Goal: Ask a question

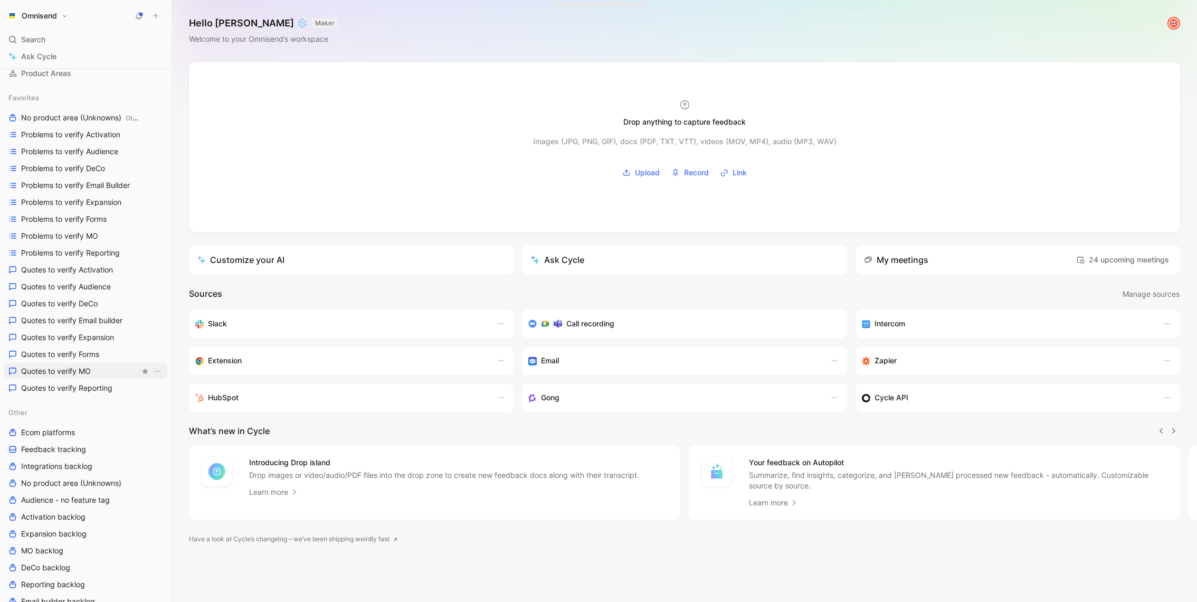
scroll to position [292, 0]
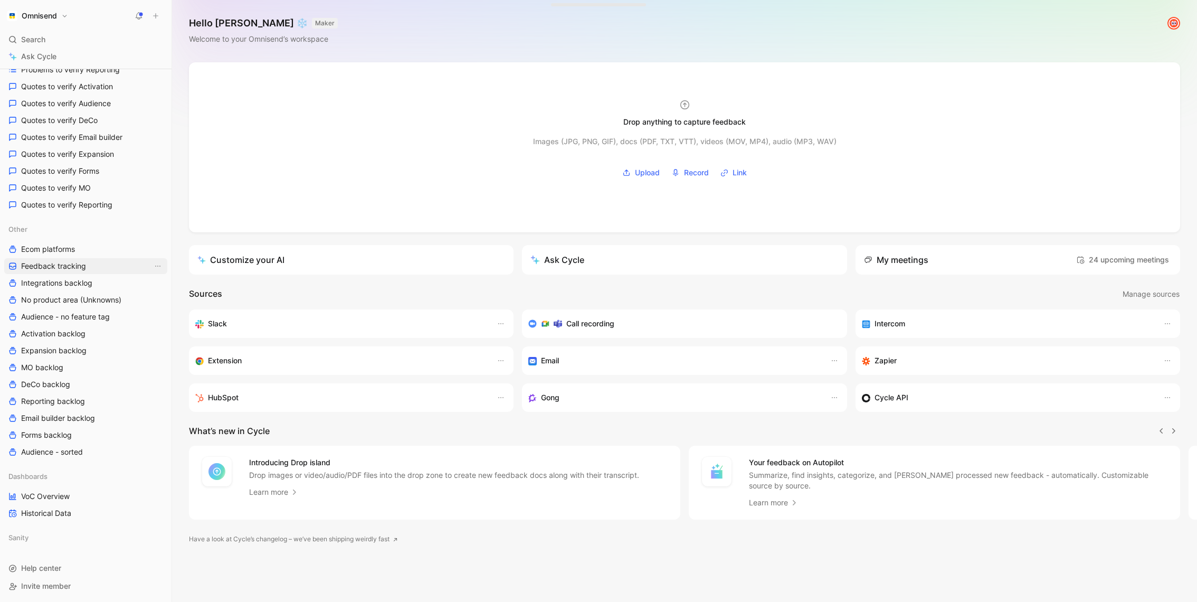
click at [83, 259] on link "Feedback tracking" at bounding box center [85, 266] width 163 height 16
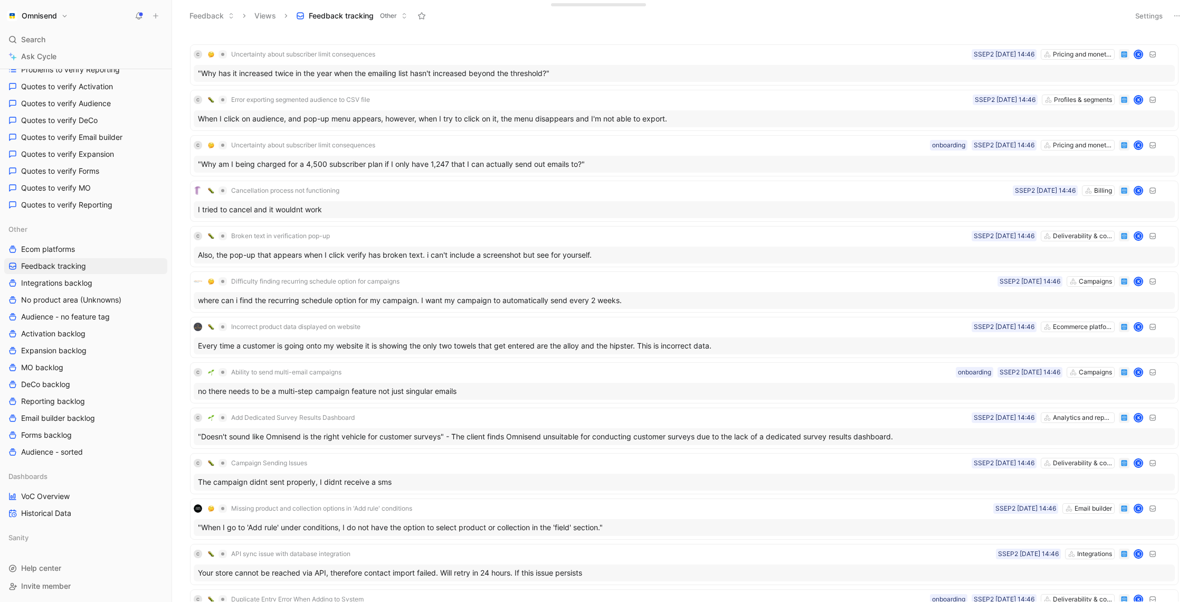
click at [1143, 14] on button "Settings" at bounding box center [1149, 15] width 37 height 15
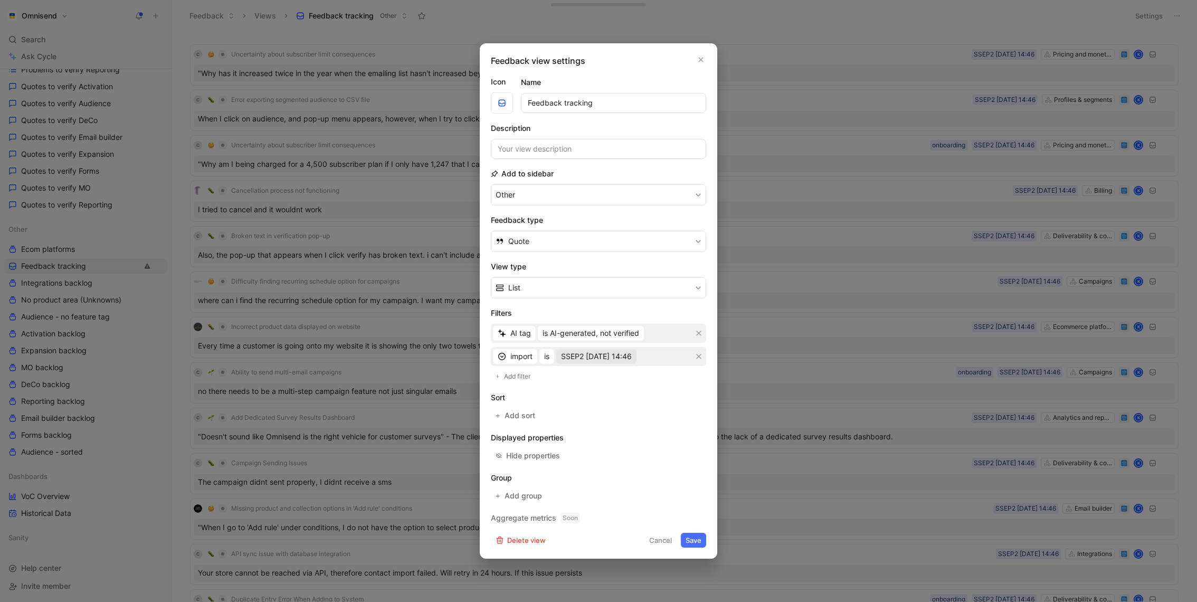
click at [598, 360] on span "SSEP2 02-09-2025 14:46" at bounding box center [596, 356] width 71 height 13
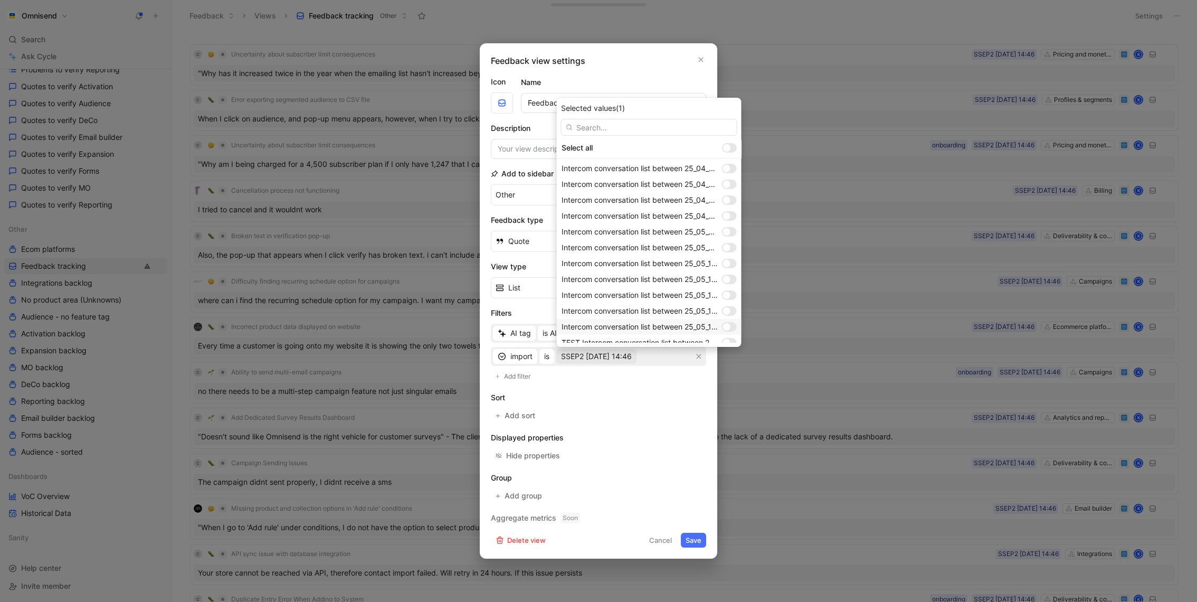
scroll to position [816, 0]
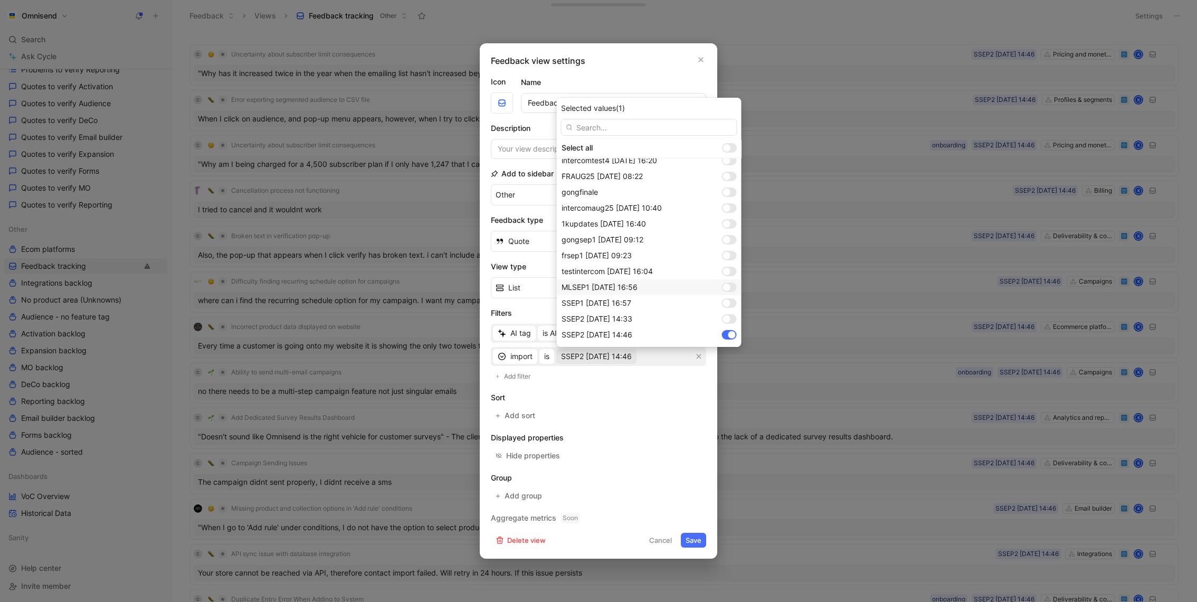
click at [731, 288] on div at bounding box center [729, 287] width 15 height 10
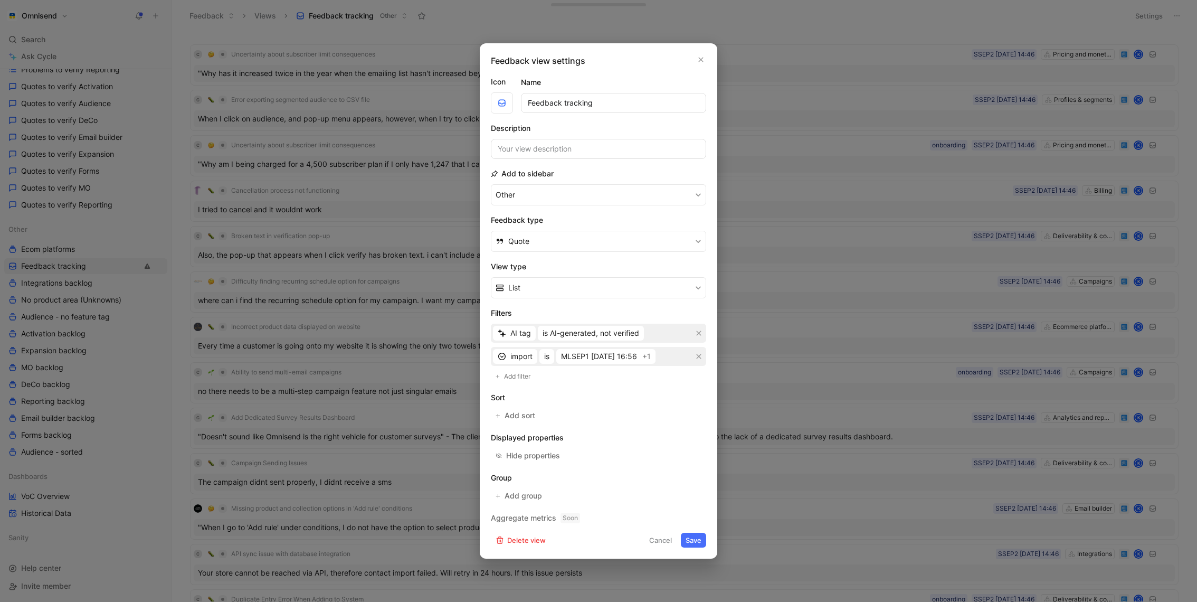
click at [697, 537] on button "Save" at bounding box center [693, 540] width 25 height 15
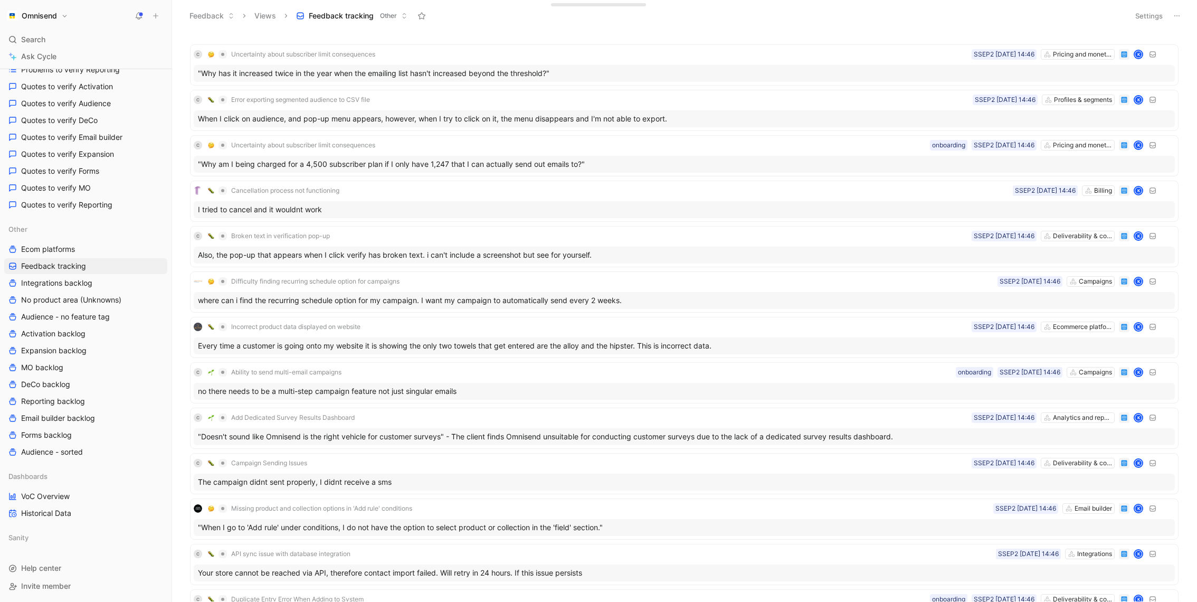
click at [1144, 18] on button "Settings" at bounding box center [1149, 15] width 37 height 15
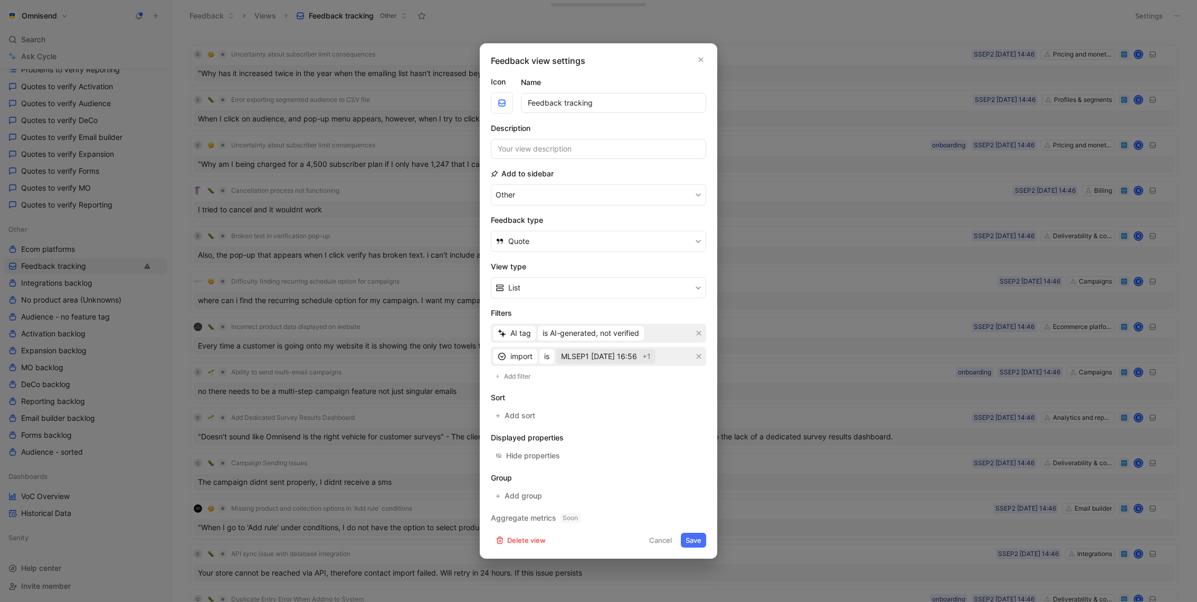
click at [615, 360] on span "MLSEP1 [DATE] 16:56" at bounding box center [599, 356] width 76 height 13
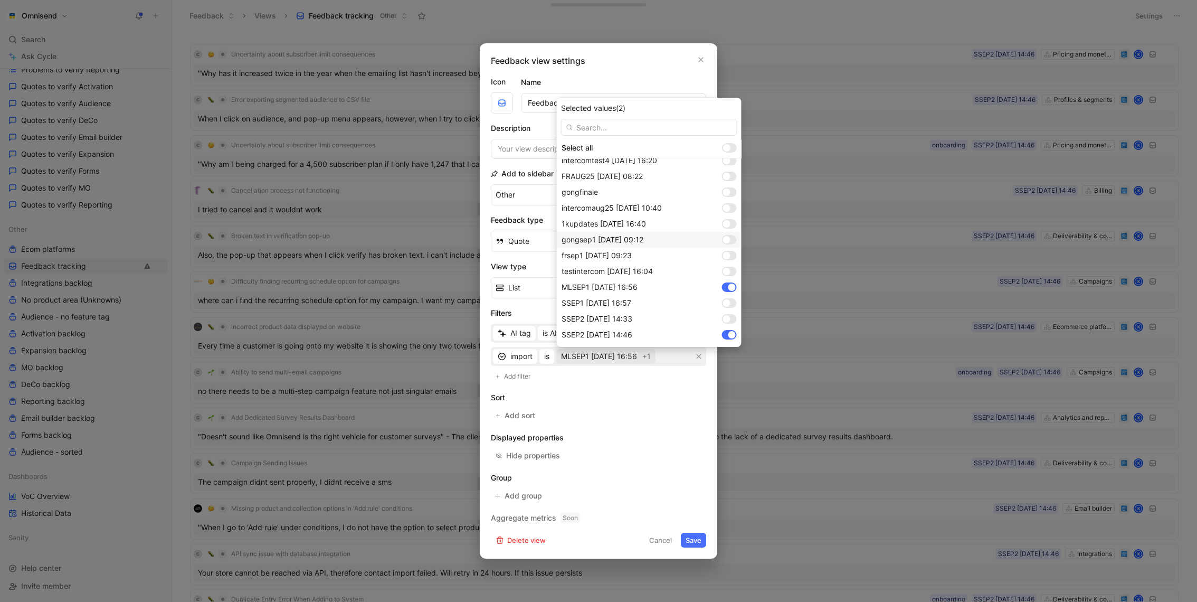
click at [731, 239] on div at bounding box center [729, 240] width 15 height 10
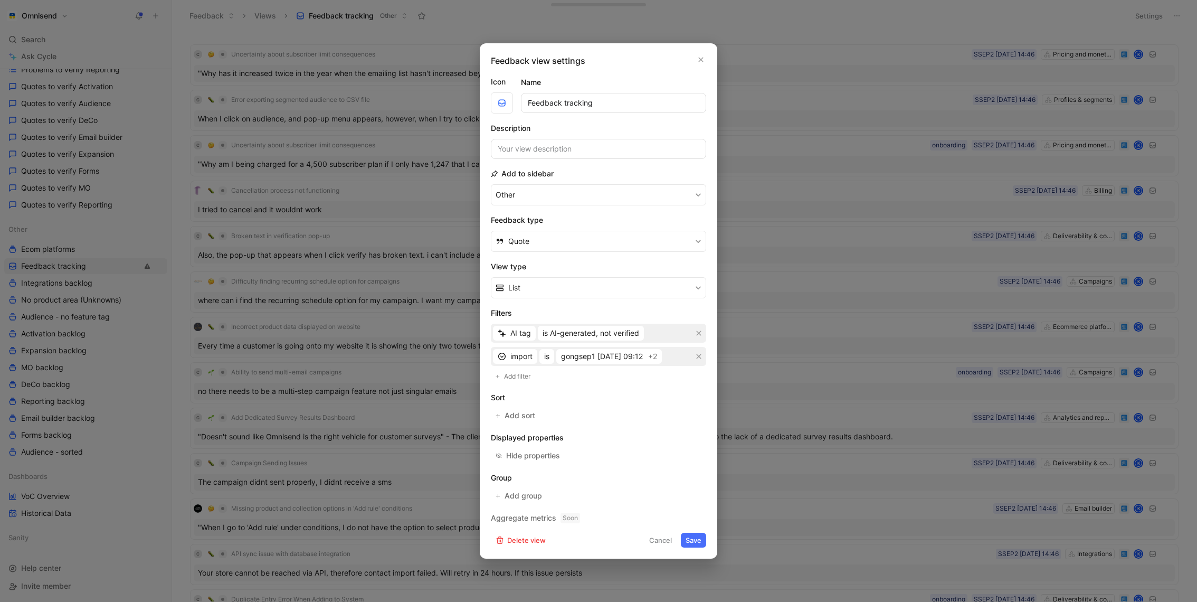
click at [697, 538] on button "Save" at bounding box center [693, 540] width 25 height 15
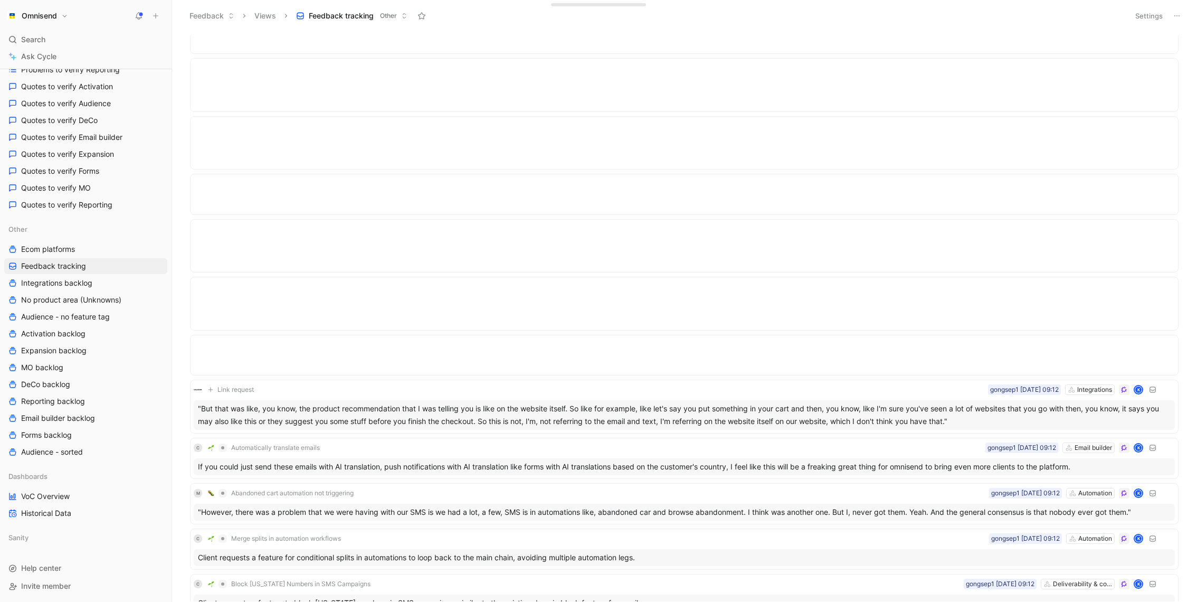
scroll to position [7147, 0]
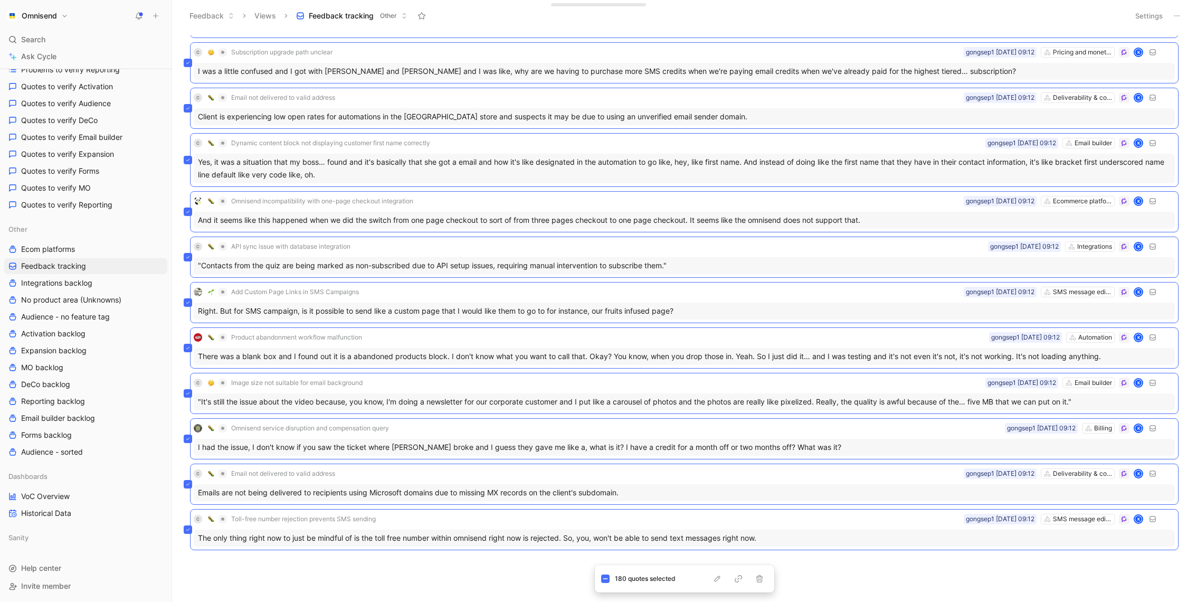
click at [535, 568] on div "M Abandoned cart automation not triggering Automation gongsep1 01-09-2025 09:12…" at bounding box center [683, 318] width 1011 height 566
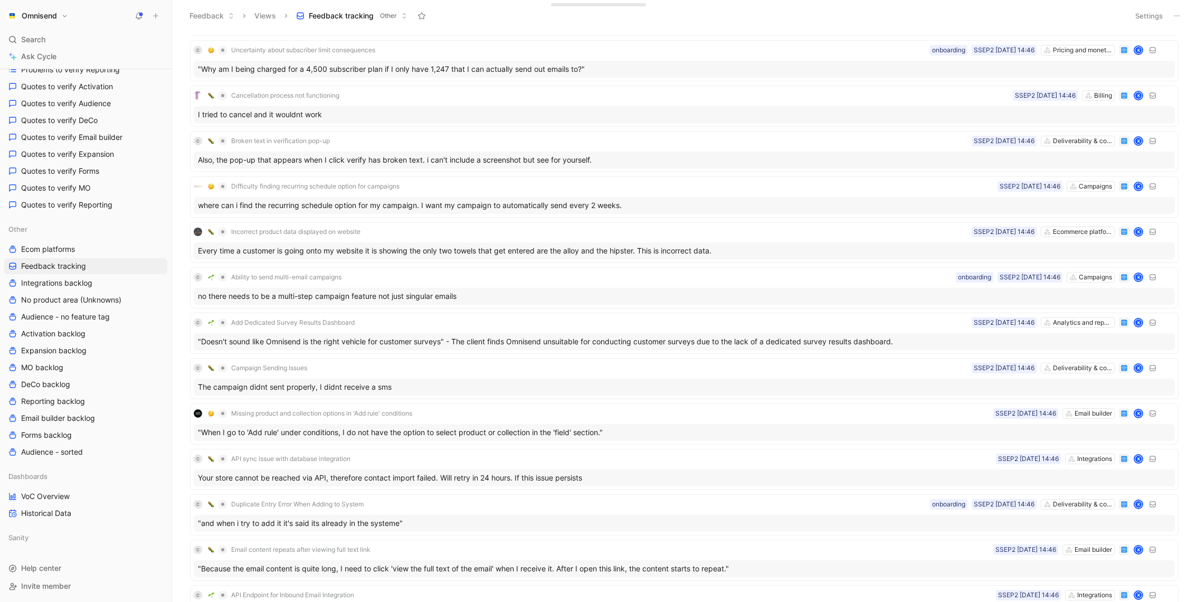
scroll to position [0, 0]
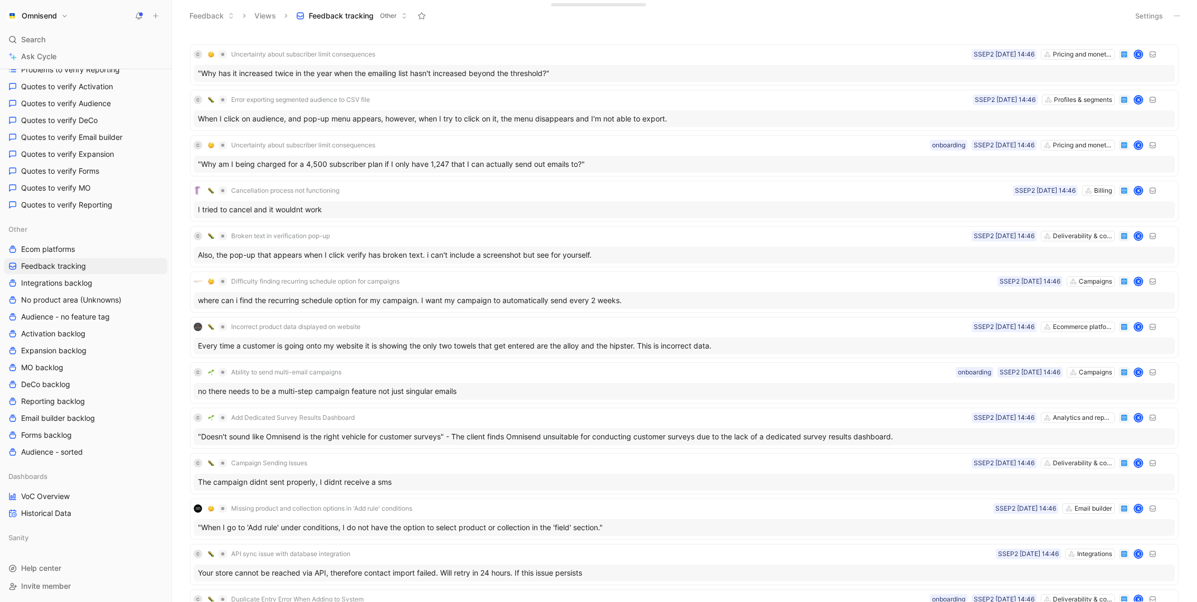
click at [1157, 20] on button "Settings" at bounding box center [1149, 15] width 37 height 15
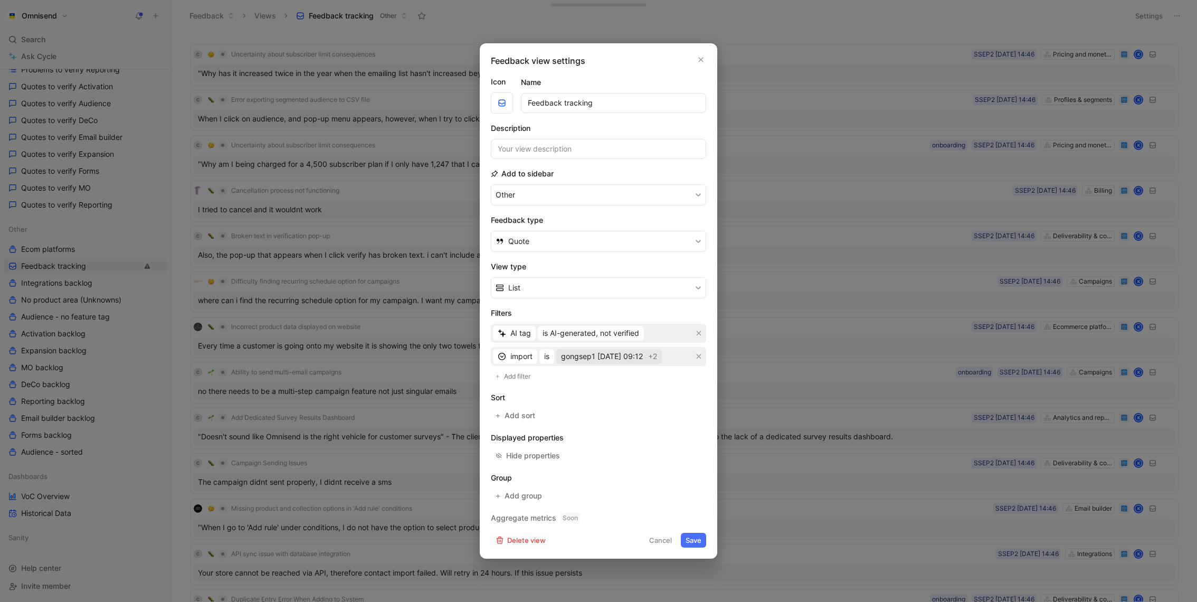
click at [581, 358] on span "gongsep1 01-09-2025 09:12" at bounding box center [602, 356] width 82 height 13
click at [559, 333] on span "is AI-generated, not verified" at bounding box center [591, 333] width 97 height 13
click at [624, 373] on span "is AI-generated, user-verified" at bounding box center [592, 370] width 101 height 9
click at [695, 535] on button "Save" at bounding box center [693, 540] width 25 height 15
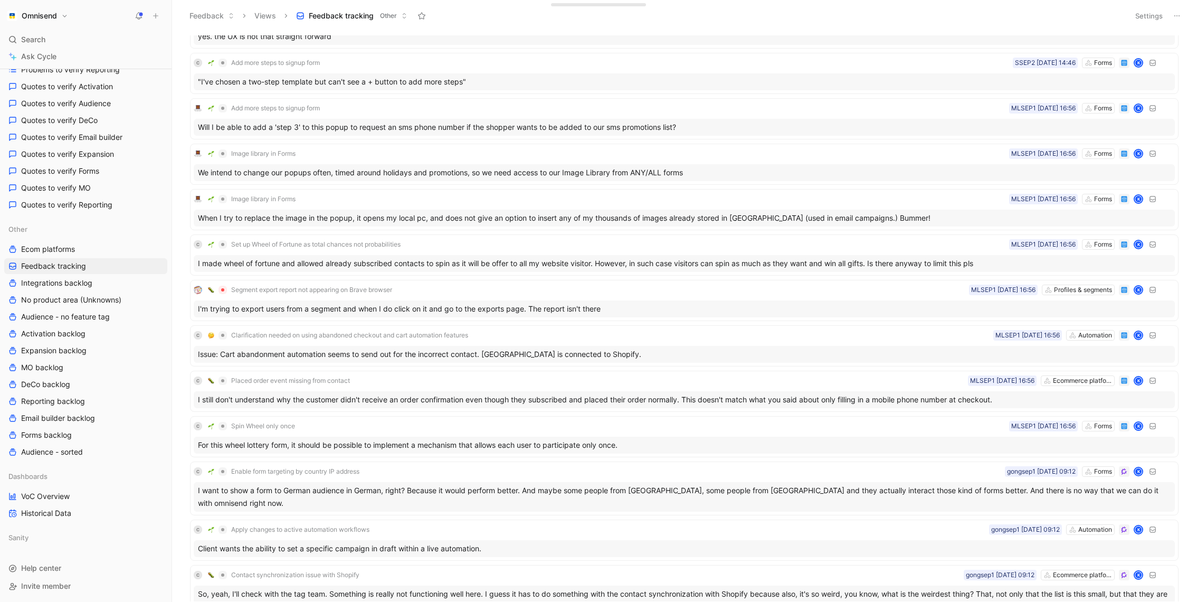
scroll to position [455, 0]
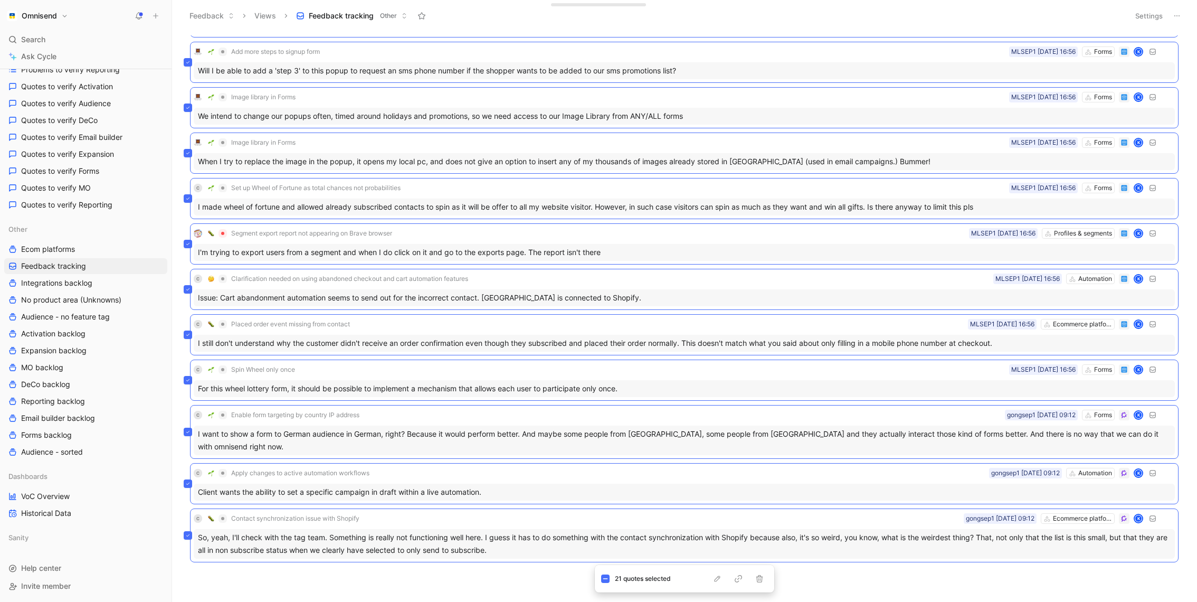
click at [918, 567] on div "C Apply changes to active automation workflows Automation SSEP2 02-09-2025 14:4…" at bounding box center [683, 318] width 1011 height 566
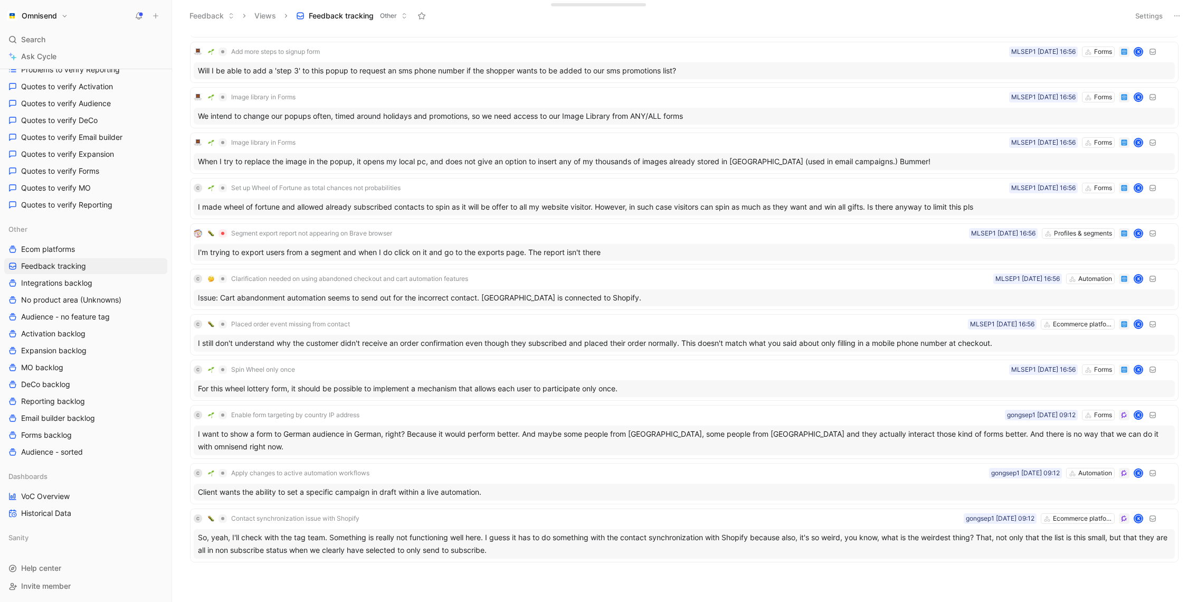
click at [918, 567] on div "C Apply changes to active automation workflows Automation SSEP2 02-09-2025 14:4…" at bounding box center [683, 318] width 1011 height 566
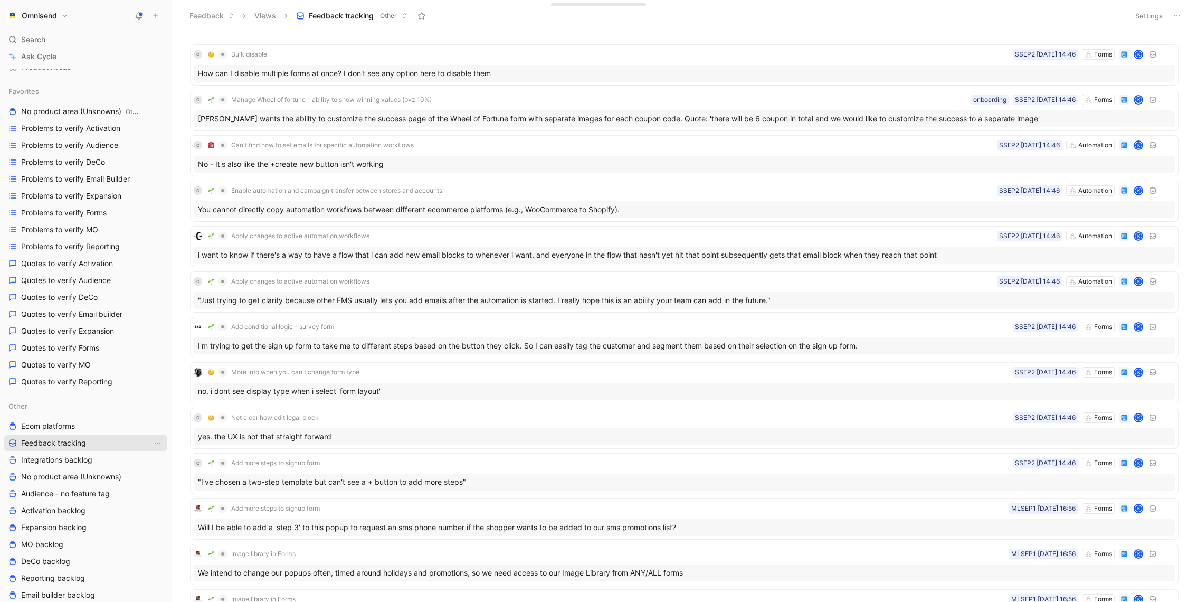
scroll to position [119, 0]
click at [96, 344] on span "Quotes to verify Forms" at bounding box center [60, 344] width 78 height 11
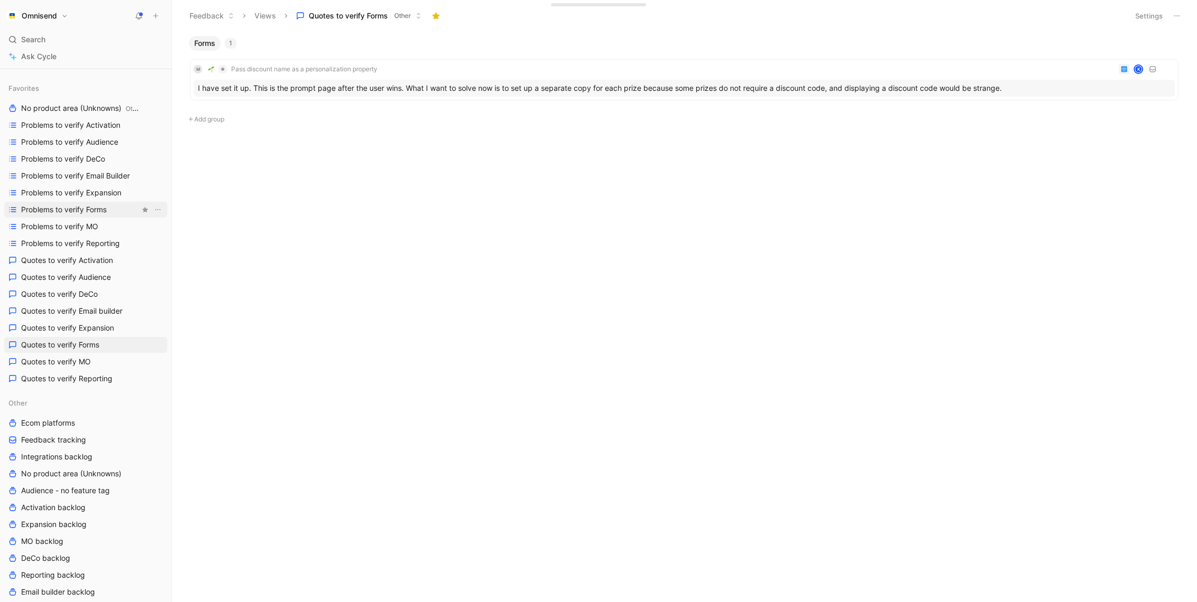
click at [112, 209] on link "Problems to verify Forms" at bounding box center [85, 210] width 163 height 16
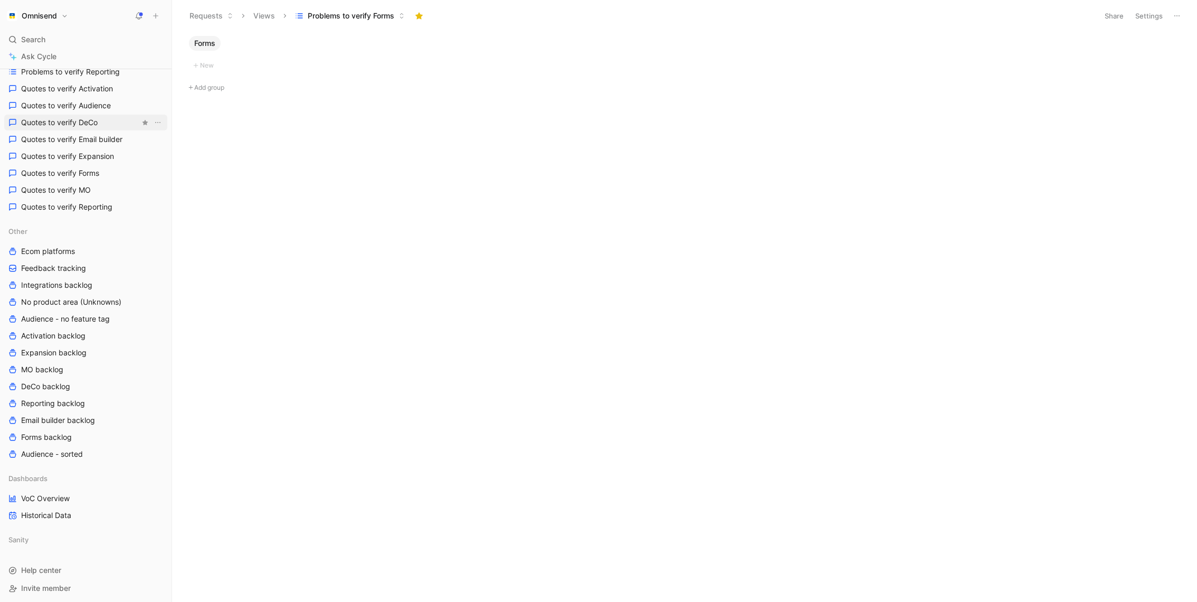
scroll to position [292, 0]
click at [1148, 14] on button "Settings" at bounding box center [1149, 15] width 37 height 15
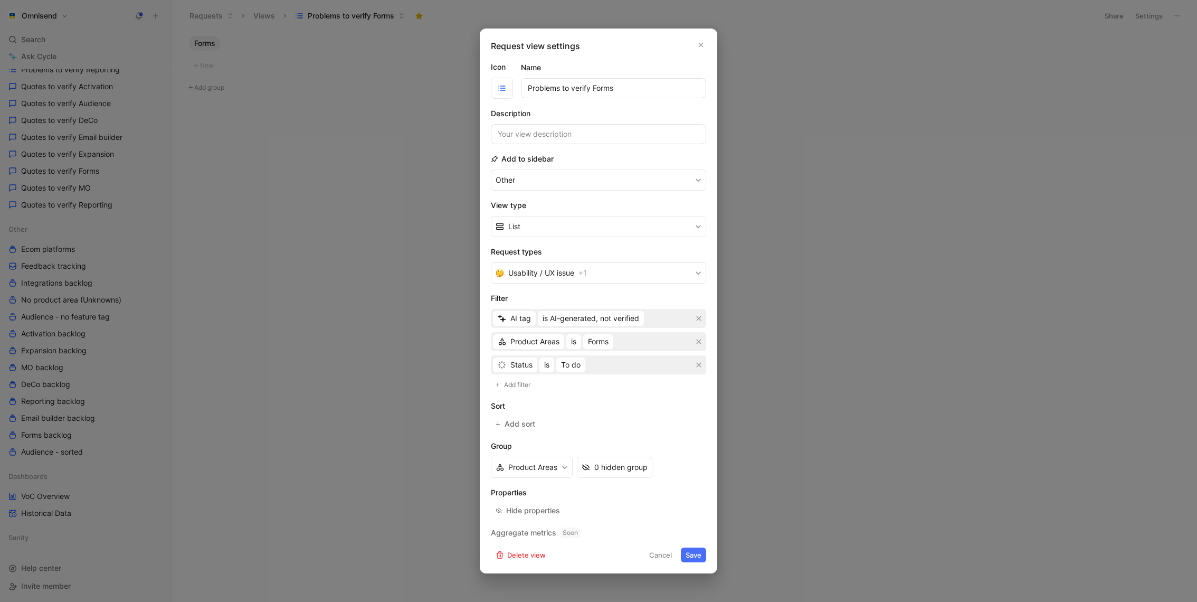
click at [379, 372] on div at bounding box center [598, 301] width 1197 height 602
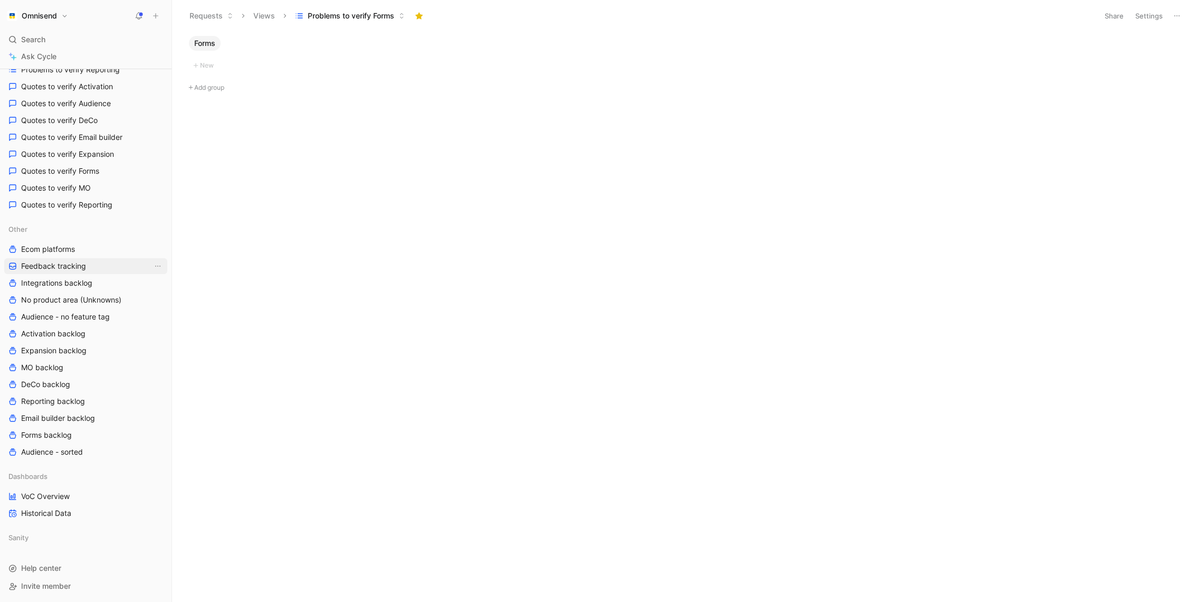
click at [90, 261] on link "Feedback tracking" at bounding box center [85, 266] width 163 height 16
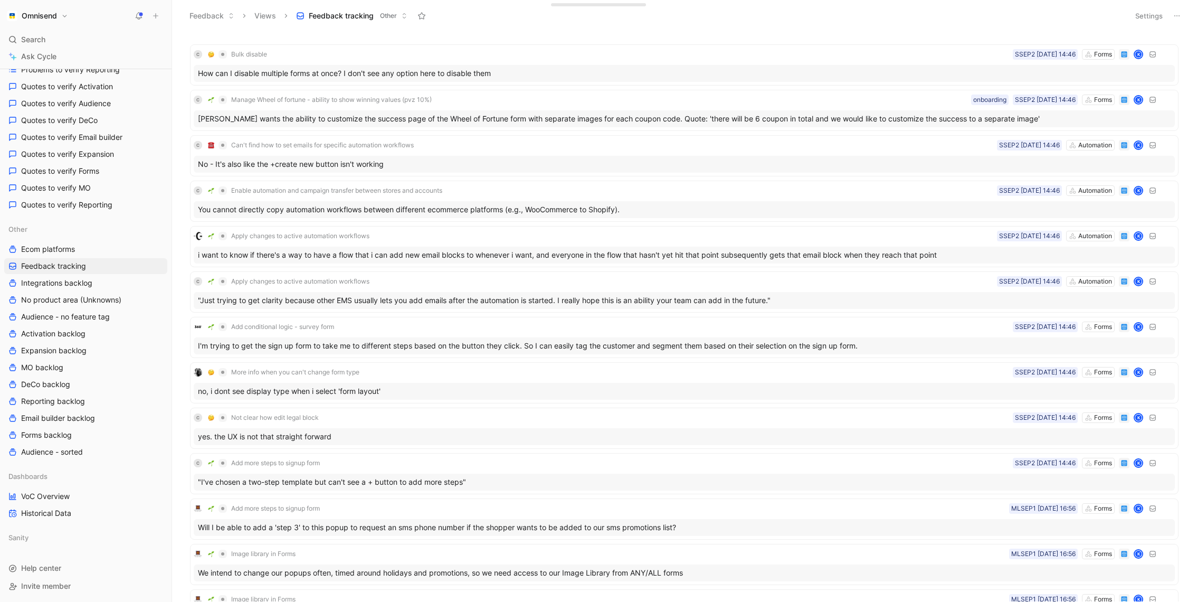
click at [1150, 18] on button "Settings" at bounding box center [1149, 15] width 37 height 15
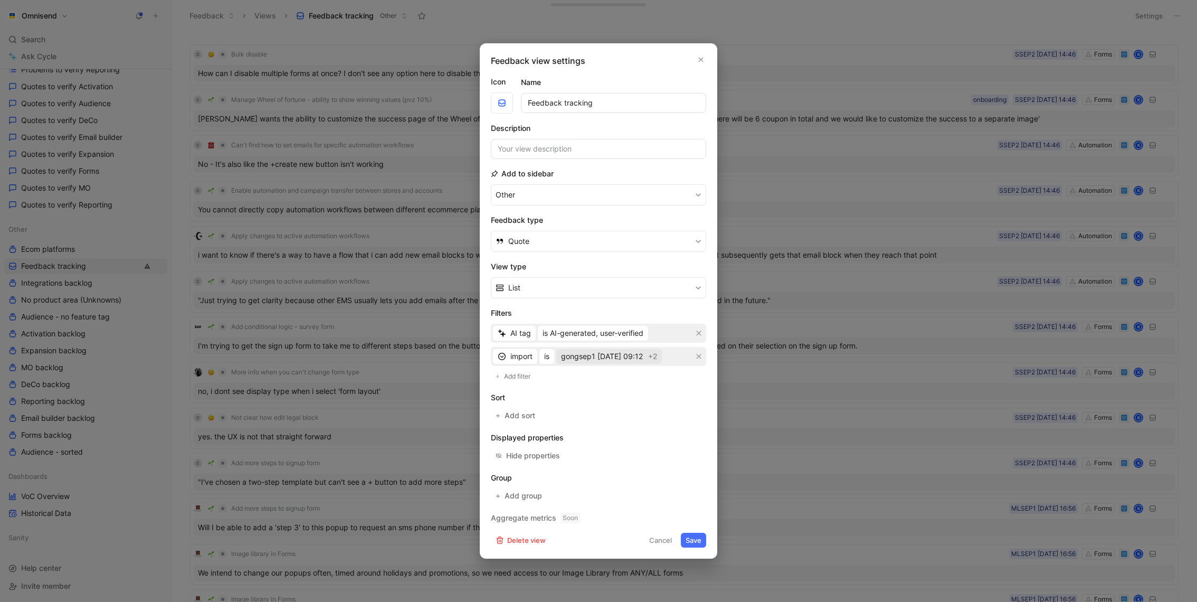
click at [632, 359] on span "gongsep1 01-09-2025 09:12" at bounding box center [602, 356] width 82 height 13
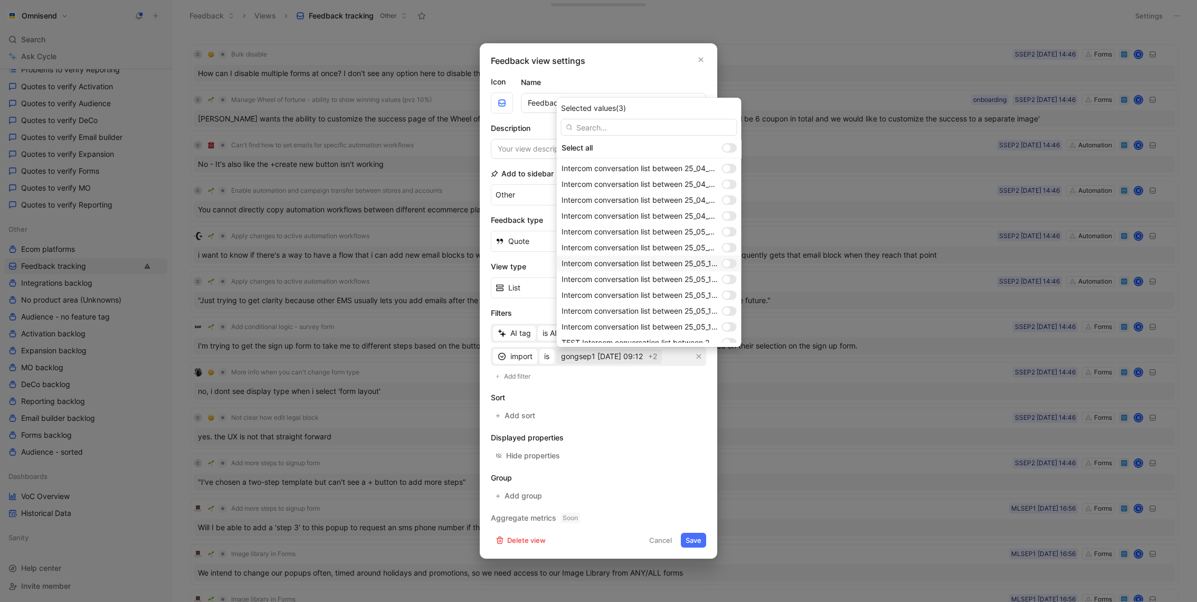
scroll to position [816, 0]
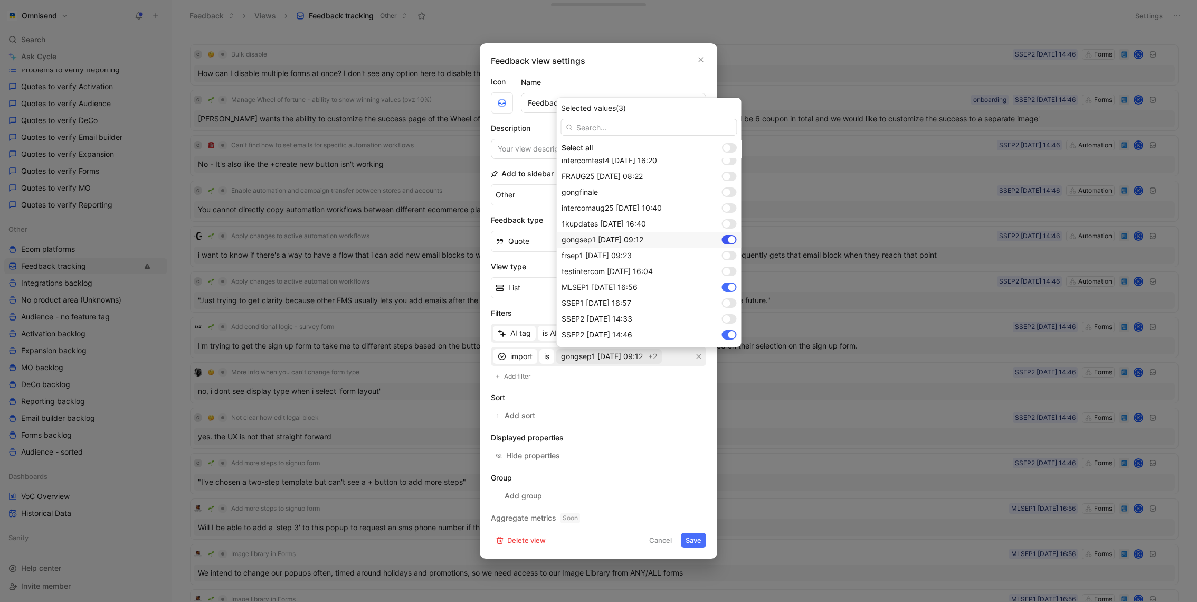
click at [729, 238] on div at bounding box center [732, 239] width 7 height 7
click at [728, 284] on div at bounding box center [729, 287] width 15 height 10
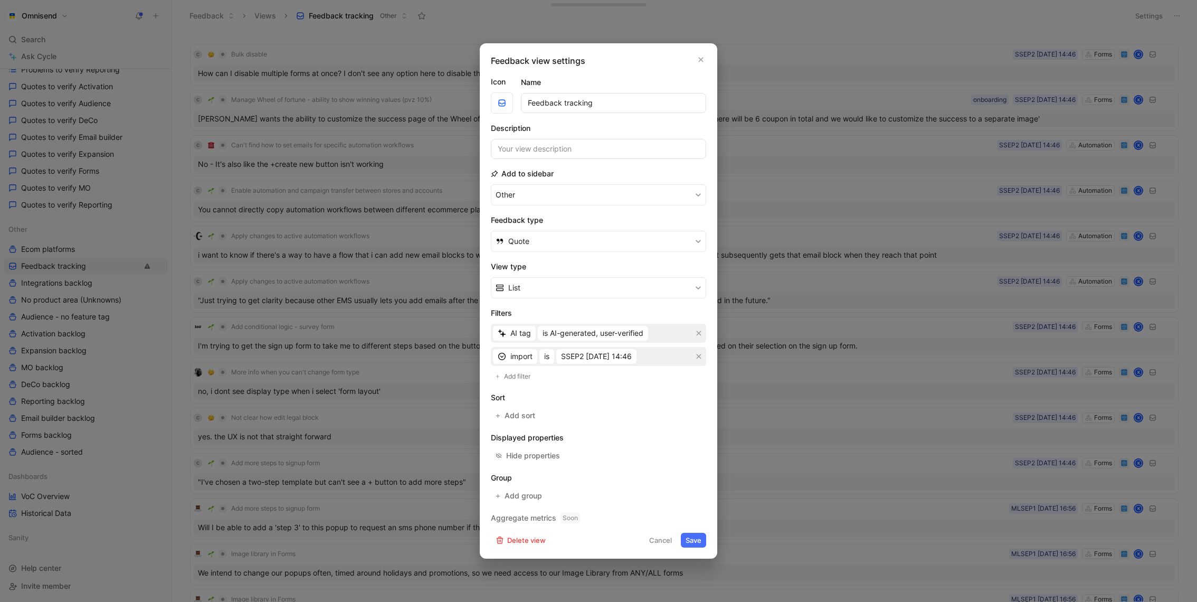
click at [692, 540] on button "Save" at bounding box center [693, 540] width 25 height 15
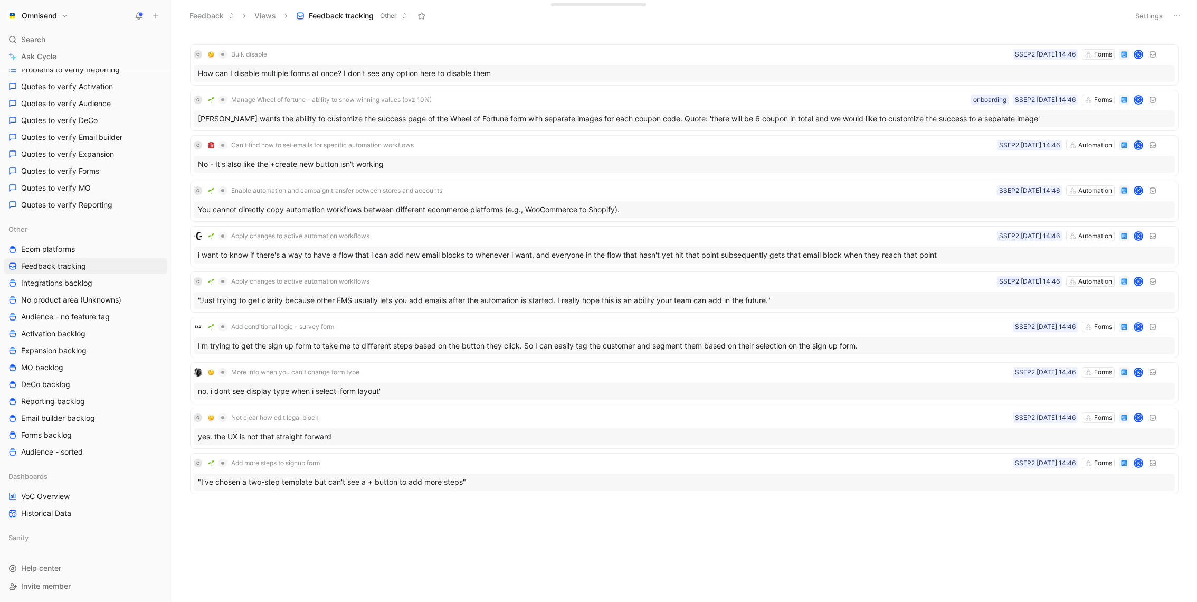
click at [1141, 14] on button "Settings" at bounding box center [1149, 15] width 37 height 15
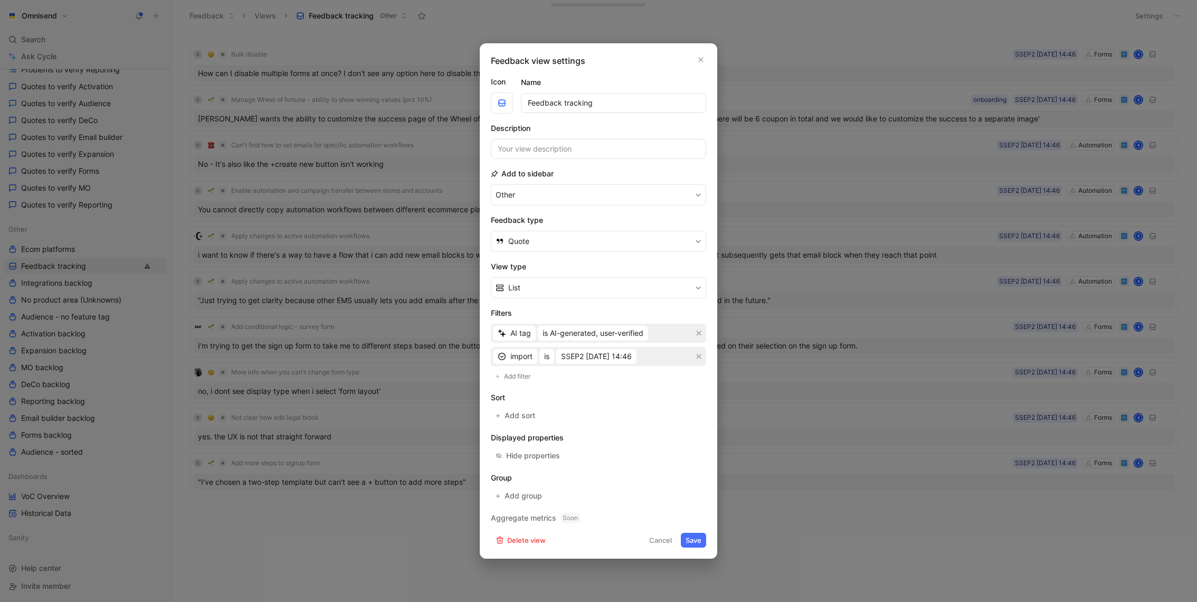
click at [867, 526] on div at bounding box center [598, 301] width 1197 height 602
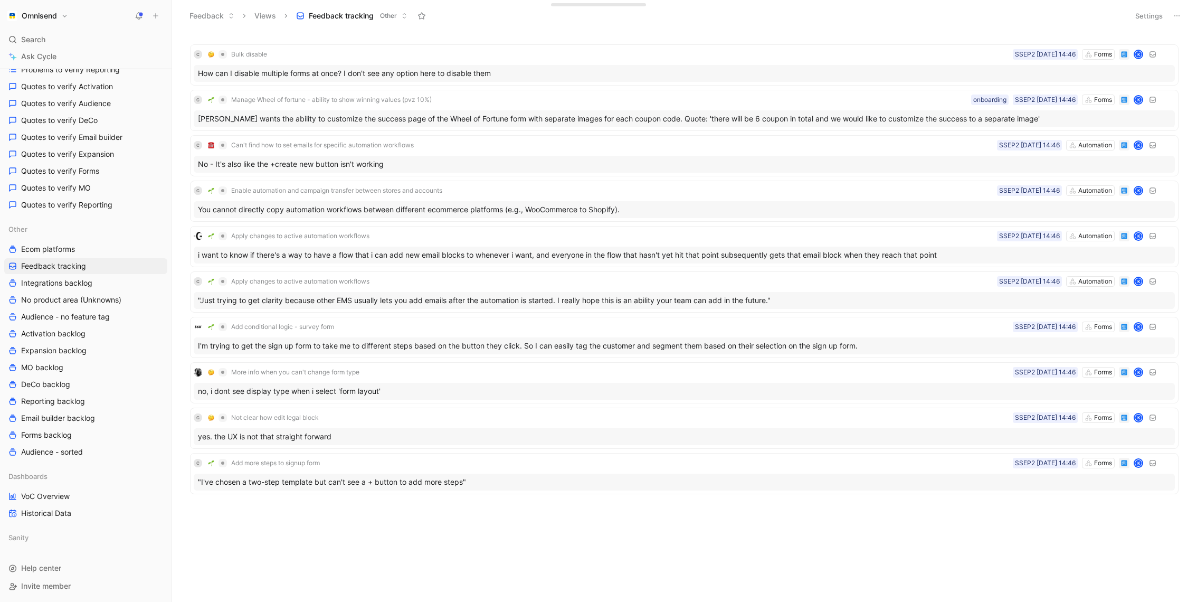
click at [867, 526] on div "C Bulk disable Forms SSEP2 02-09-2025 14:46 K How can I disable multiple forms …" at bounding box center [683, 292] width 1011 height 515
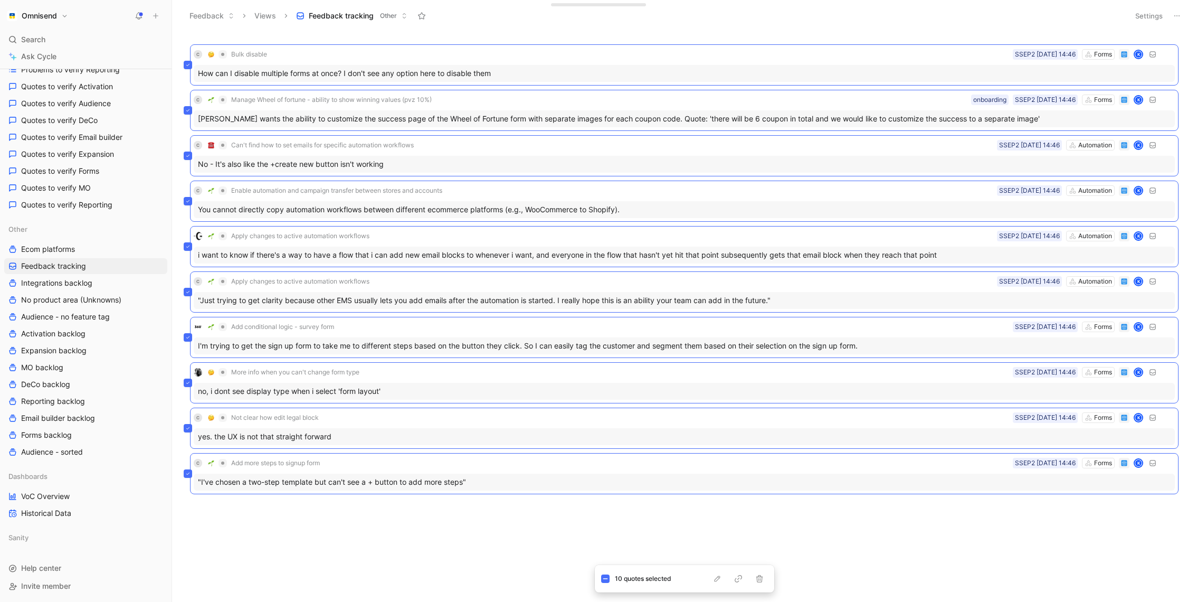
click at [1092, 19] on div "Feedback Views Feedback tracking Other" at bounding box center [654, 16] width 940 height 18
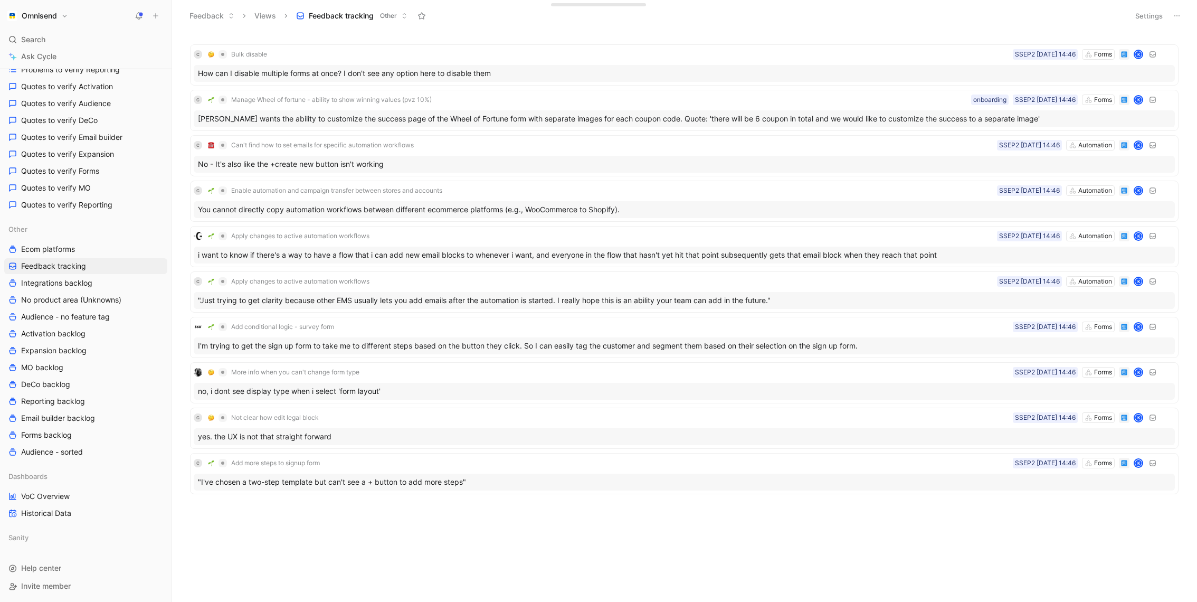
click at [1152, 19] on button "Settings" at bounding box center [1149, 15] width 37 height 15
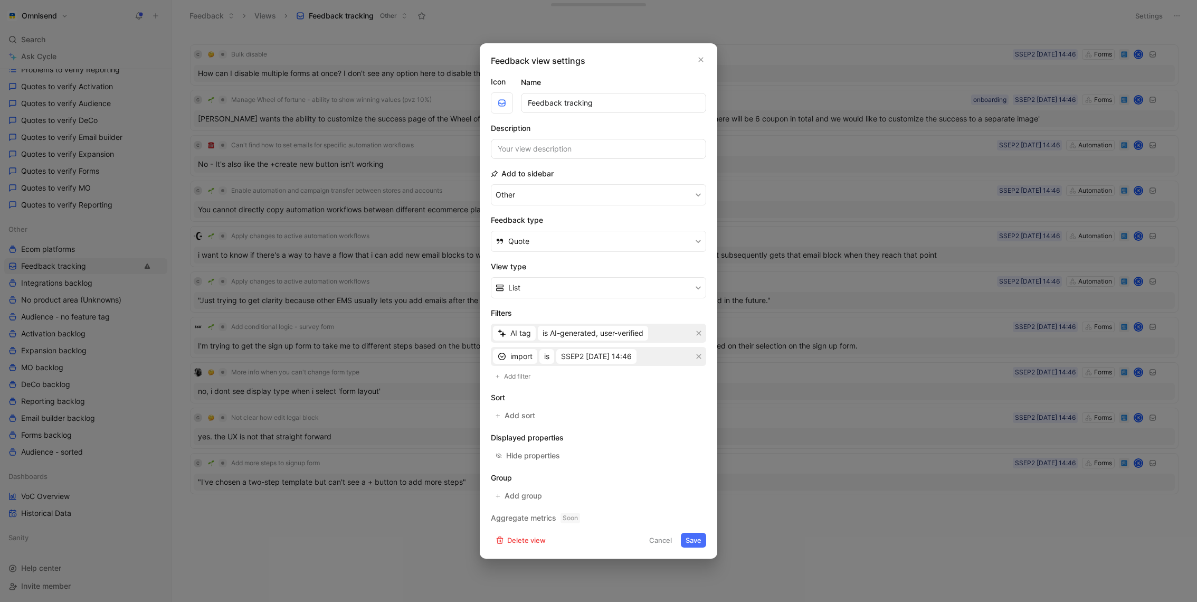
click at [623, 364] on div "import is SSEP2 02-09-2025 14:46" at bounding box center [598, 356] width 215 height 19
click at [623, 335] on span "is AI-generated, user-verified" at bounding box center [593, 333] width 101 height 13
click at [622, 359] on span "is AI-generated, not verified" at bounding box center [590, 355] width 97 height 9
click at [689, 535] on button "Save" at bounding box center [693, 540] width 25 height 15
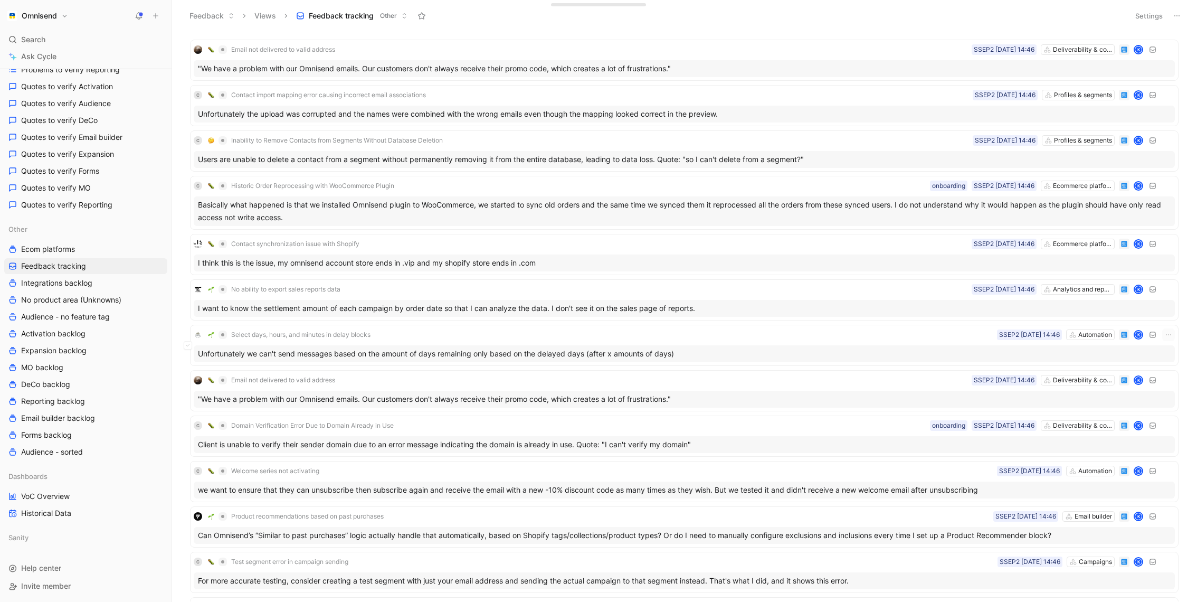
scroll to position [3087, 0]
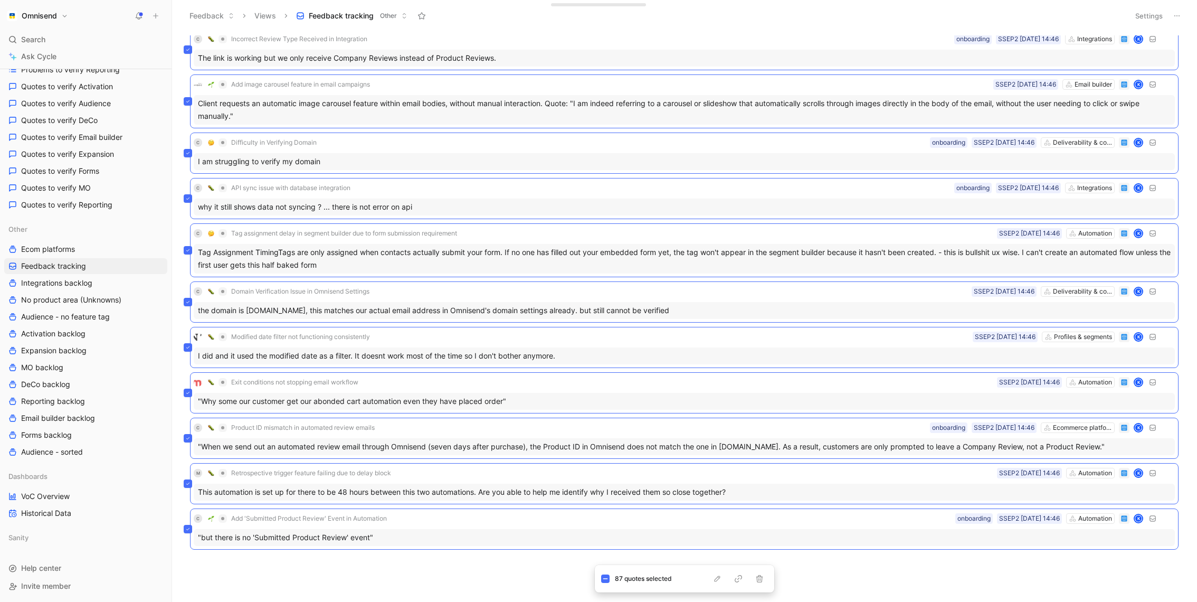
click at [345, 581] on div "Email not delivered to valid address Deliverability & compliance SSEP2 02-09-20…" at bounding box center [683, 318] width 1011 height 566
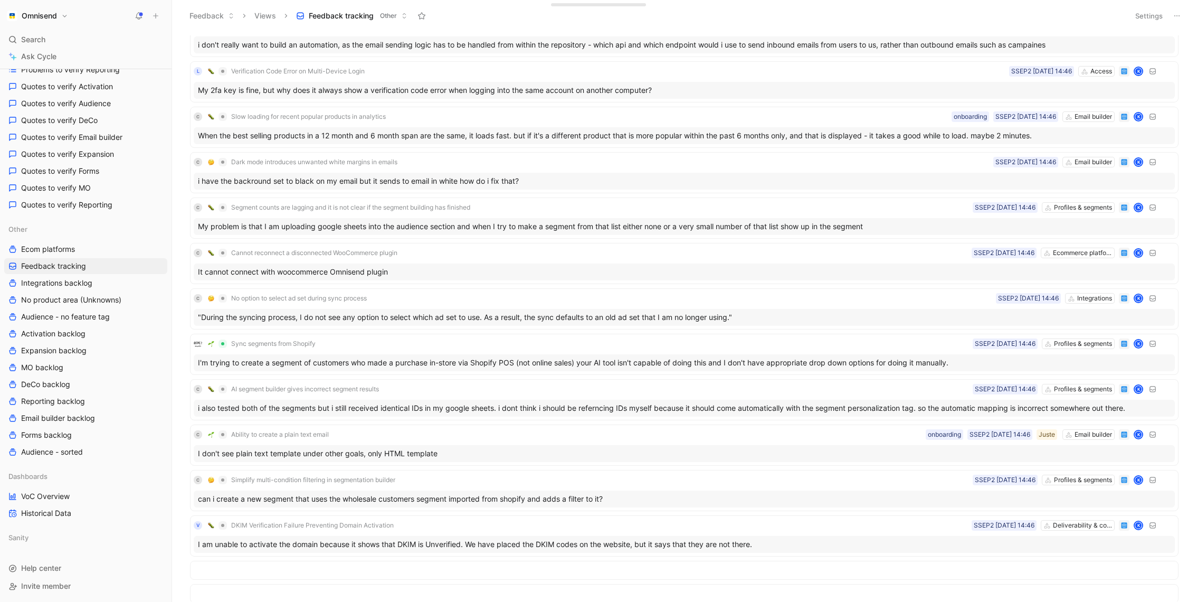
scroll to position [0, 0]
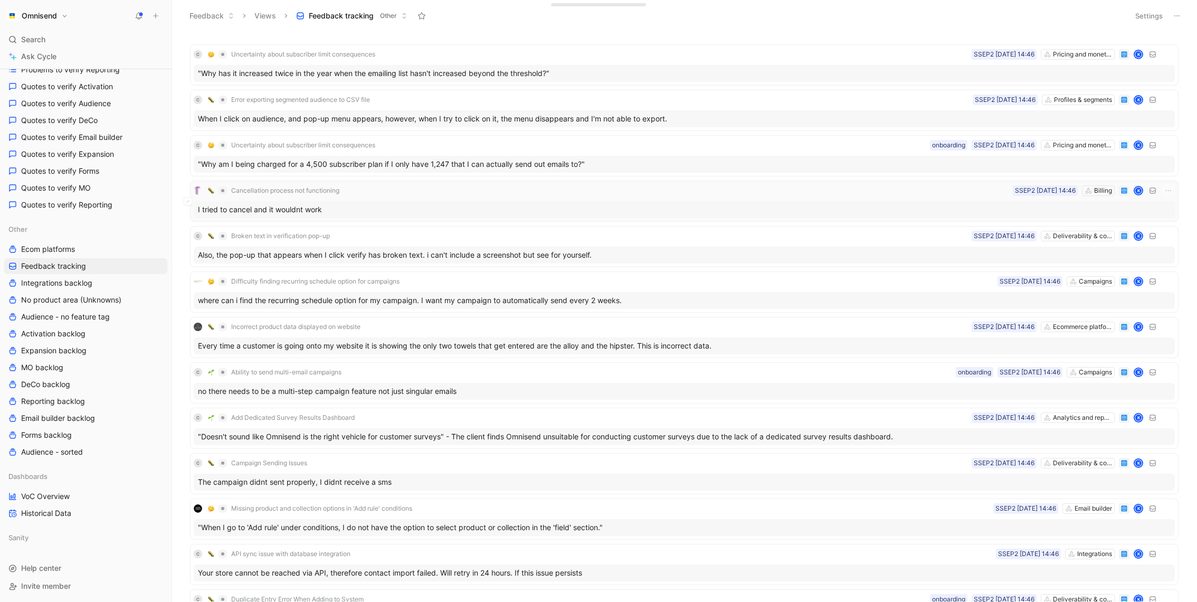
click at [625, 211] on div "I tried to cancel and it wouldnt work" at bounding box center [684, 209] width 981 height 17
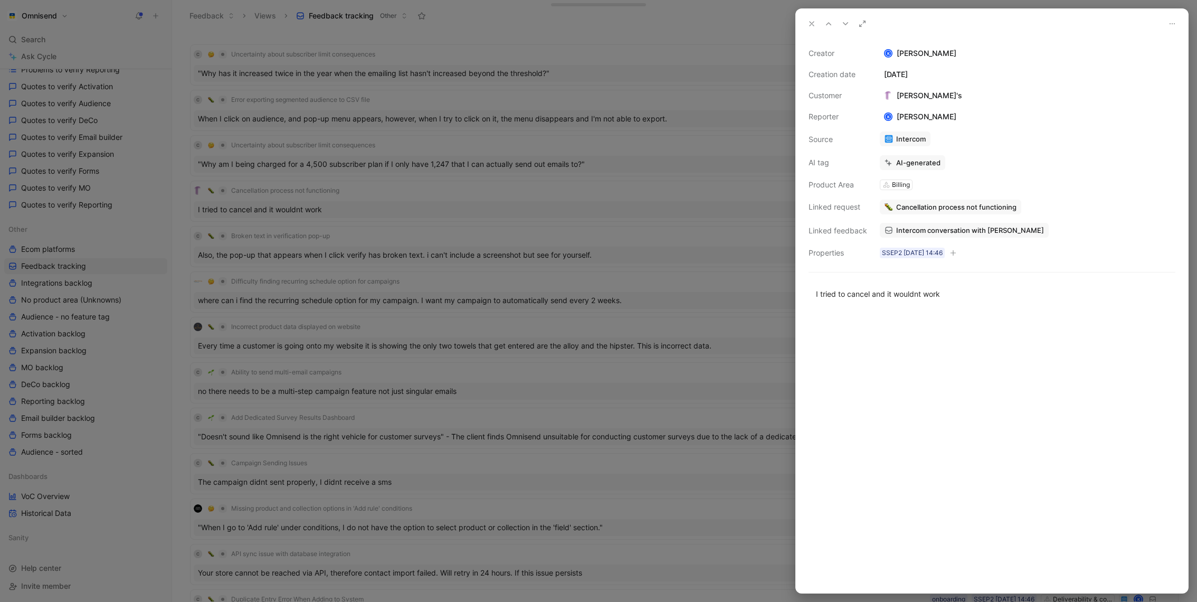
click at [933, 228] on span "Intercom conversation with Catherines" at bounding box center [970, 230] width 148 height 10
click at [561, 346] on div at bounding box center [598, 301] width 1197 height 602
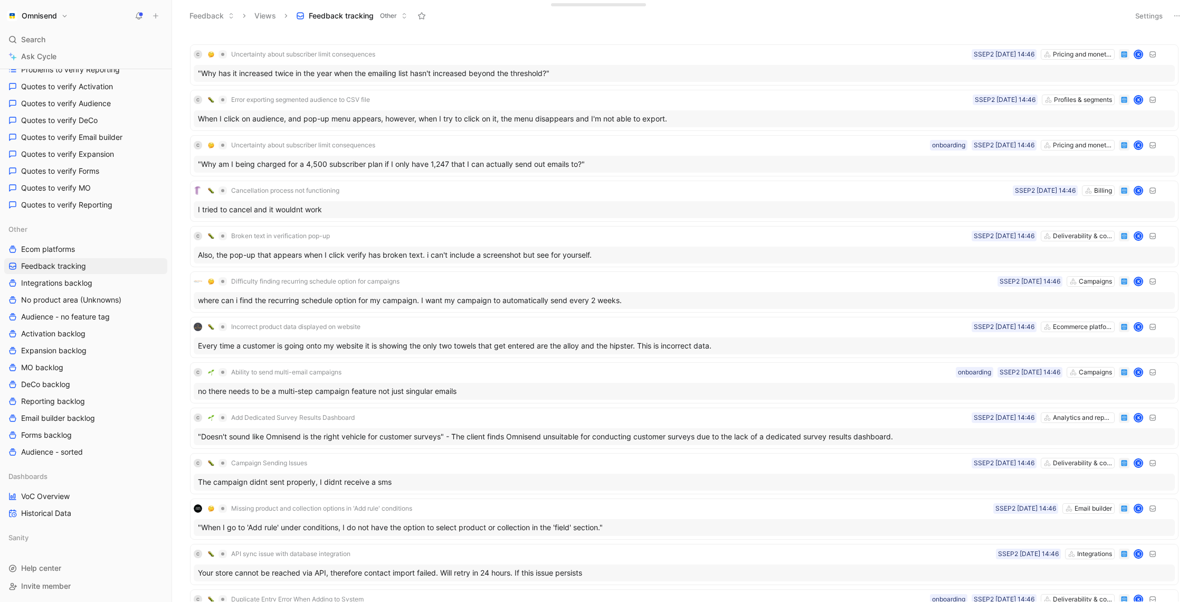
click at [1149, 15] on button "Settings" at bounding box center [1149, 15] width 37 height 15
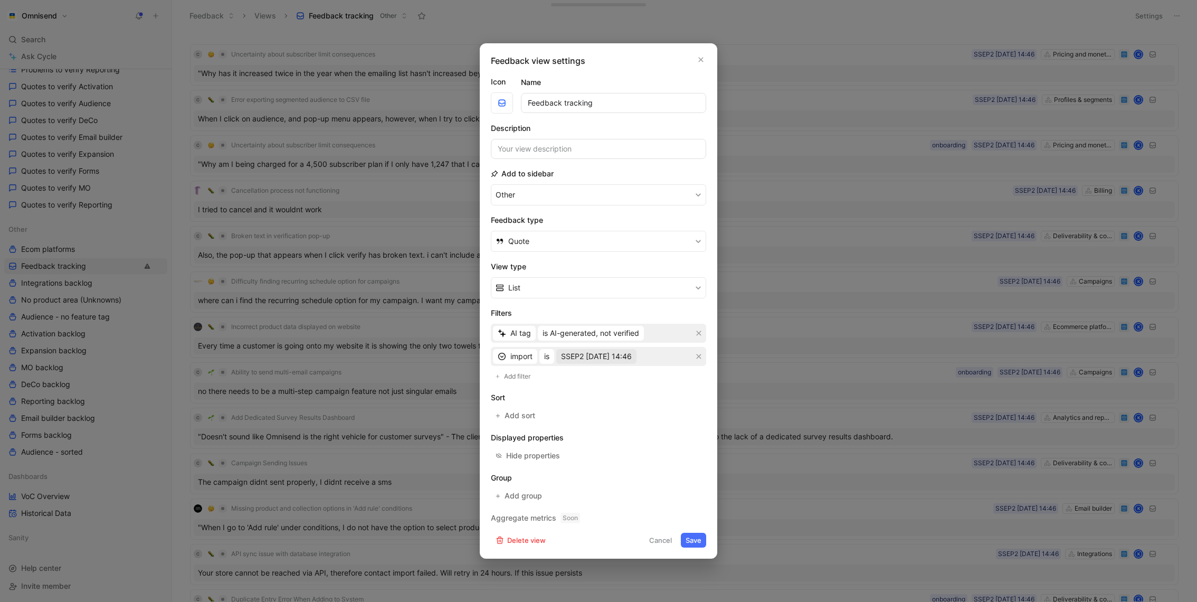
click at [632, 360] on span "SSEP2 02-09-2025 14:46" at bounding box center [596, 356] width 71 height 13
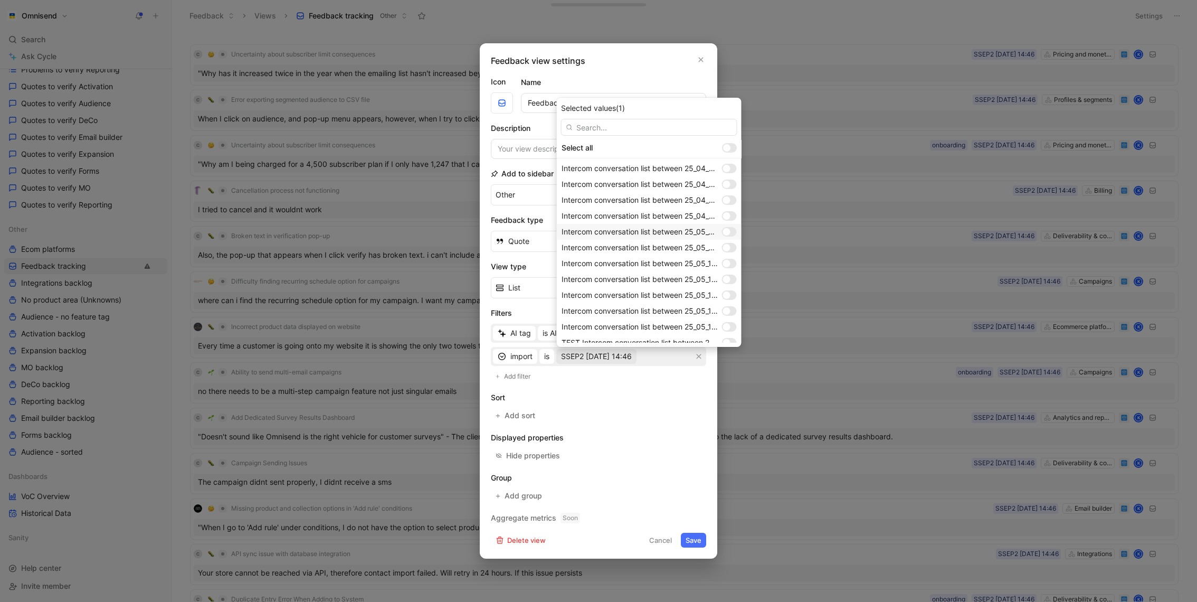
scroll to position [816, 0]
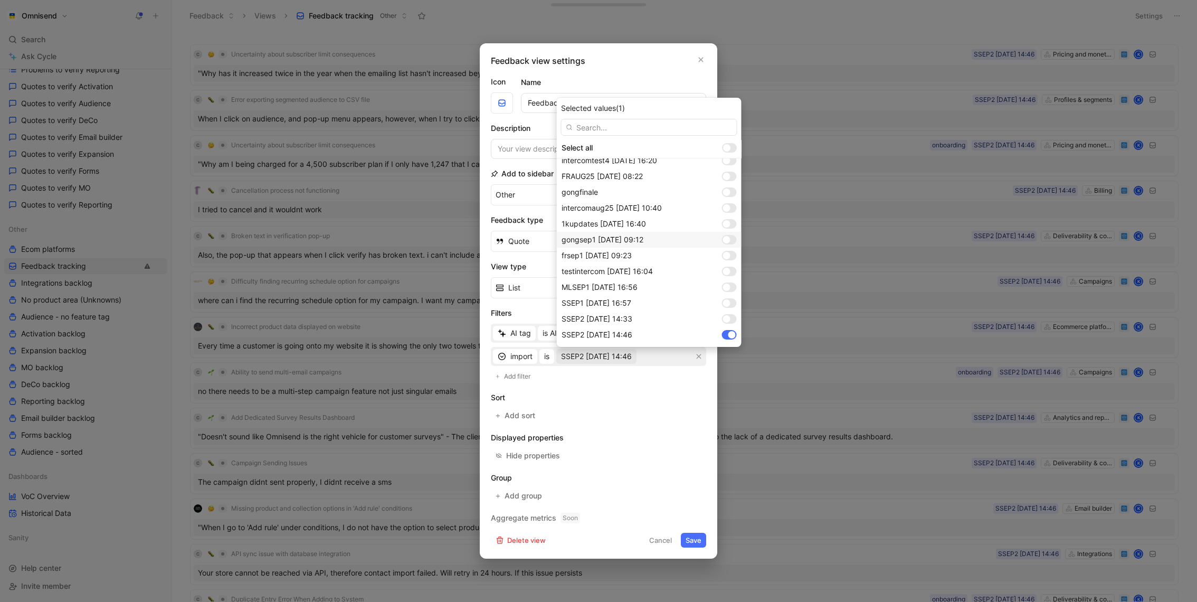
click at [732, 235] on div at bounding box center [729, 240] width 15 height 10
click at [734, 330] on div at bounding box center [729, 335] width 15 height 10
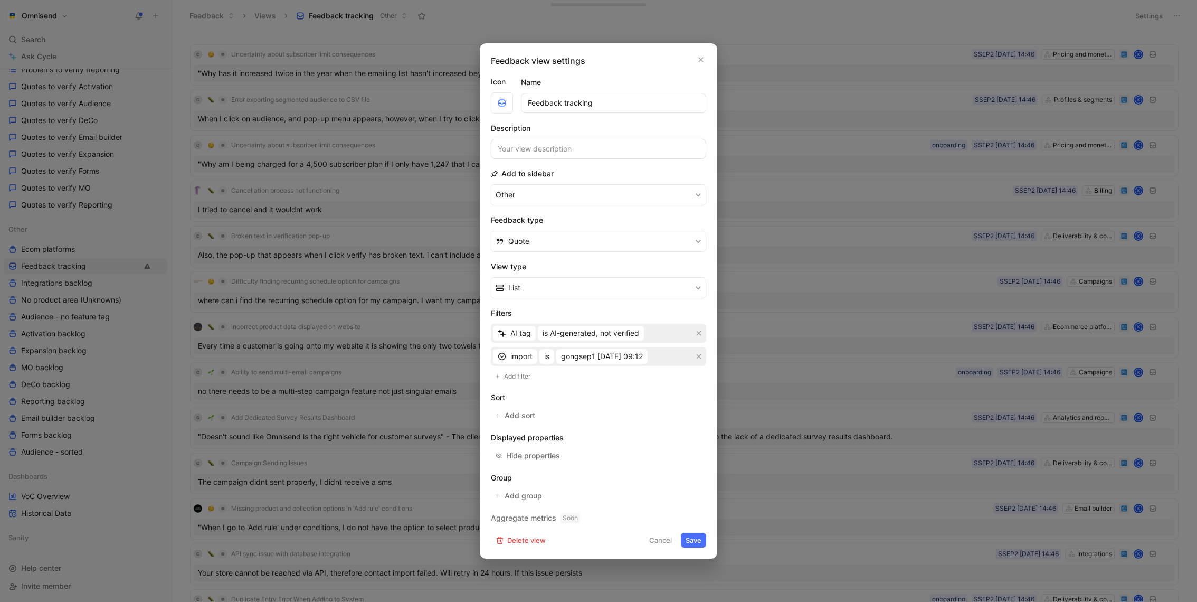
click at [692, 541] on button "Save" at bounding box center [693, 540] width 25 height 15
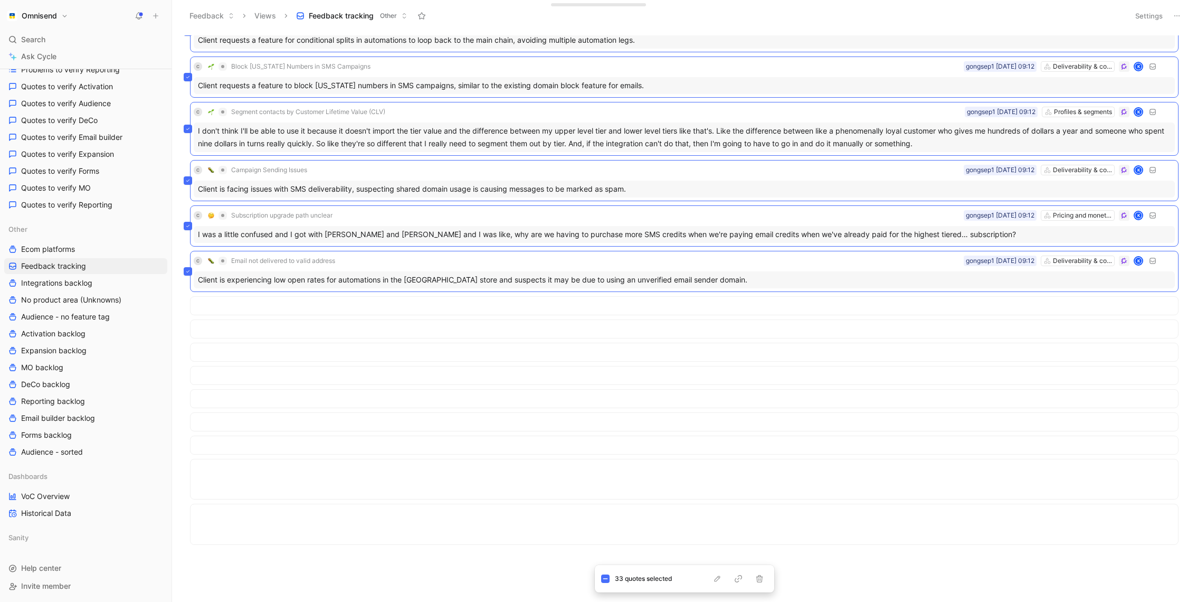
scroll to position [0, 0]
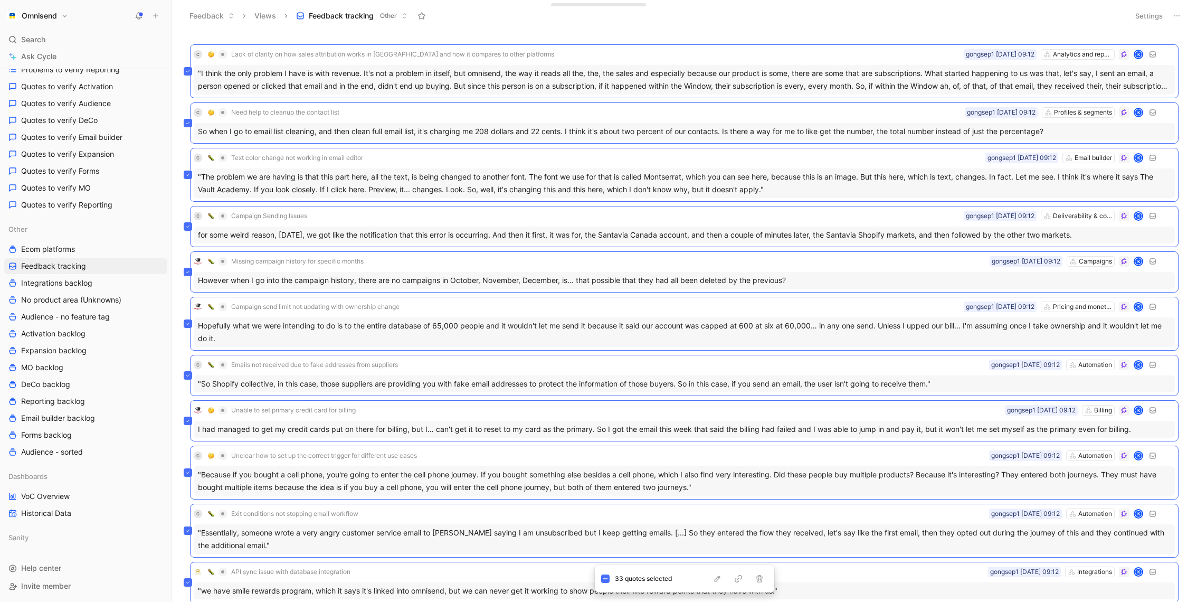
click at [898, 13] on div "Feedback Views Feedback tracking Other" at bounding box center [654, 16] width 940 height 18
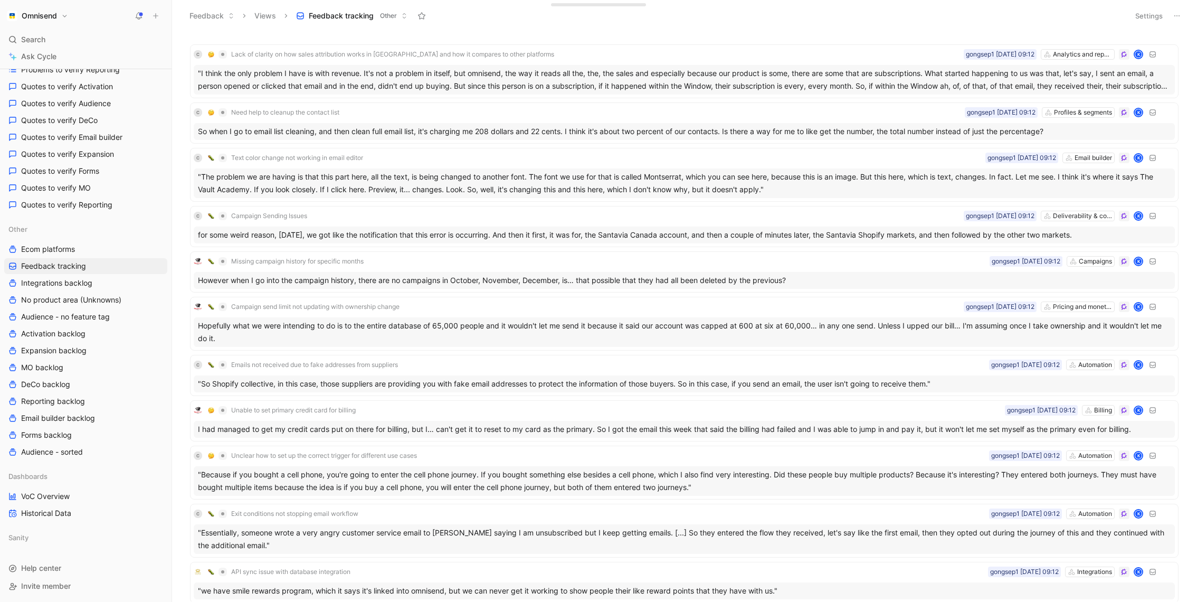
click at [1138, 15] on button "Settings" at bounding box center [1149, 15] width 37 height 15
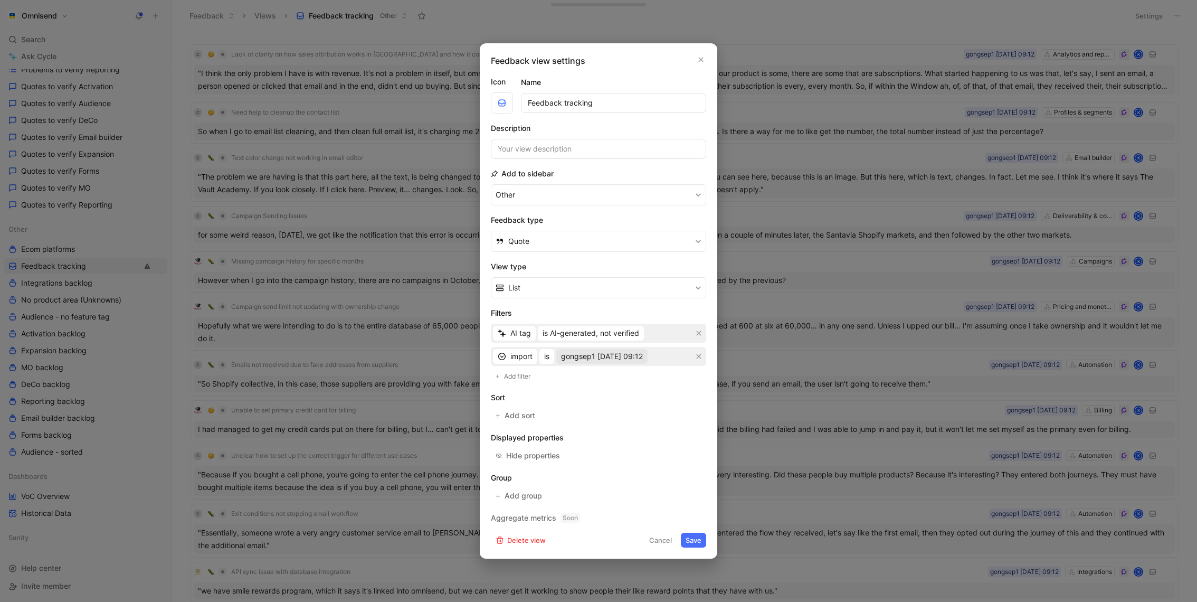
click at [614, 362] on span "gongsep1 01-09-2025 09:12" at bounding box center [602, 356] width 82 height 13
click at [599, 330] on span "is AI-generated, not verified" at bounding box center [591, 333] width 97 height 13
click at [631, 370] on span "is AI-generated, user-verified" at bounding box center [592, 370] width 101 height 9
click at [703, 542] on button "Save" at bounding box center [693, 540] width 25 height 15
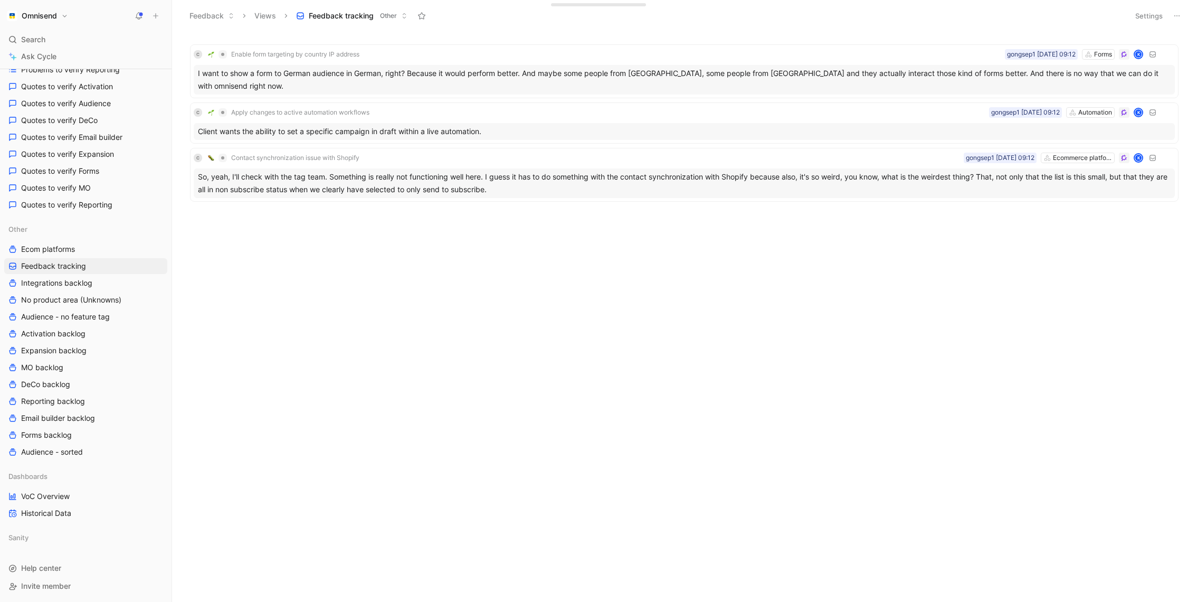
click at [1147, 18] on button "Settings" at bounding box center [1149, 15] width 37 height 15
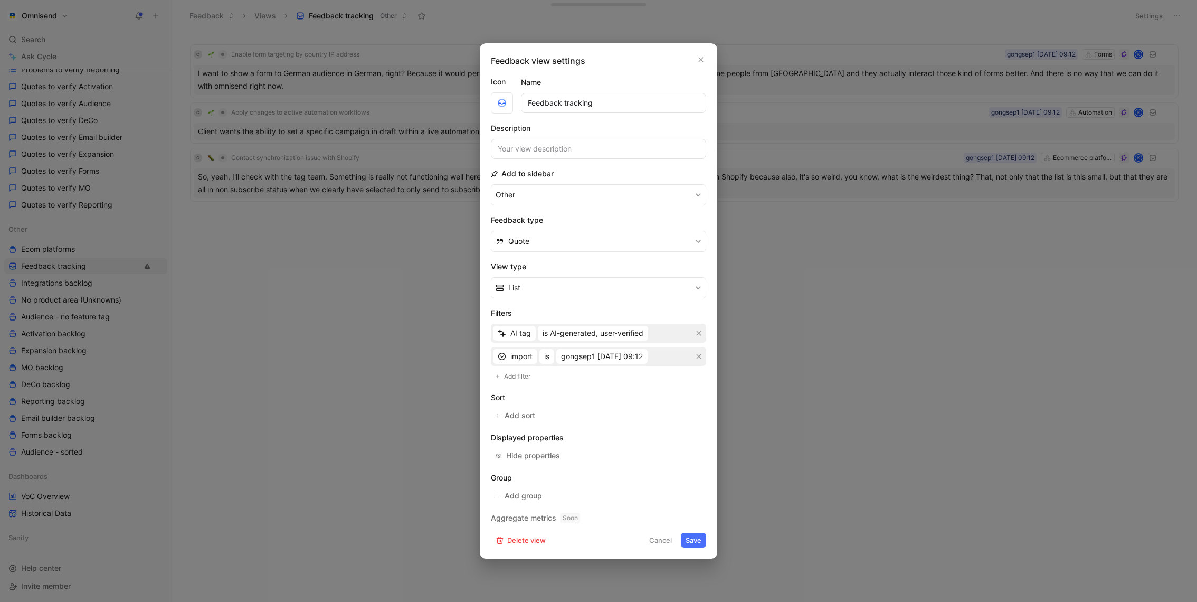
click at [615, 348] on div "import is gongsep1 01-09-2025 09:12" at bounding box center [598, 356] width 215 height 19
click at [615, 359] on span "gongsep1 01-09-2025 09:12" at bounding box center [602, 356] width 82 height 13
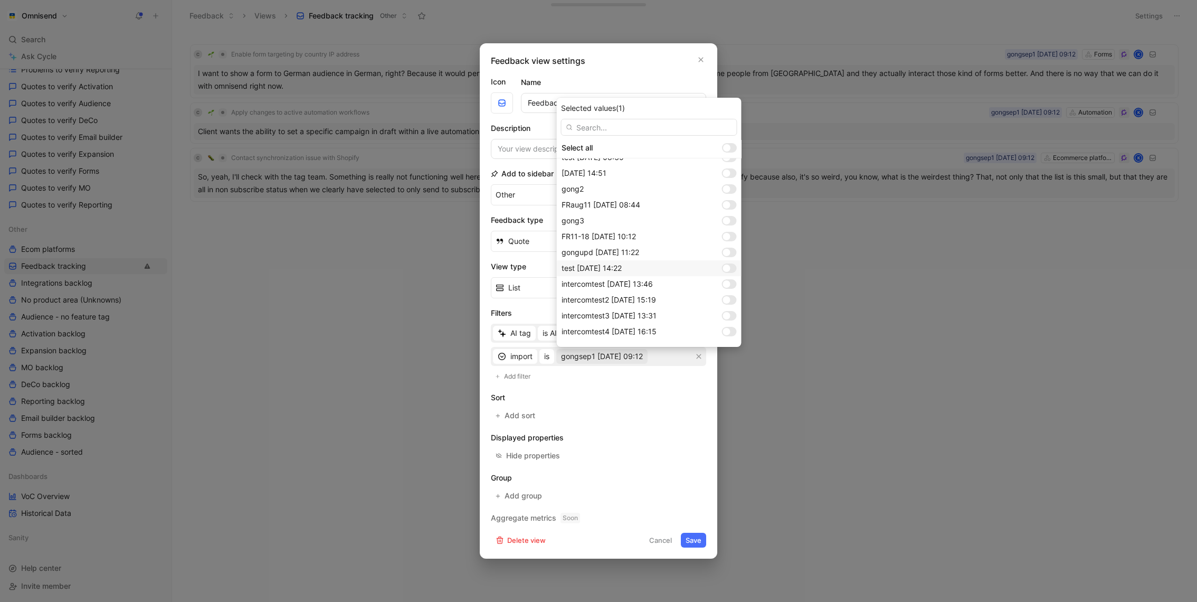
scroll to position [816, 0]
click at [728, 233] on div "gongsep1 01-09-2025 09:12" at bounding box center [649, 240] width 185 height 16
click at [726, 288] on div at bounding box center [726, 286] width 7 height 7
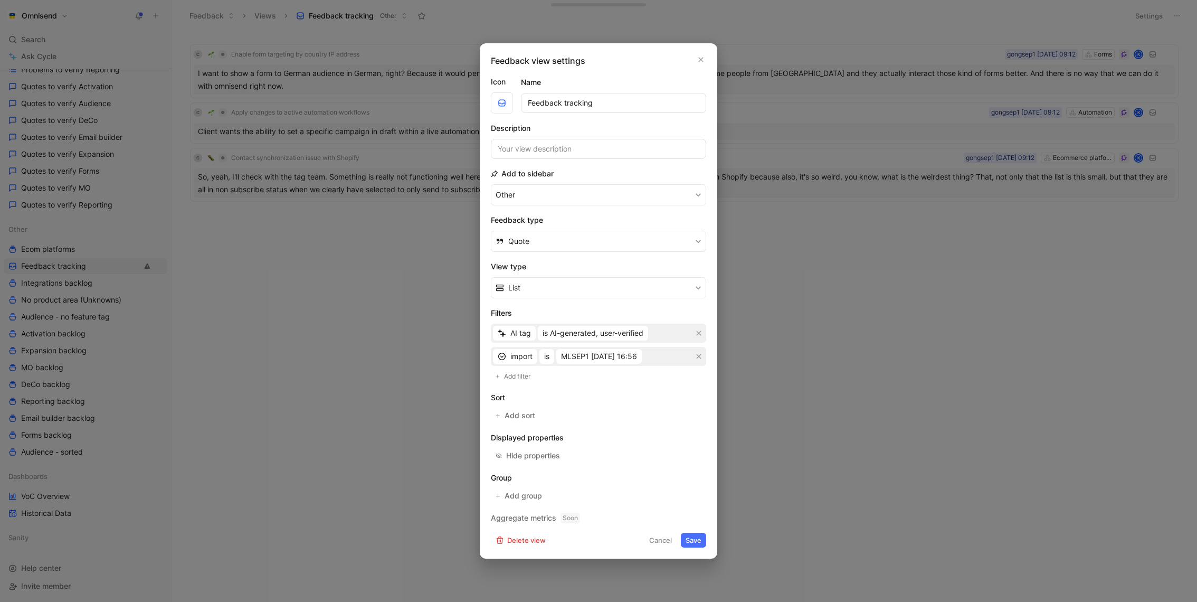
click at [697, 536] on button "Save" at bounding box center [693, 540] width 25 height 15
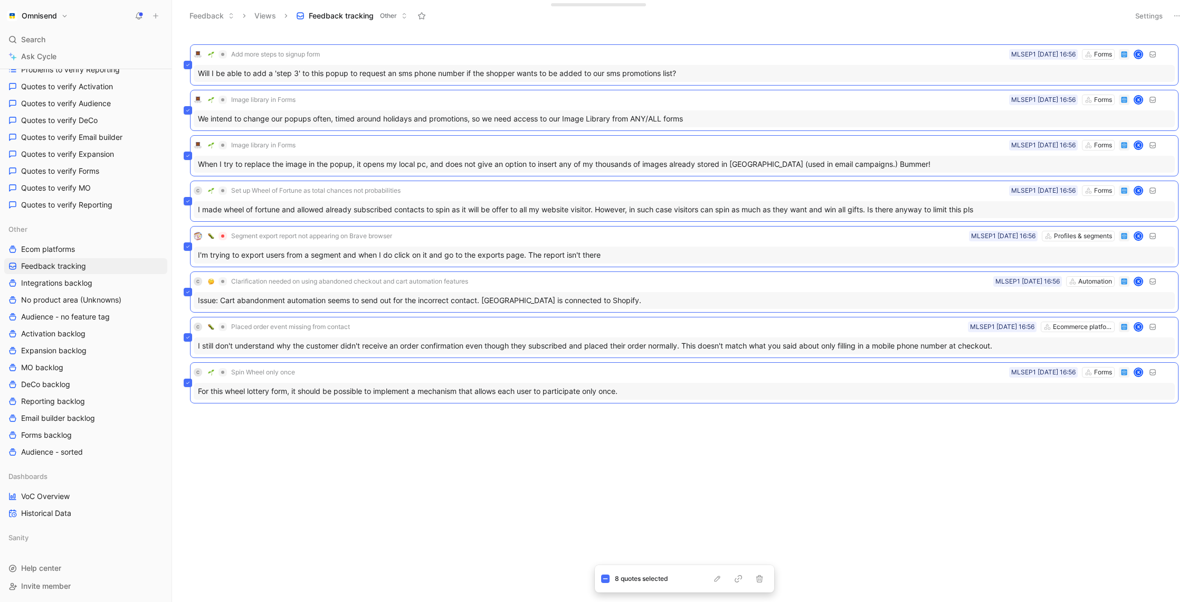
click at [766, 472] on body "Omnisend Search ⌘ K Ask Cycle Workspace Home G then H Feedback G then F Request…" at bounding box center [598, 301] width 1197 height 602
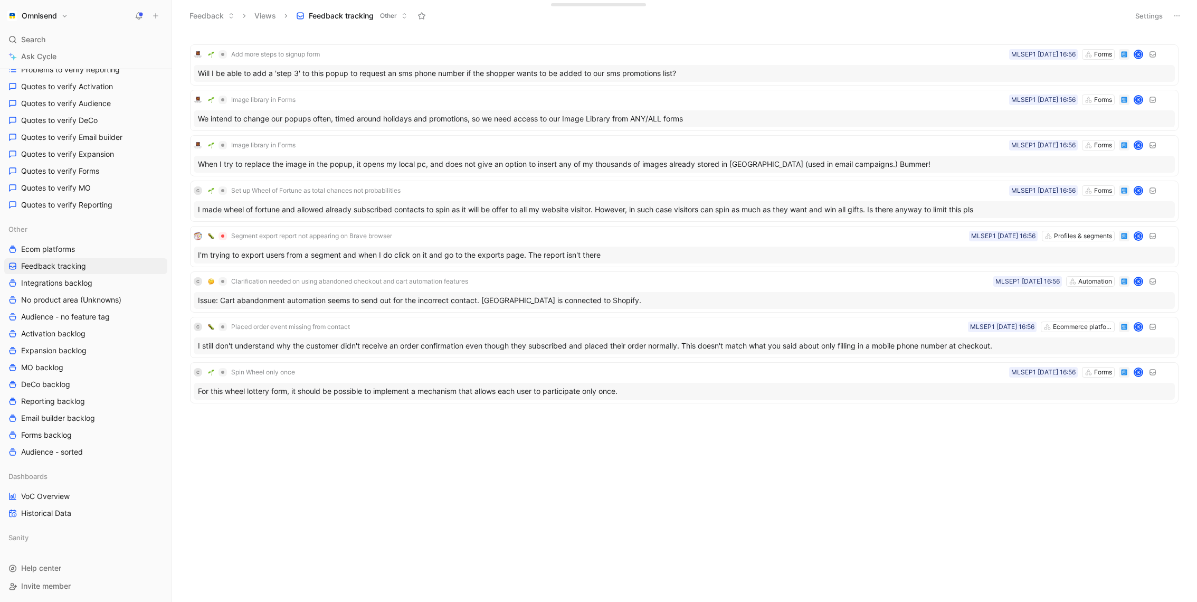
click at [1144, 18] on button "Settings" at bounding box center [1149, 15] width 37 height 15
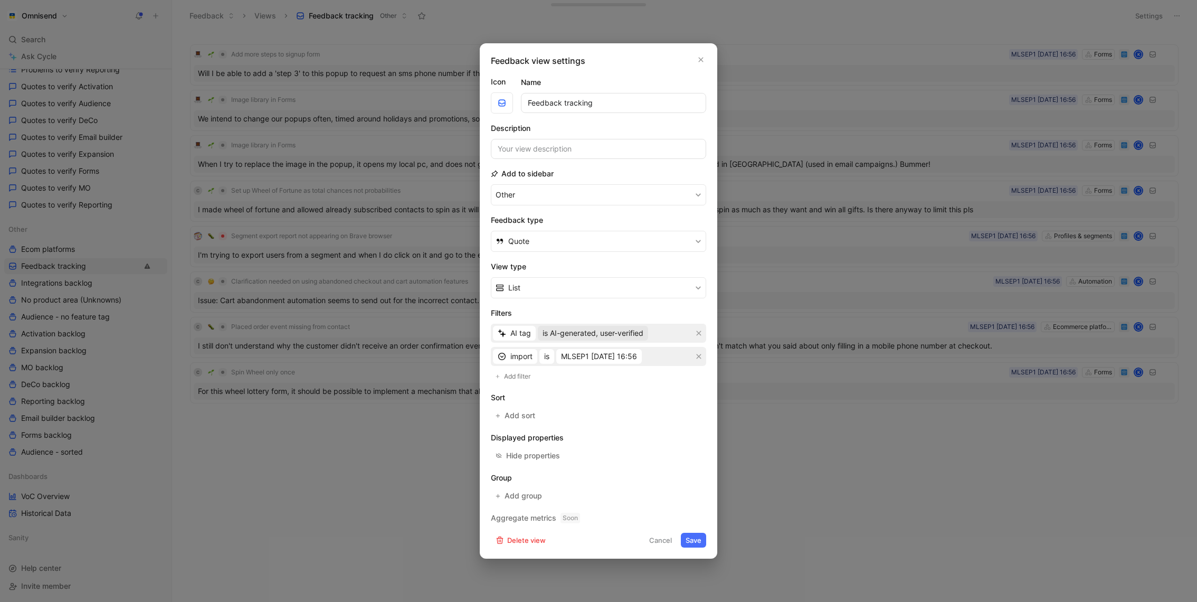
click at [625, 336] on span "is AI-generated, user-verified" at bounding box center [593, 333] width 101 height 13
click at [634, 353] on span "is AI-generated, not verified" at bounding box center [590, 355] width 97 height 9
click at [691, 539] on button "Save" at bounding box center [693, 540] width 25 height 15
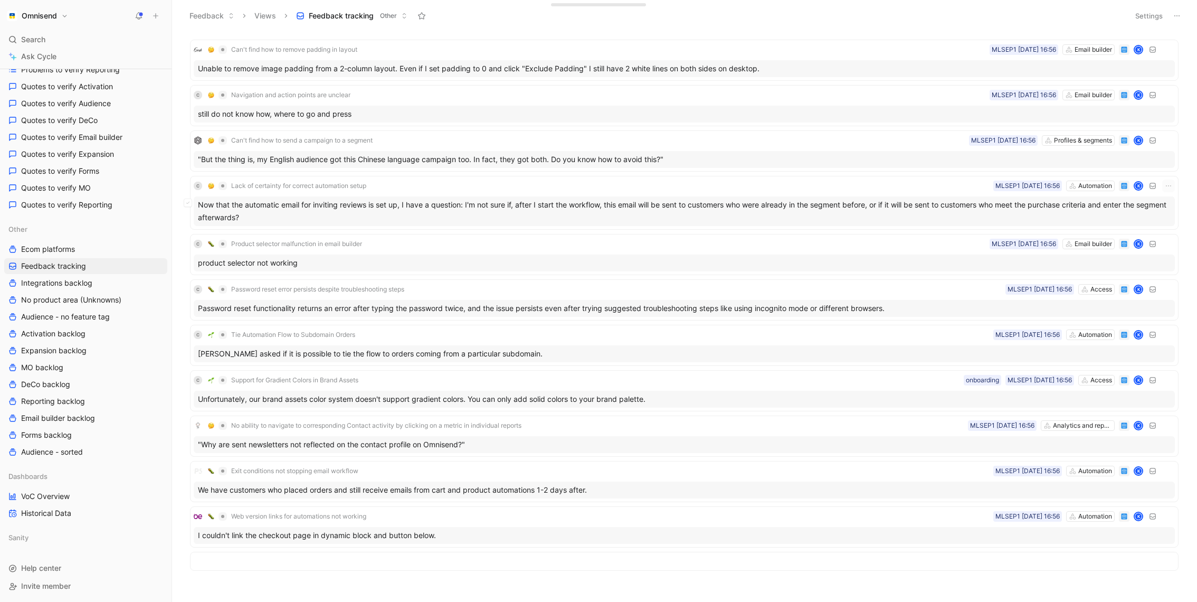
scroll to position [2129, 0]
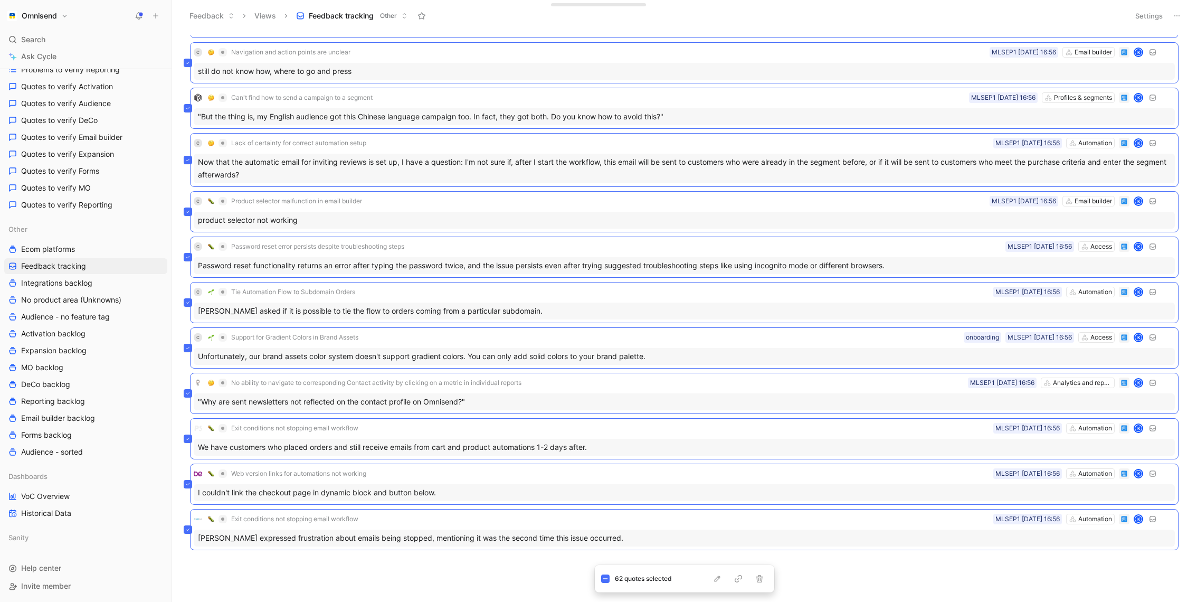
click at [424, 568] on div "Implement data restoration feature (audience back-ups) Profiles & segments MLSE…" at bounding box center [683, 318] width 1011 height 566
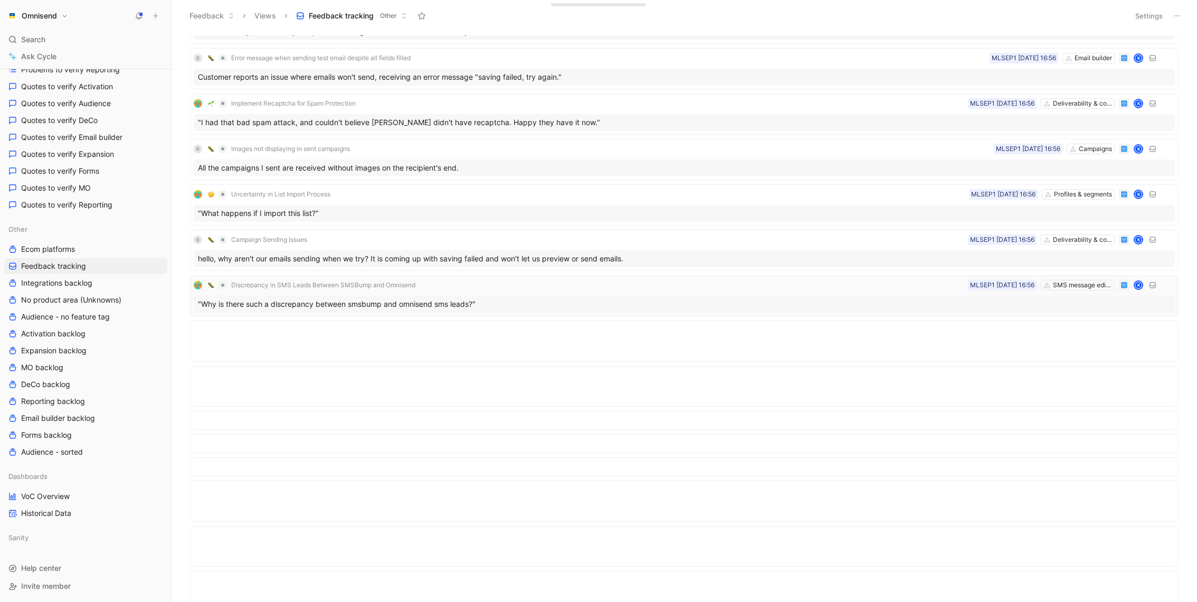
scroll to position [0, 0]
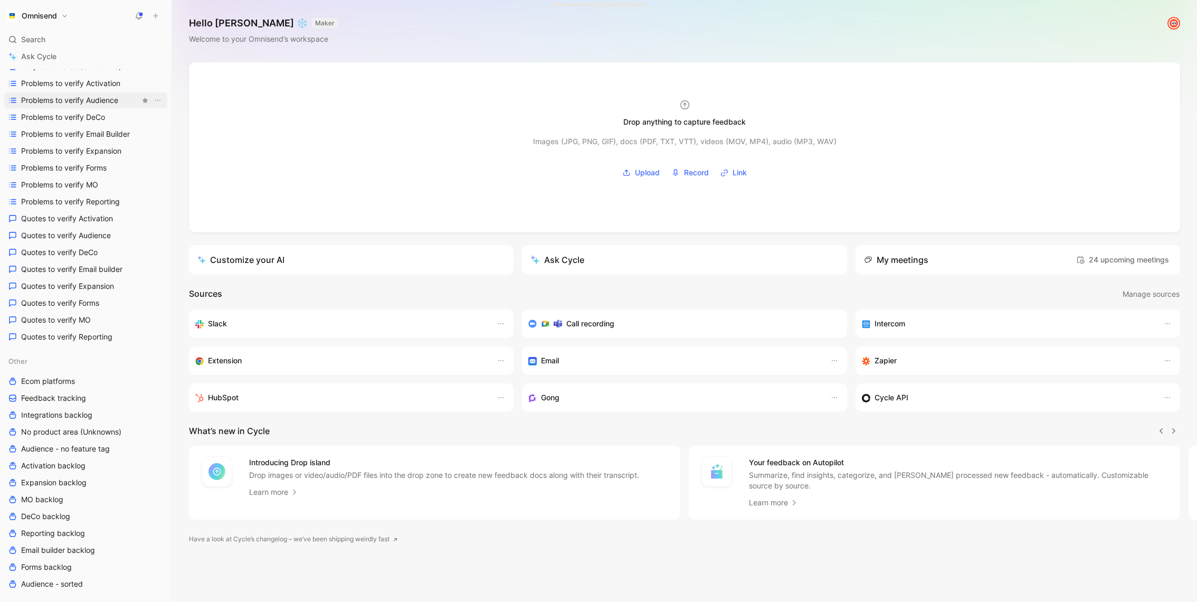
scroll to position [163, 0]
click at [70, 398] on span "Feedback tracking" at bounding box center [53, 395] width 65 height 11
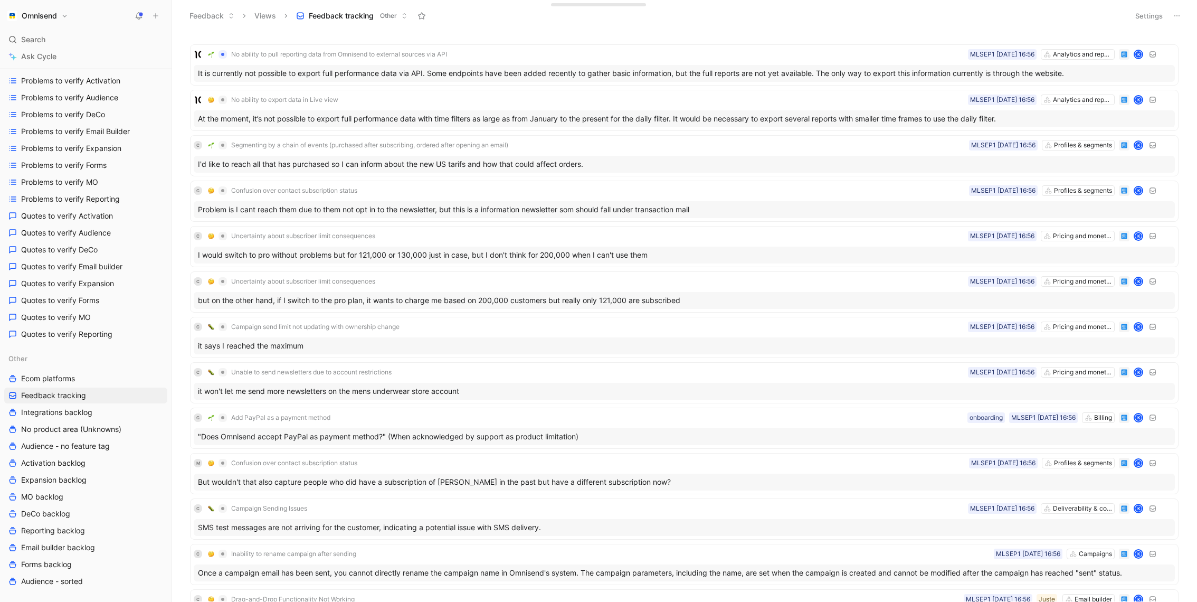
click at [1149, 8] on button "Settings" at bounding box center [1149, 15] width 37 height 15
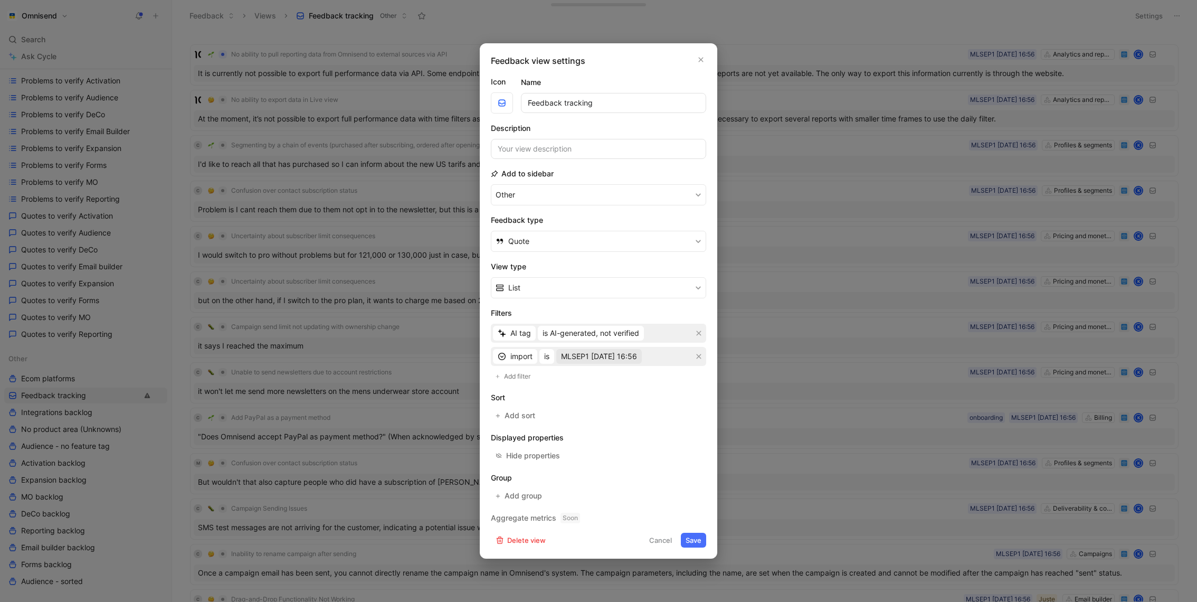
click at [637, 360] on span "MLSEP1 01-09-2025 16:56" at bounding box center [599, 356] width 76 height 13
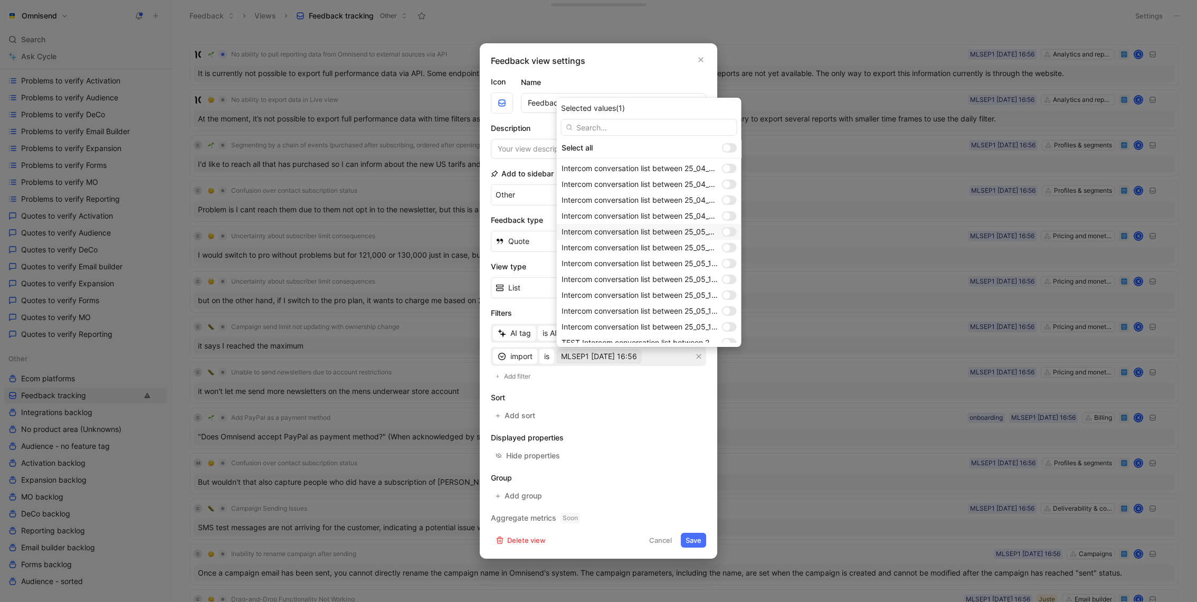
scroll to position [816, 0]
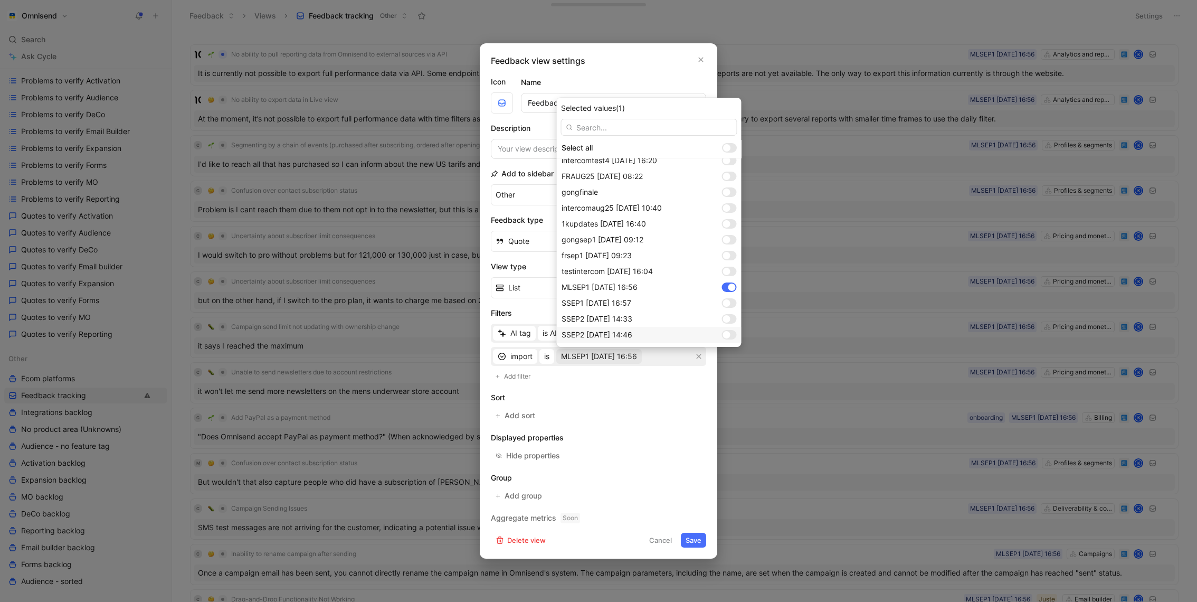
click at [733, 335] on div at bounding box center [729, 335] width 15 height 10
click at [731, 270] on div at bounding box center [729, 272] width 15 height 10
click at [733, 271] on div at bounding box center [732, 271] width 7 height 7
click at [730, 238] on div at bounding box center [726, 239] width 7 height 7
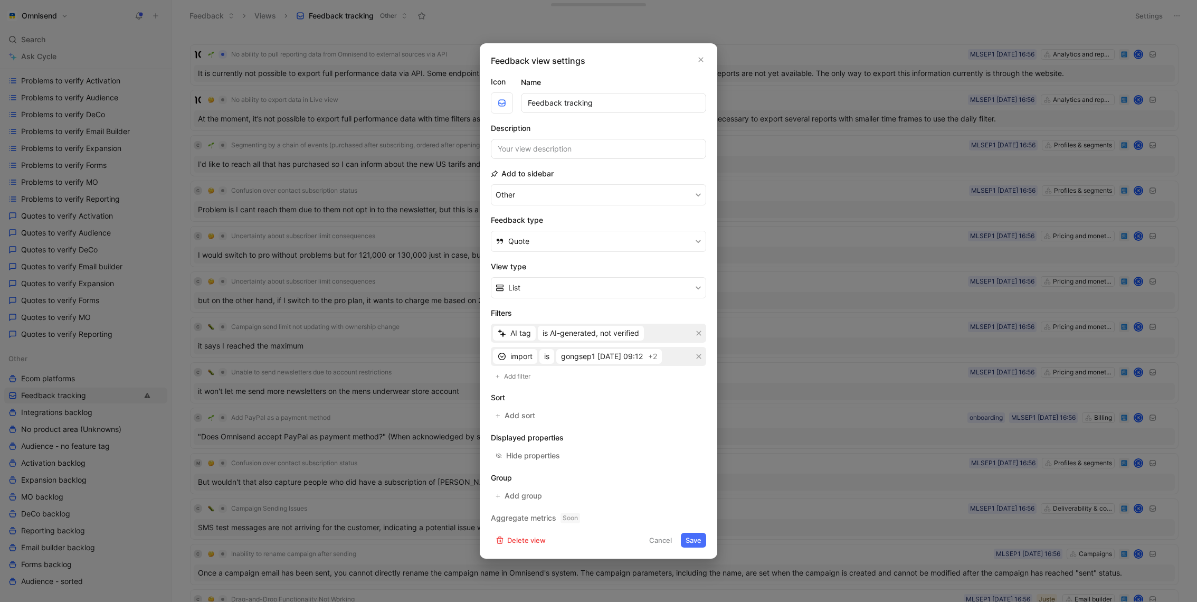
click at [699, 537] on button "Save" at bounding box center [693, 540] width 25 height 15
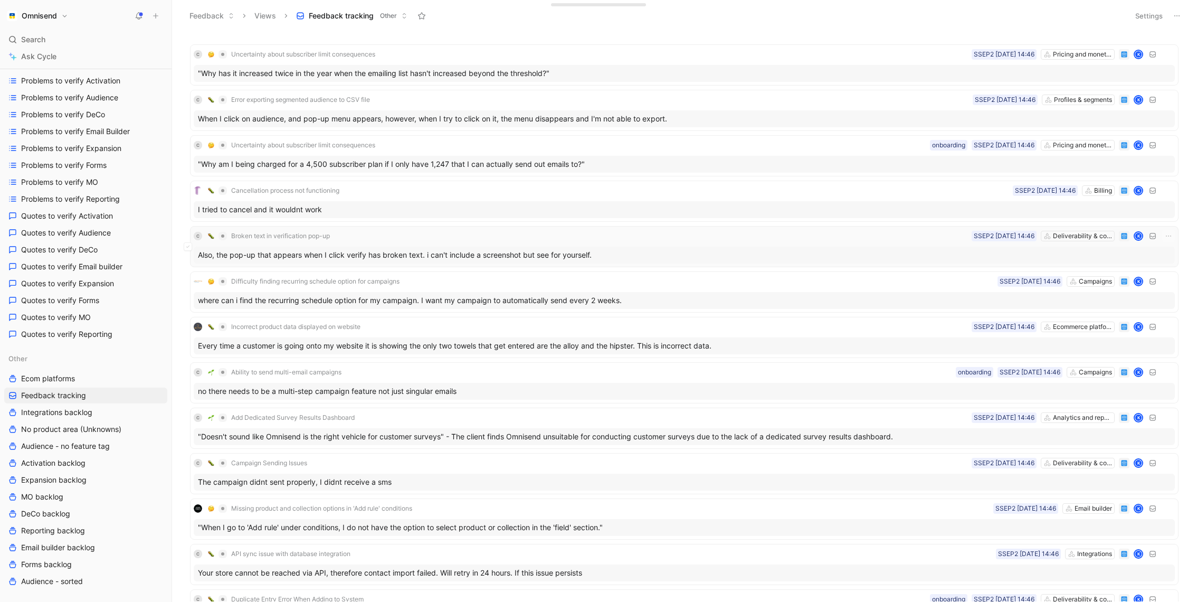
click at [395, 255] on div "Also, the pop-up that appears when I click verify has broken text. i can't incl…" at bounding box center [684, 255] width 981 height 17
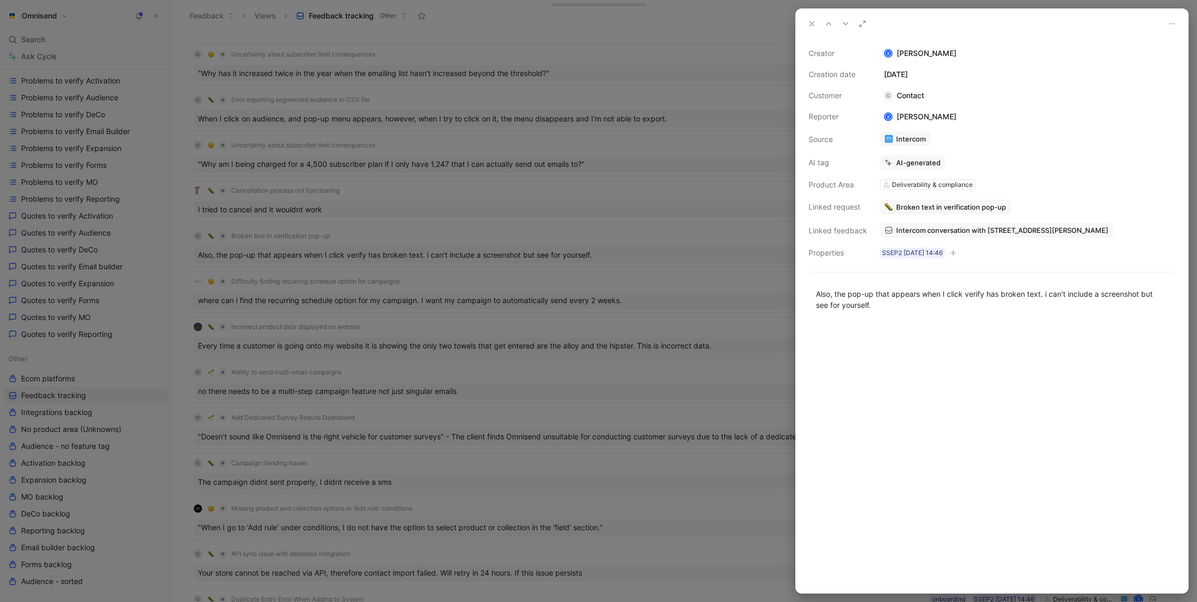
click at [936, 229] on span "Intercom conversation with 7 Rue Paradis" at bounding box center [1002, 230] width 212 height 10
click at [580, 413] on div at bounding box center [598, 301] width 1197 height 602
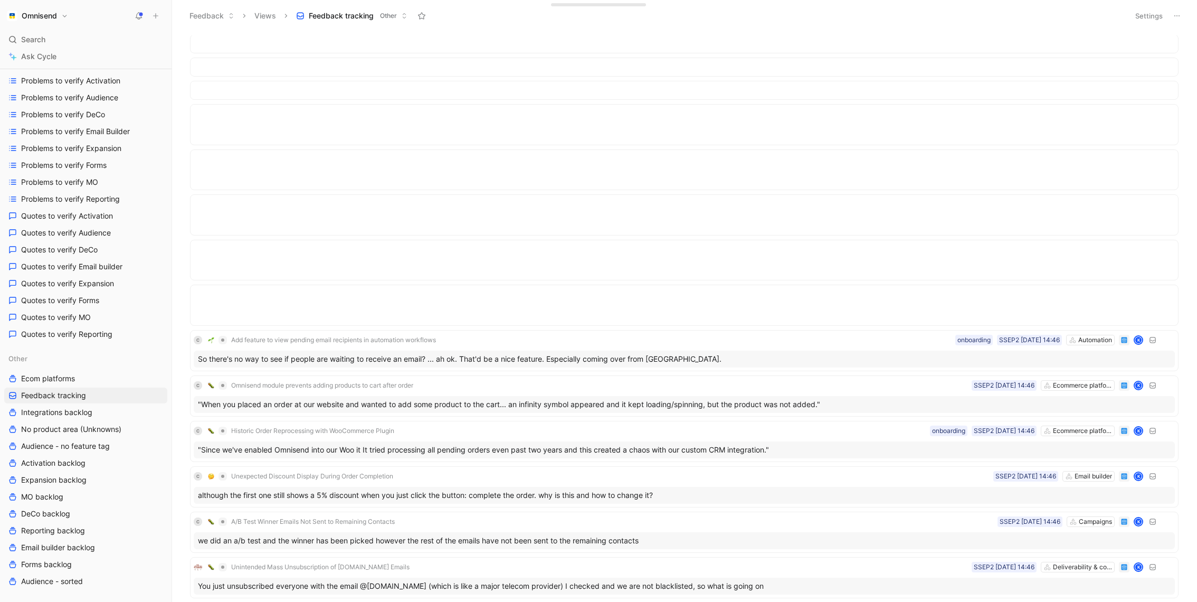
scroll to position [2294, 0]
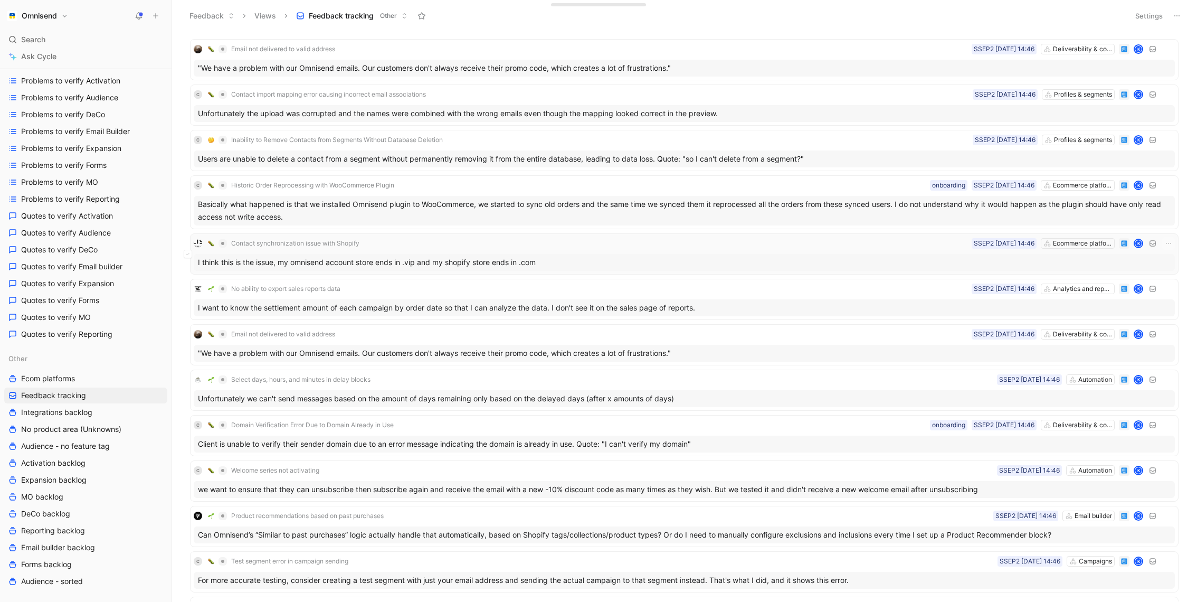
click at [773, 260] on div "I think this is the issue, my omnisend account store ends in .vip and my shopif…" at bounding box center [684, 262] width 981 height 17
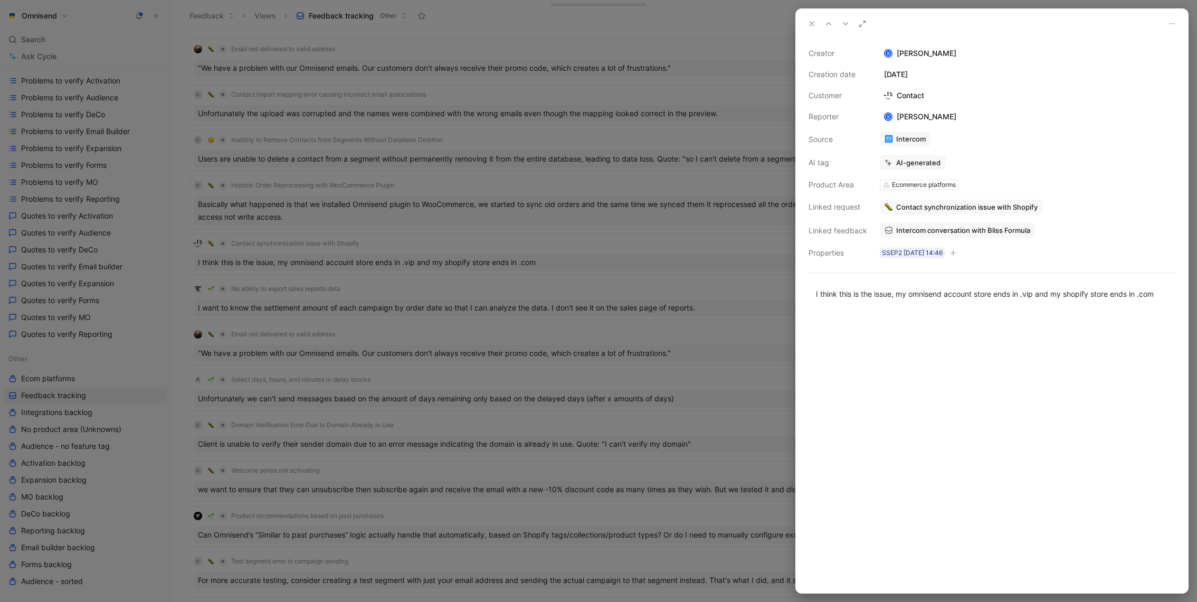
click at [987, 234] on link "Intercom conversation with Bliss Formula" at bounding box center [957, 230] width 155 height 15
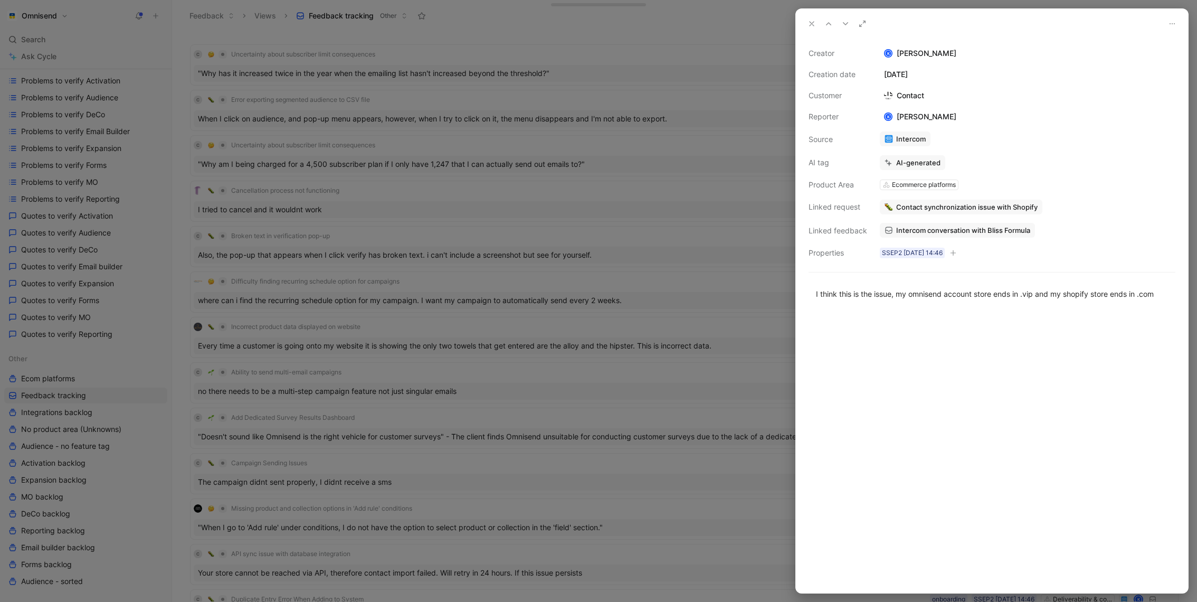
click at [679, 375] on div at bounding box center [598, 301] width 1197 height 602
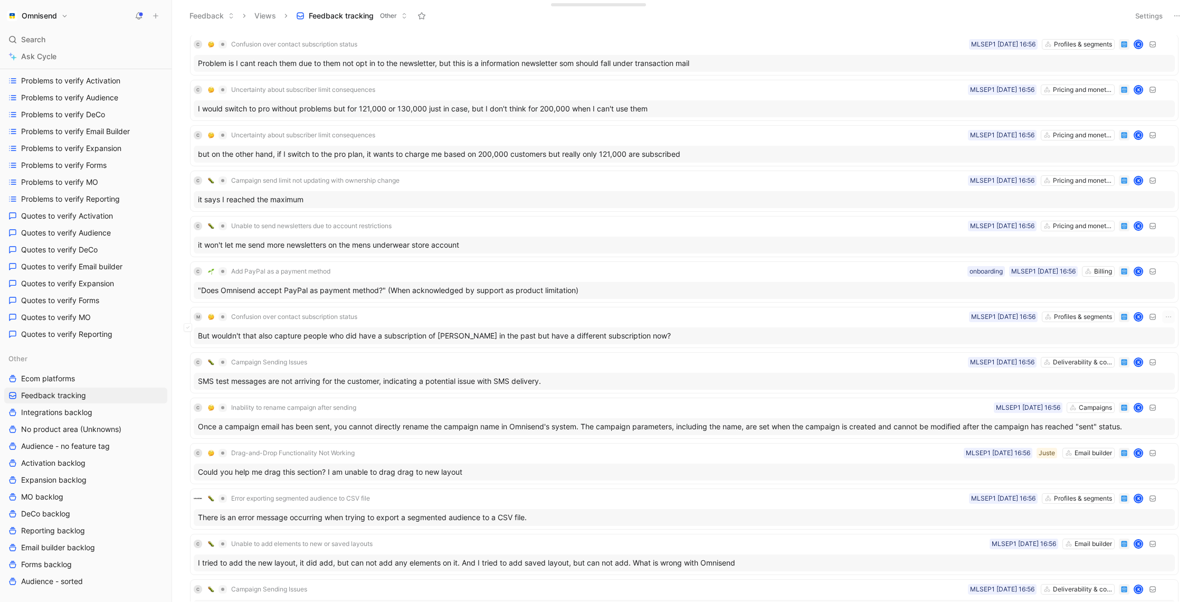
scroll to position [2890, 0]
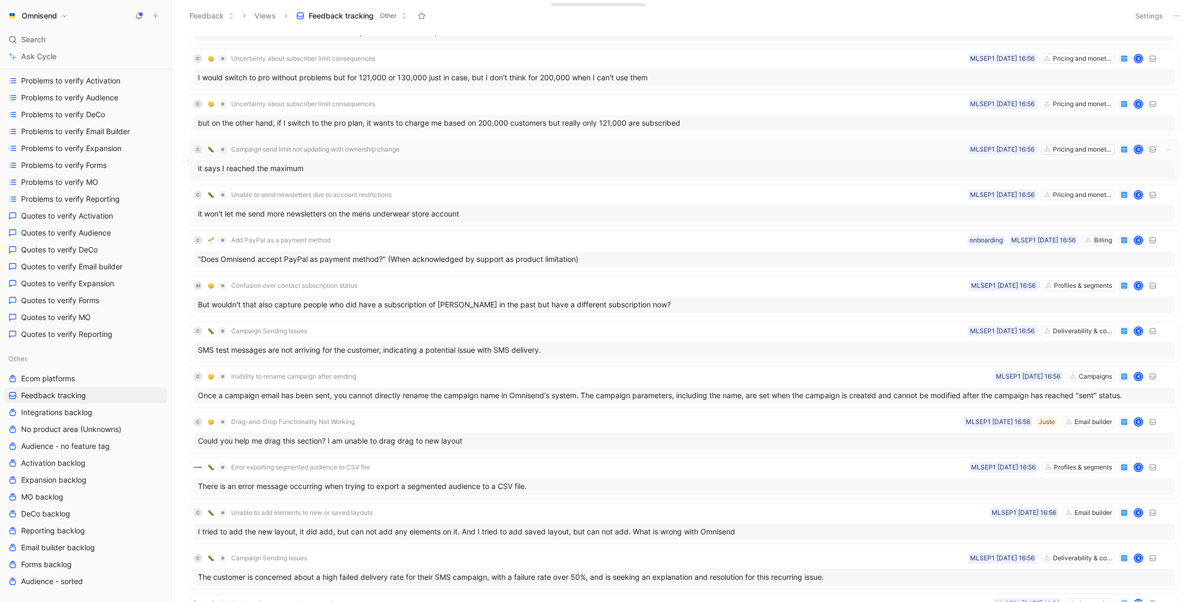
click at [559, 169] on div "it says I reached the maximum" at bounding box center [684, 168] width 981 height 17
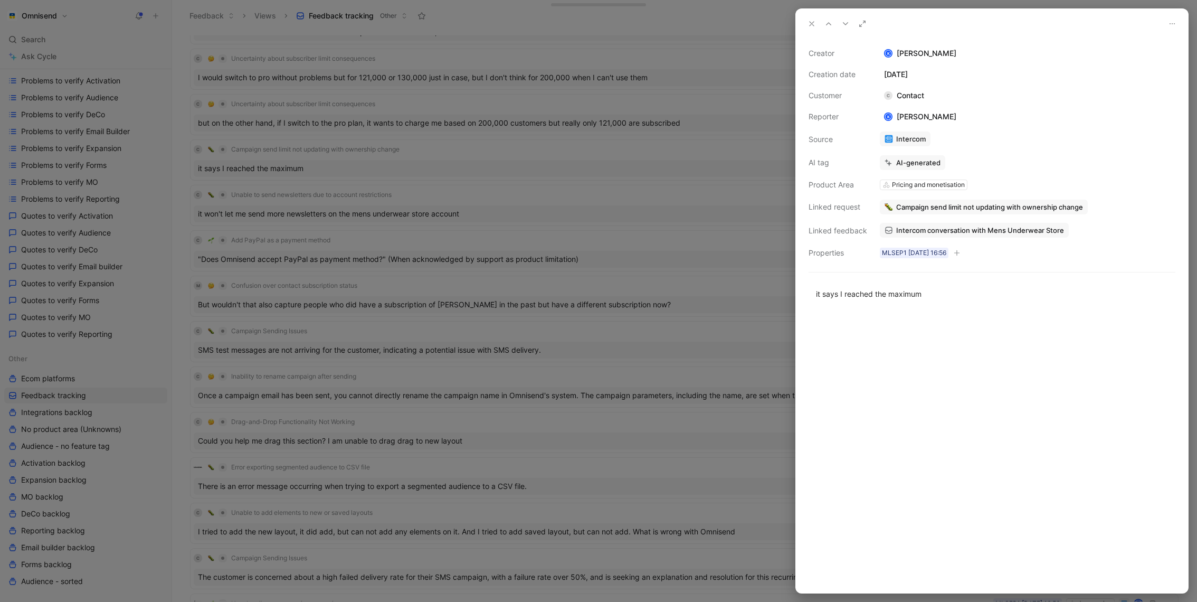
click at [927, 228] on span "Intercom conversation with Mens Underwear Store" at bounding box center [980, 230] width 168 height 10
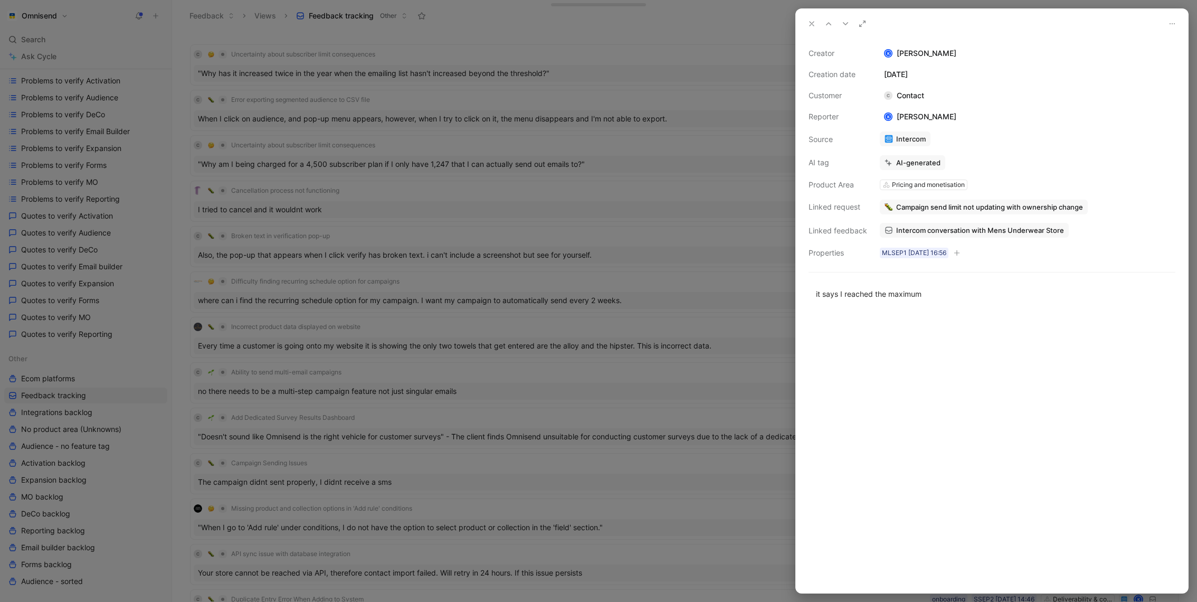
click at [599, 239] on div at bounding box center [598, 301] width 1197 height 602
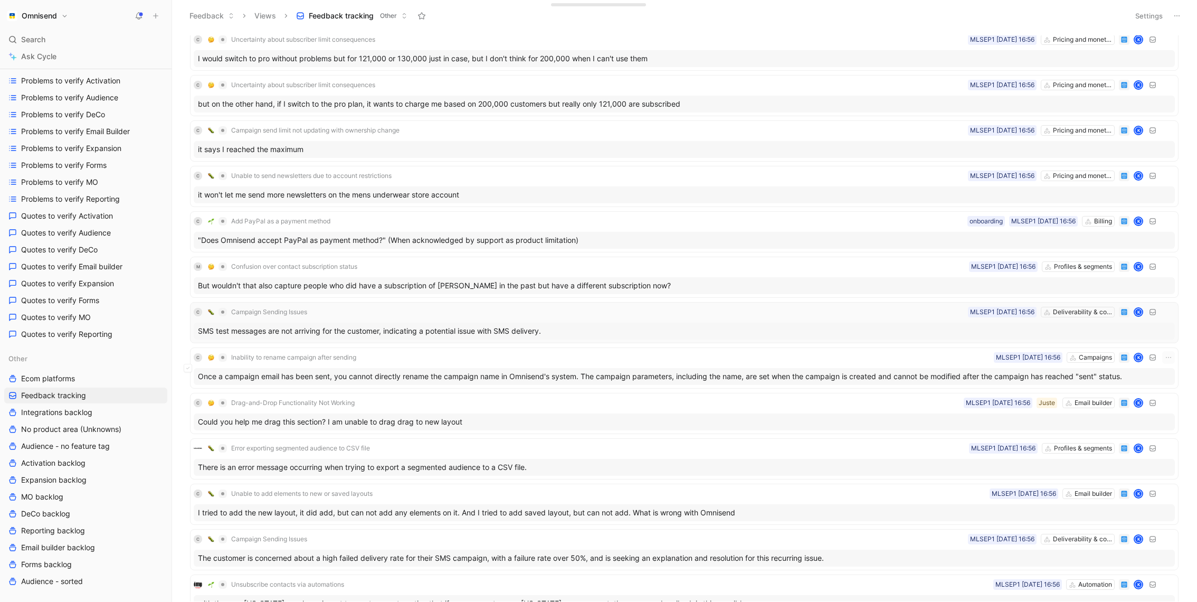
scroll to position [3008, 0]
click at [490, 328] on div "SMS test messages are not arriving for the customer, indicating a potential iss…" at bounding box center [684, 332] width 981 height 17
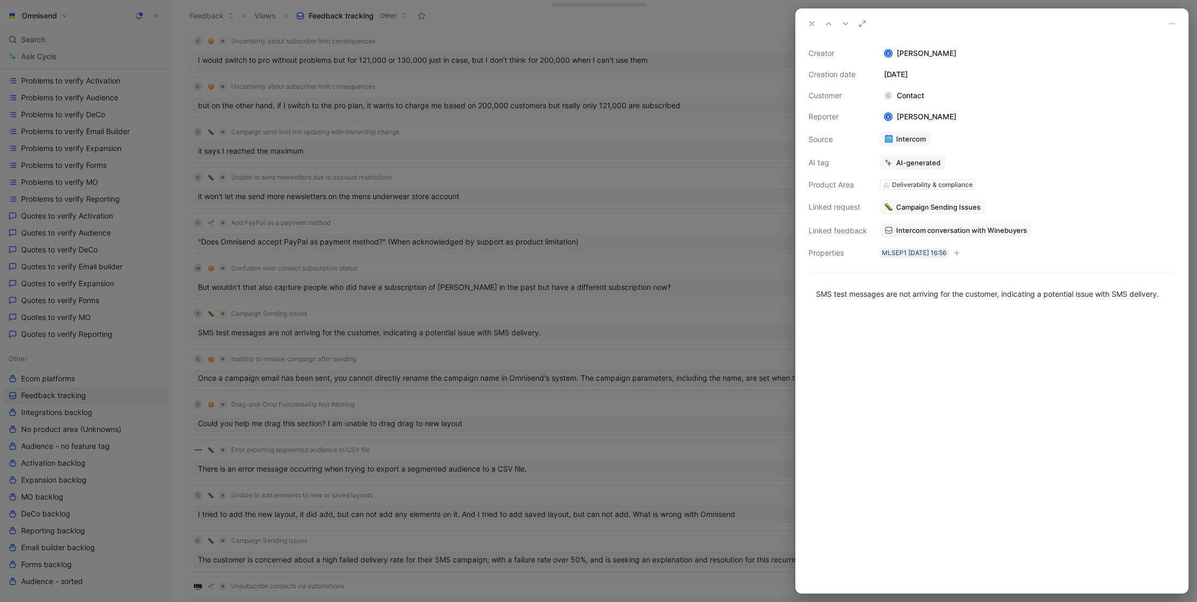
click at [976, 234] on span "Intercom conversation with Winebuyers" at bounding box center [961, 230] width 131 height 10
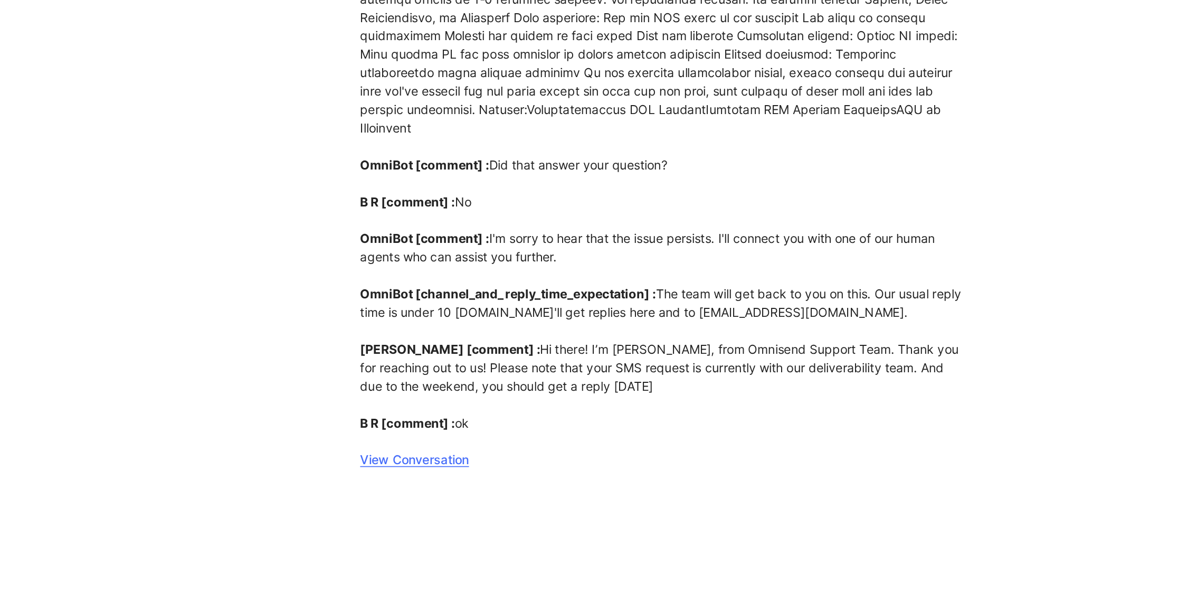
scroll to position [48, 0]
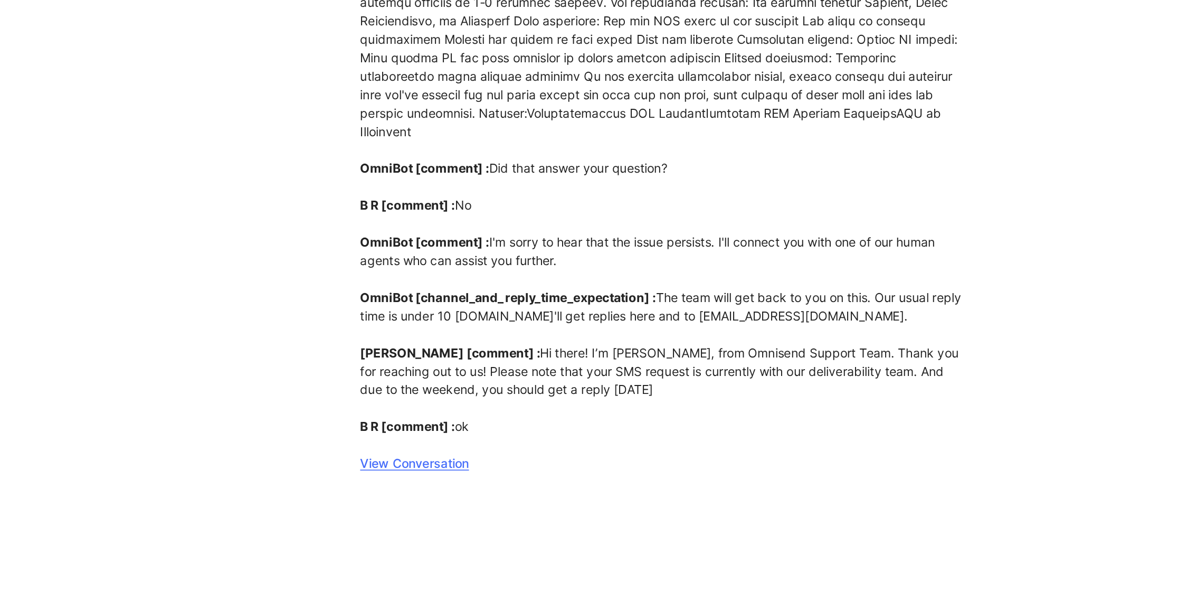
click at [449, 427] on link "View Conversation" at bounding box center [445, 424] width 65 height 9
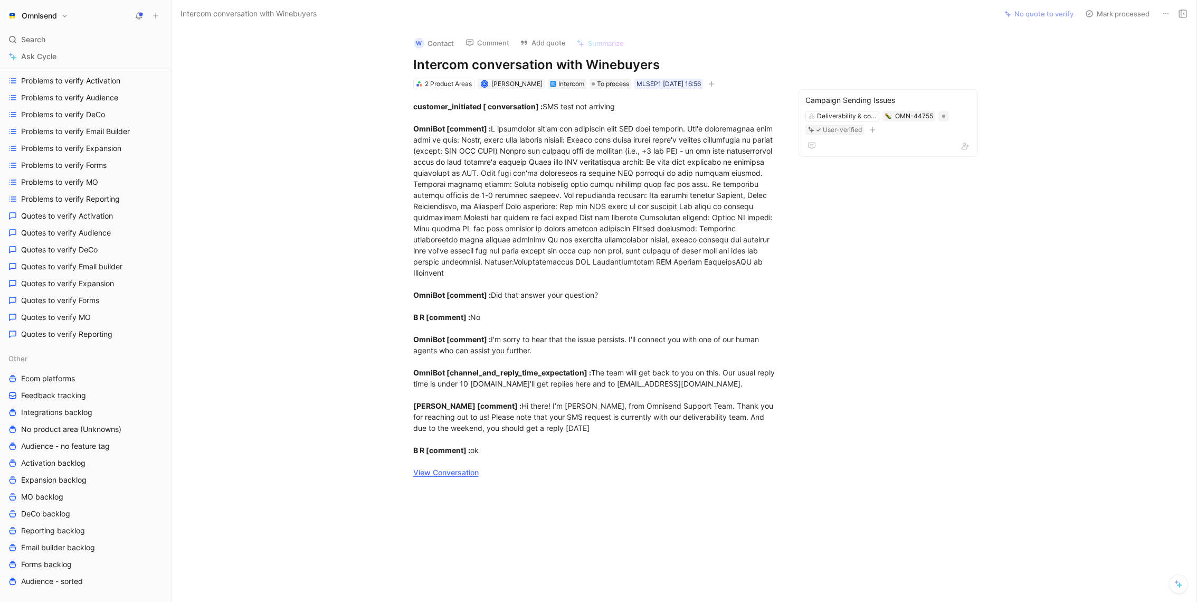
click at [66, 17] on button "Omnisend" at bounding box center [37, 15] width 67 height 15
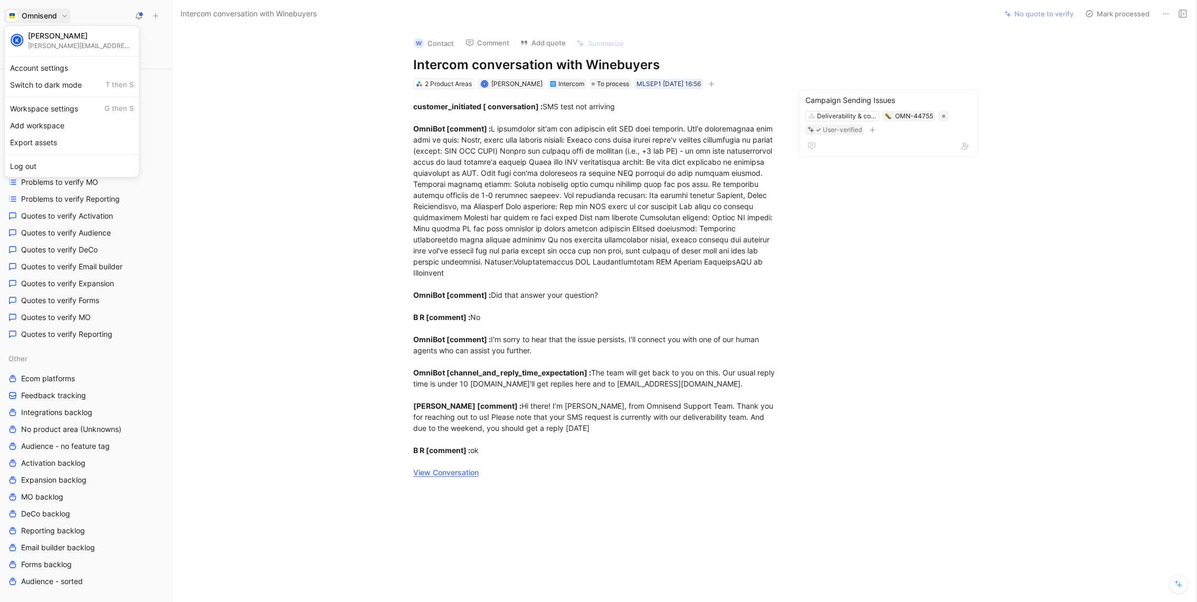
click at [339, 256] on div at bounding box center [598, 301] width 1197 height 602
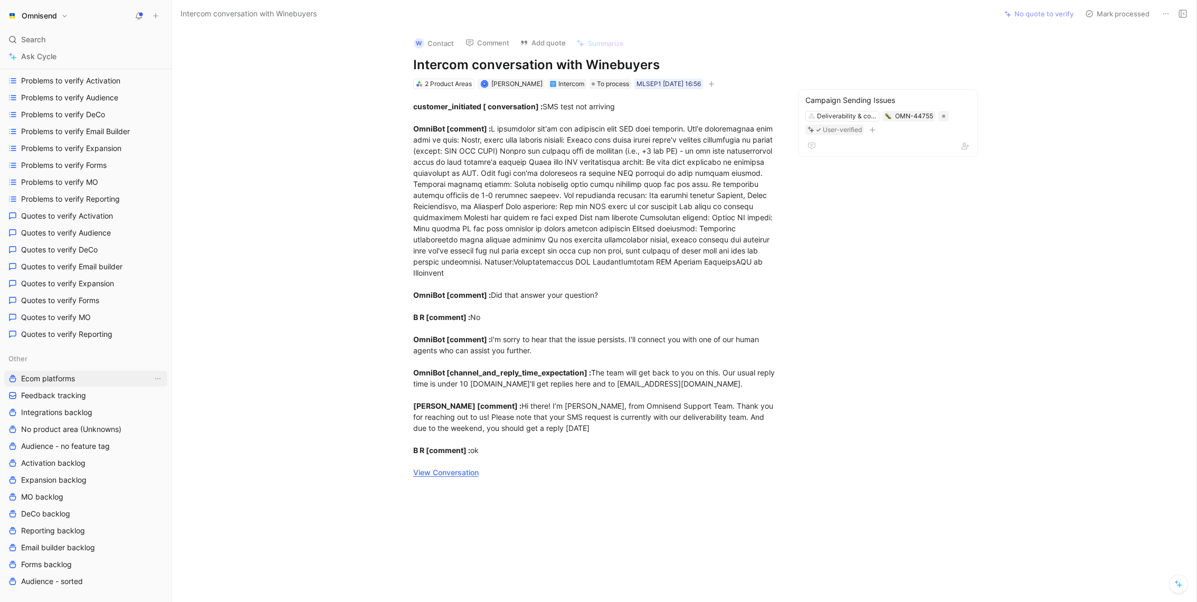
click at [81, 377] on link "Ecom platforms" at bounding box center [85, 379] width 163 height 16
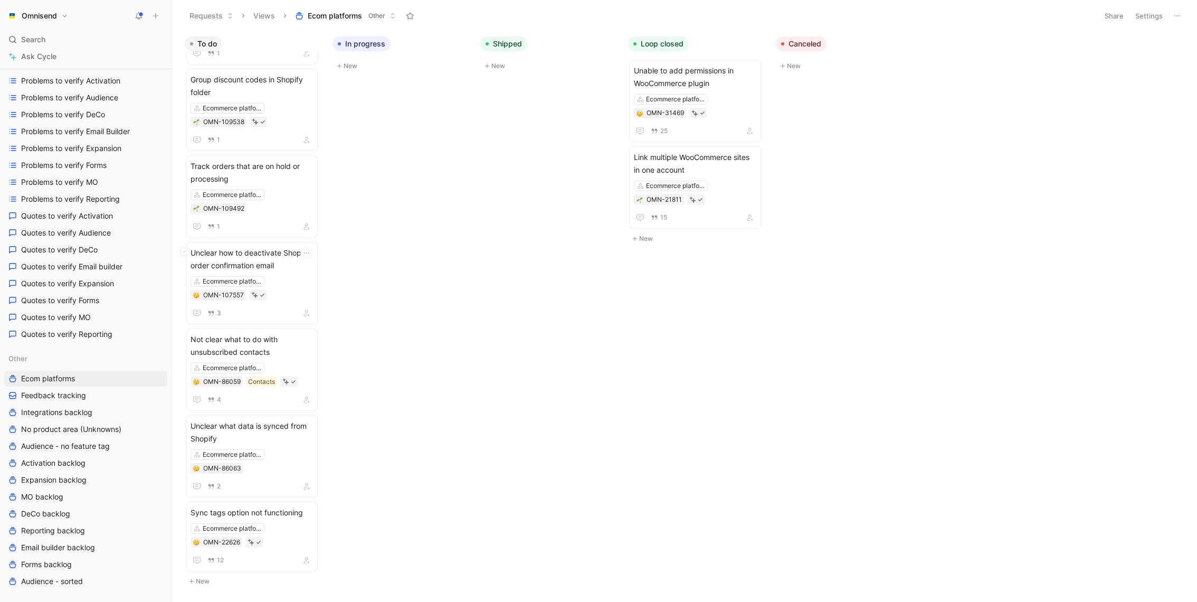
scroll to position [1234, 0]
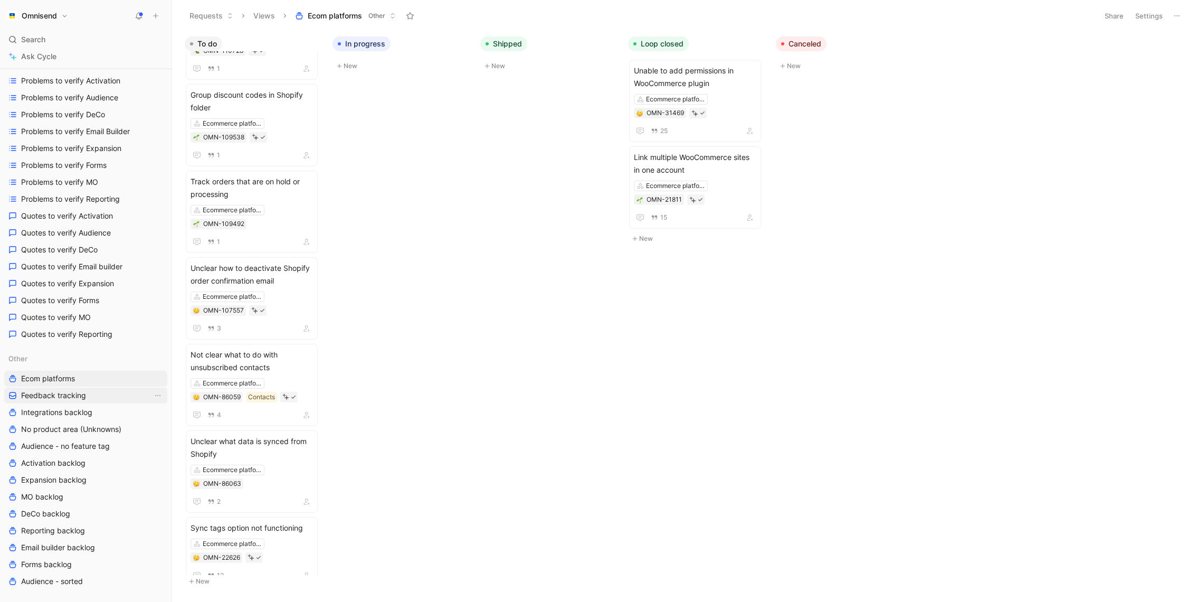
click at [81, 391] on span "Feedback tracking" at bounding box center [53, 395] width 65 height 11
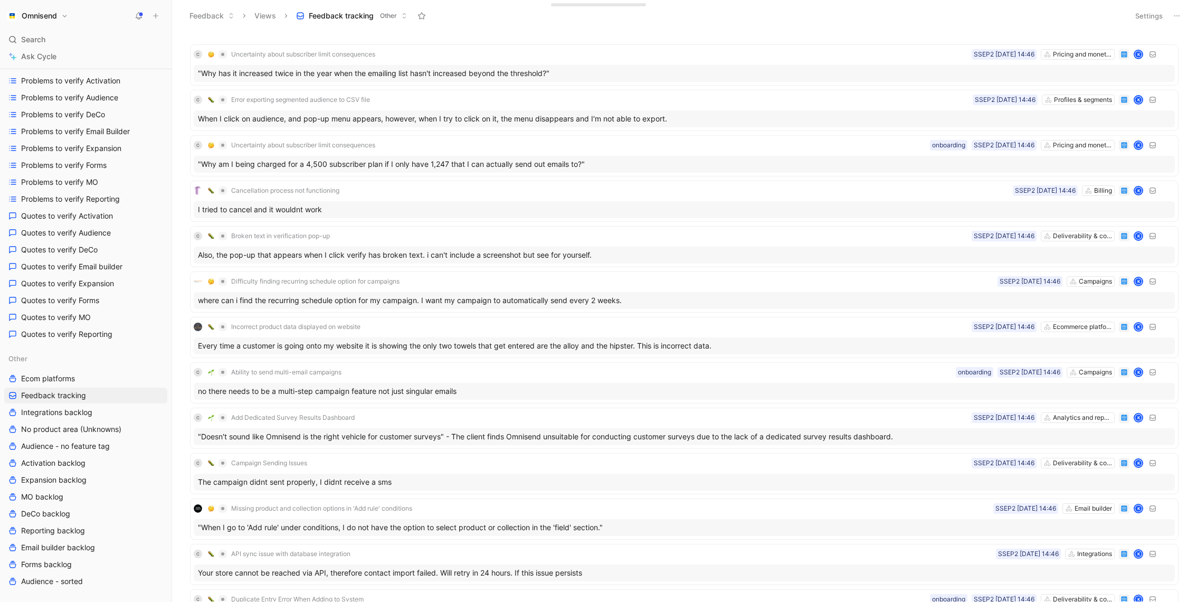
click at [1151, 16] on button "Settings" at bounding box center [1149, 15] width 37 height 15
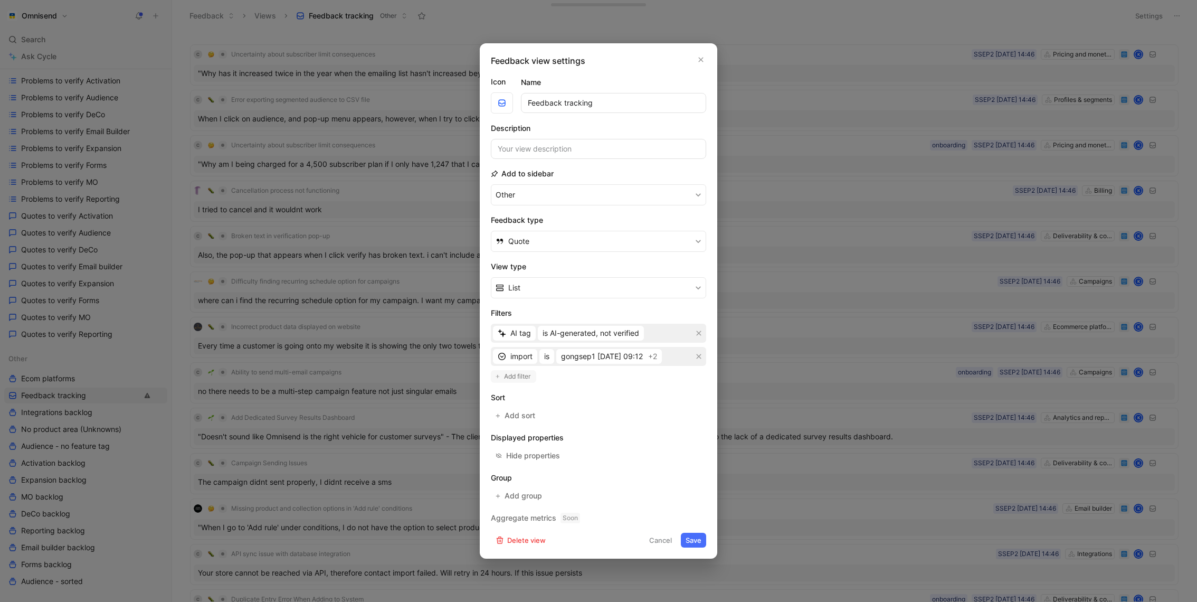
click at [514, 374] on span "Add filter" at bounding box center [517, 376] width 27 height 11
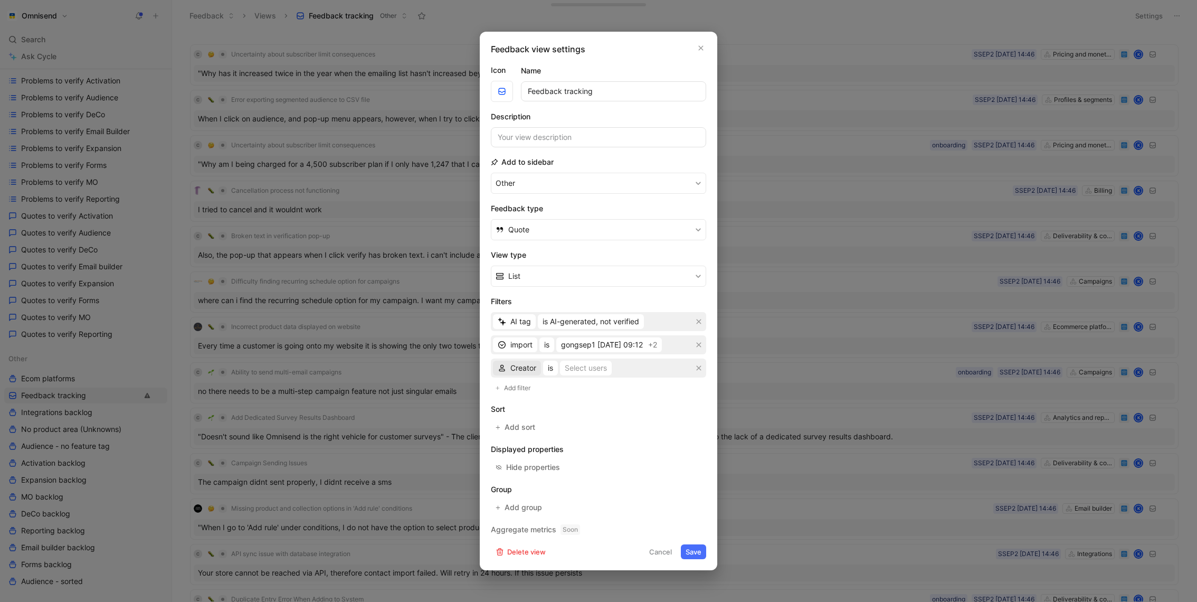
click at [537, 374] on button "Creator" at bounding box center [517, 368] width 48 height 15
click at [559, 409] on span "Product Areas" at bounding box center [535, 405] width 49 height 9
click at [624, 368] on div "Selected Product Areas" at bounding box center [629, 368] width 82 height 13
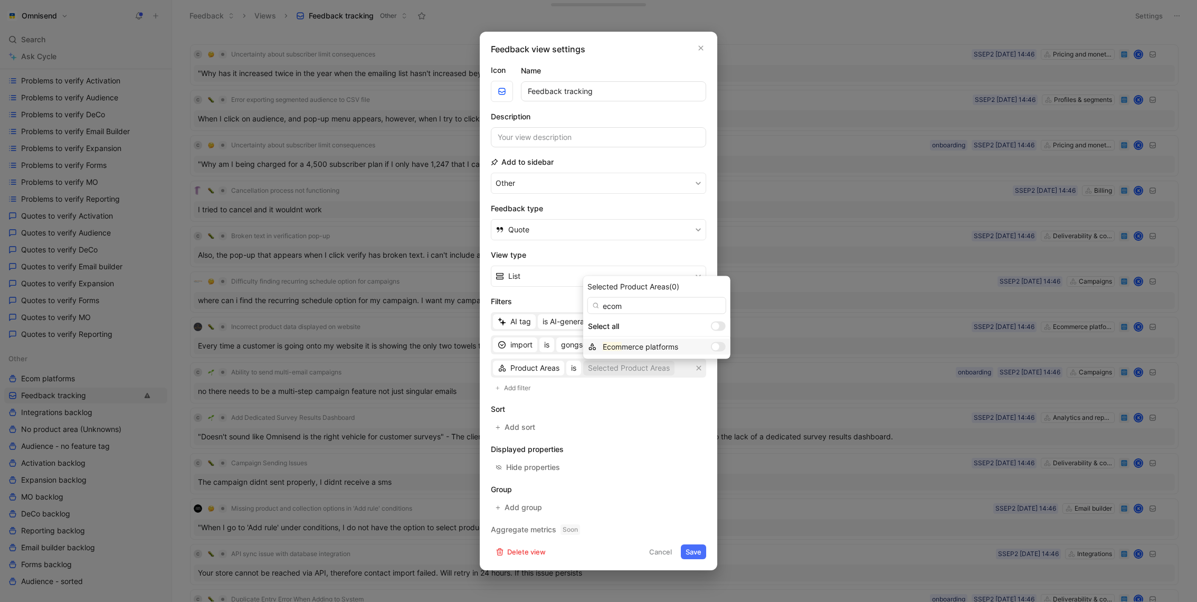
type input "ecom"
click at [711, 350] on div at bounding box center [718, 347] width 15 height 10
click at [693, 550] on button "Save" at bounding box center [693, 551] width 25 height 15
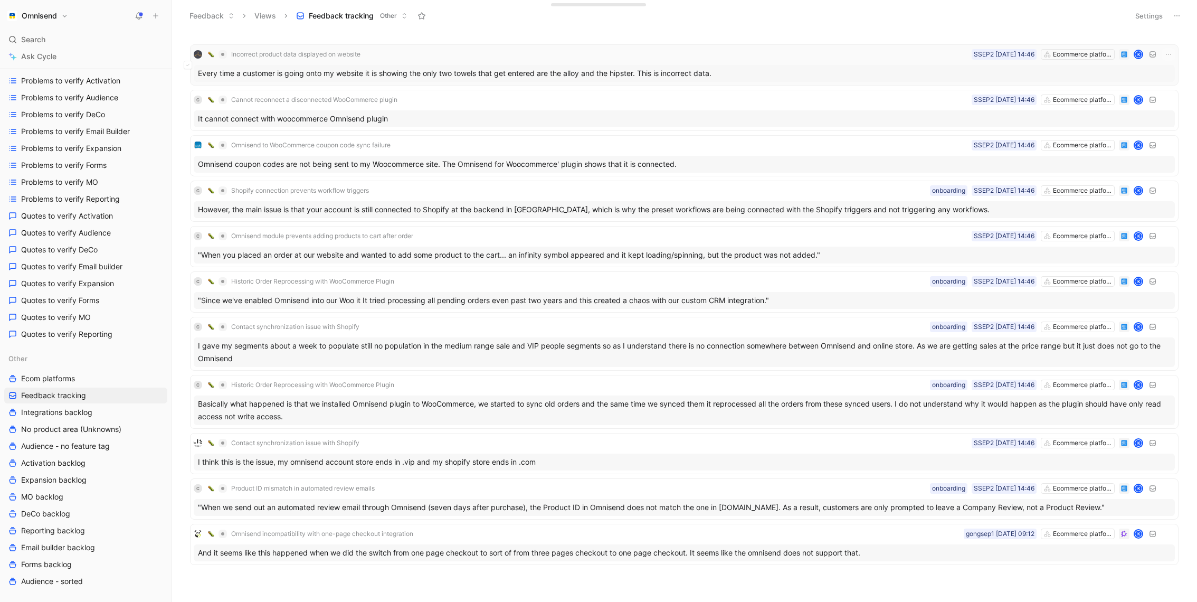
click at [629, 74] on div "Every time a customer is going onto my website it is showing the only two towel…" at bounding box center [684, 73] width 981 height 17
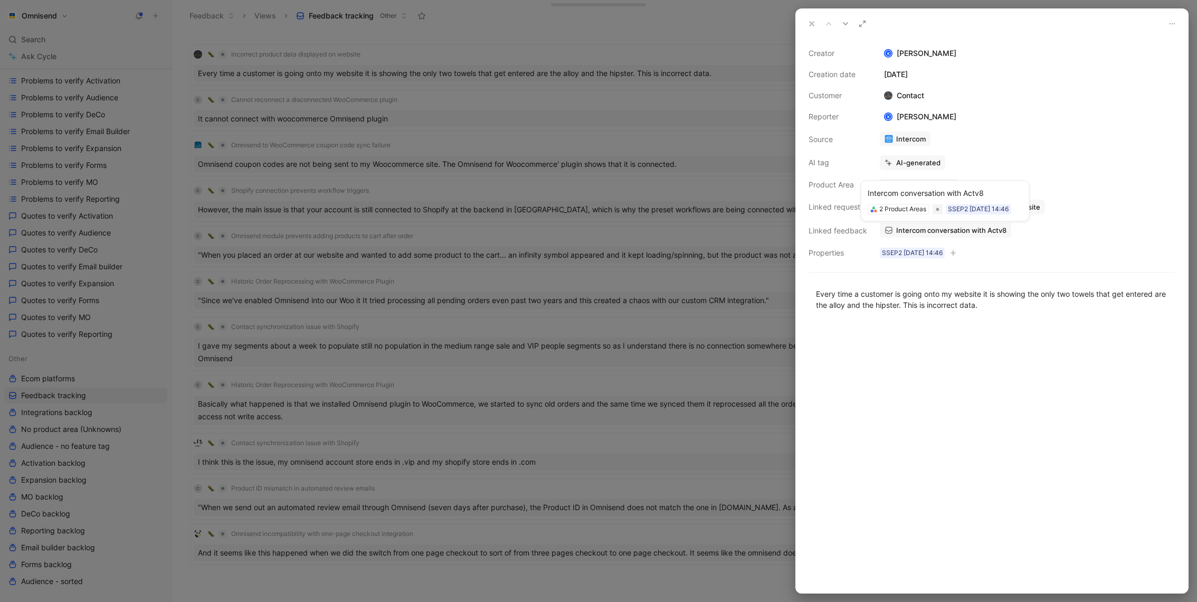
click at [951, 229] on span "Intercom conversation with Actv8" at bounding box center [951, 230] width 110 height 10
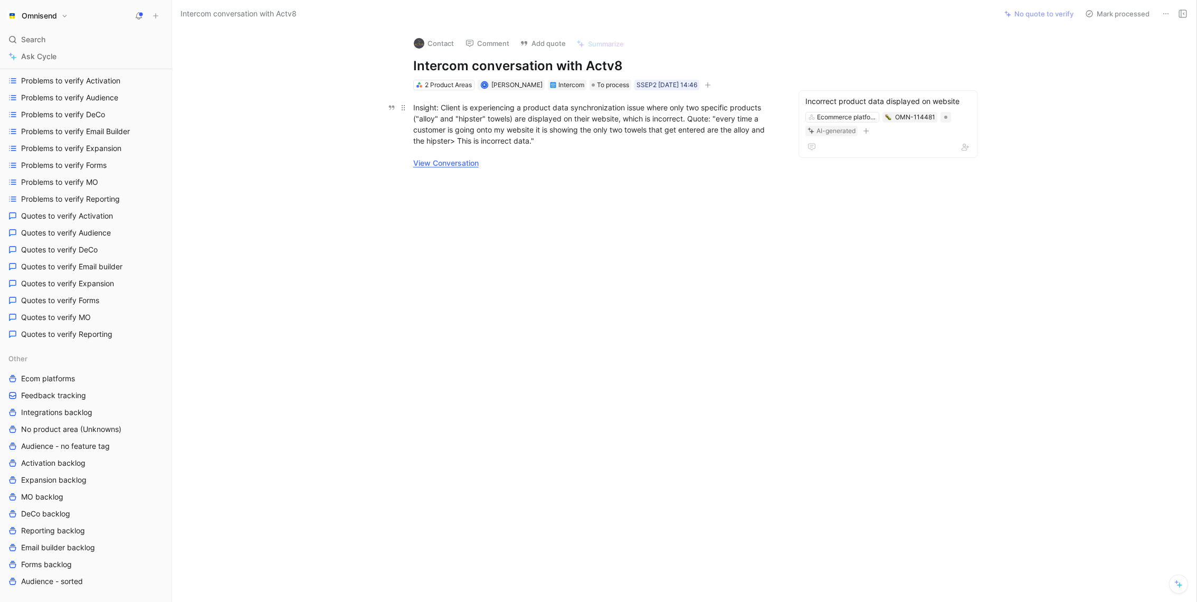
click at [445, 165] on link "View Conversation" at bounding box center [445, 162] width 65 height 9
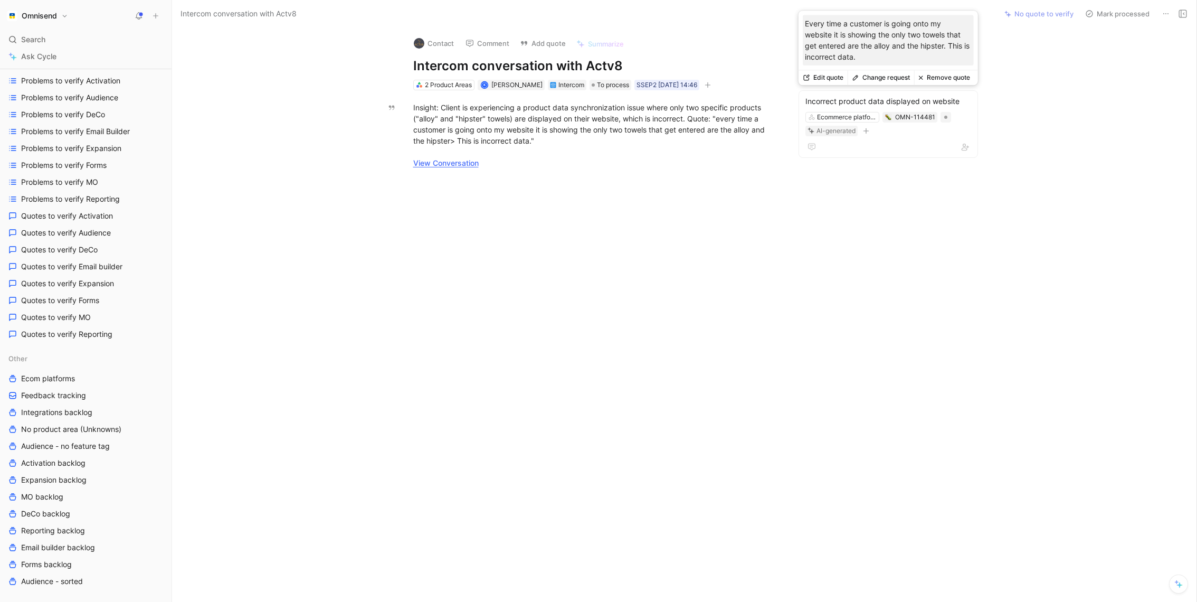
click at [596, 201] on div at bounding box center [595, 270] width 803 height 181
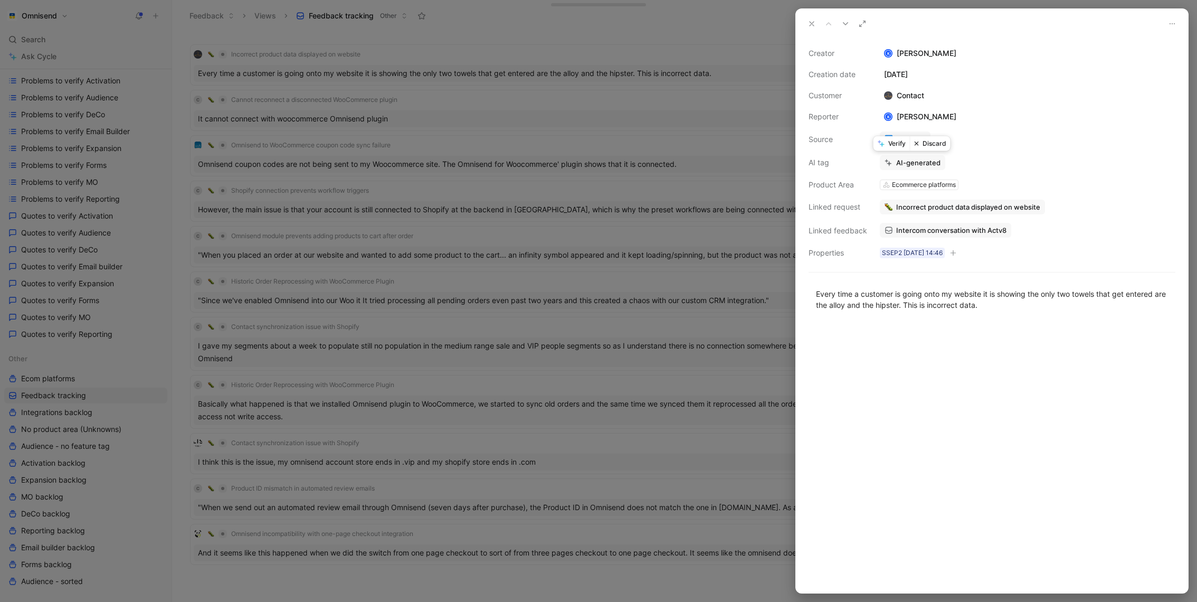
click at [932, 141] on button "Discard" at bounding box center [930, 143] width 41 height 15
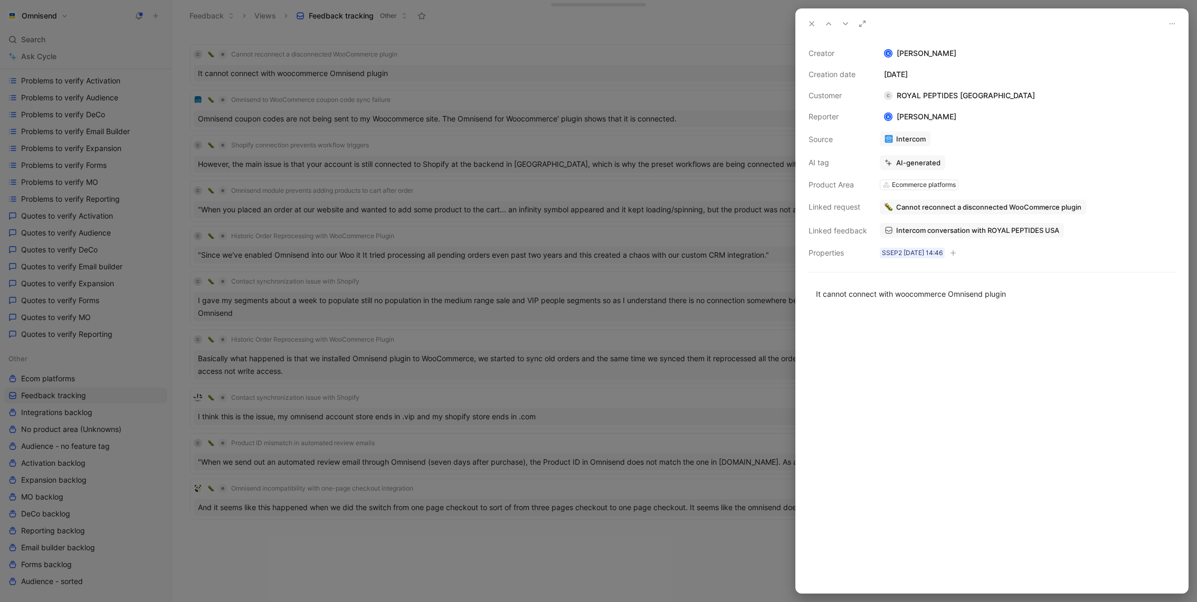
click at [626, 168] on div at bounding box center [598, 301] width 1197 height 602
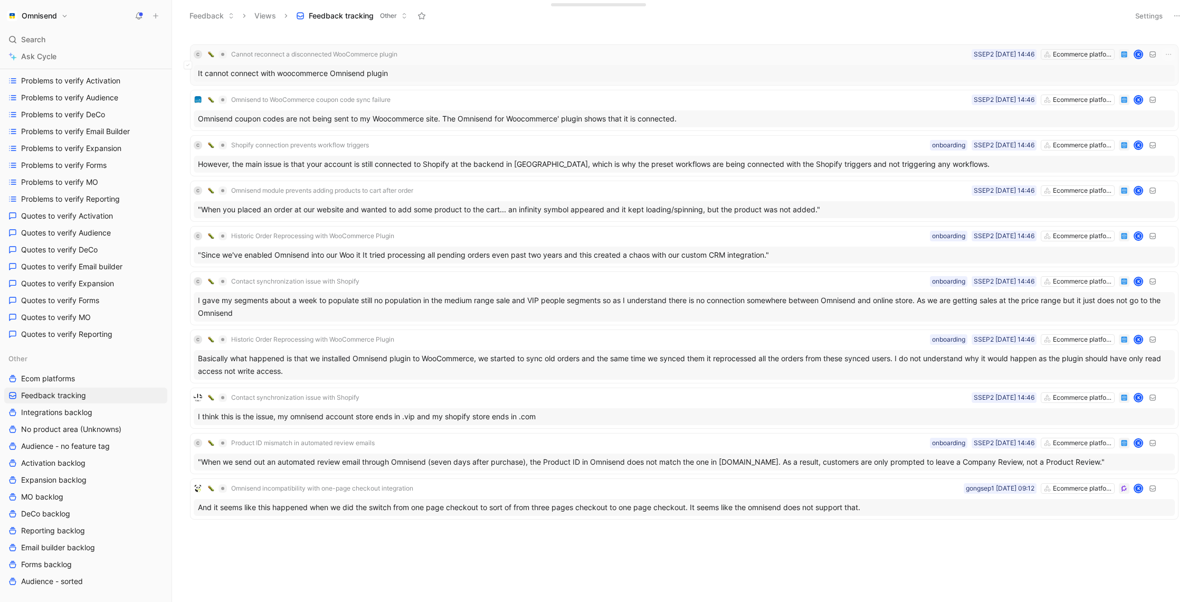
click at [535, 71] on div "It cannot connect with woocommerce Omnisend plugin" at bounding box center [684, 73] width 981 height 17
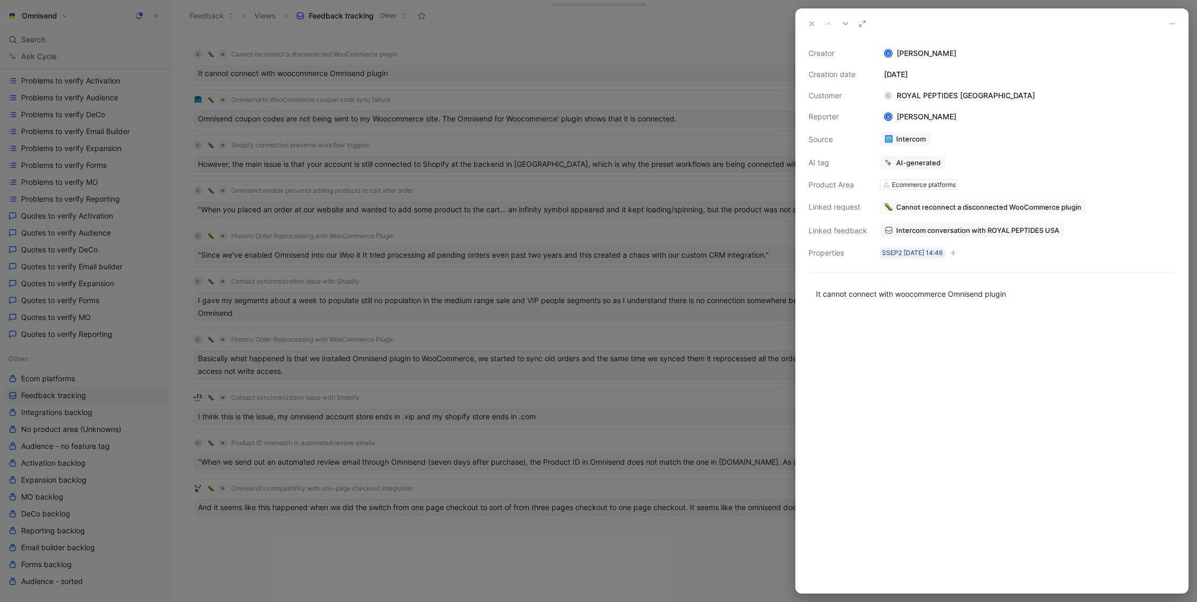
click at [966, 228] on span "Intercom conversation with ROYAL PEPTIDES USA" at bounding box center [977, 230] width 163 height 10
click at [890, 145] on button "Verify" at bounding box center [892, 143] width 36 height 15
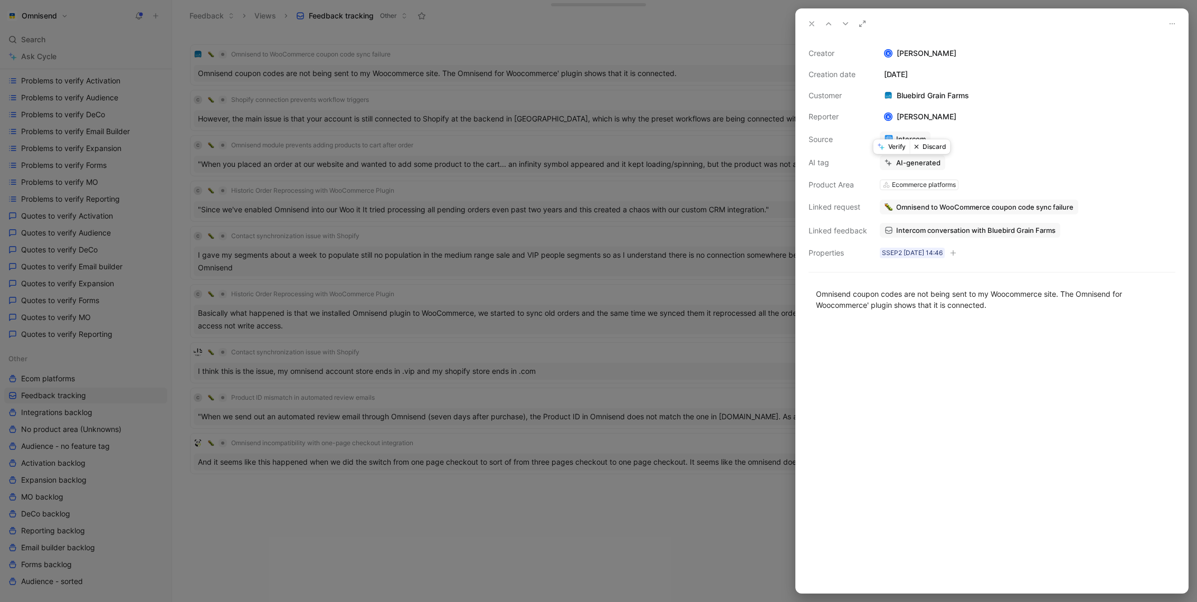
click at [552, 184] on div at bounding box center [598, 301] width 1197 height 602
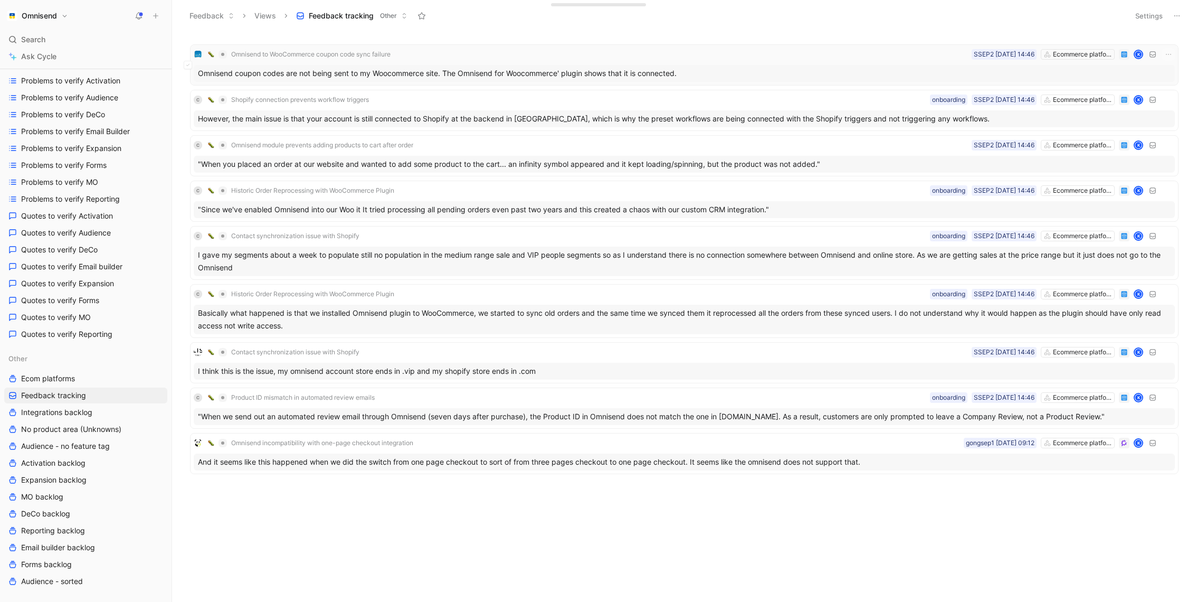
click at [548, 70] on div "Omnisend coupon codes are not being sent to my Woocommerce site. The Omnisend f…" at bounding box center [684, 73] width 981 height 17
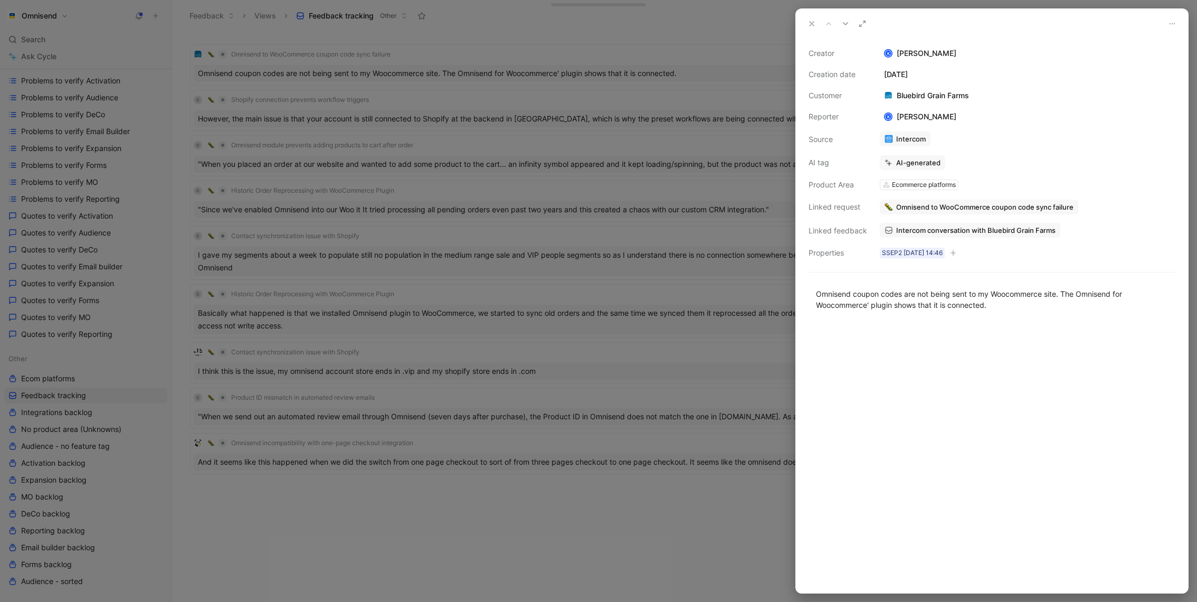
click at [1006, 230] on span "Intercom conversation with Bluebird Grain Farms" at bounding box center [975, 230] width 159 height 10
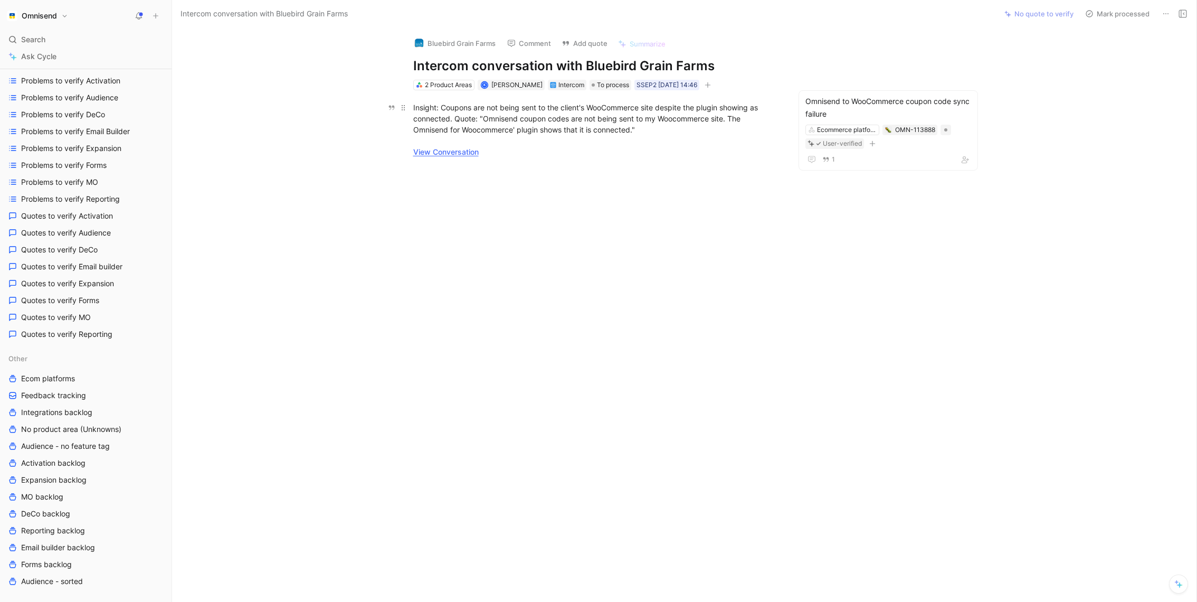
click at [457, 154] on link "View Conversation" at bounding box center [445, 151] width 65 height 9
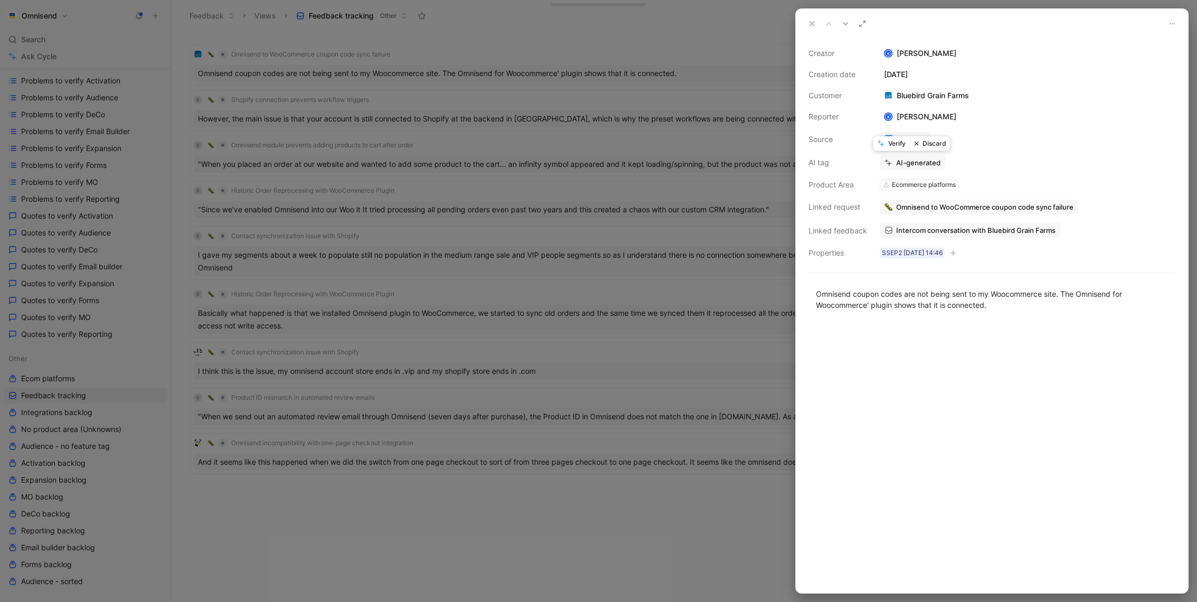
click at [939, 149] on button "Discard" at bounding box center [930, 143] width 41 height 15
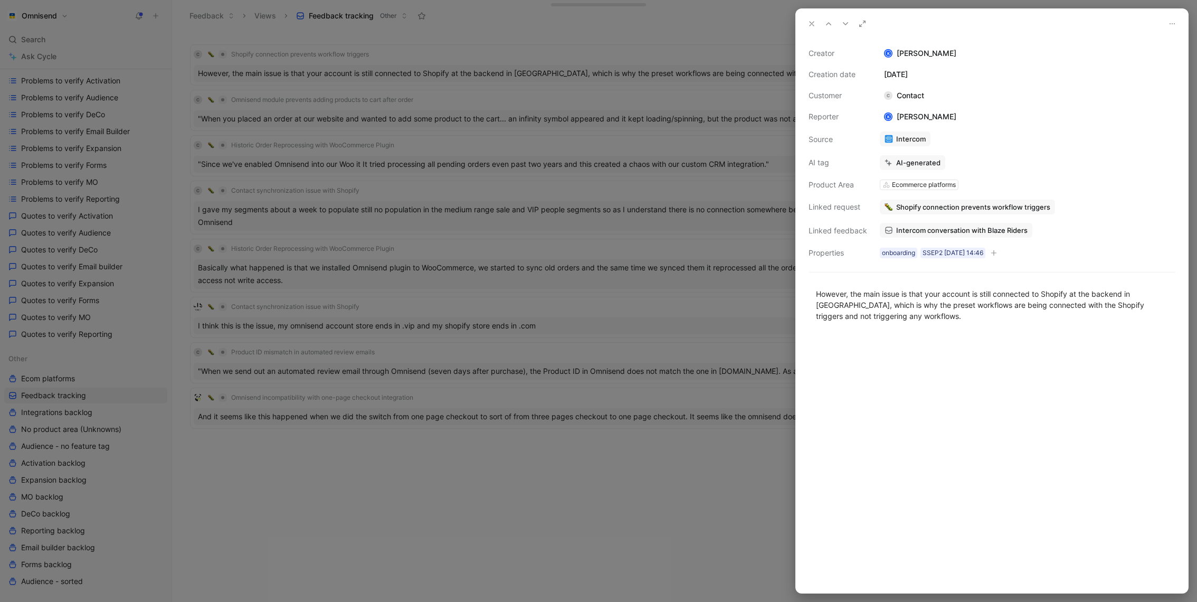
click at [549, 512] on div at bounding box center [598, 301] width 1197 height 602
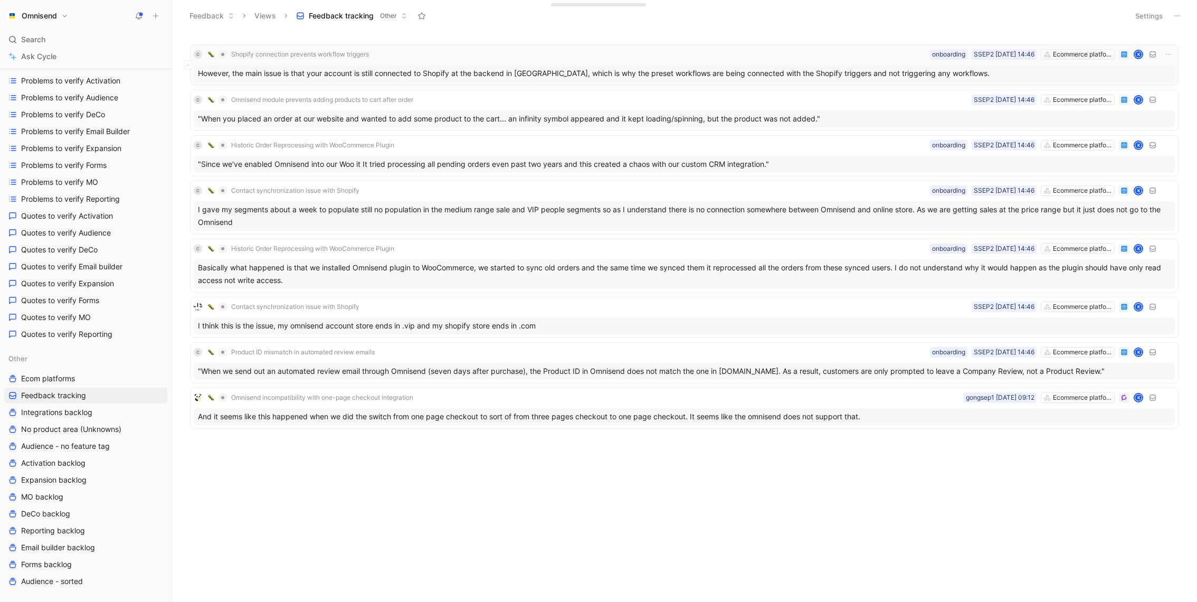
click at [441, 80] on div "However, the main issue is that your account is still connected to Shopify at t…" at bounding box center [684, 73] width 981 height 17
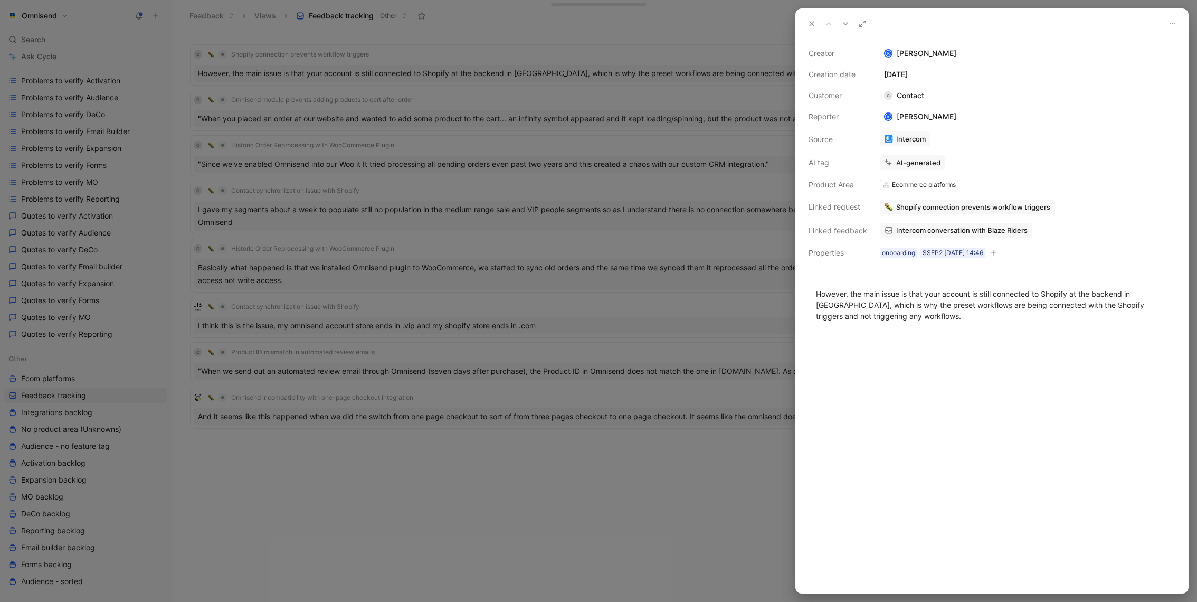
click at [990, 226] on span "Intercom conversation with Blaze Riders" at bounding box center [961, 230] width 131 height 10
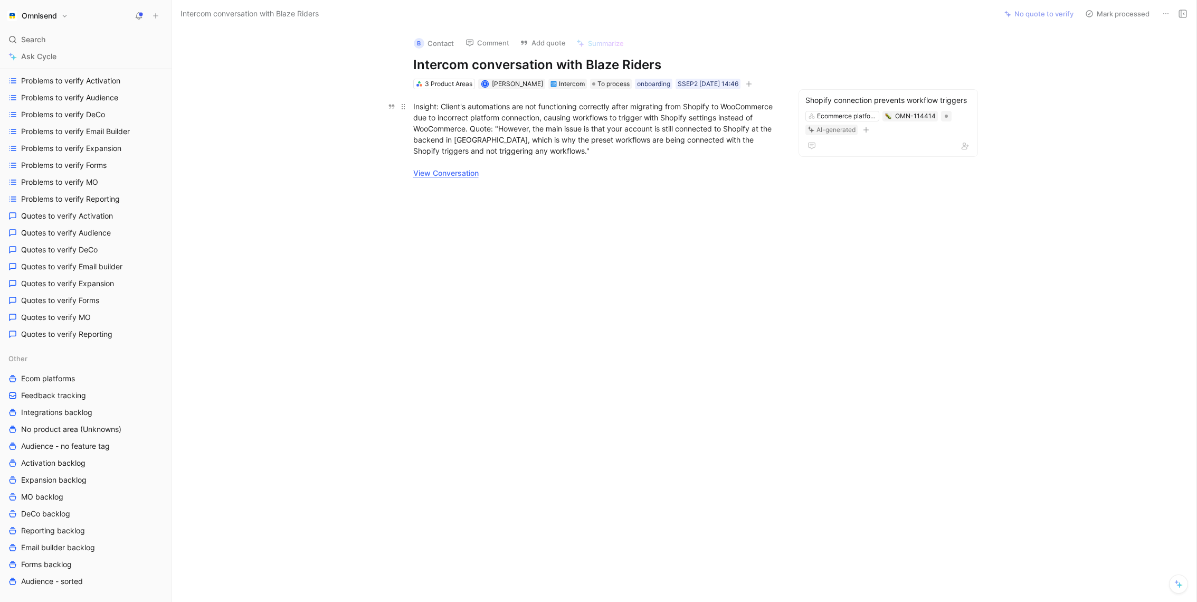
click at [436, 172] on link "View Conversation" at bounding box center [445, 172] width 65 height 9
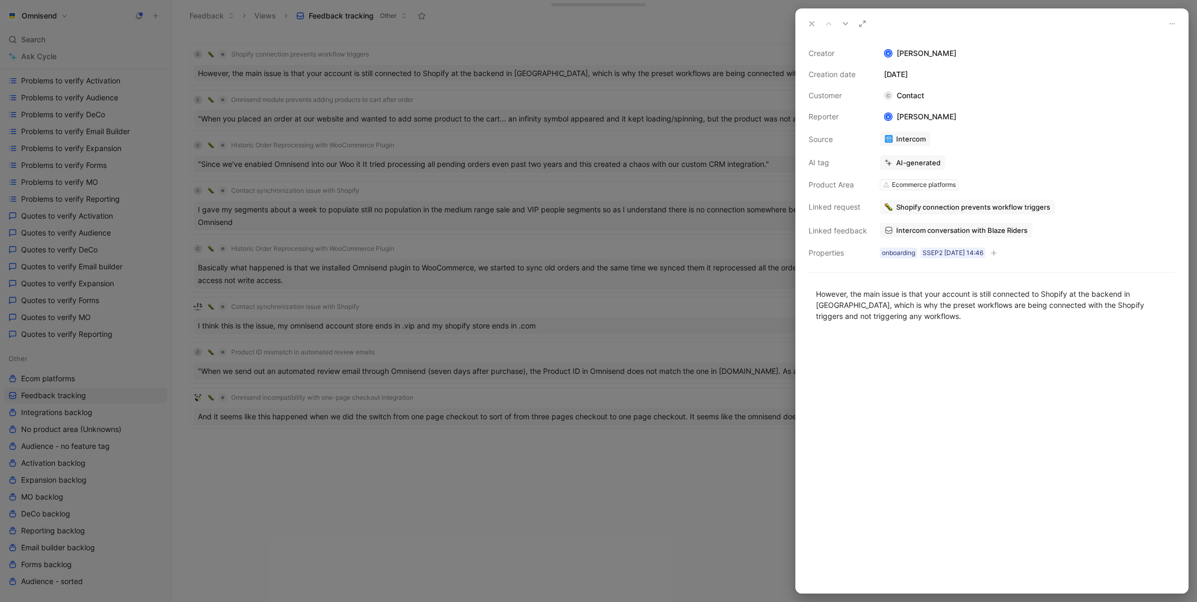
click at [588, 111] on div at bounding box center [598, 301] width 1197 height 602
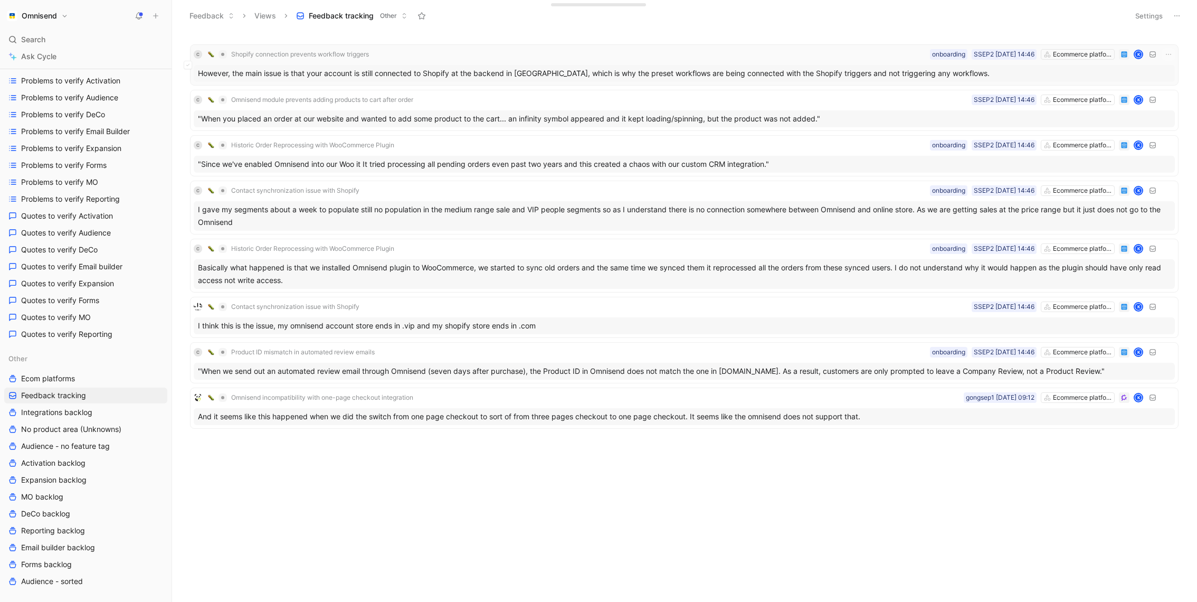
click at [701, 70] on div "However, the main issue is that your account is still connected to Shopify at t…" at bounding box center [684, 73] width 981 height 17
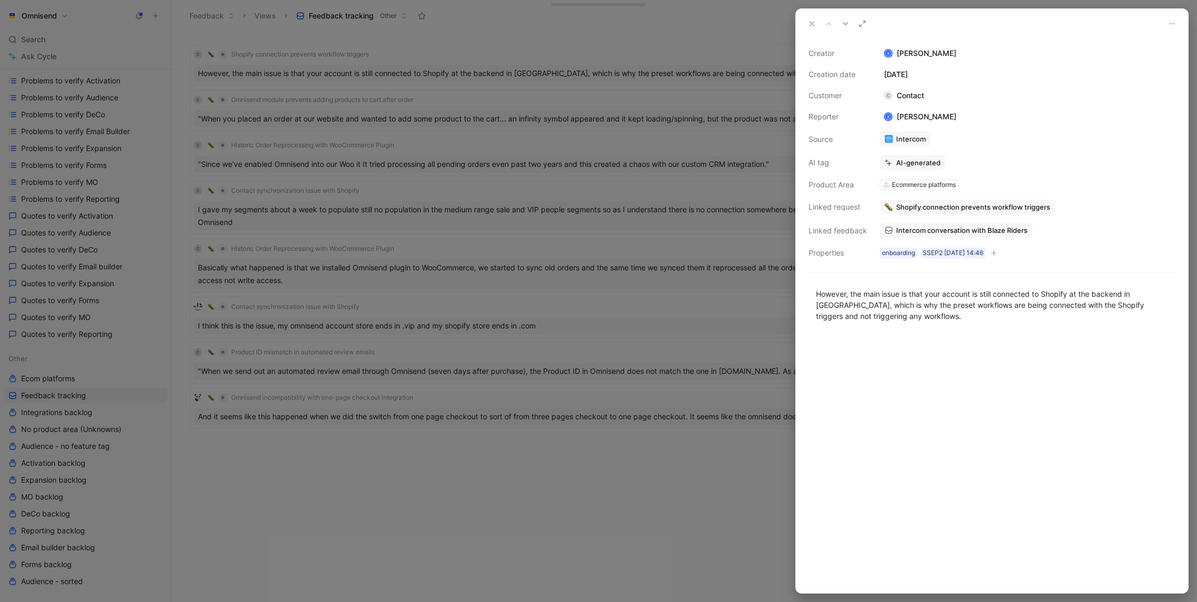
click at [562, 223] on div at bounding box center [598, 301] width 1197 height 602
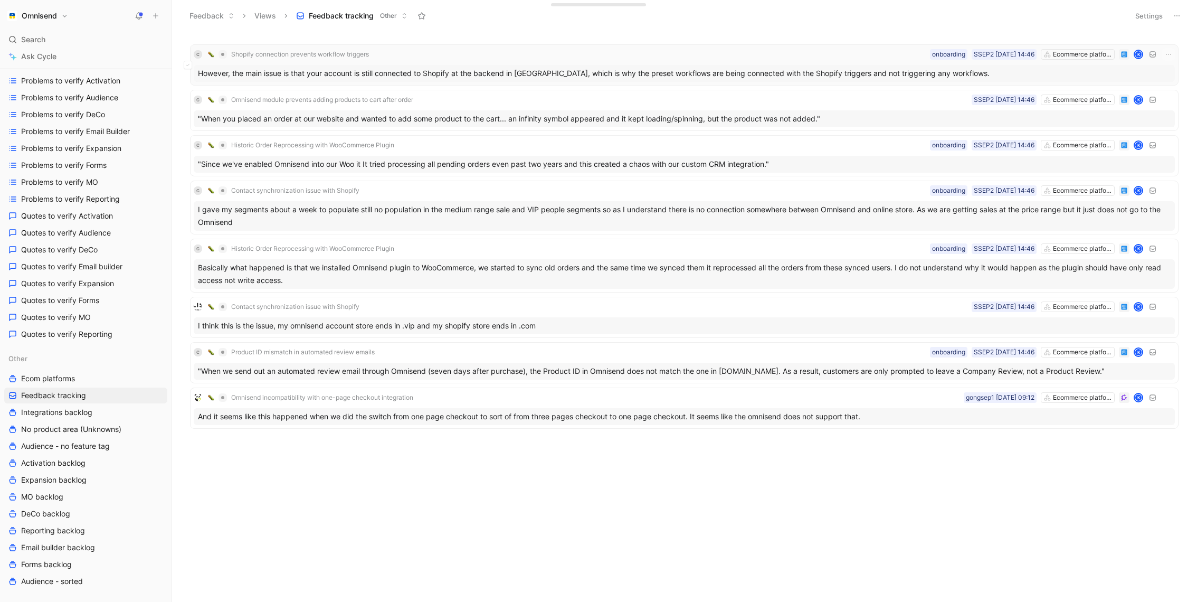
click at [732, 60] on div "C Shopify connection prevents workflow triggers Ecommerce platforms SSEP2 02-09…" at bounding box center [684, 54] width 981 height 13
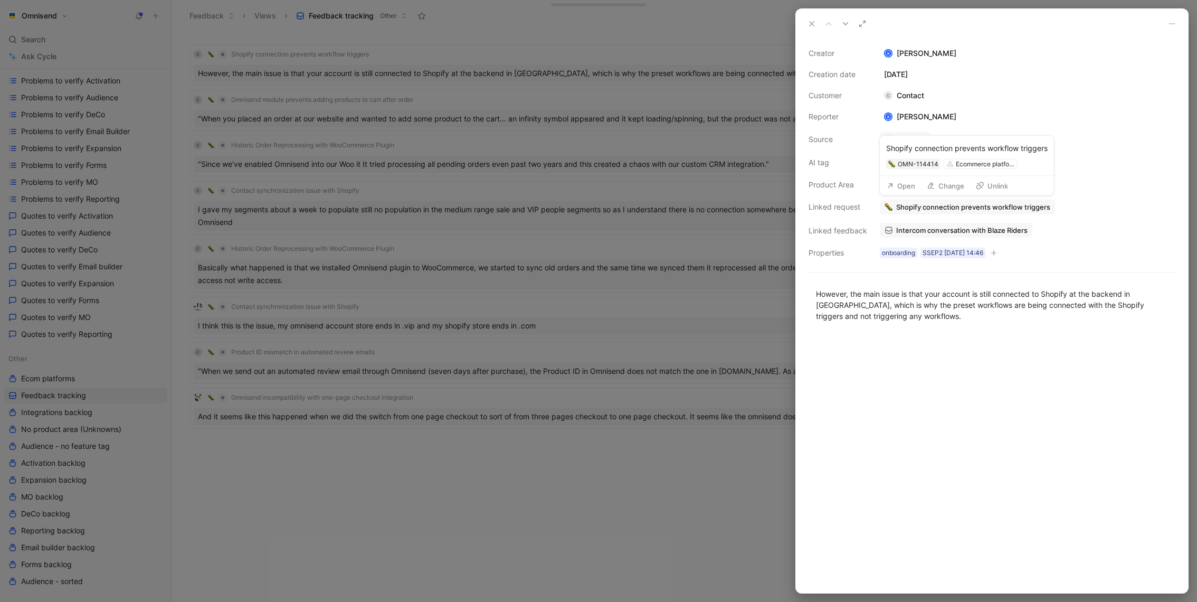
click at [938, 189] on button "Change" at bounding box center [945, 185] width 47 height 15
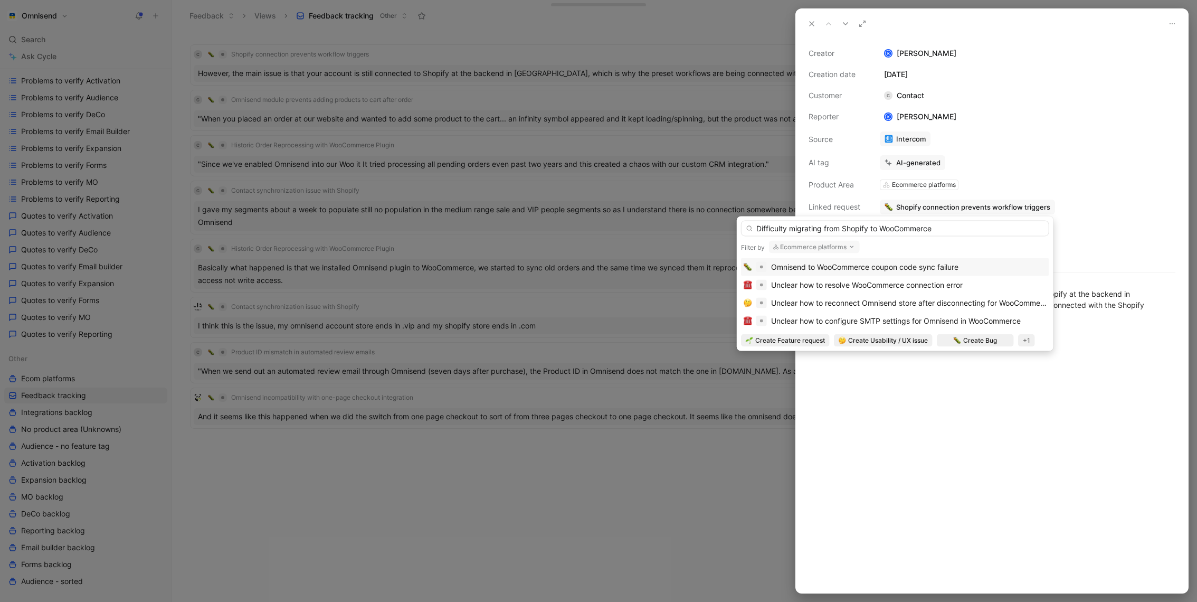
drag, startPoint x: 941, startPoint y: 232, endPoint x: 757, endPoint y: 231, distance: 184.8
click at [757, 231] on input "Difficulty migrating from Shopify to WooCommerce" at bounding box center [895, 229] width 308 height 16
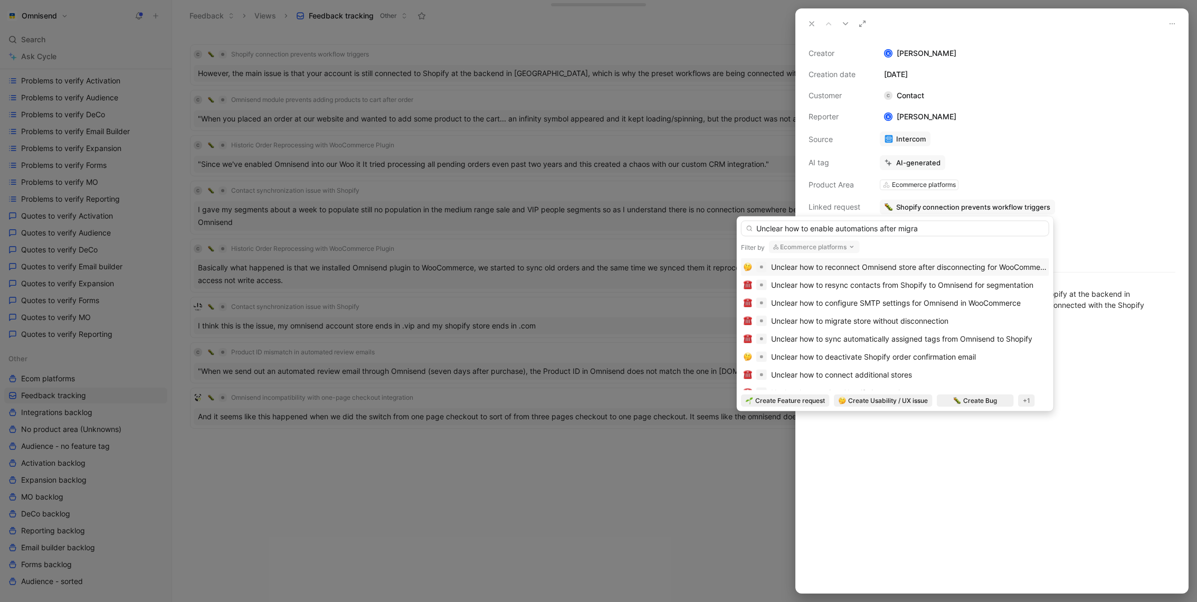
drag, startPoint x: 931, startPoint y: 232, endPoint x: 752, endPoint y: 230, distance: 179.5
click at [752, 230] on div "Unclear how to enable automations after migra" at bounding box center [895, 229] width 308 height 16
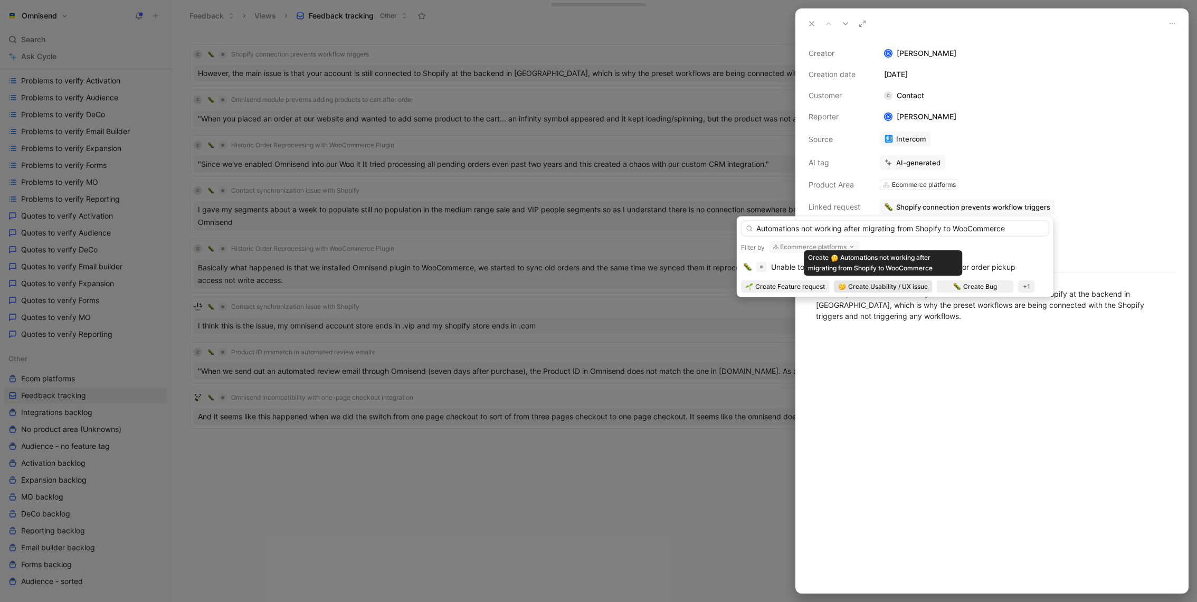
type input "Automations not working after migrating from Shopify to WooCommerce"
click at [878, 289] on span "Create Usability / UX issue" at bounding box center [888, 286] width 80 height 11
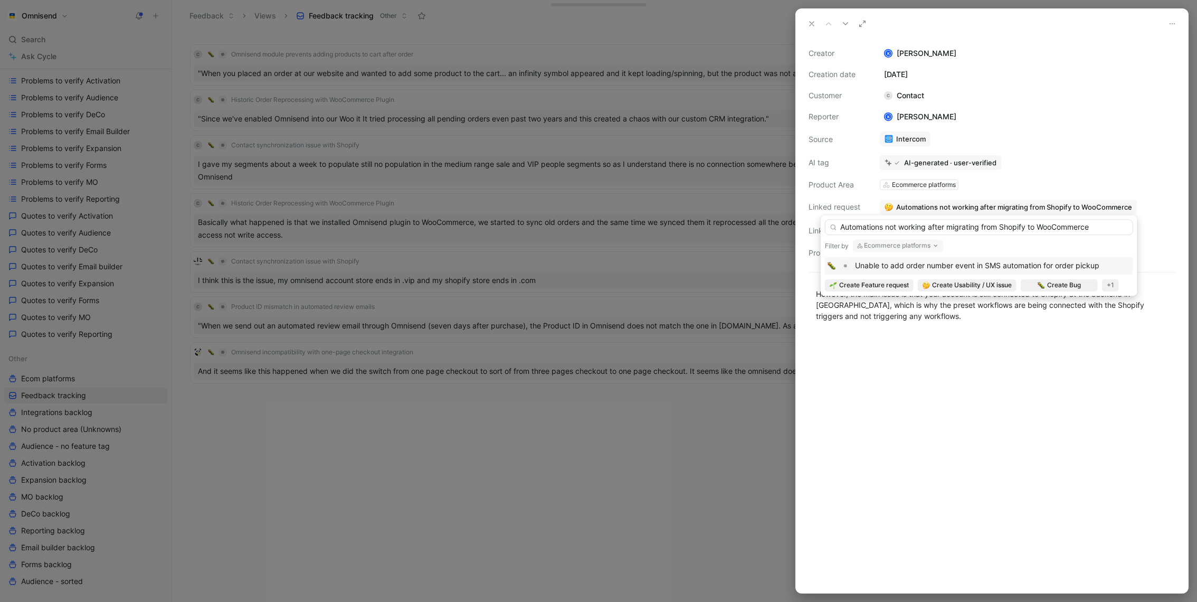
click at [893, 418] on div at bounding box center [992, 463] width 392 height 260
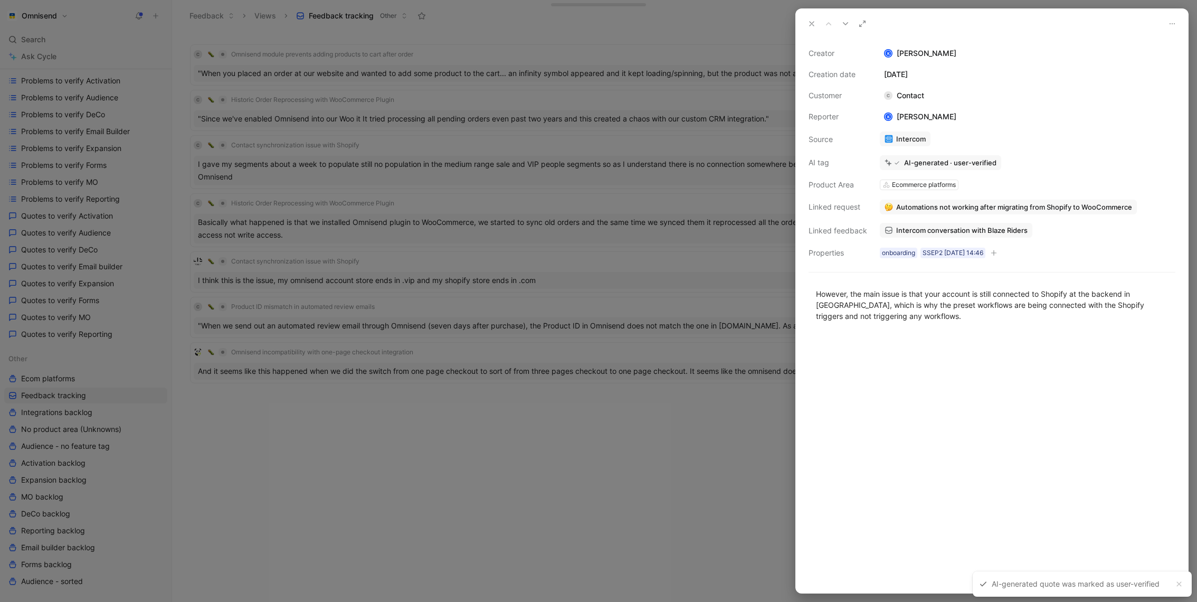
click at [607, 244] on div at bounding box center [598, 301] width 1197 height 602
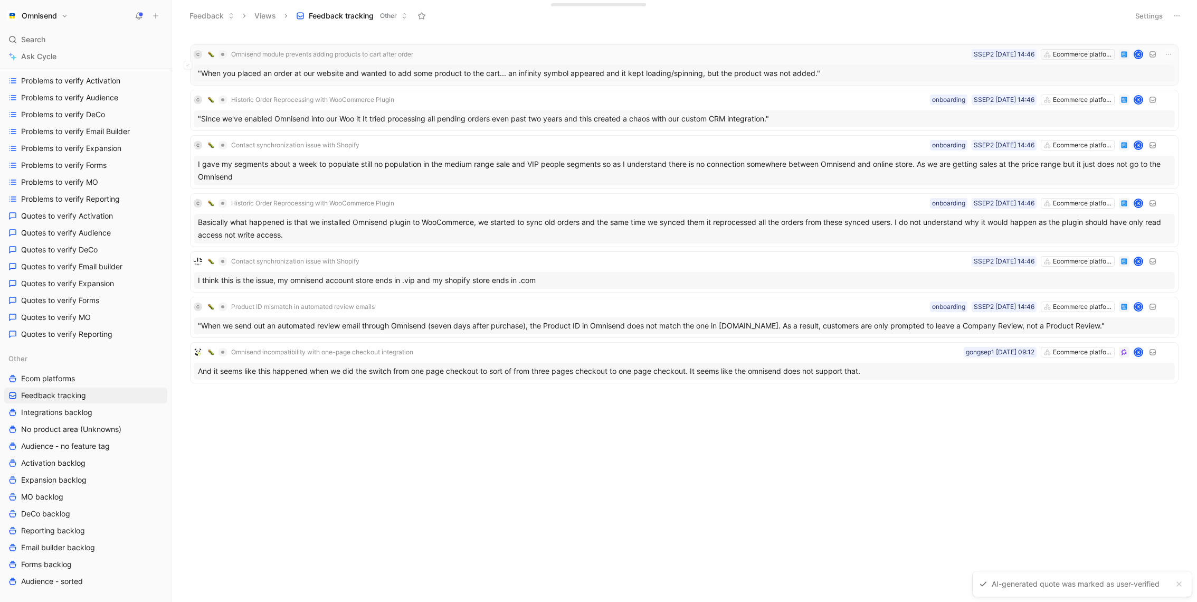
click at [554, 71] on div ""When you placed an order at our website and wanted to add some product to the …" at bounding box center [684, 73] width 981 height 17
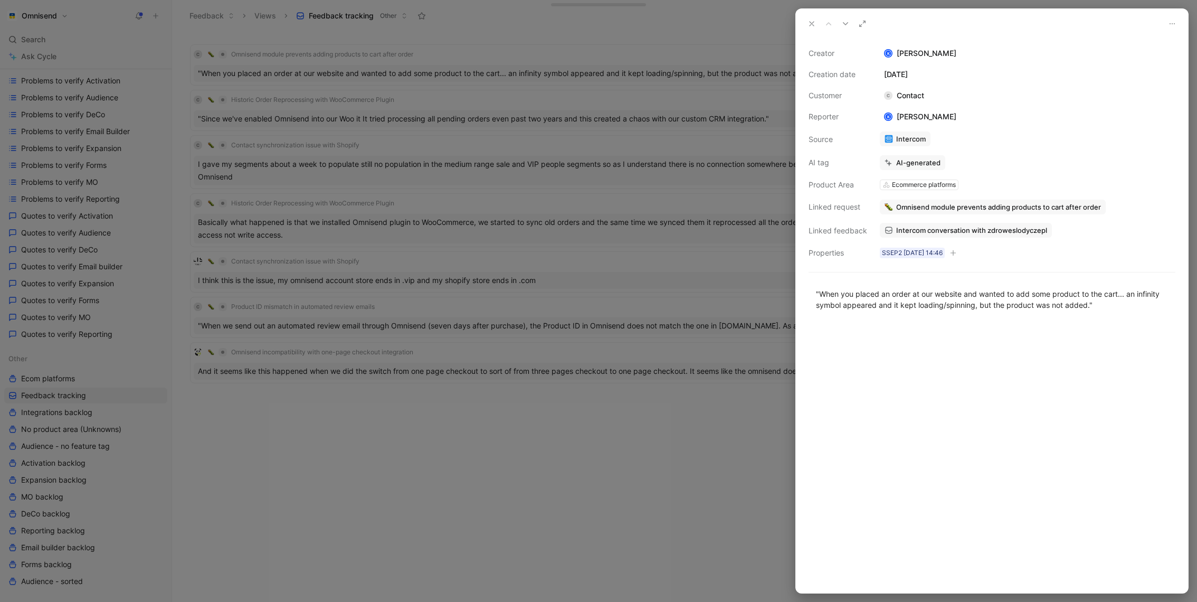
click at [1024, 232] on span "Intercom conversation with zdroweslodyczepl" at bounding box center [971, 230] width 151 height 10
click at [887, 146] on button "Verify" at bounding box center [892, 143] width 36 height 15
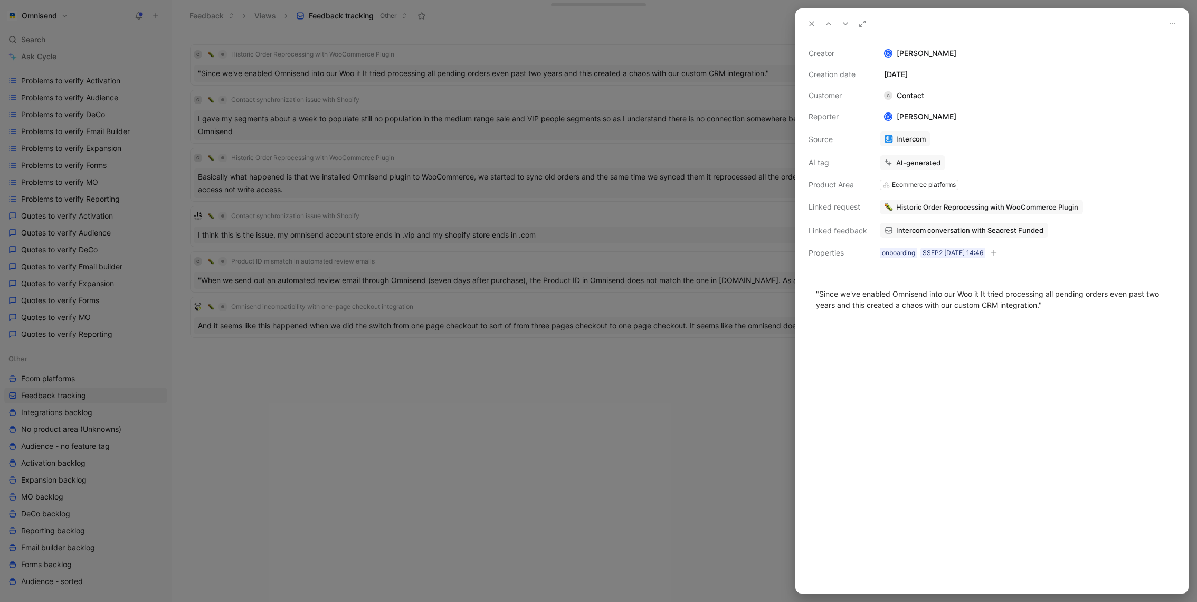
click at [581, 494] on div at bounding box center [598, 301] width 1197 height 602
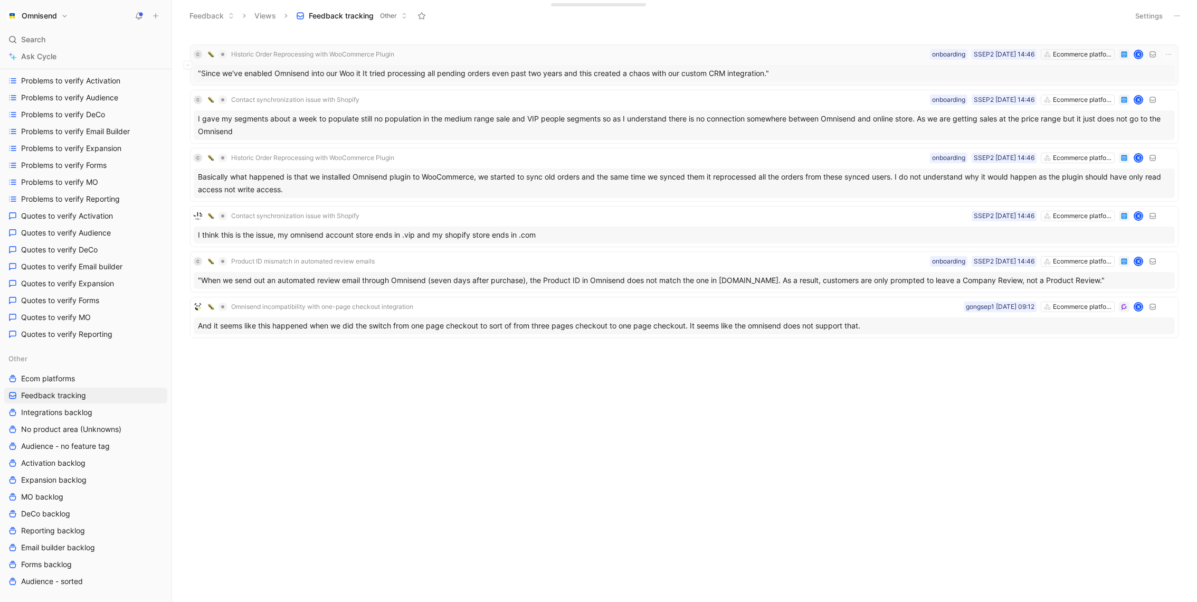
click at [554, 81] on div "C Historic Order Reprocessing with WooCommerce Plugin Ecommerce platforms SSEP2…" at bounding box center [684, 64] width 989 height 41
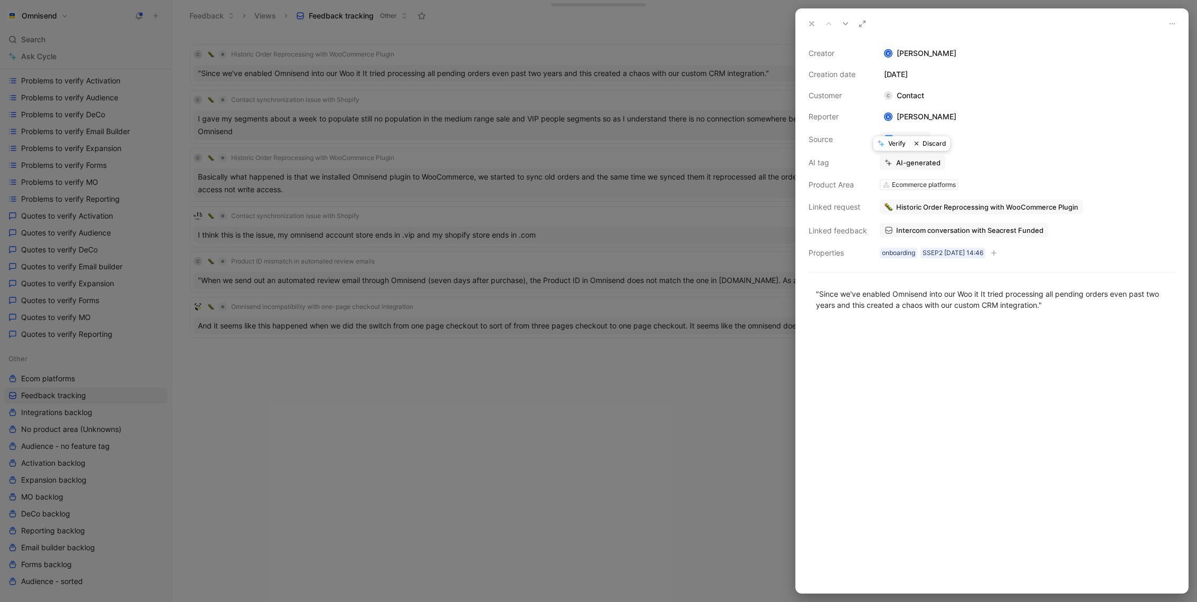
click at [897, 142] on button "Verify" at bounding box center [892, 143] width 36 height 15
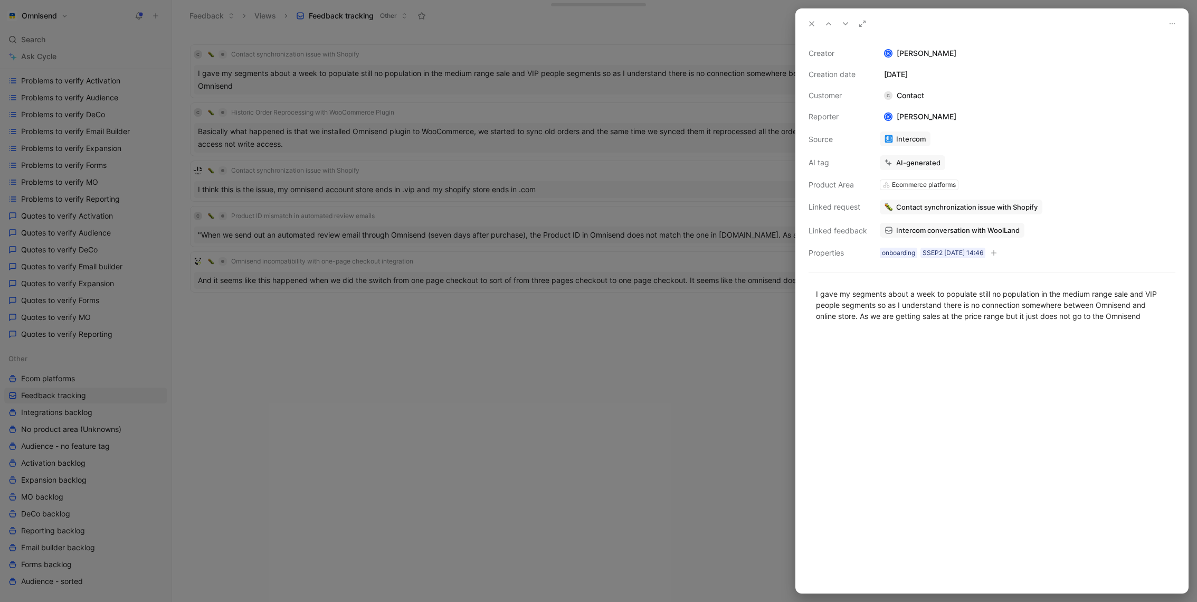
click at [558, 281] on div at bounding box center [598, 301] width 1197 height 602
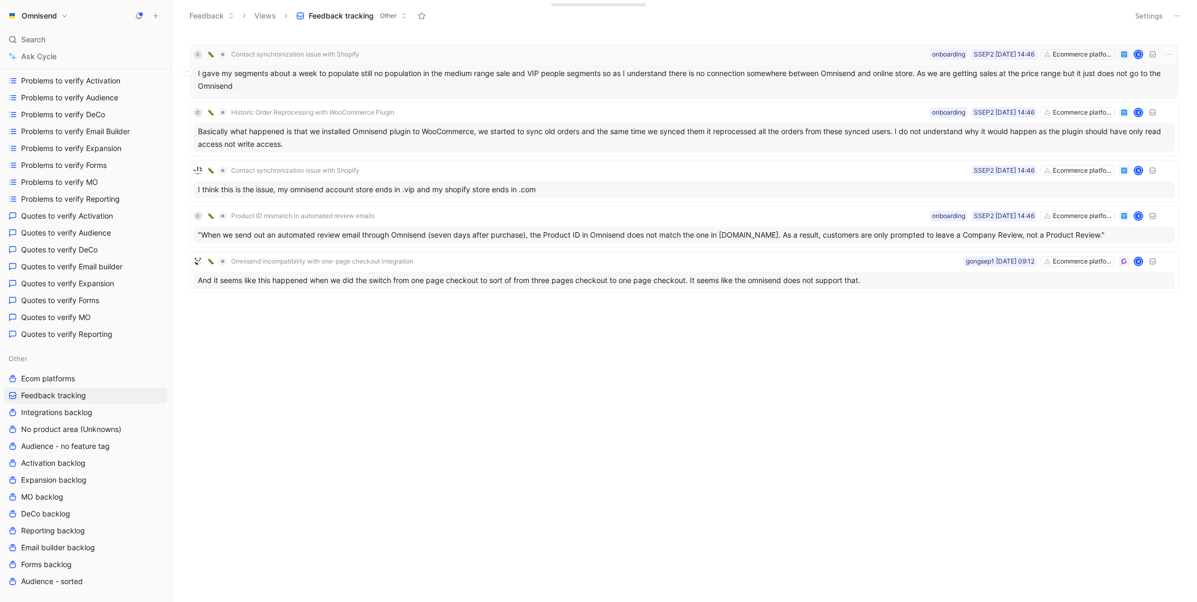
click at [557, 89] on div "I gave my segments about a week to populate still no population in the medium r…" at bounding box center [684, 80] width 981 height 30
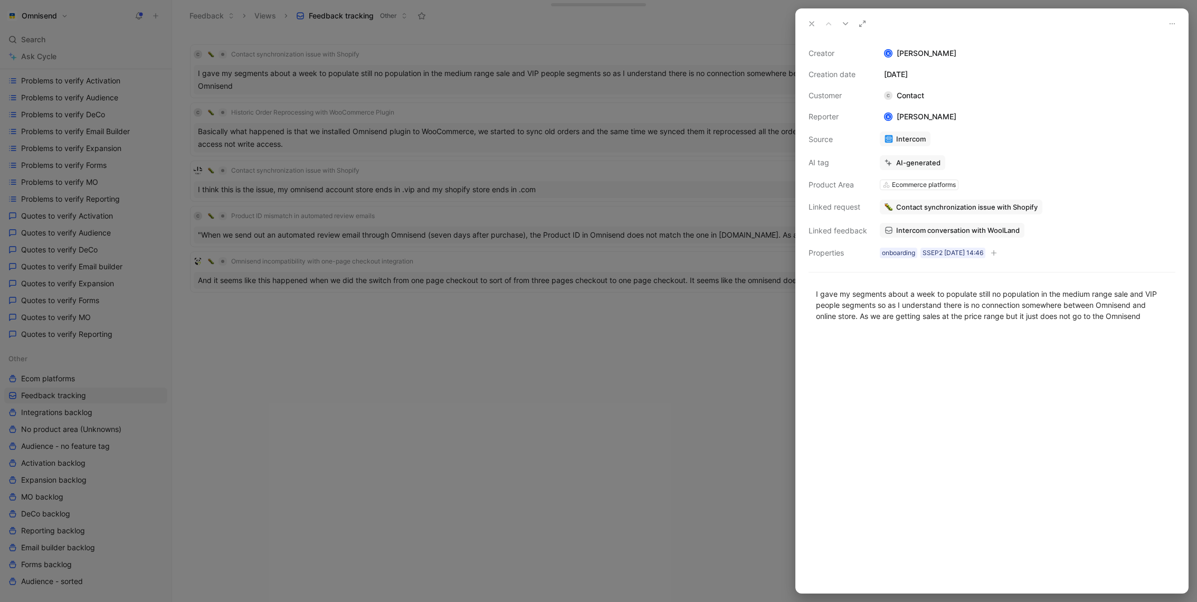
click at [967, 234] on span "Intercom conversation with WoolLand" at bounding box center [958, 230] width 124 height 10
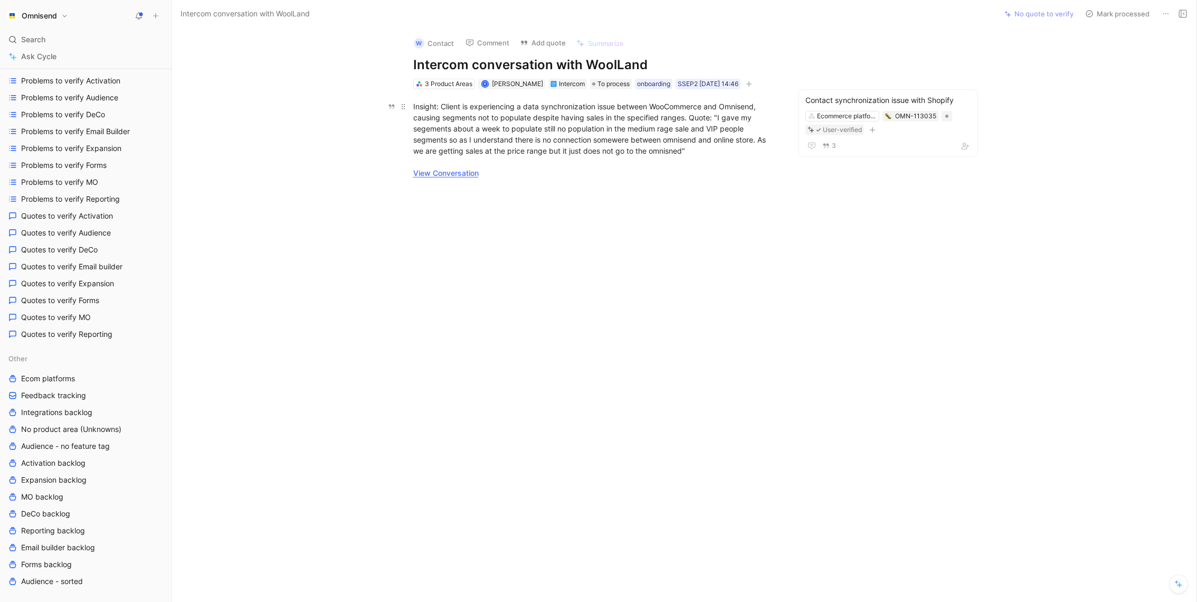
click at [461, 175] on link "View Conversation" at bounding box center [445, 172] width 65 height 9
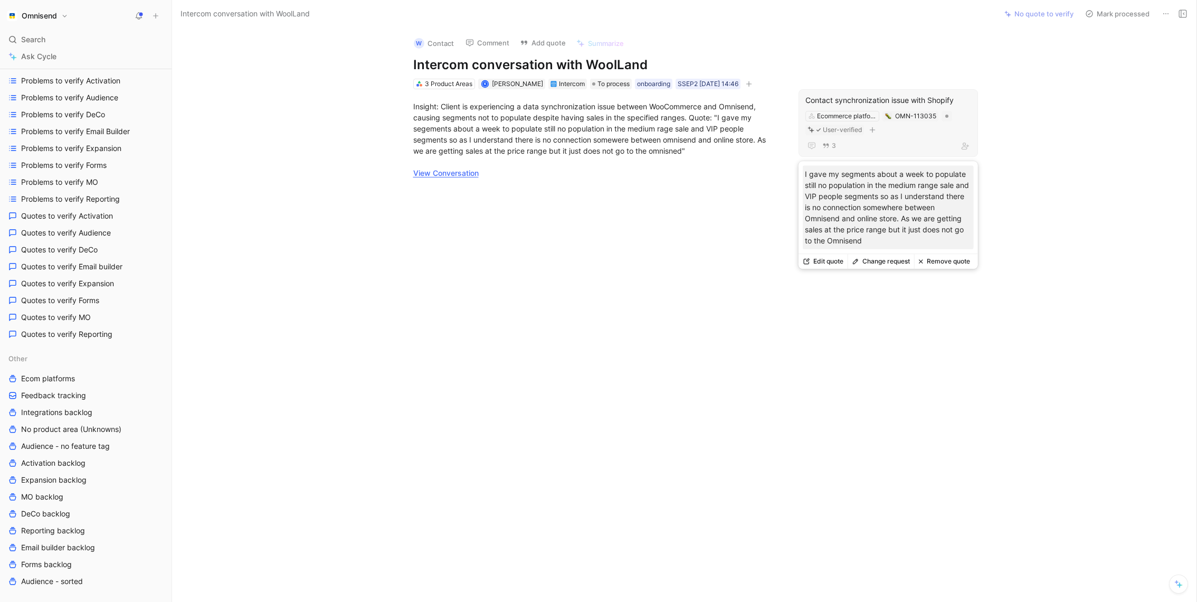
click at [880, 257] on button "Change request" at bounding box center [881, 261] width 67 height 15
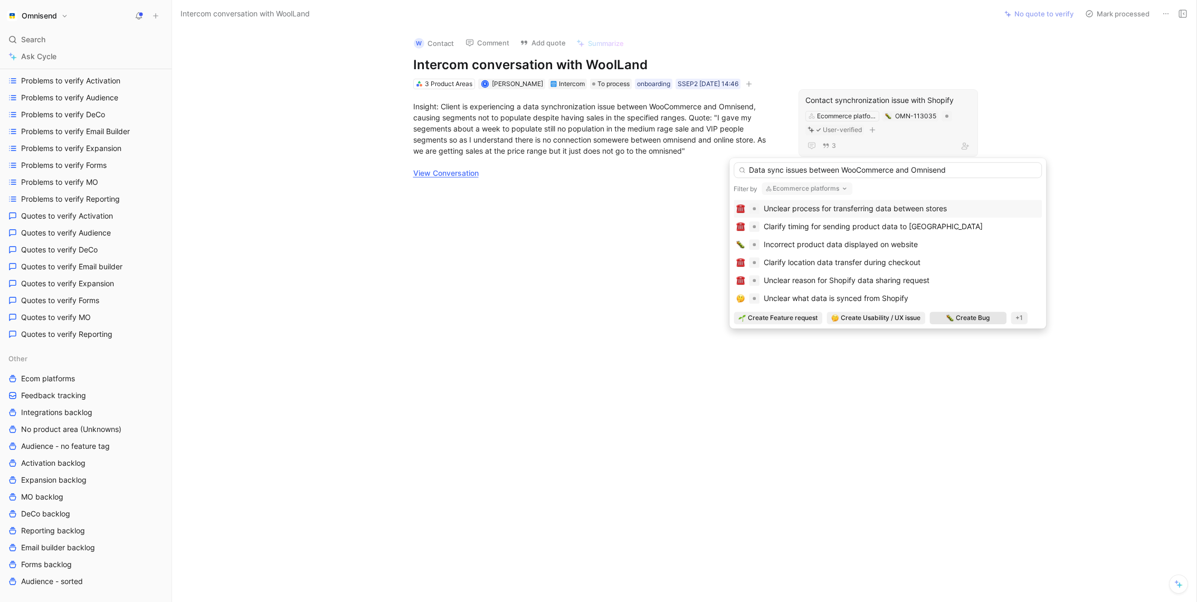
type input "Data sync issues between WooCommerce and Omnisend"
click at [973, 315] on span "Create Bug" at bounding box center [973, 318] width 34 height 11
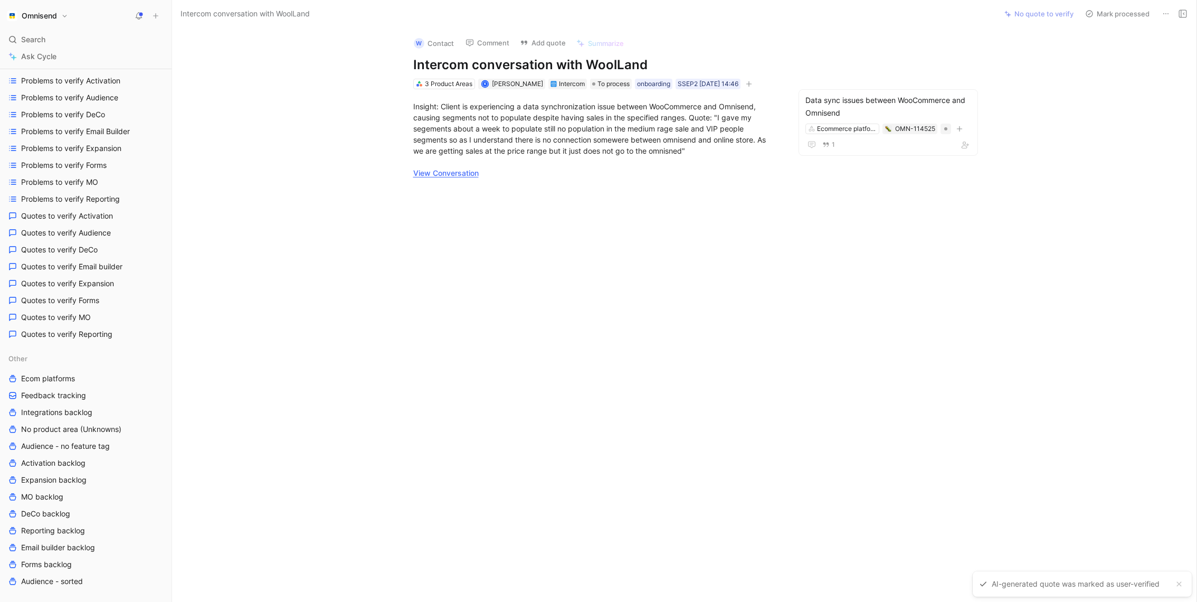
click at [987, 394] on div "W Contact Comment Add quote Summarize Intercom conversation with WoolLand 3 Pro…" at bounding box center [684, 315] width 1025 height 574
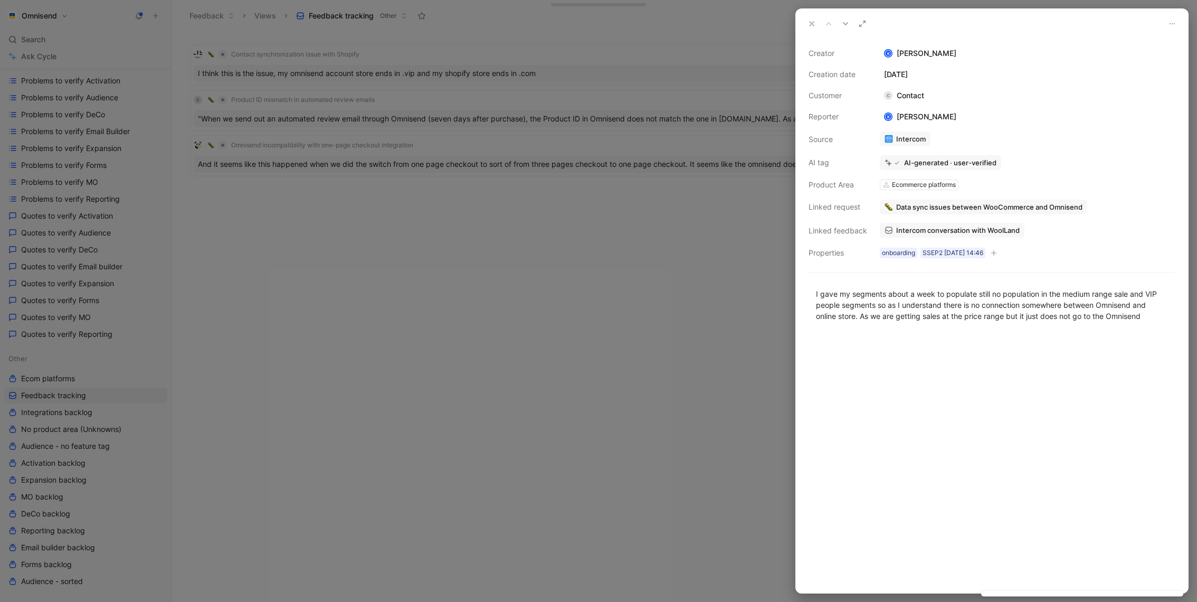
click at [590, 241] on div at bounding box center [598, 301] width 1197 height 602
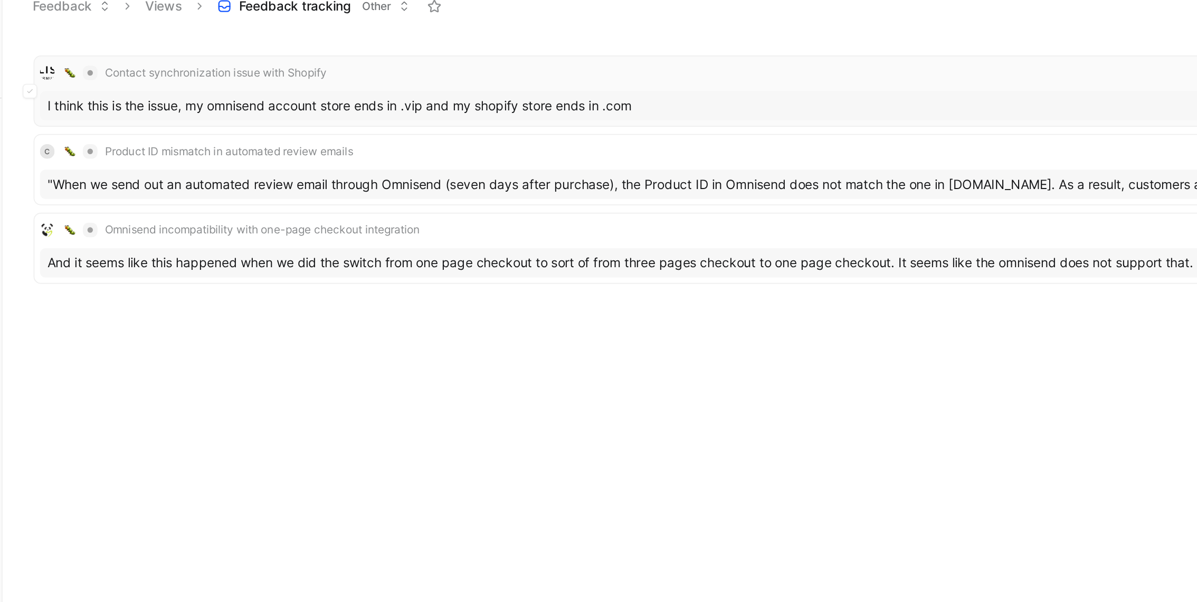
click at [441, 75] on div "I think this is the issue, my omnisend account store ends in .vip and my shopif…" at bounding box center [684, 73] width 981 height 17
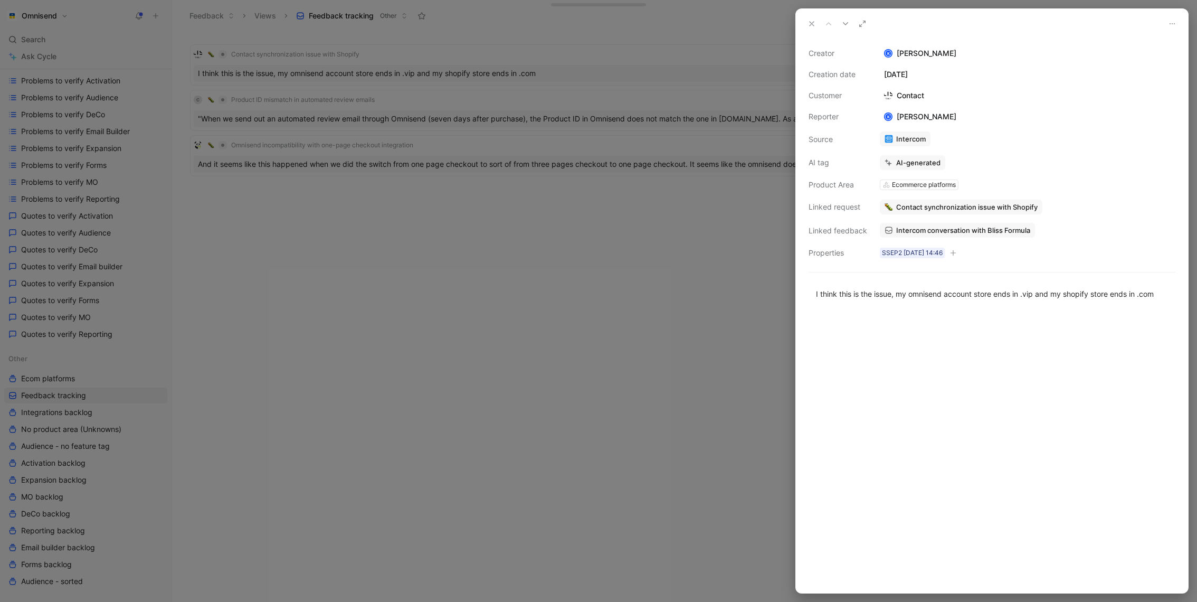
click at [900, 227] on span "Intercom conversation with Bliss Formula" at bounding box center [963, 230] width 134 height 10
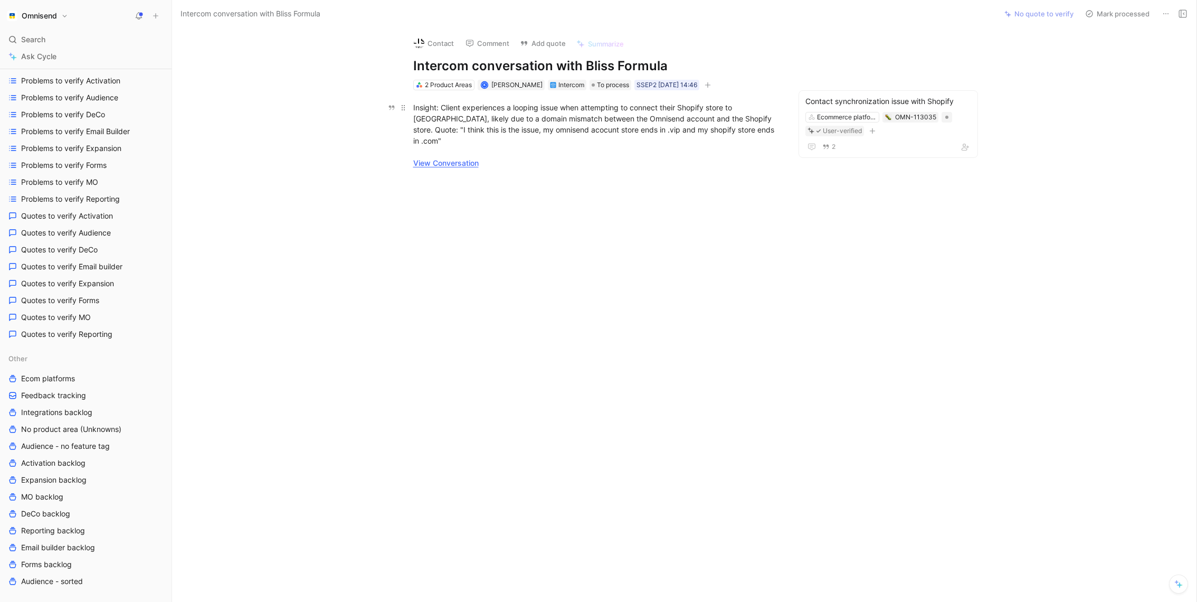
click at [458, 158] on link "View Conversation" at bounding box center [445, 162] width 65 height 9
click at [877, 73] on button "Change request" at bounding box center [881, 77] width 67 height 15
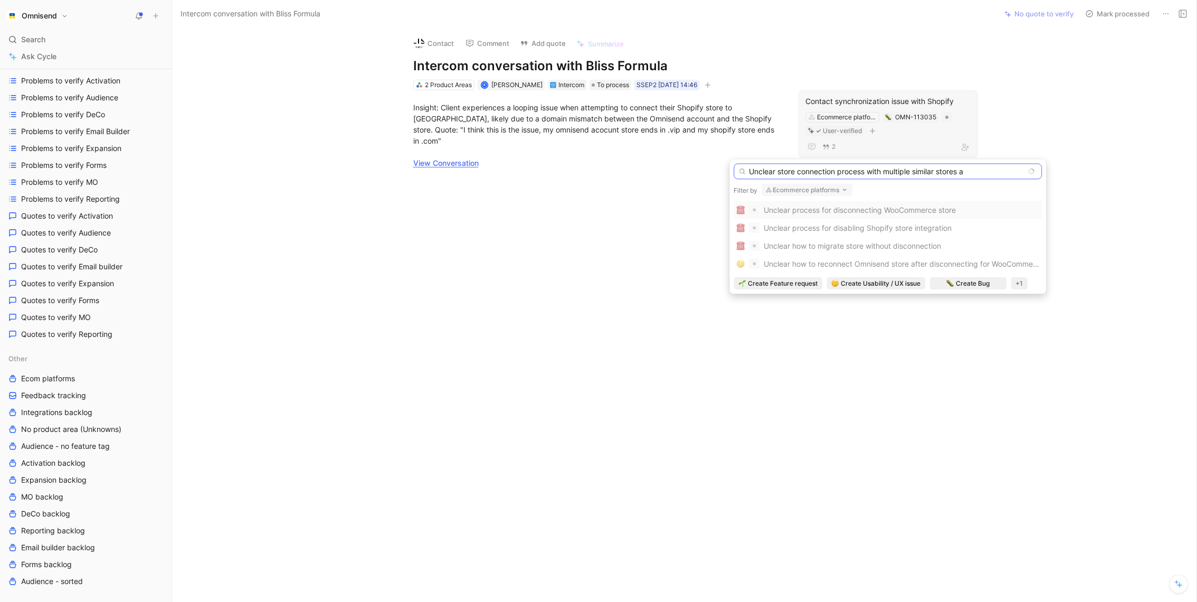
drag, startPoint x: 990, startPoint y: 171, endPoint x: 838, endPoint y: 171, distance: 152.0
click at [838, 171] on input "Unclear store connection process with multiple similar stores a" at bounding box center [888, 172] width 308 height 16
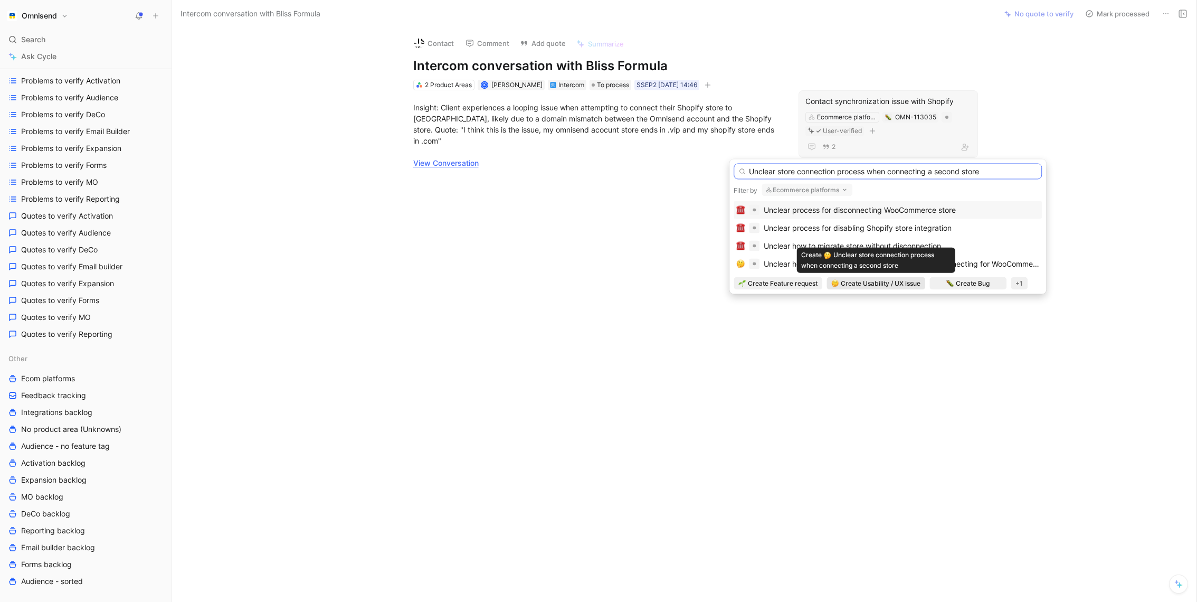
type input "Unclear store connection process when connecting a second store"
click at [899, 286] on span "Create Usability / UX issue" at bounding box center [881, 283] width 80 height 11
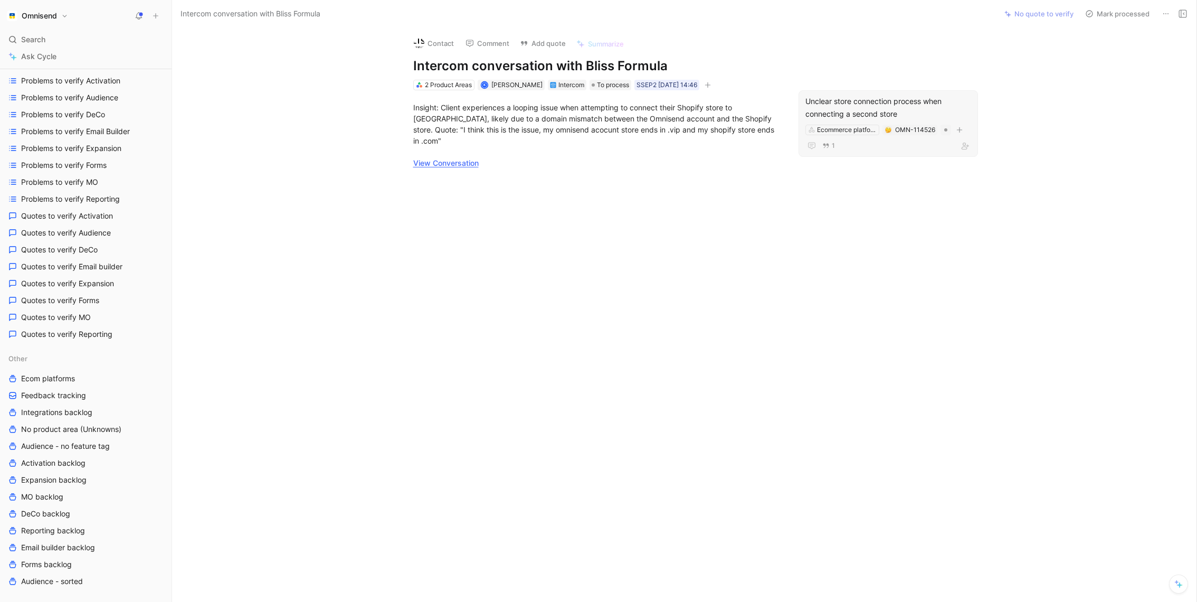
click at [597, 186] on div at bounding box center [595, 270] width 803 height 181
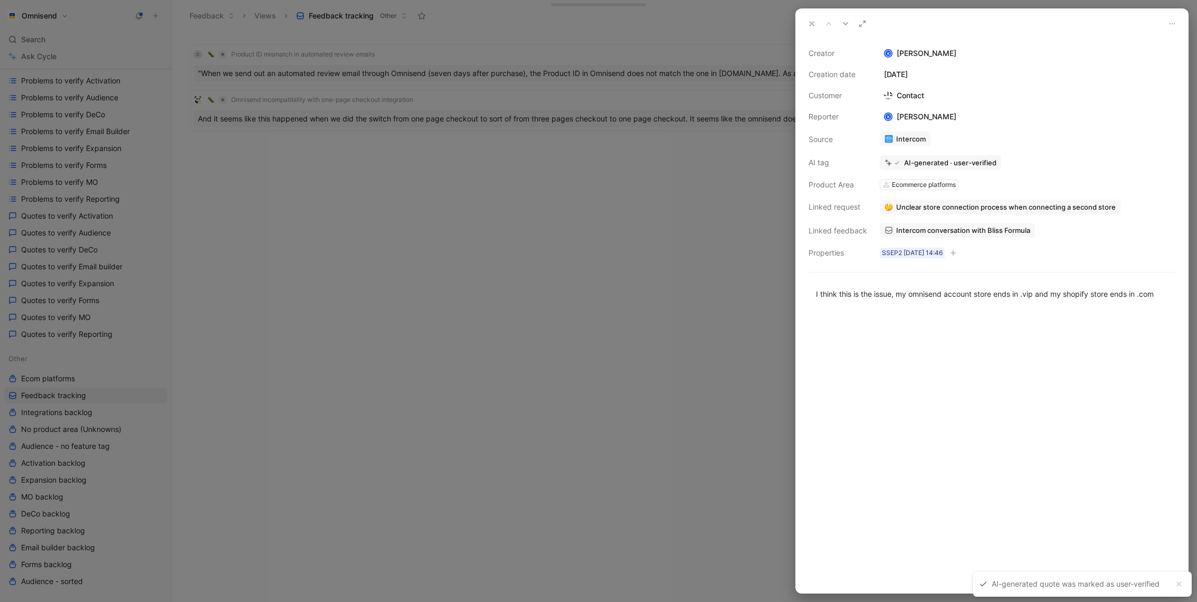
click at [554, 229] on div at bounding box center [598, 301] width 1197 height 602
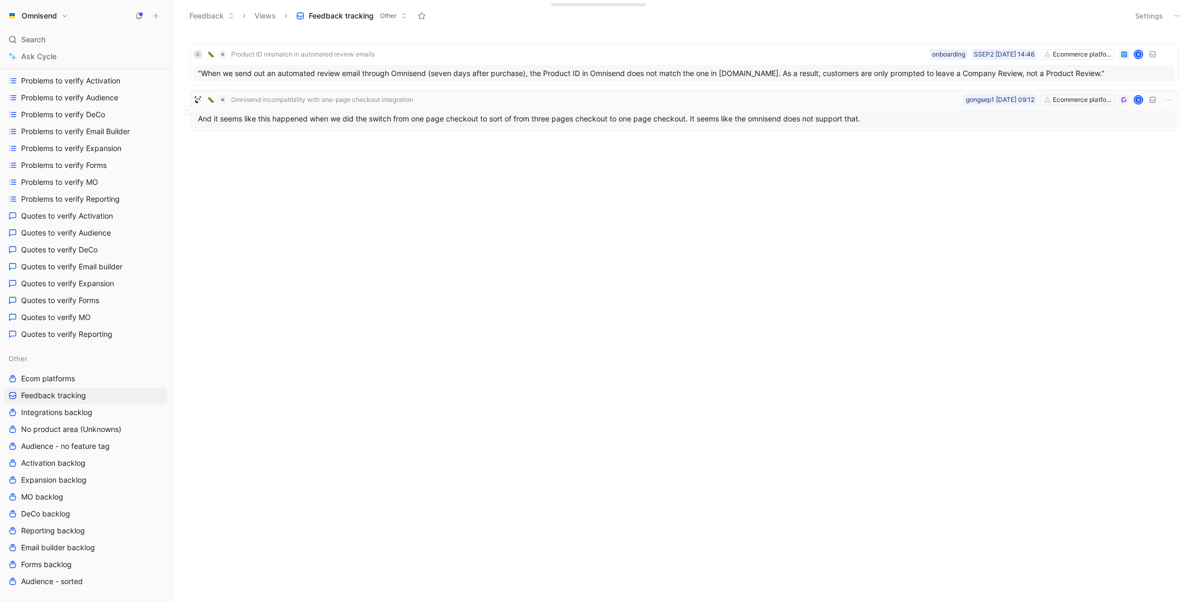
click at [398, 112] on div "And it seems like this happened when we did the switch from one page checkout t…" at bounding box center [684, 118] width 981 height 17
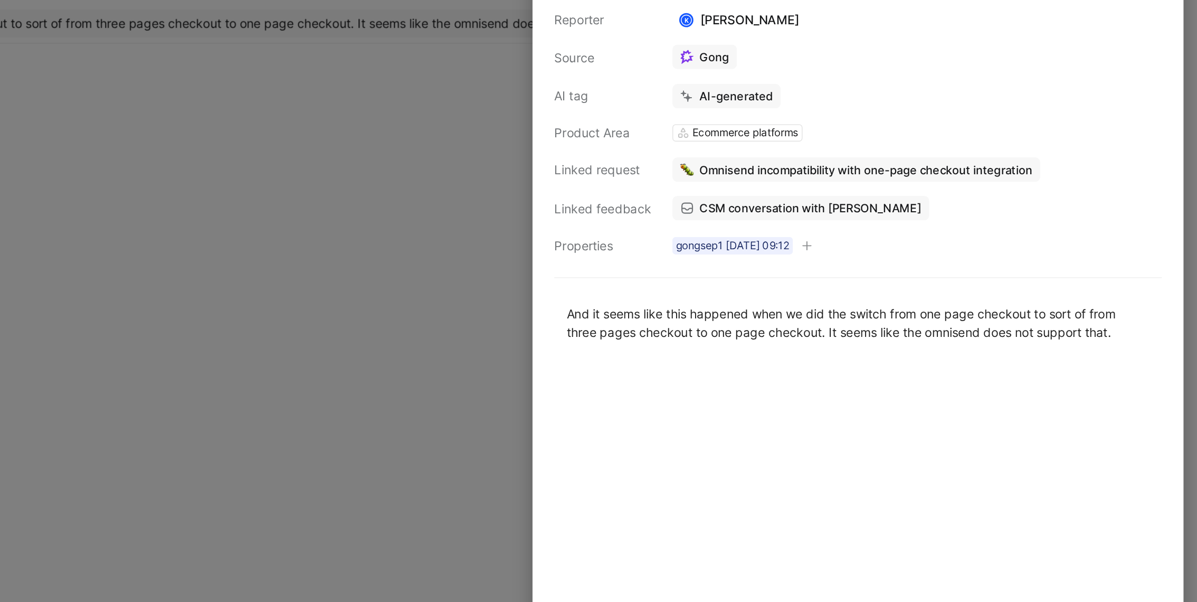
click at [979, 232] on span "CSM conversation with Bellabu Bear" at bounding box center [963, 230] width 134 height 10
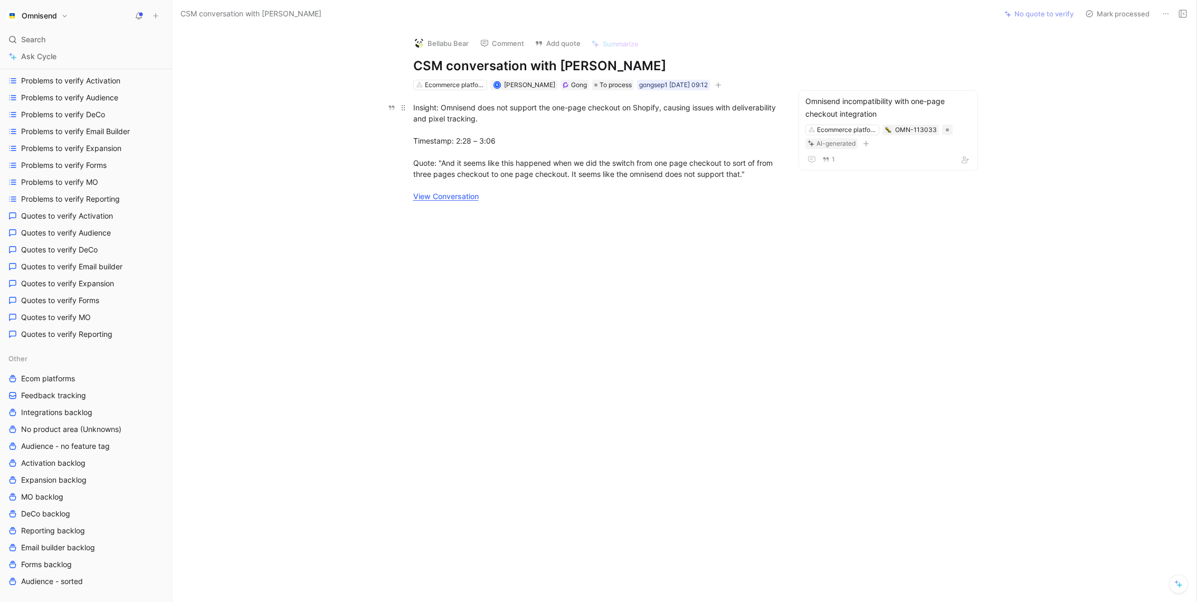
click at [453, 200] on div "Insight: Omnisend does not support the one-page checkout on Shopify, causing is…" at bounding box center [595, 152] width 365 height 100
click at [452, 195] on link "View Conversation" at bounding box center [445, 196] width 65 height 9
click at [424, 355] on div at bounding box center [595, 303] width 803 height 181
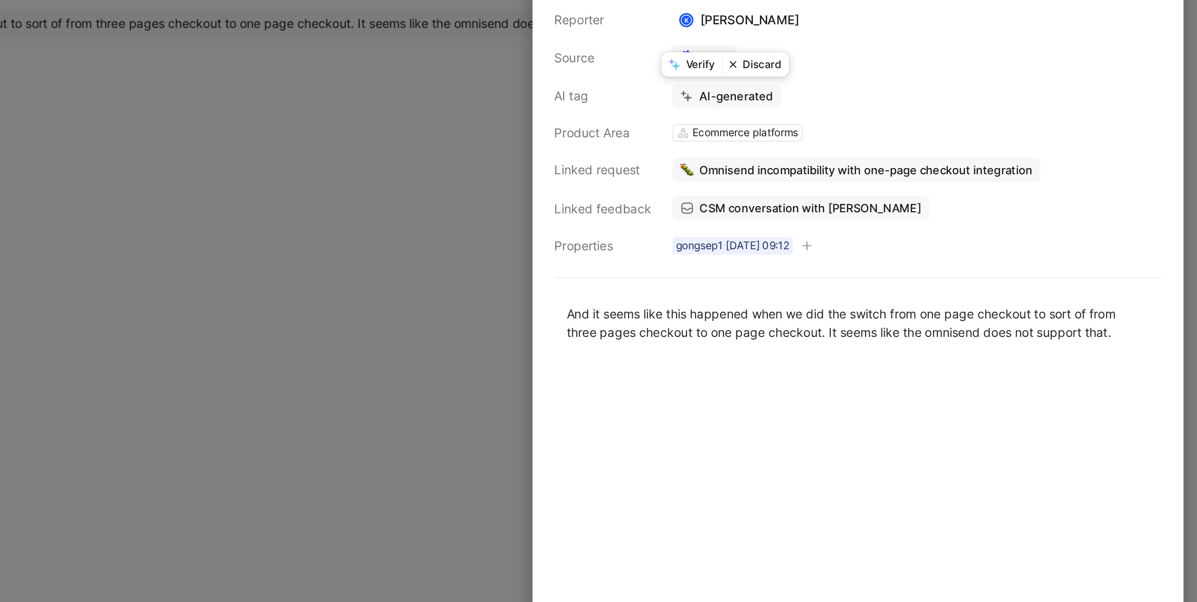
click at [886, 145] on button "Verify" at bounding box center [892, 143] width 36 height 15
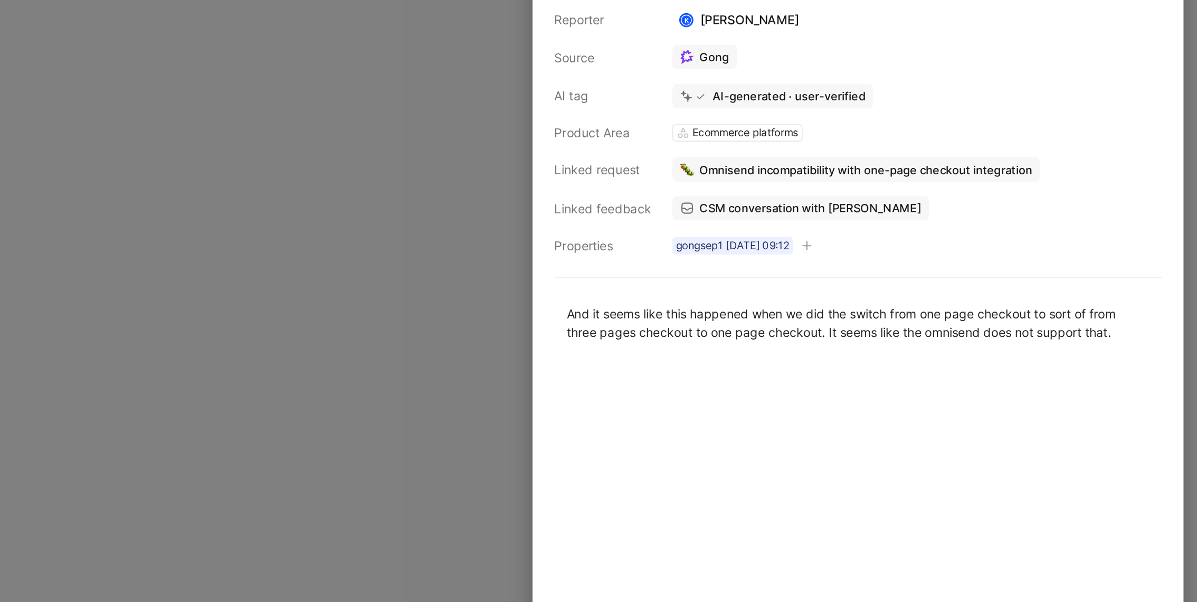
click at [717, 205] on div at bounding box center [598, 301] width 1197 height 602
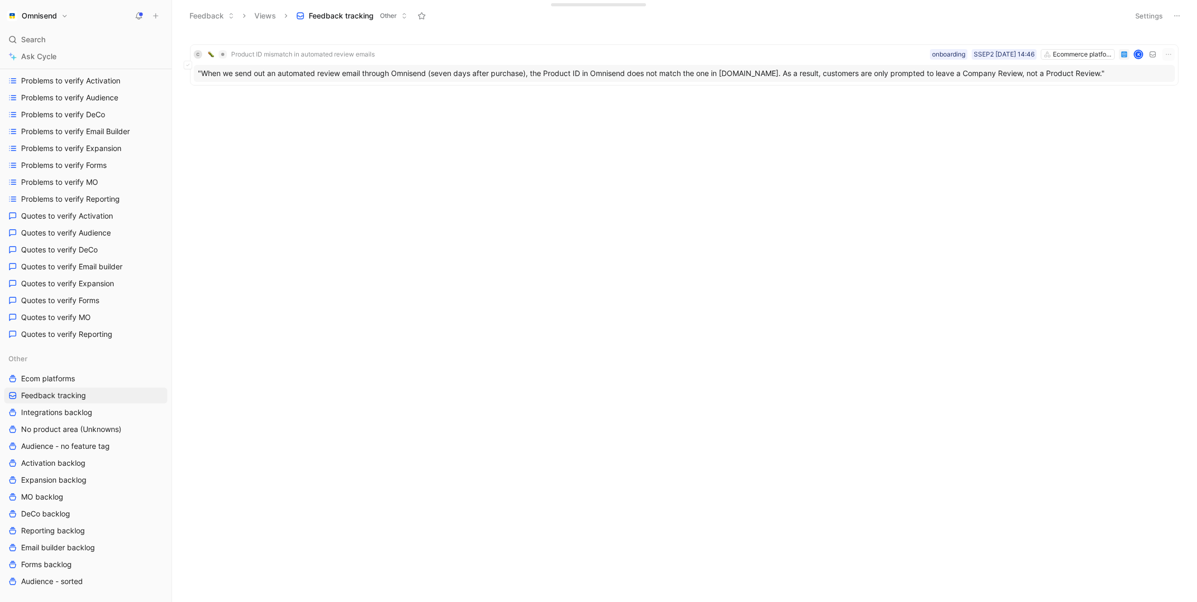
click at [379, 85] on div "C Product ID mismatch in automated review emails Ecommerce platforms SSEP2 02-0…" at bounding box center [684, 64] width 989 height 41
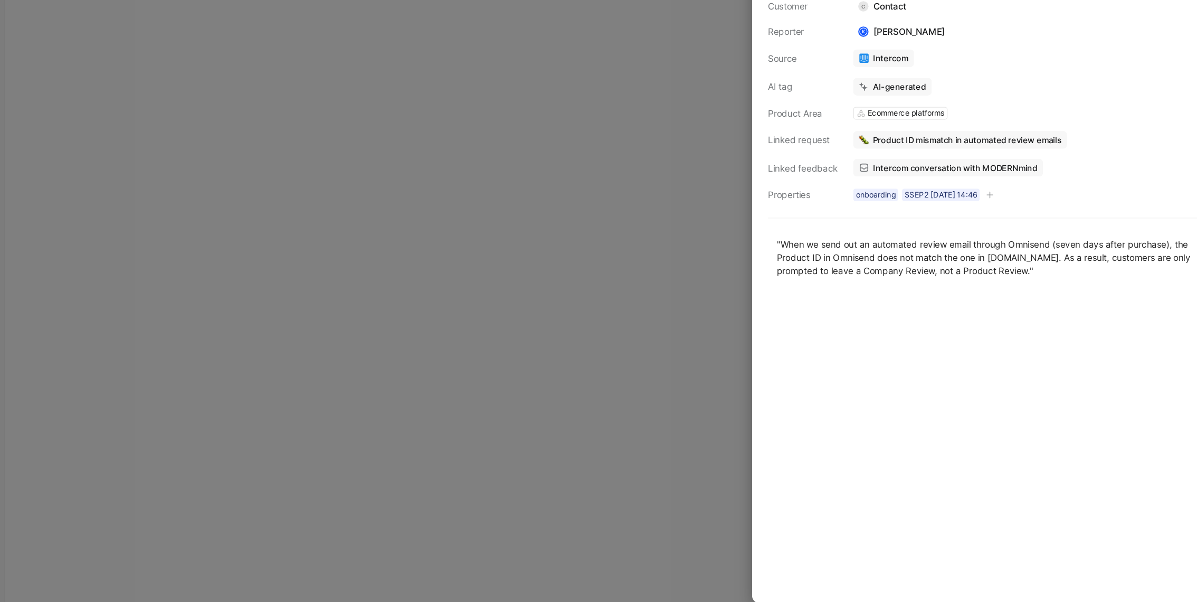
click at [970, 228] on span "Intercom conversation with MODERNmind" at bounding box center [964, 230] width 137 height 10
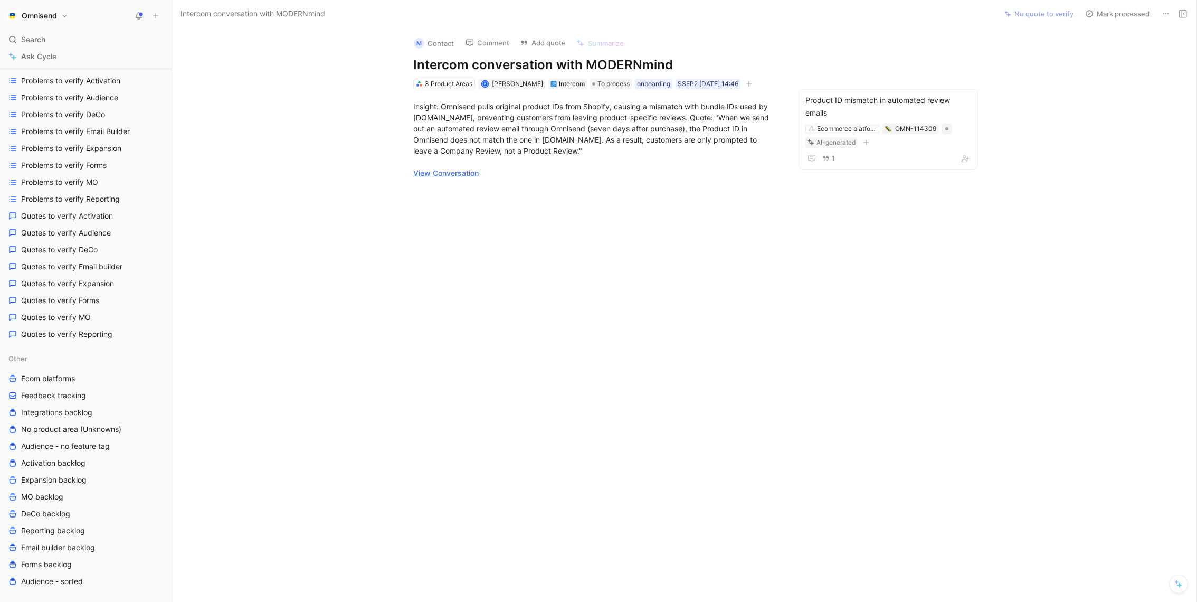
click at [440, 166] on div "Insight: Omnisend pulls original product IDs from Shopify, causing a mismatch w…" at bounding box center [595, 140] width 365 height 78
click at [440, 174] on link "View Conversation" at bounding box center [445, 172] width 65 height 9
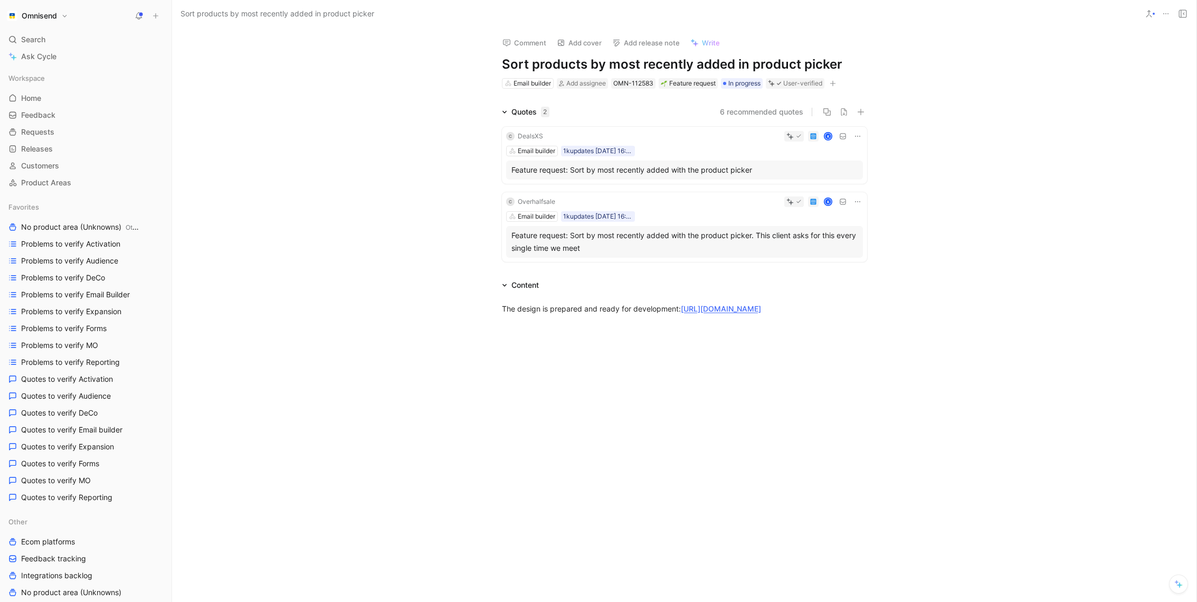
click at [759, 110] on button "6 recommended quotes" at bounding box center [761, 112] width 83 height 13
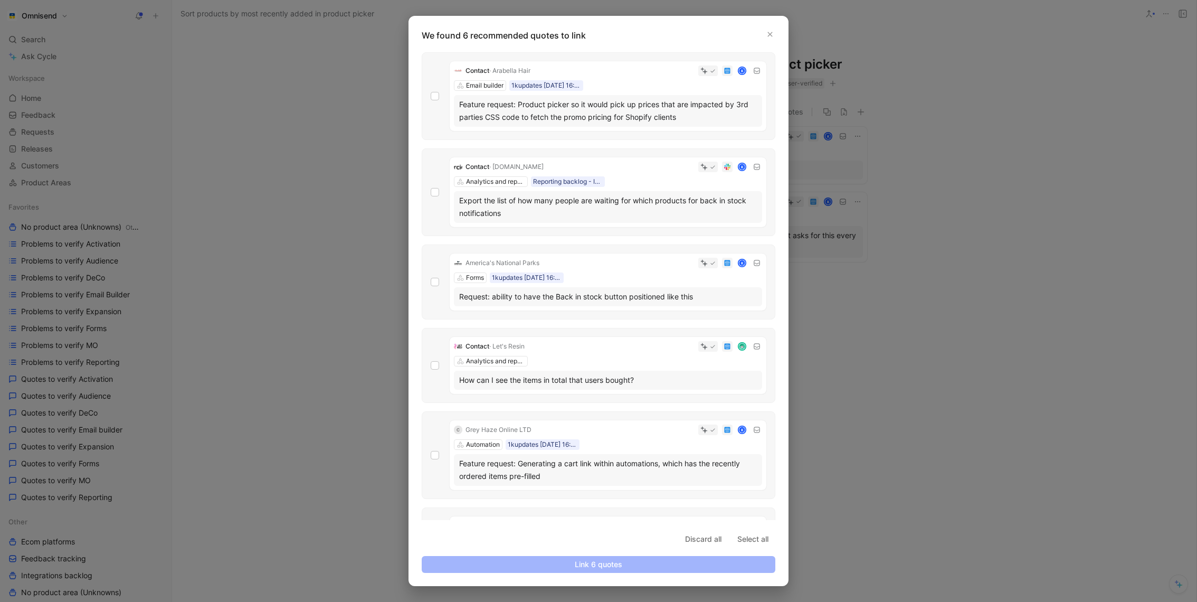
click at [316, 277] on div at bounding box center [598, 301] width 1197 height 602
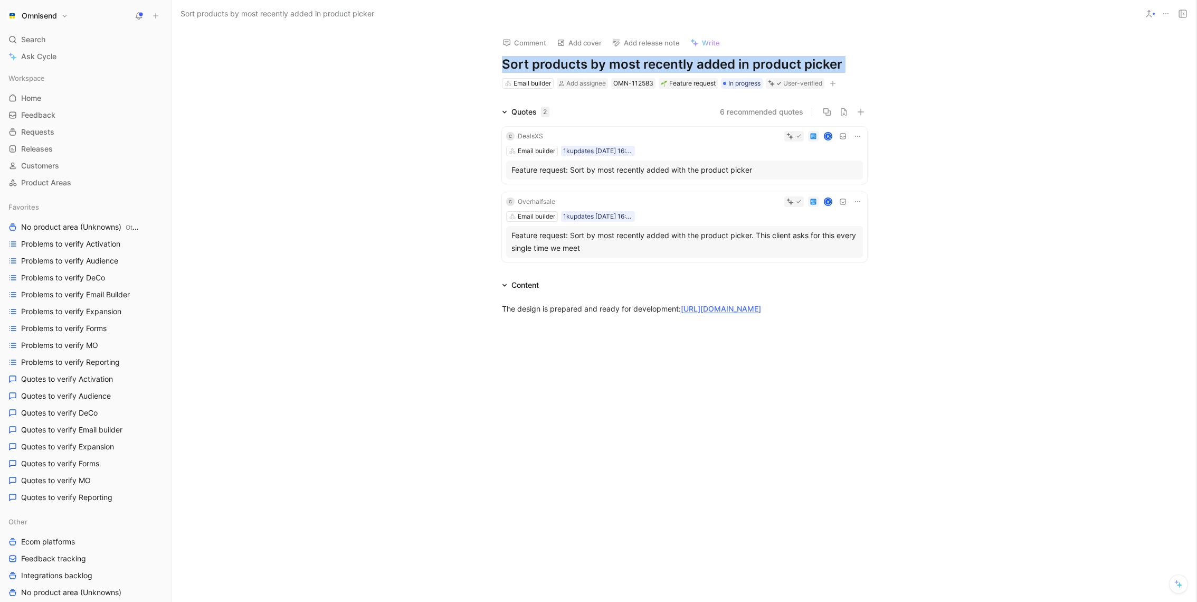
drag, startPoint x: 501, startPoint y: 69, endPoint x: 878, endPoint y: 68, distance: 377.5
click at [879, 68] on div "Comment Add cover Add release note Write Sort products by most recently added i…" at bounding box center [684, 59] width 405 height 62
copy div "Sort products by most recently added in product picker"
click at [60, 56] on link "Ask Cycle" at bounding box center [85, 57] width 163 height 16
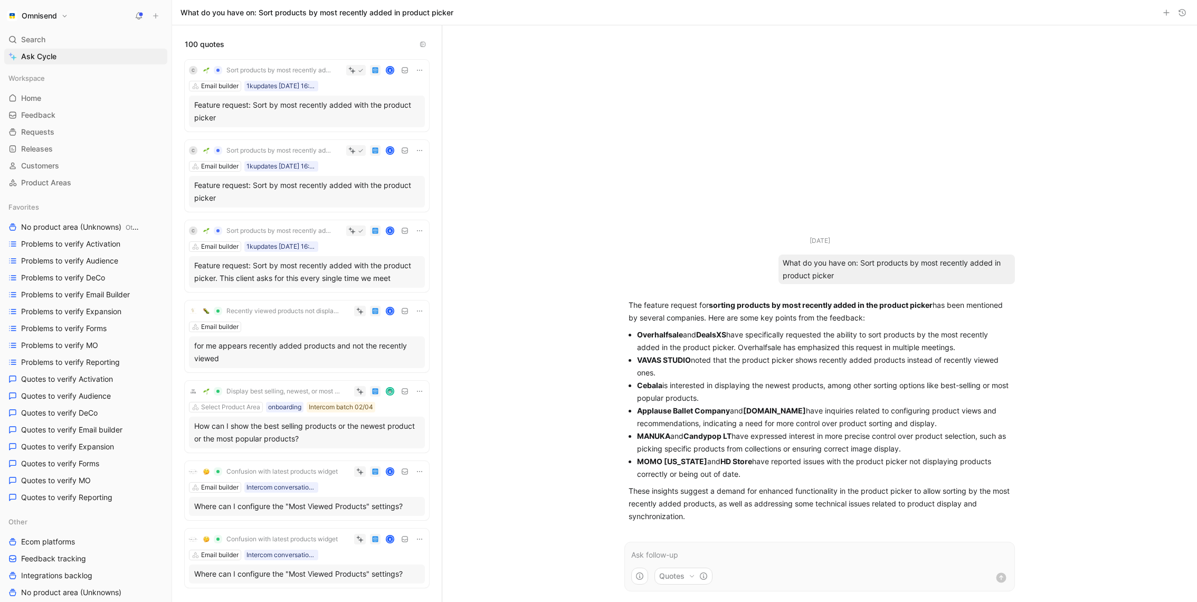
scroll to position [41, 0]
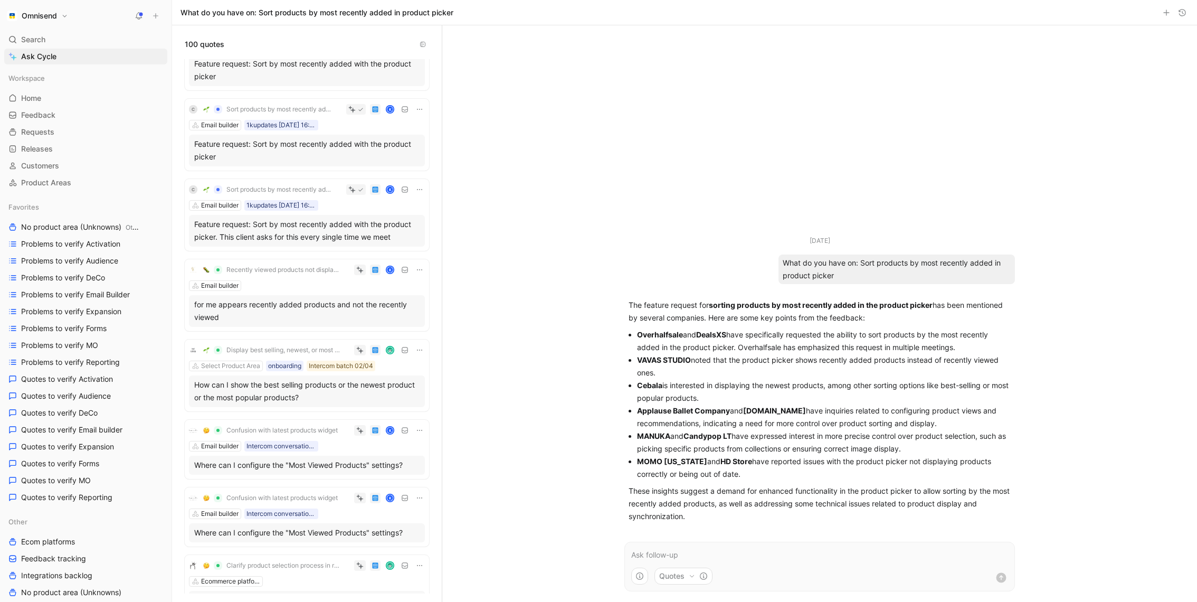
click at [281, 389] on div "How can I show the best selling products or the newest product or the most popu…" at bounding box center [306, 391] width 225 height 25
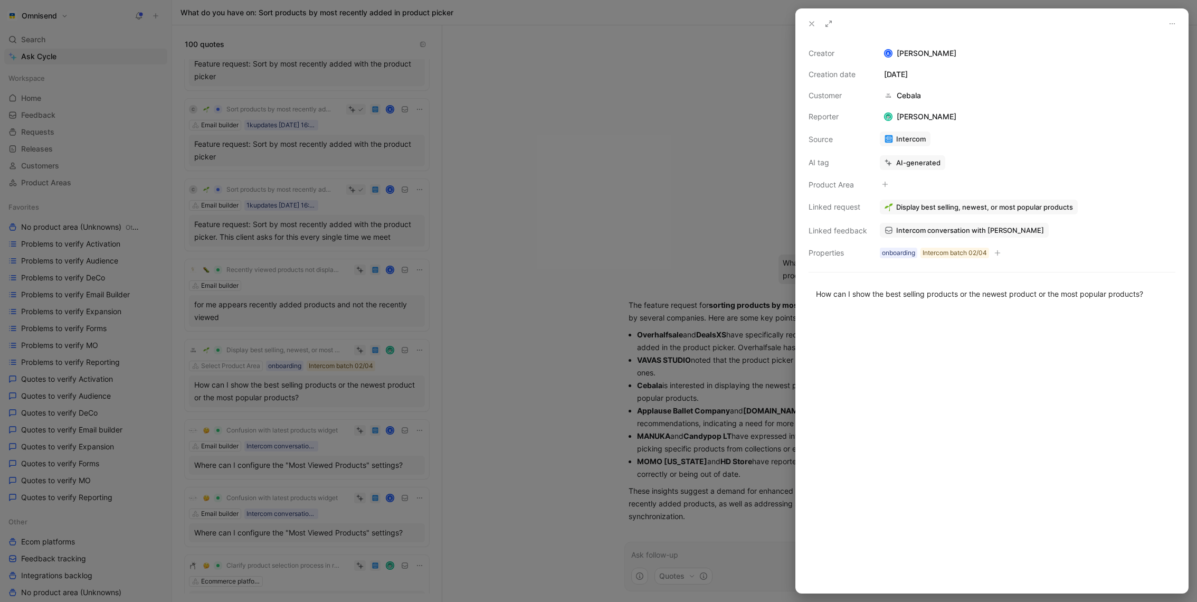
click at [586, 356] on div at bounding box center [598, 301] width 1197 height 602
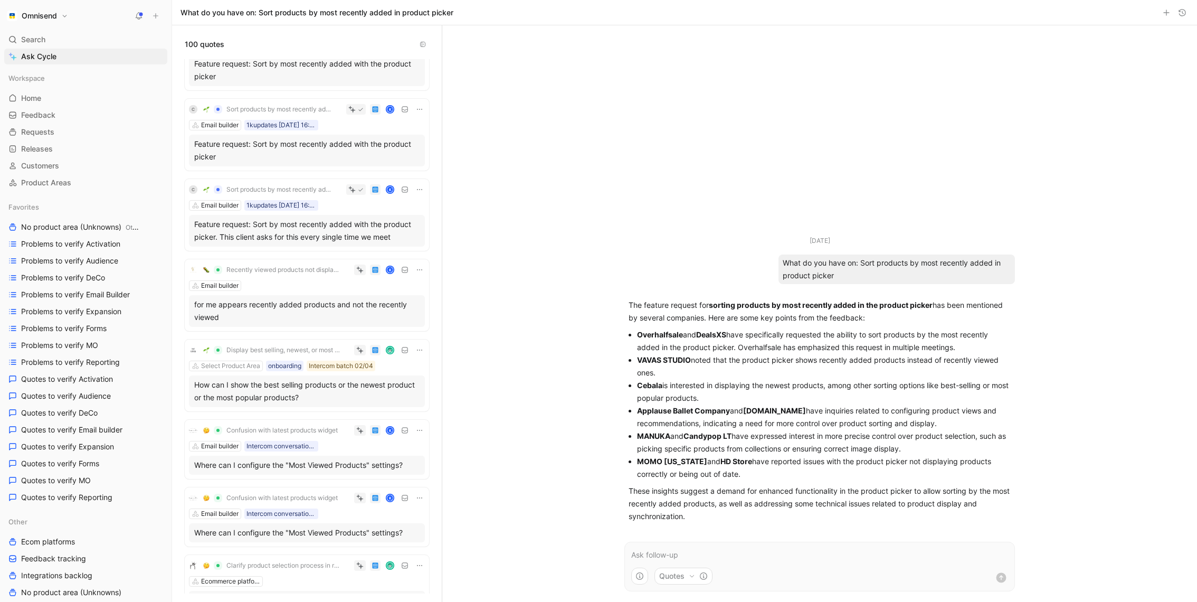
drag, startPoint x: 863, startPoint y: 260, endPoint x: 848, endPoint y: 275, distance: 20.9
click at [848, 275] on div "What do you have on: Sort products by most recently added in product picker" at bounding box center [897, 269] width 237 height 30
copy div "ort products by most recently added in product picker"
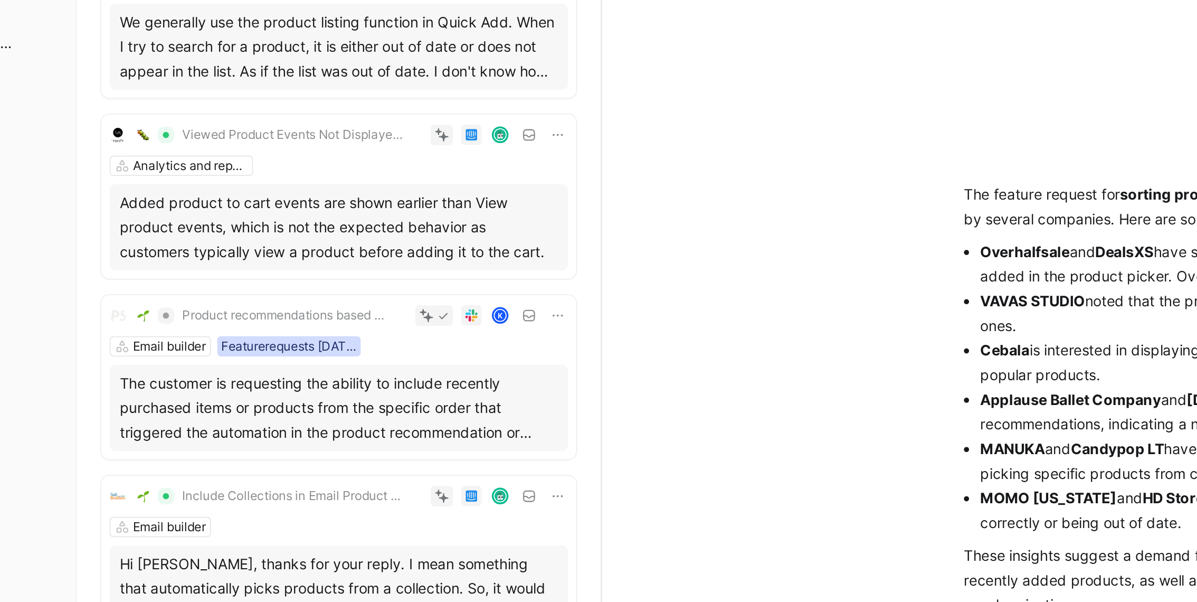
scroll to position [2054, 0]
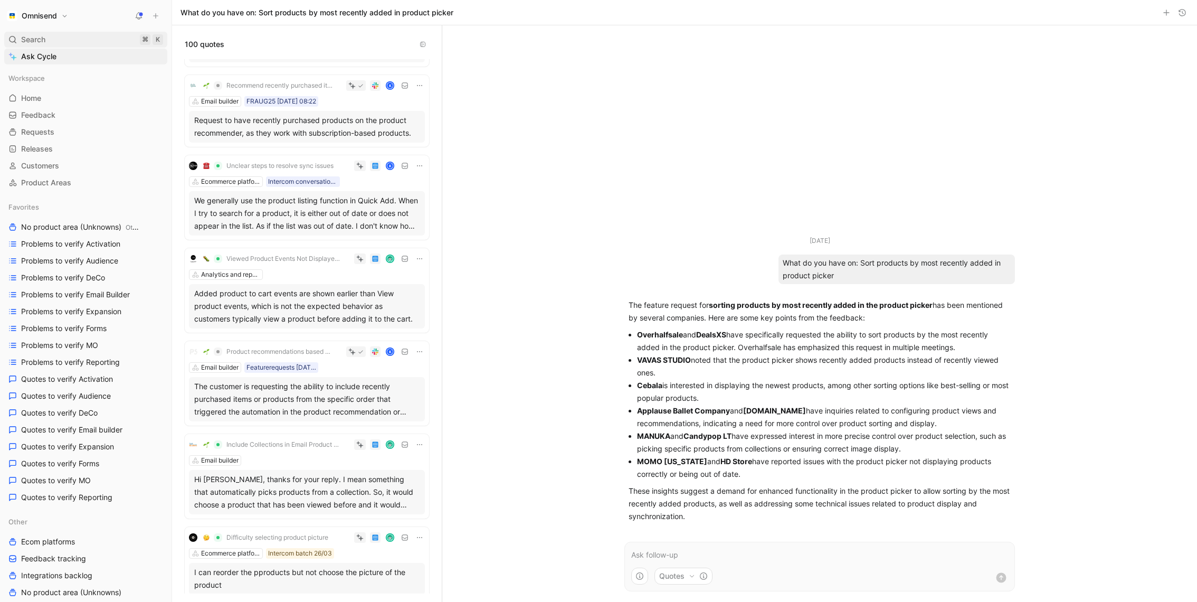
click at [55, 34] on div "Search ⌘ K" at bounding box center [85, 40] width 163 height 16
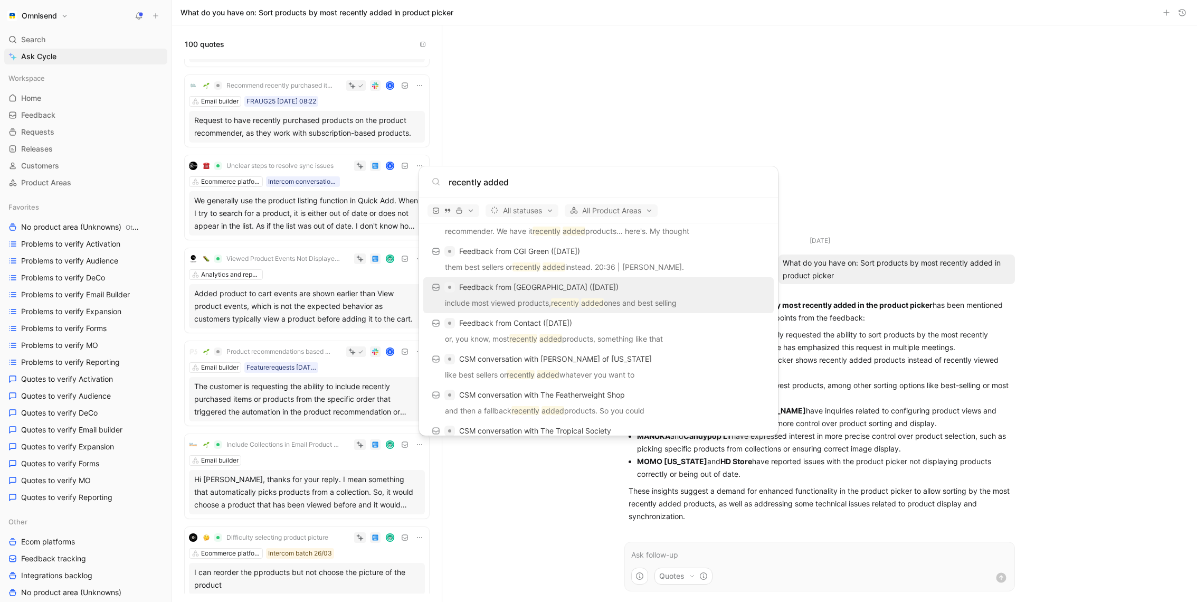
scroll to position [369, 0]
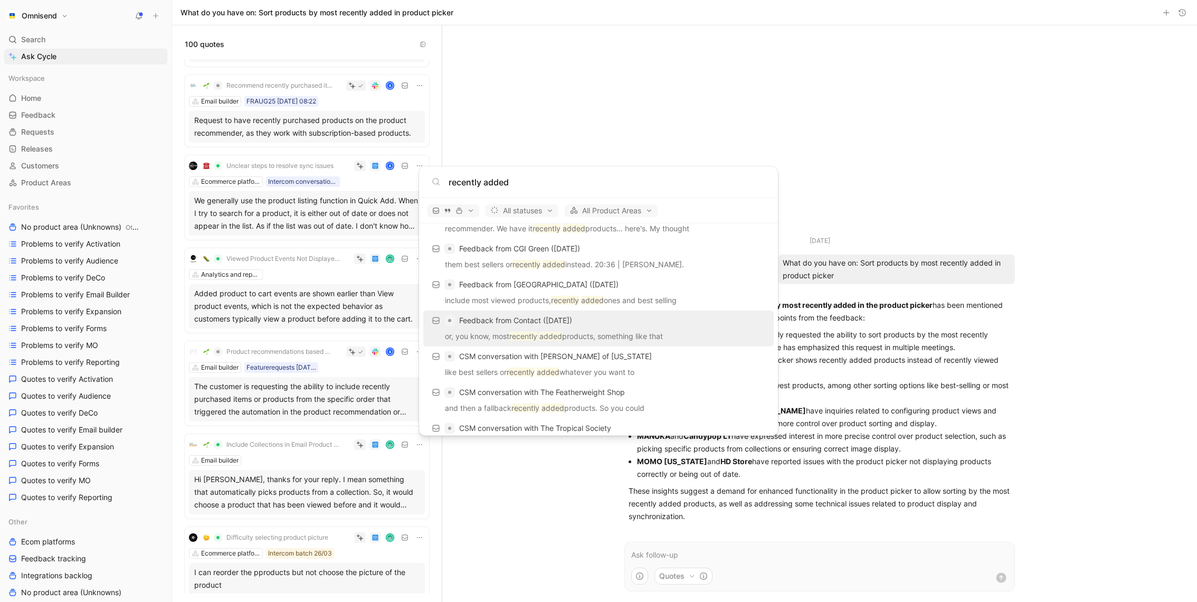
type input "recently added"
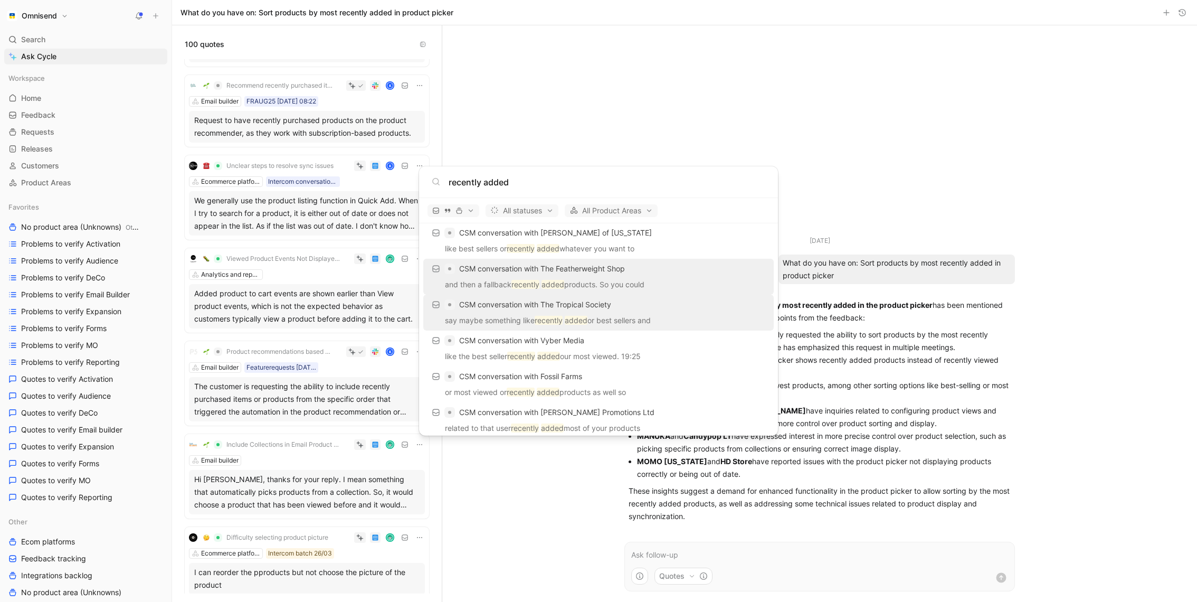
scroll to position [494, 0]
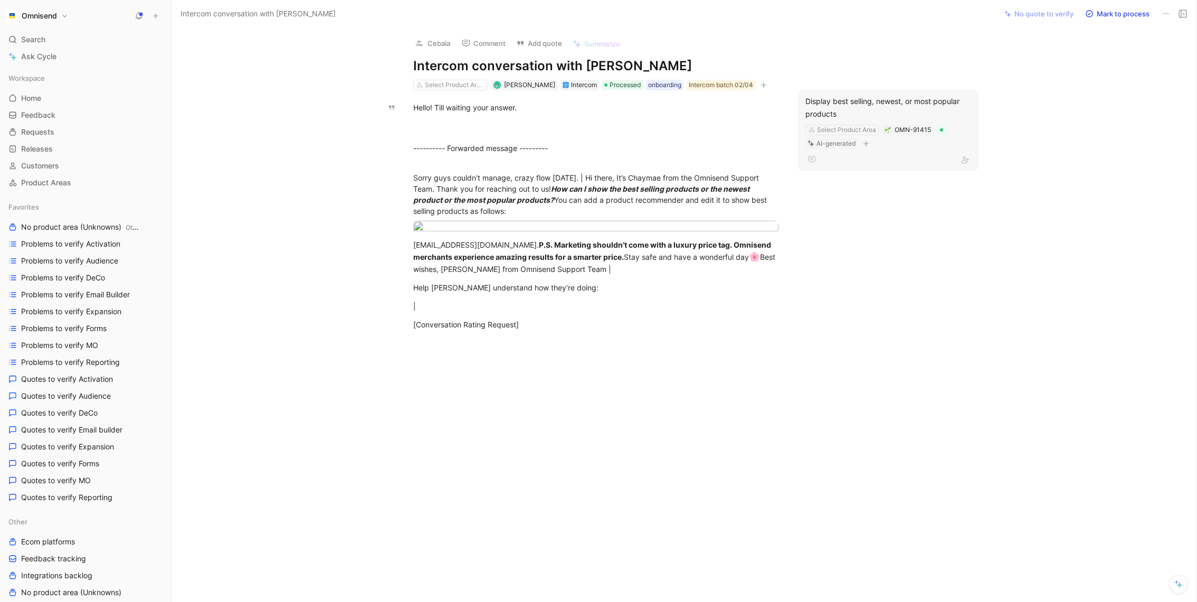
click at [868, 103] on div "Display best selling, newest, or most popular products" at bounding box center [889, 107] width 166 height 25
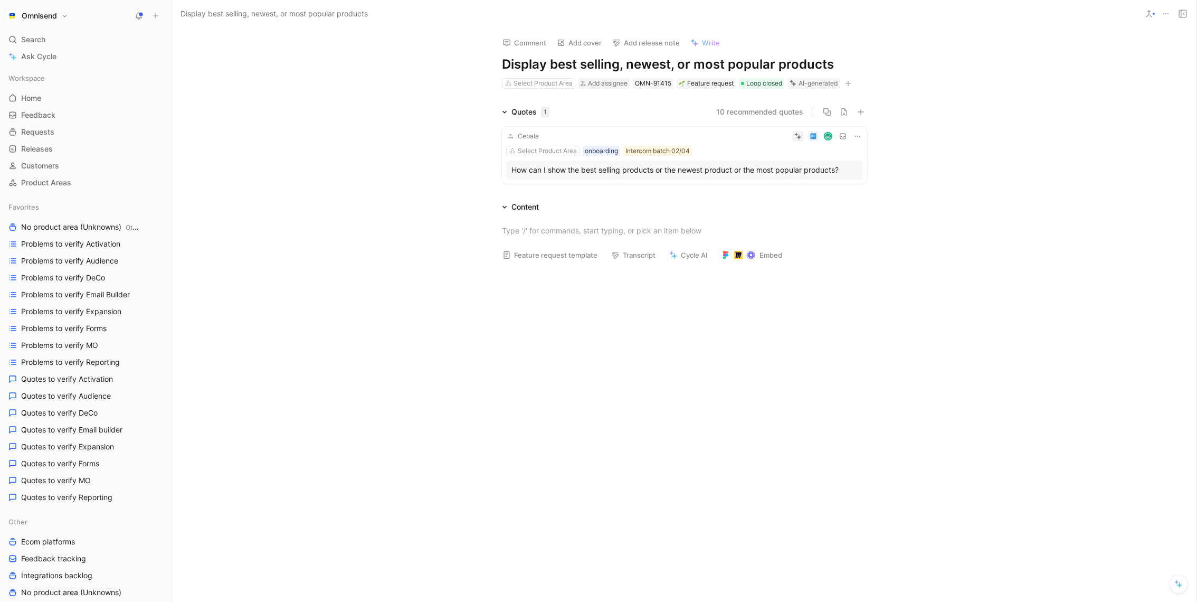
click at [858, 134] on icon at bounding box center [858, 136] width 8 height 8
click at [849, 167] on span "Change request" at bounding box center [829, 171] width 55 height 9
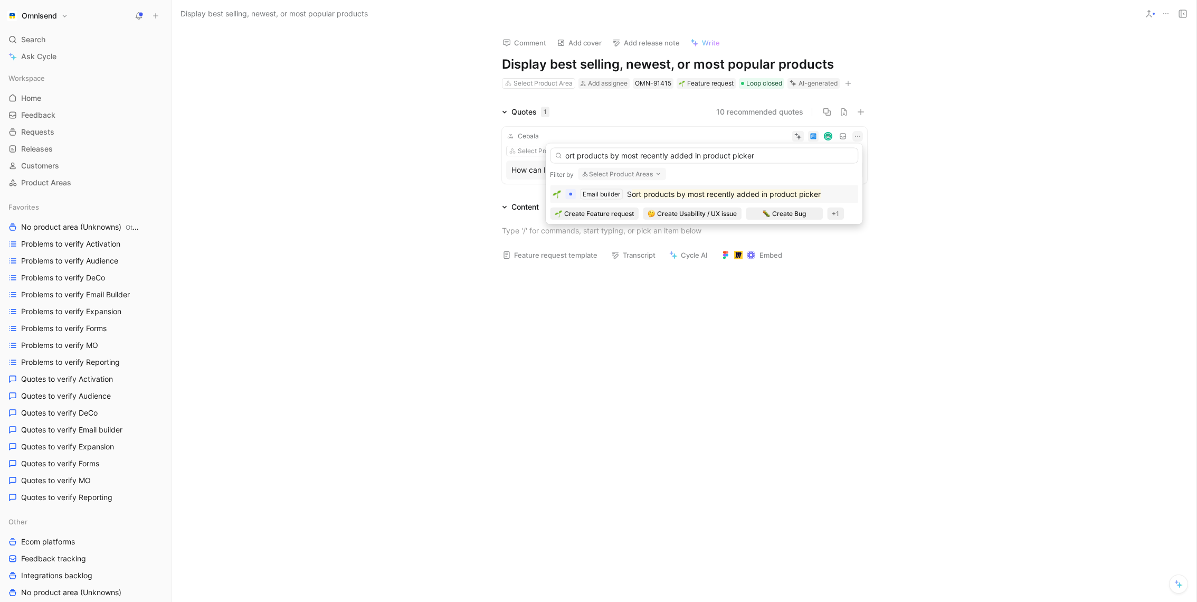
type input "ort products by most recently added in product picker"
click at [697, 193] on mark "ort products by most recently added in product picker" at bounding box center [726, 194] width 189 height 9
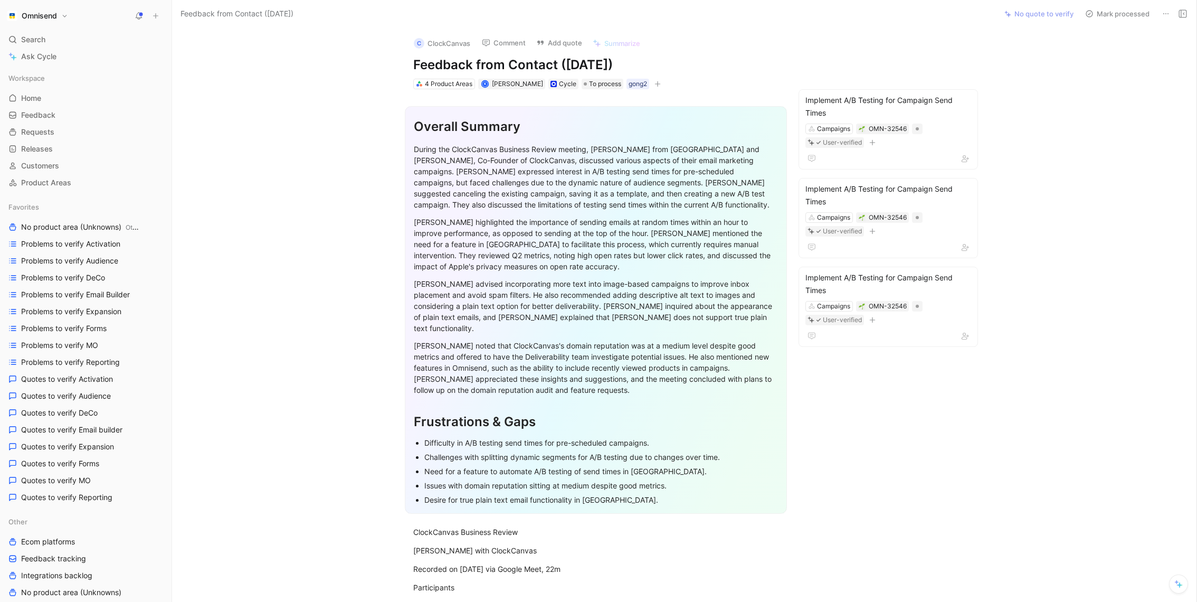
scroll to position [3844, 0]
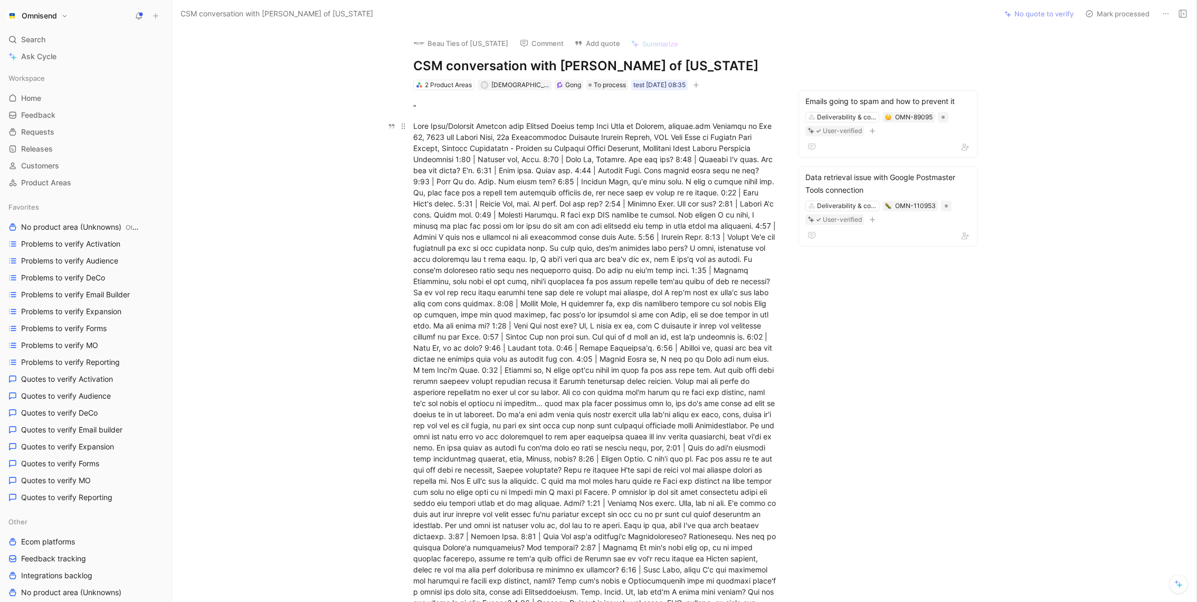
scroll to position [2327, 0]
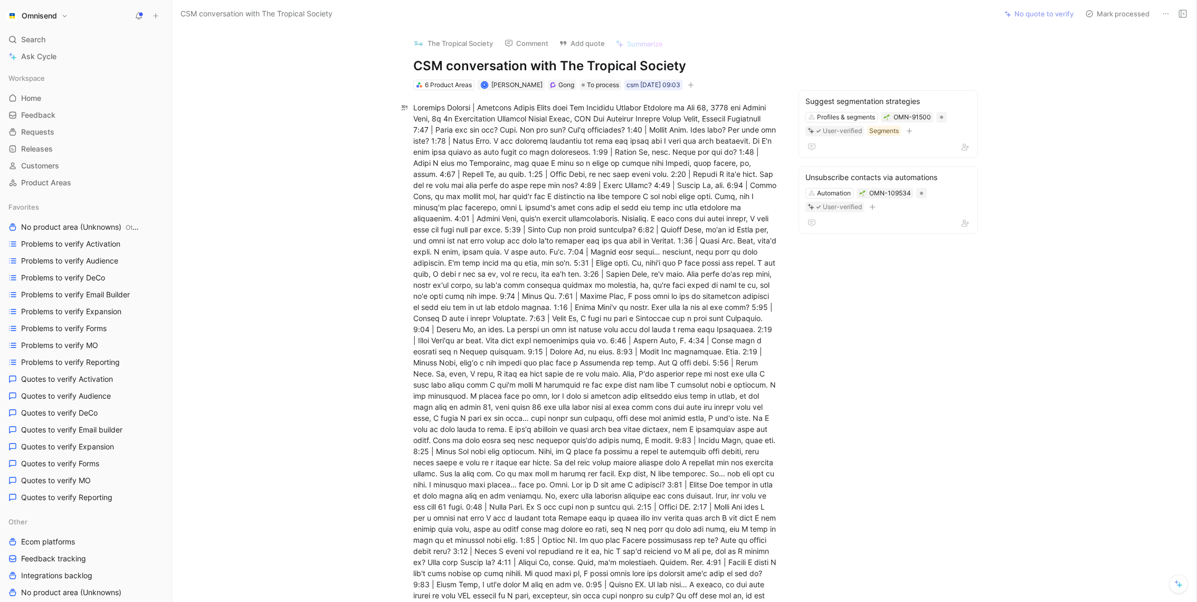
scroll to position [1599, 0]
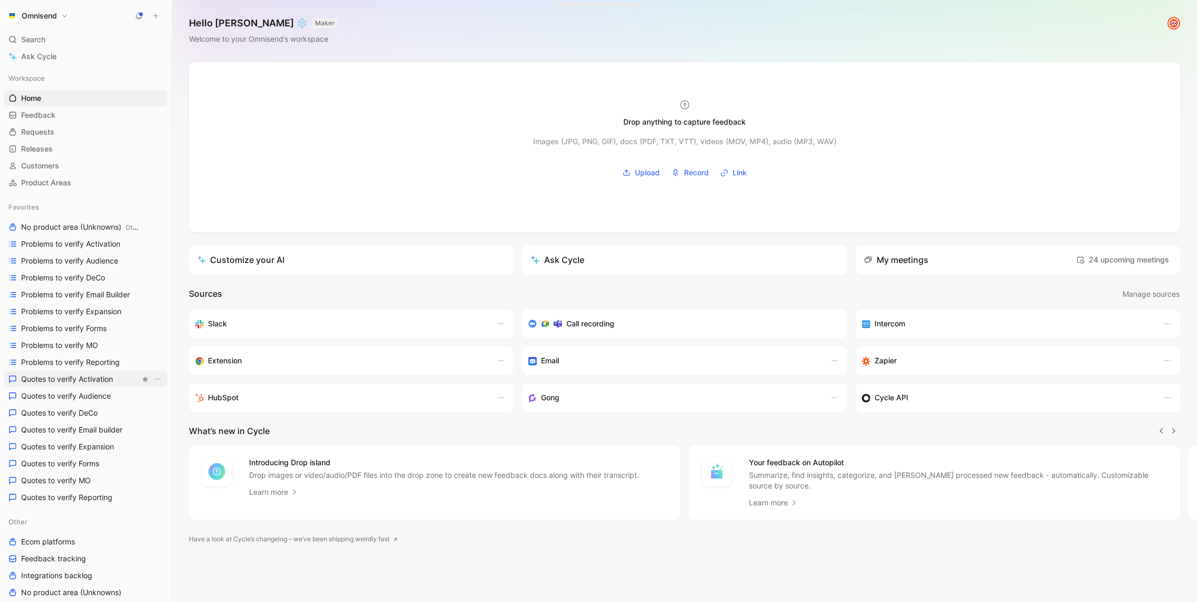
click at [87, 381] on span "Quotes to verify Activation" at bounding box center [67, 379] width 92 height 11
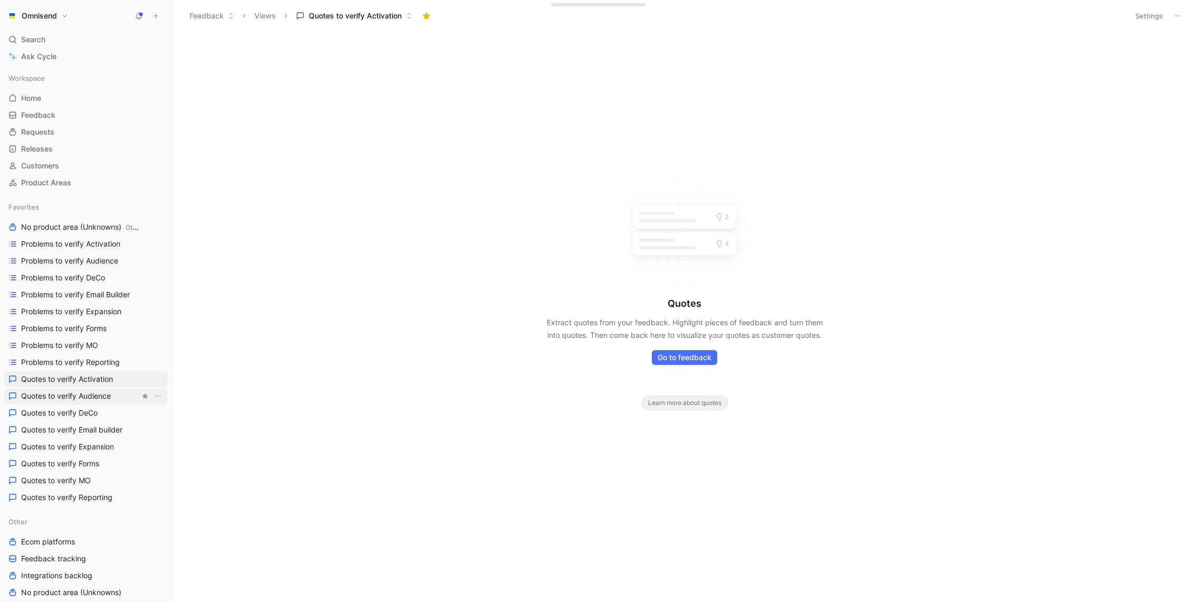
click at [101, 392] on span "Quotes to verify Audience" at bounding box center [66, 396] width 90 height 11
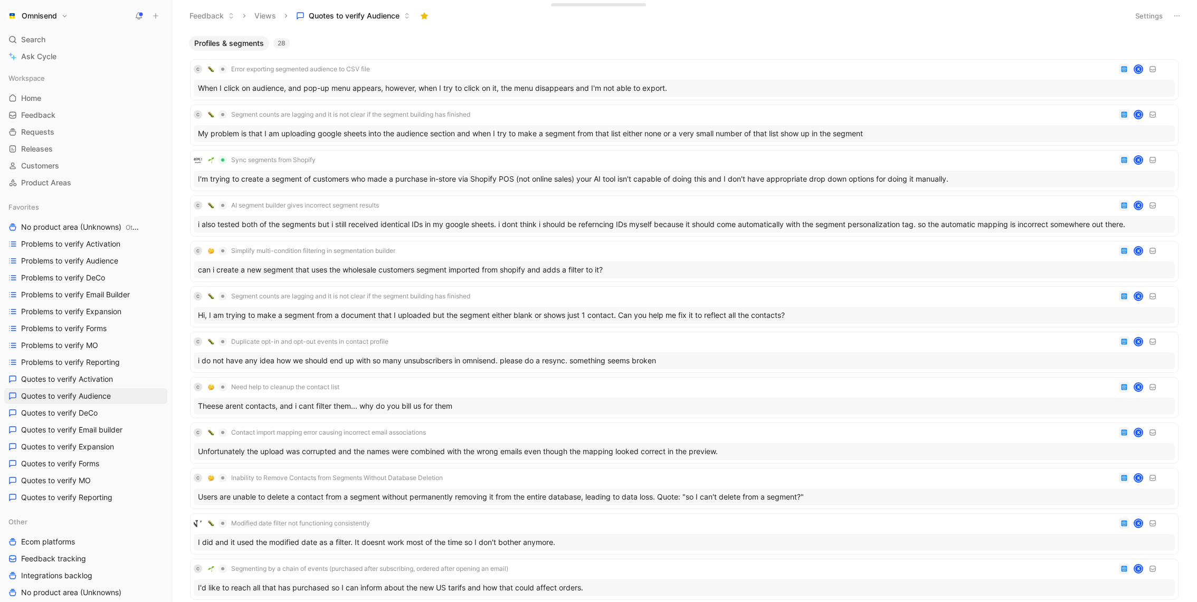
click at [63, 12] on button "Omnisend" at bounding box center [37, 15] width 67 height 15
click at [517, 10] on div at bounding box center [598, 301] width 1197 height 602
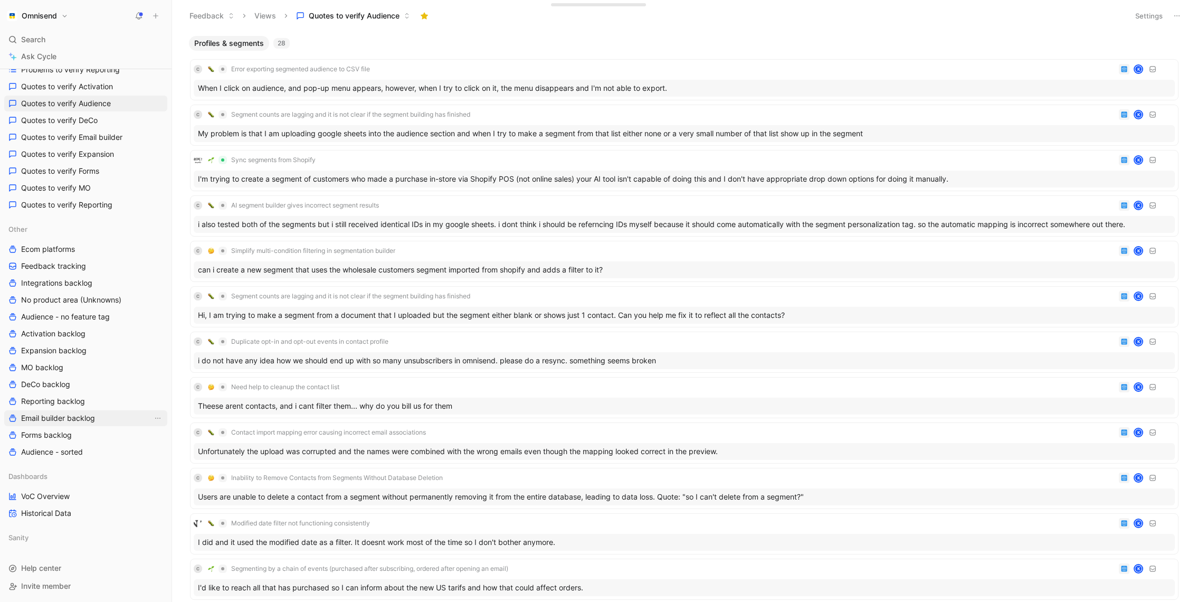
click at [77, 420] on span "Email builder backlog" at bounding box center [58, 418] width 74 height 11
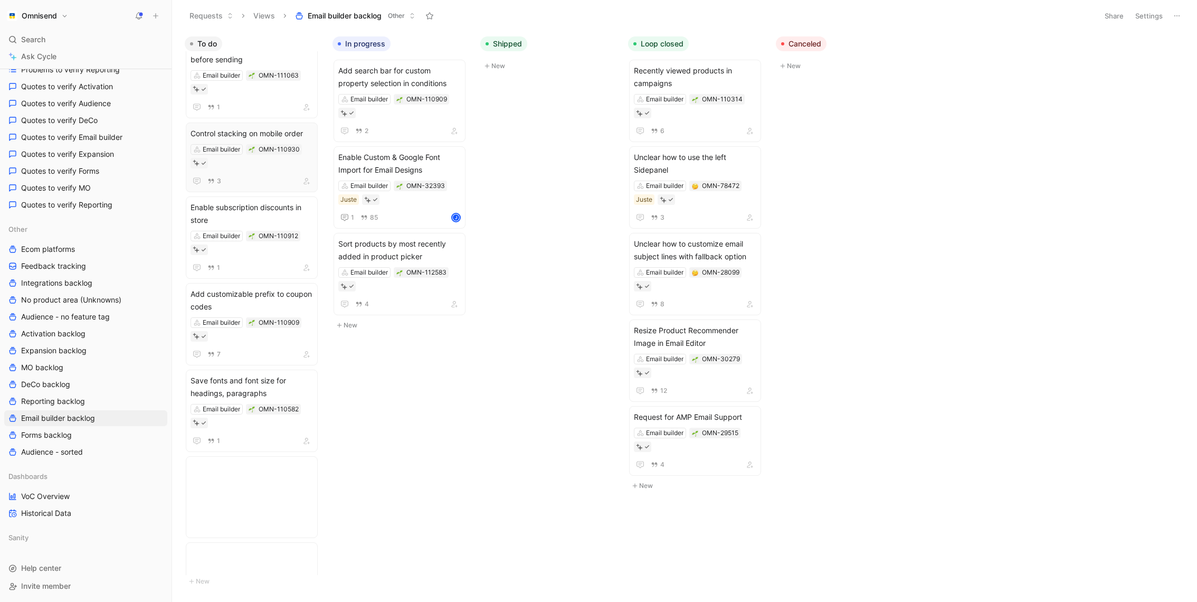
scroll to position [60, 0]
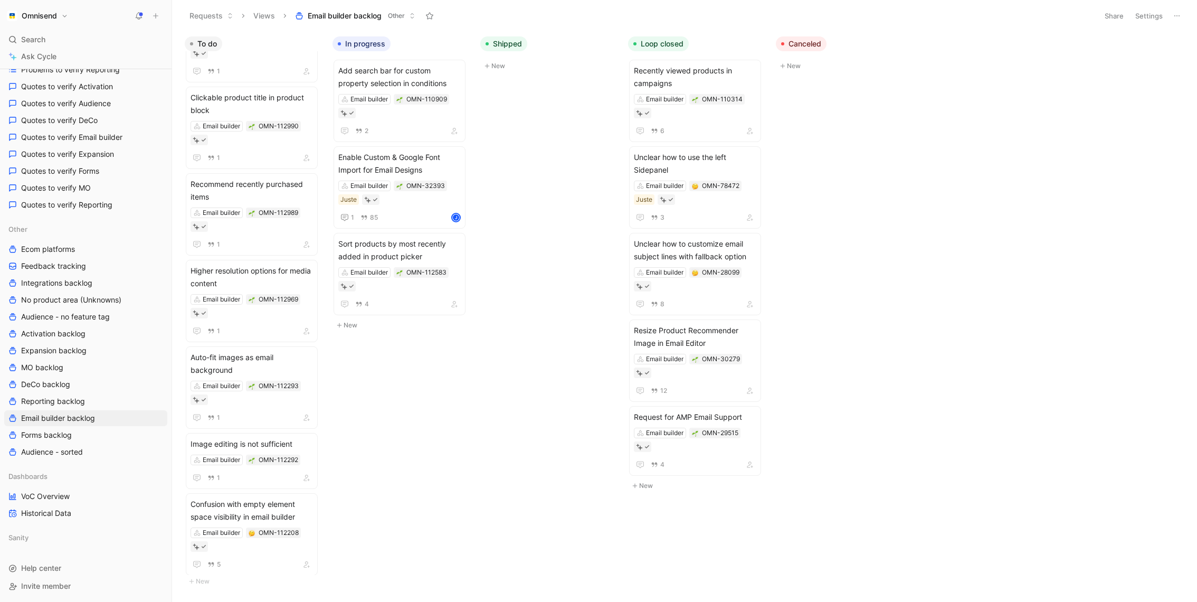
click at [1147, 14] on button "Settings" at bounding box center [1149, 15] width 37 height 15
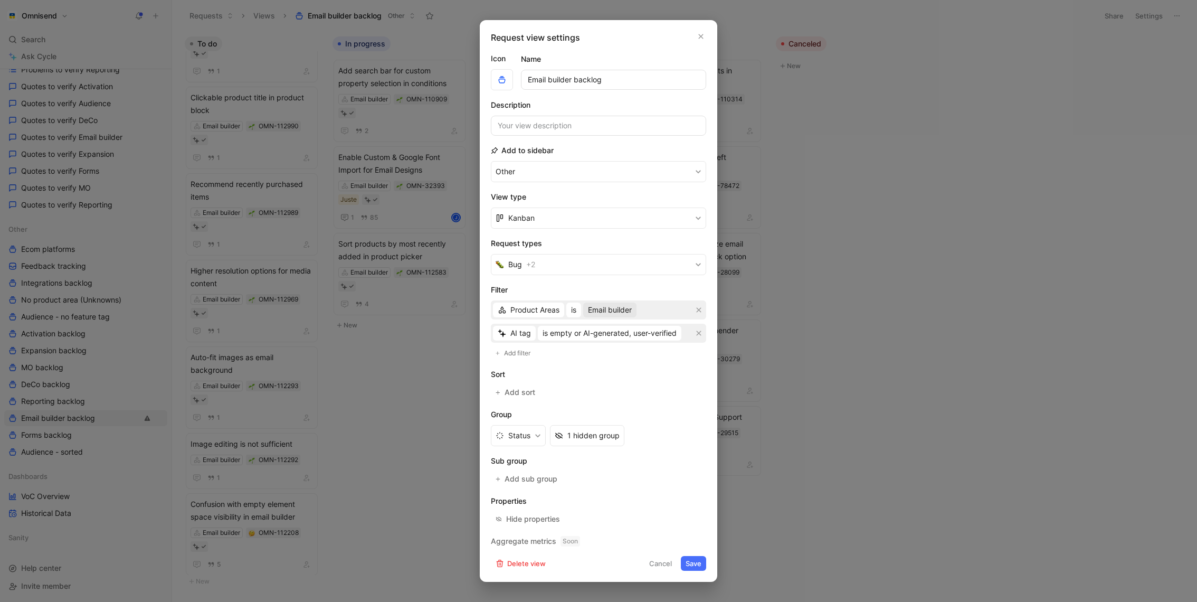
click at [620, 308] on span "Email builder" at bounding box center [610, 310] width 44 height 13
click at [711, 386] on div at bounding box center [718, 390] width 15 height 10
click at [648, 352] on input "sms" at bounding box center [657, 349] width 139 height 17
type input "push"
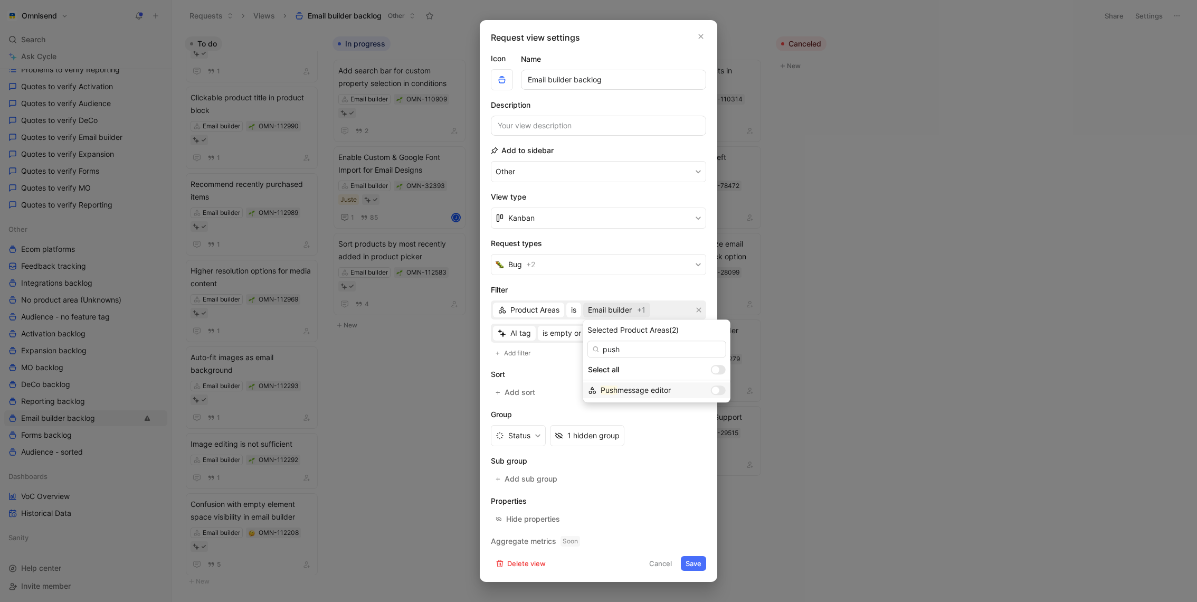
click at [712, 389] on div at bounding box center [715, 389] width 7 height 7
click at [691, 557] on button "Save" at bounding box center [693, 563] width 25 height 15
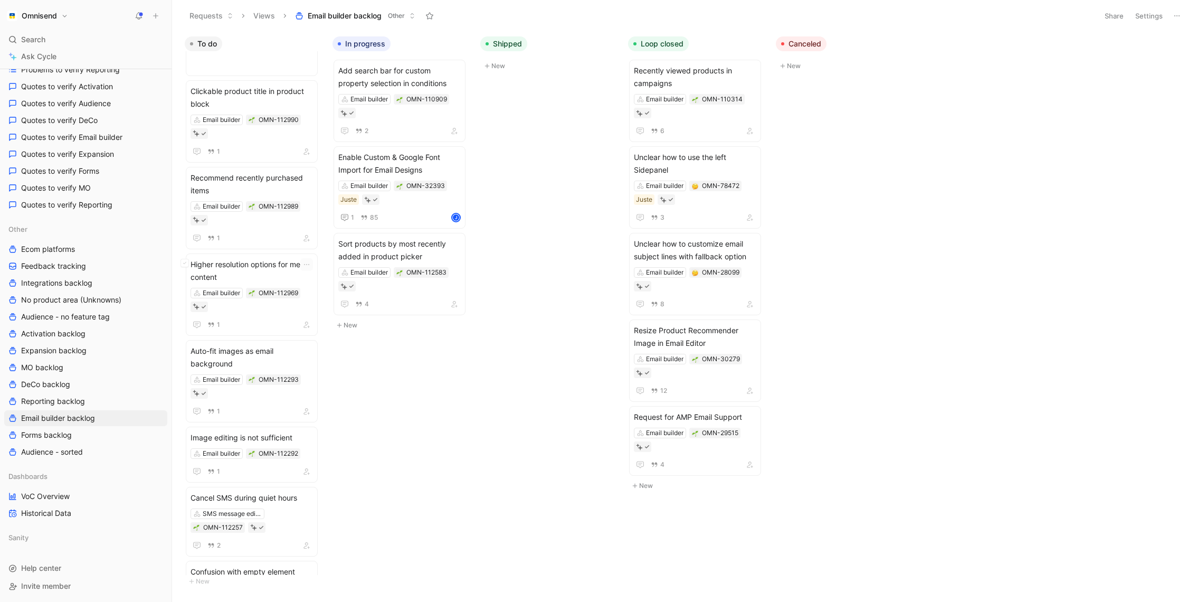
scroll to position [0, 0]
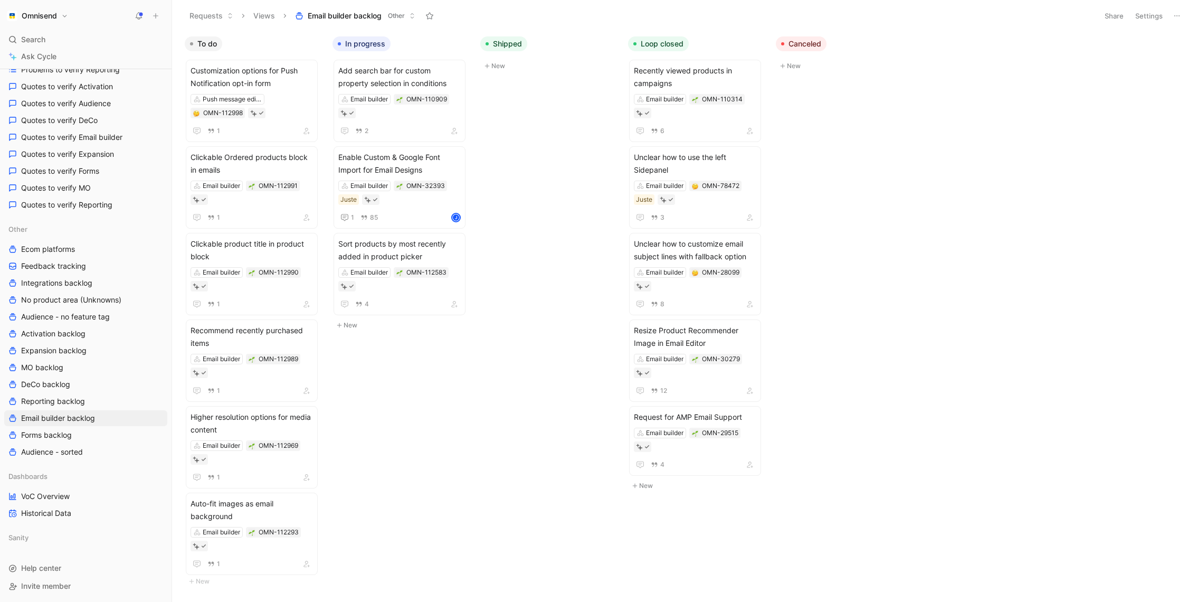
click at [63, 21] on button "Omnisend" at bounding box center [37, 15] width 67 height 15
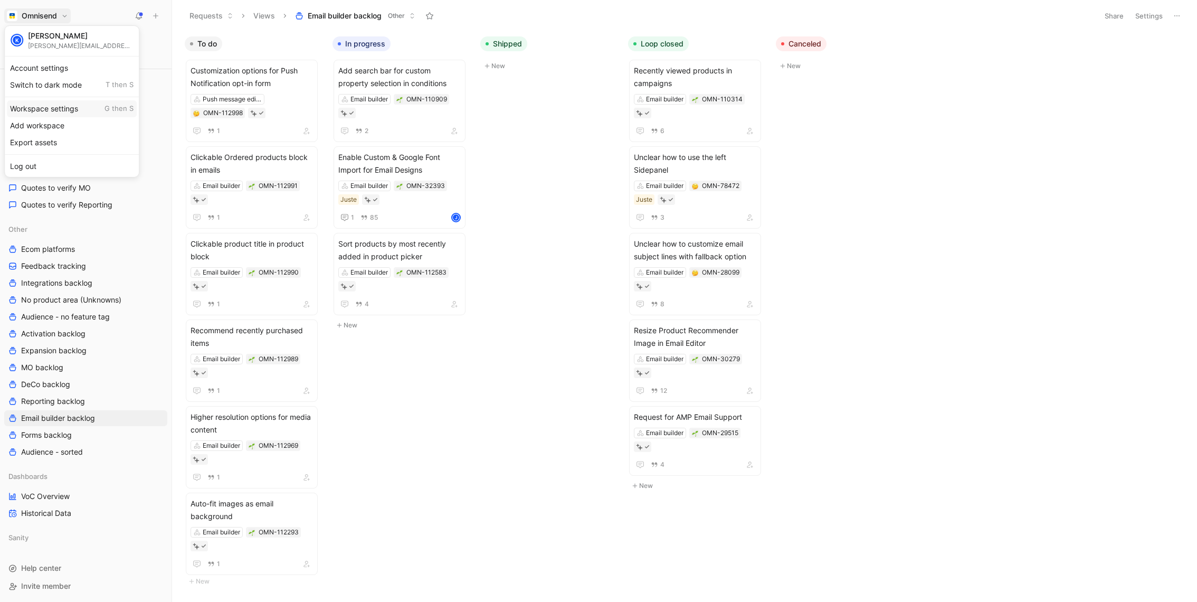
click at [76, 110] on div "Workspace settings G then S" at bounding box center [72, 108] width 130 height 17
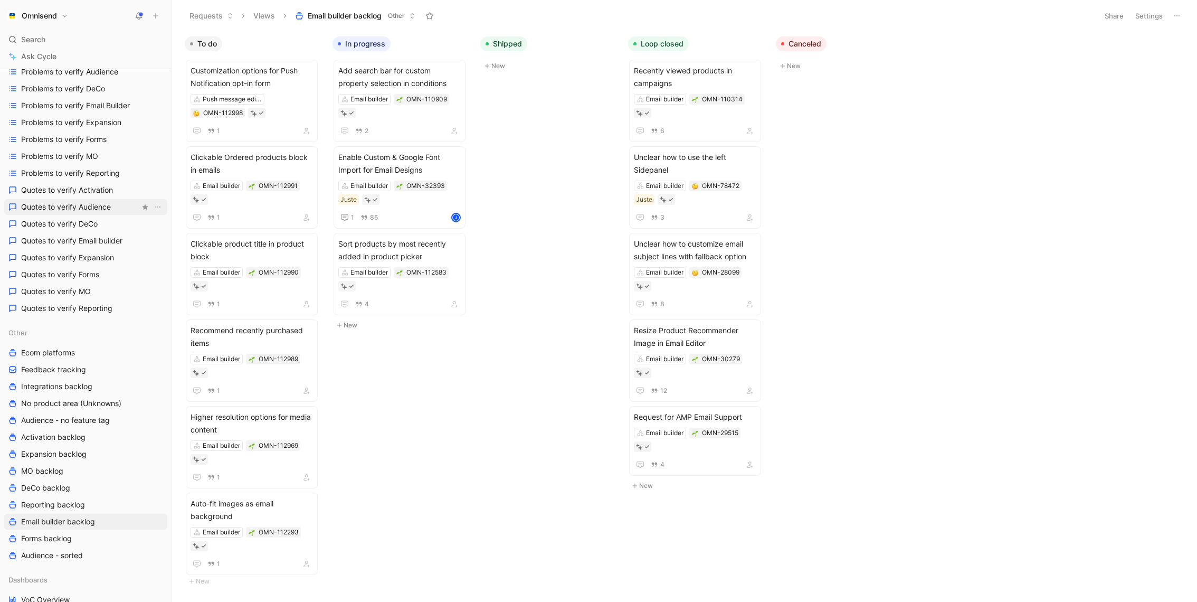
scroll to position [292, 0]
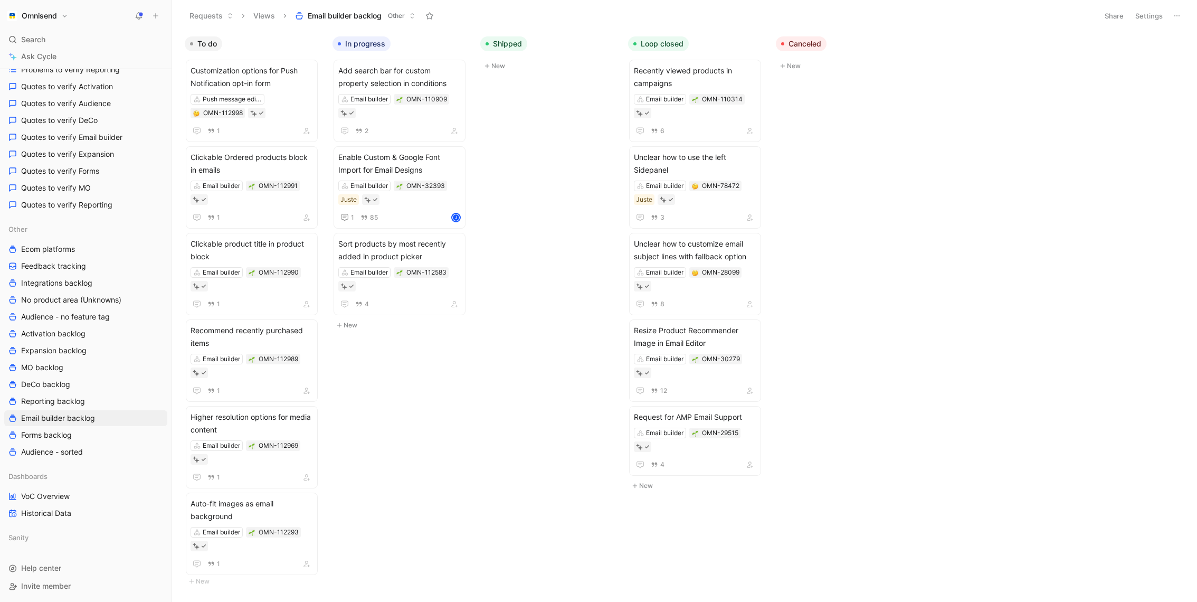
click at [409, 493] on div "To do Customization options for Push Notification opt-in form Push message edit…" at bounding box center [684, 316] width 1025 height 570
click at [63, 376] on link "DeCo backlog" at bounding box center [85, 384] width 163 height 16
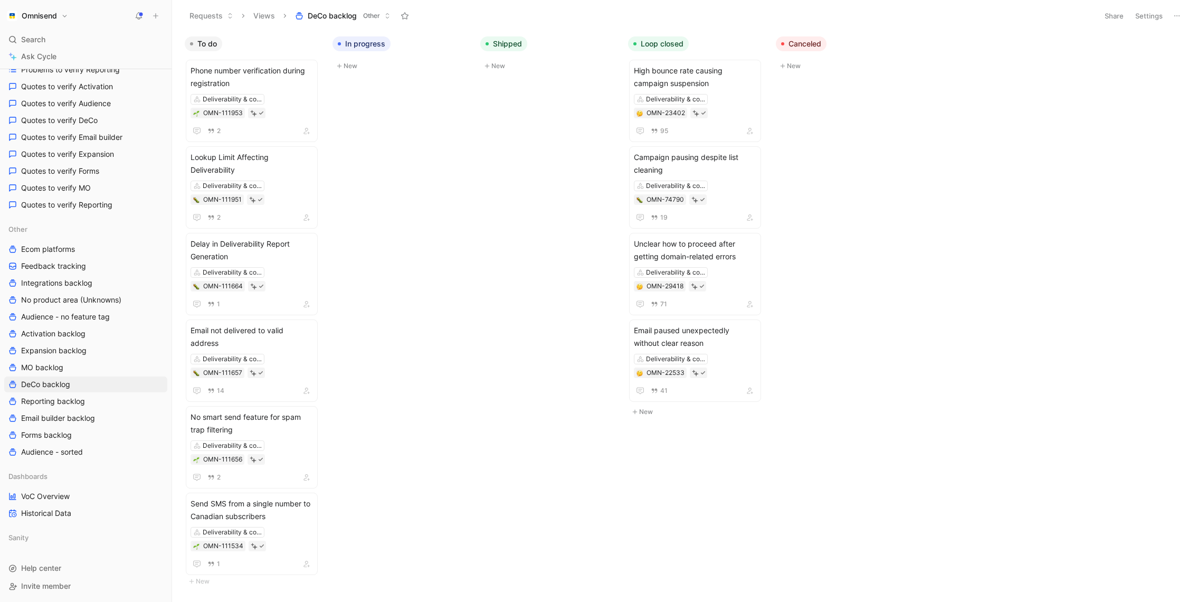
click at [1147, 11] on button "Settings" at bounding box center [1149, 15] width 37 height 15
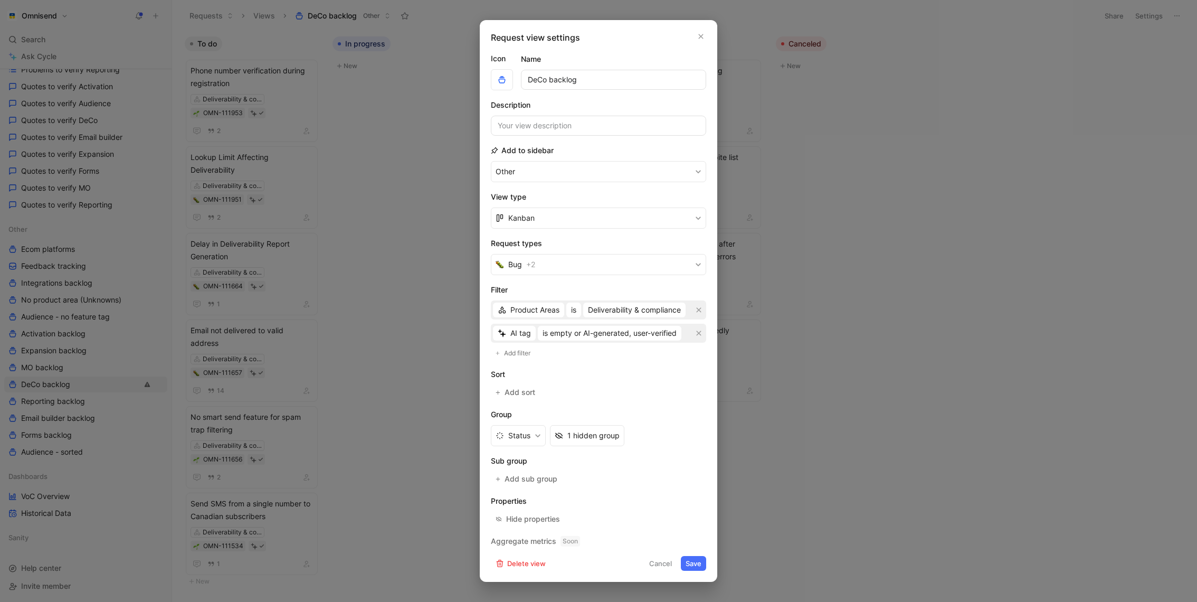
click at [417, 250] on div at bounding box center [598, 301] width 1197 height 602
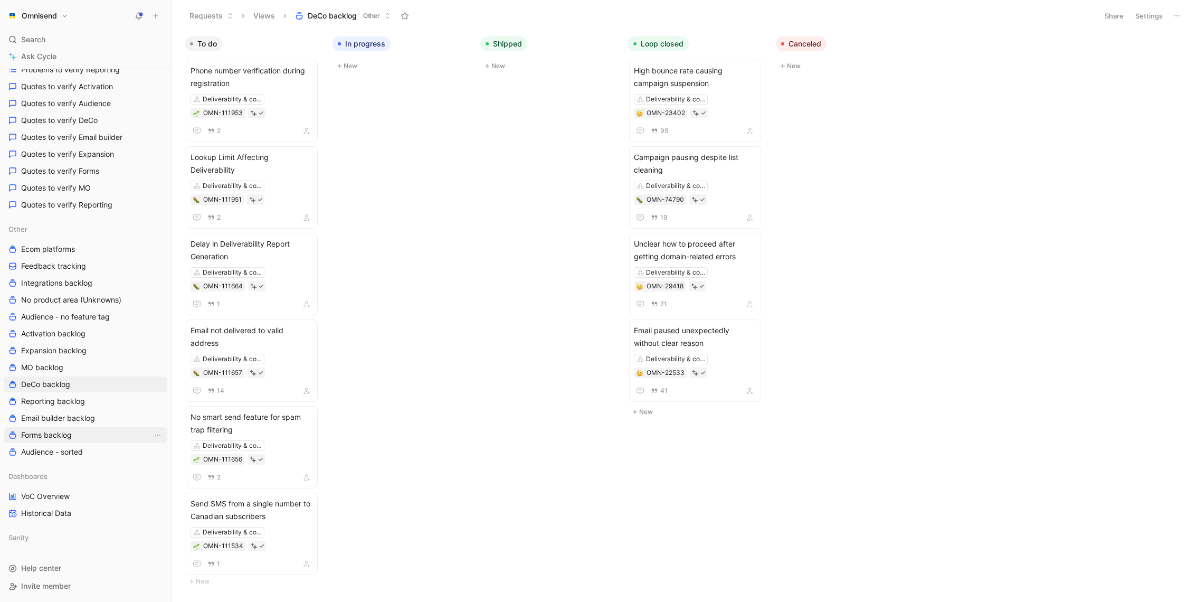
click at [71, 427] on link "Forms backlog" at bounding box center [85, 435] width 163 height 16
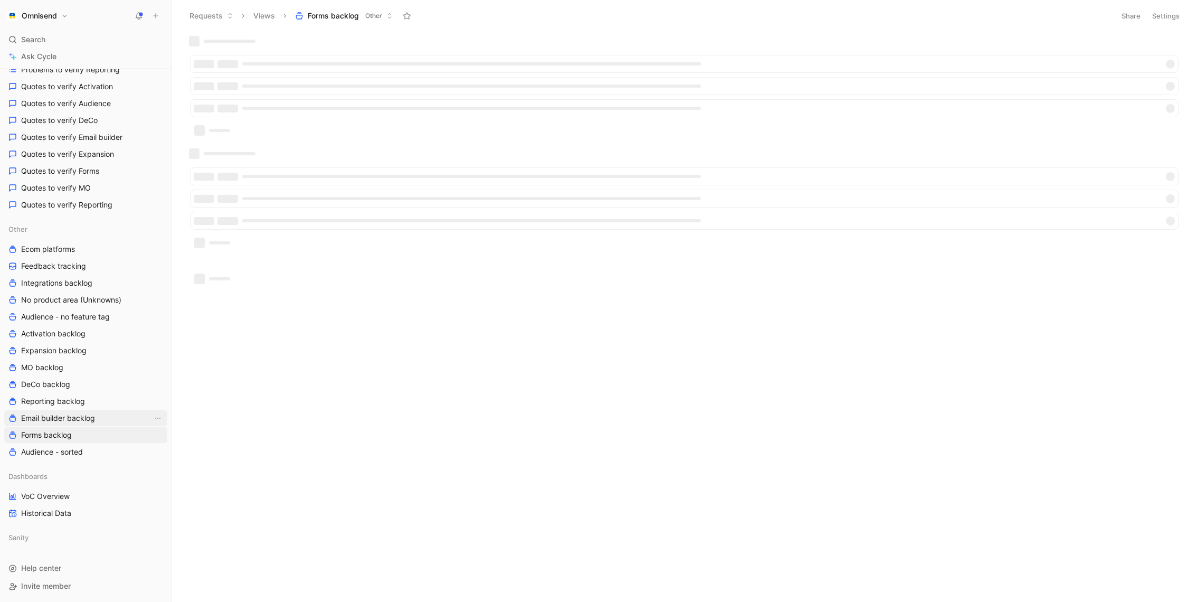
click at [80, 417] on span "Email builder backlog" at bounding box center [58, 418] width 74 height 11
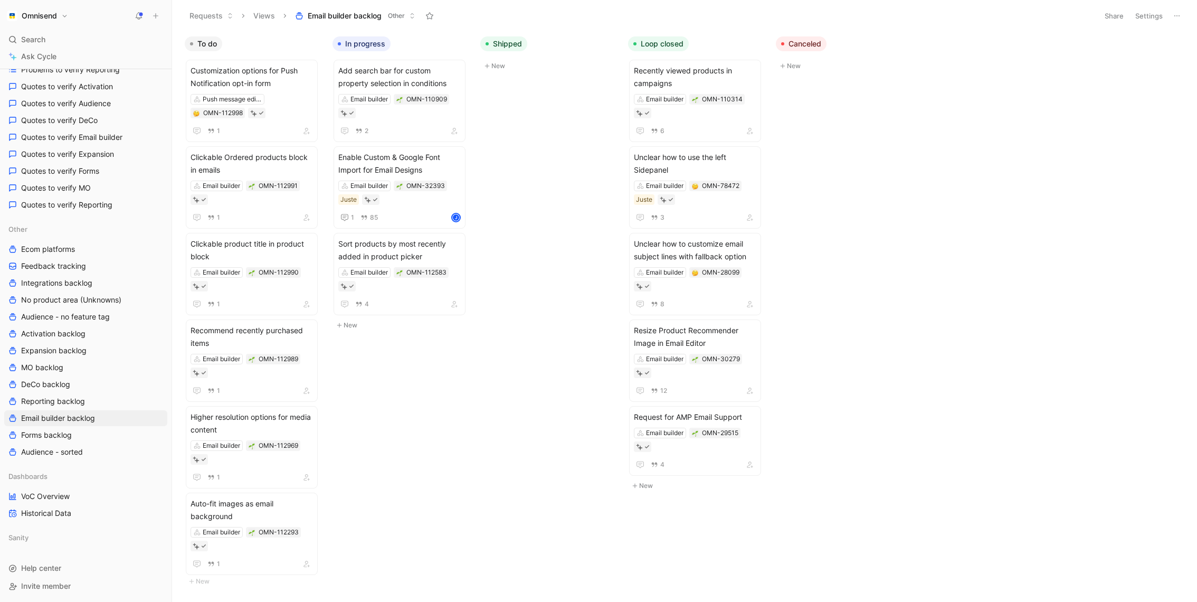
click at [1151, 17] on button "Settings" at bounding box center [1149, 15] width 37 height 15
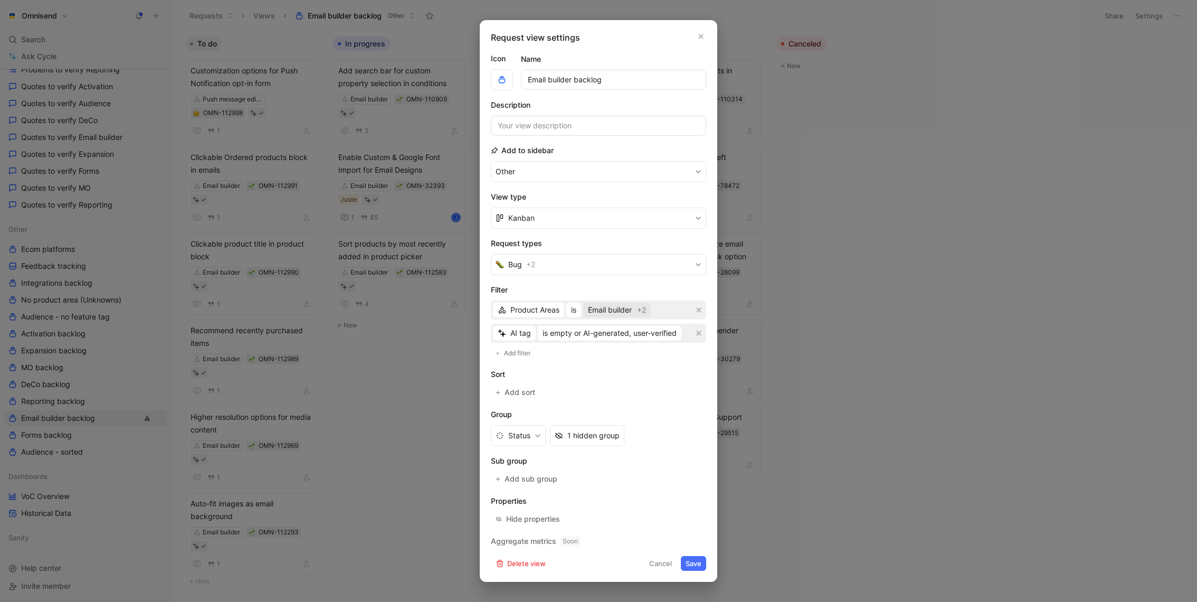
click at [625, 310] on span "Email builder" at bounding box center [610, 310] width 44 height 13
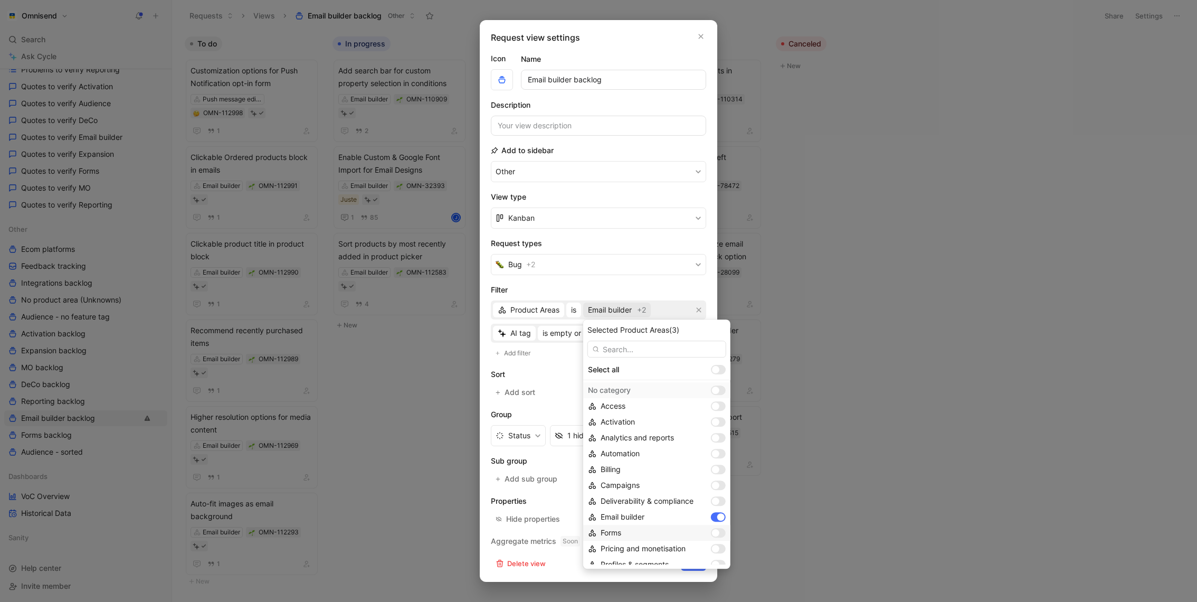
scroll to position [71, 0]
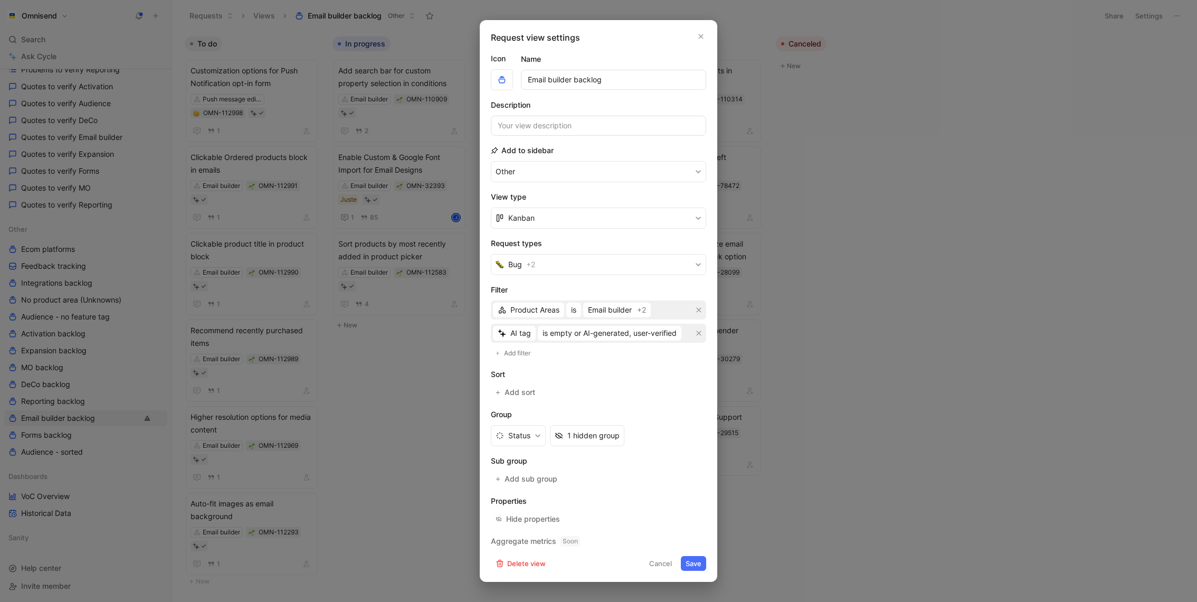
click at [383, 393] on div at bounding box center [598, 301] width 1197 height 602
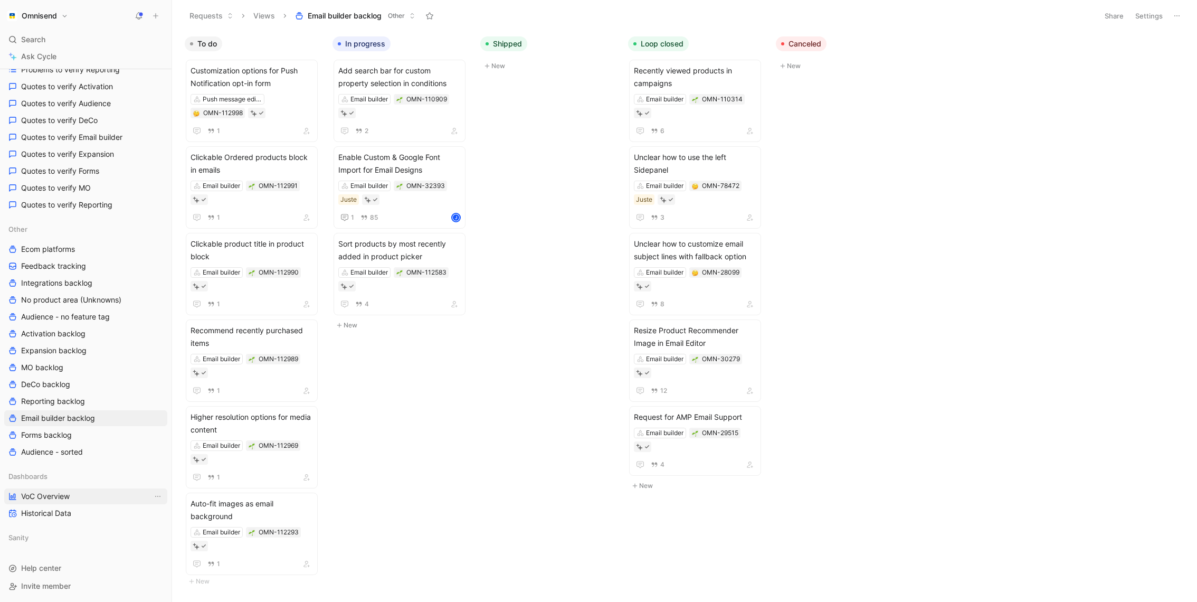
click at [68, 496] on span "VoC Overview" at bounding box center [45, 496] width 49 height 11
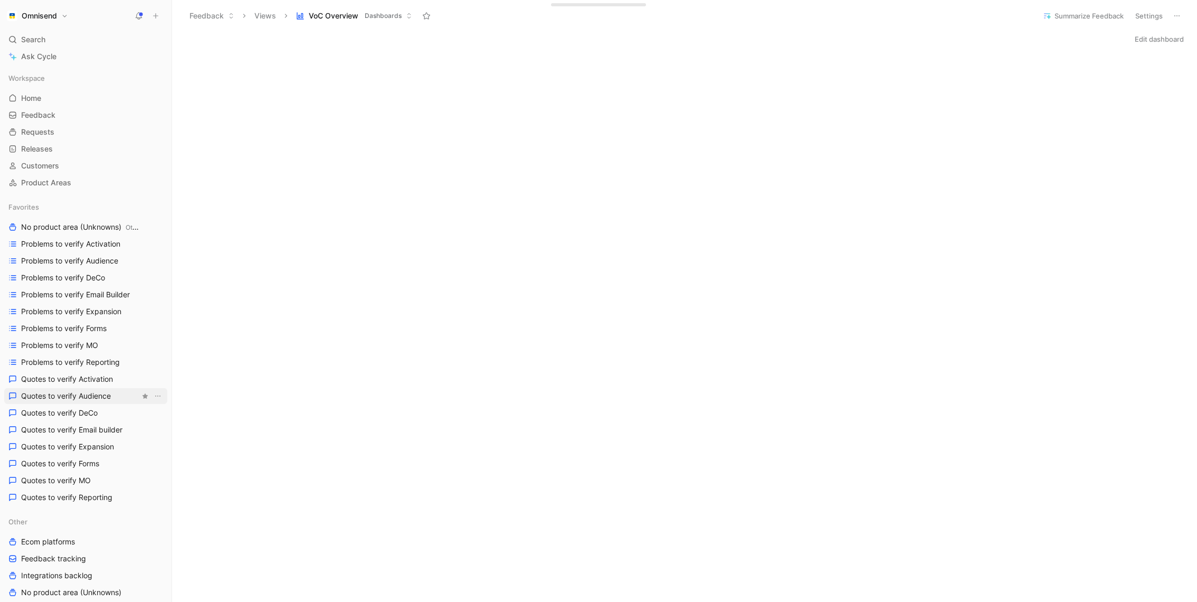
click at [86, 396] on span "Quotes to verify Audience" at bounding box center [66, 396] width 90 height 11
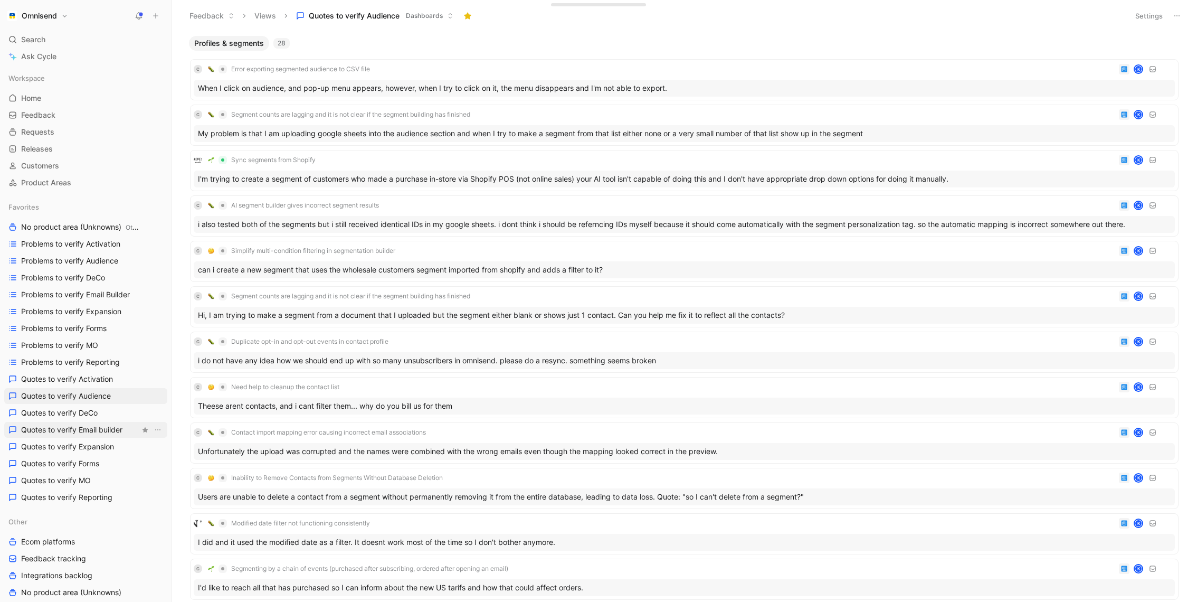
click at [103, 436] on link "Quotes to verify Email builder" at bounding box center [85, 430] width 163 height 16
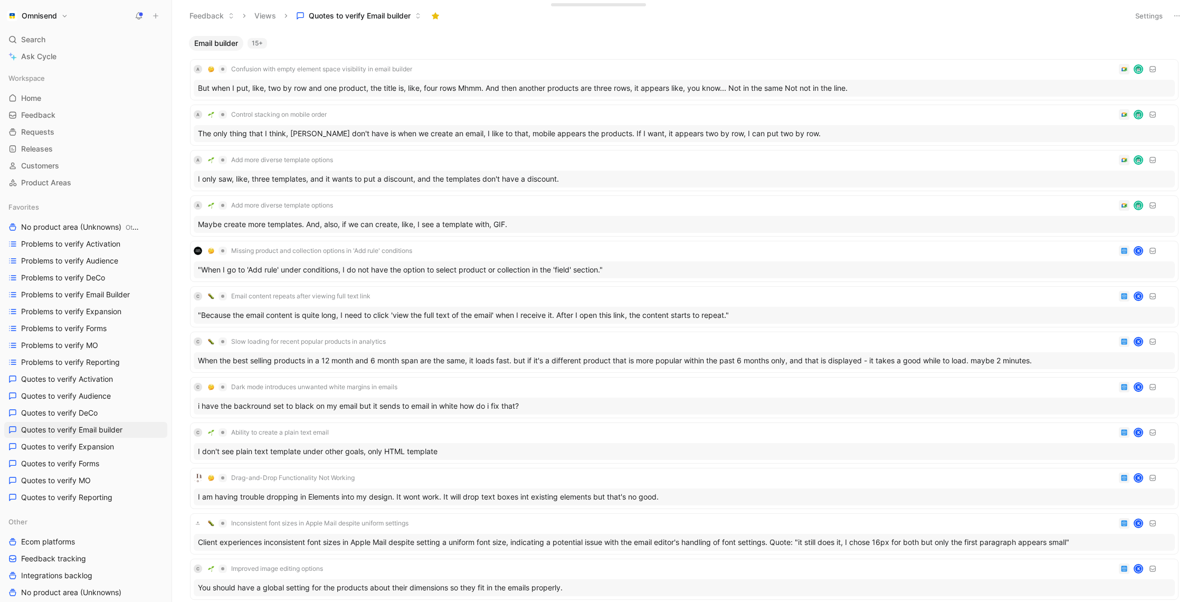
click at [1147, 14] on button "Settings" at bounding box center [1149, 15] width 37 height 15
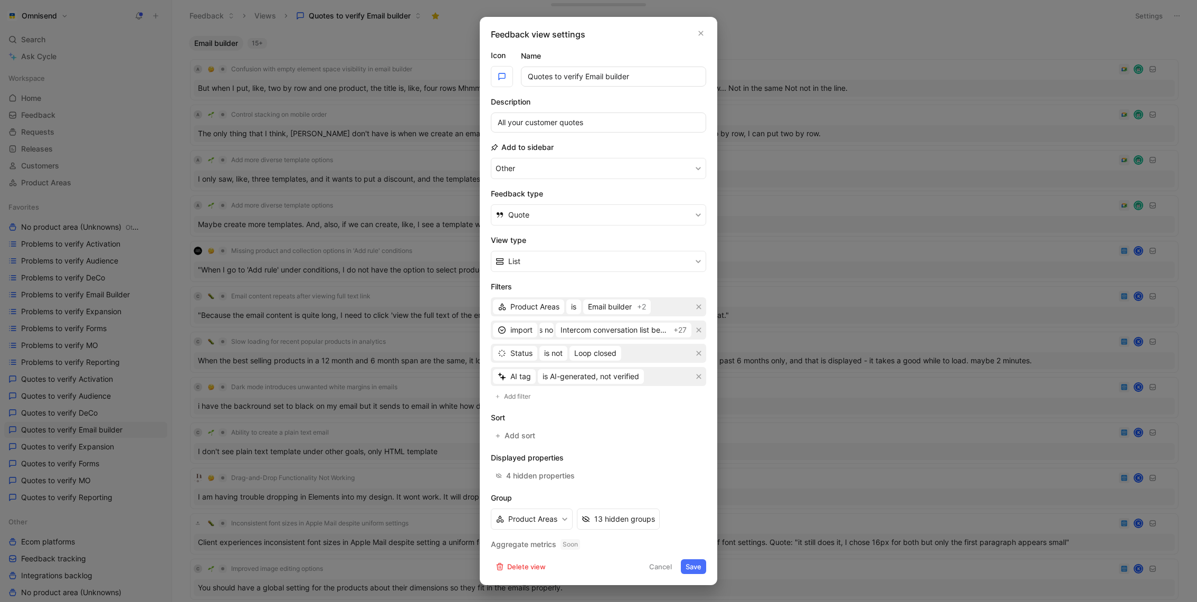
click at [803, 103] on div at bounding box center [598, 301] width 1197 height 602
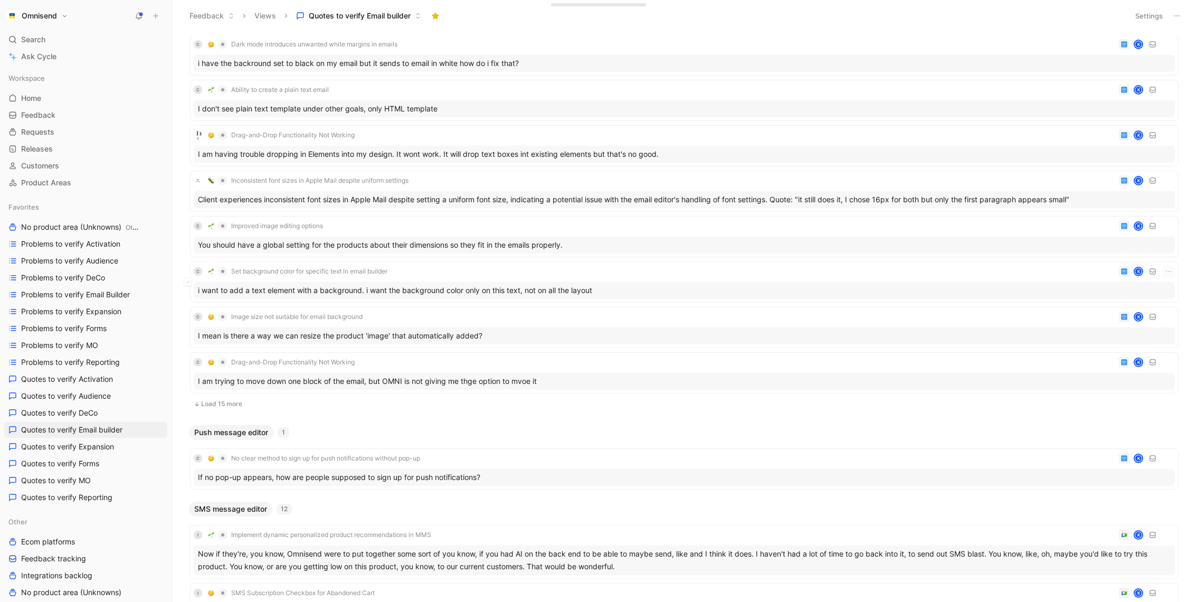
scroll to position [359, 0]
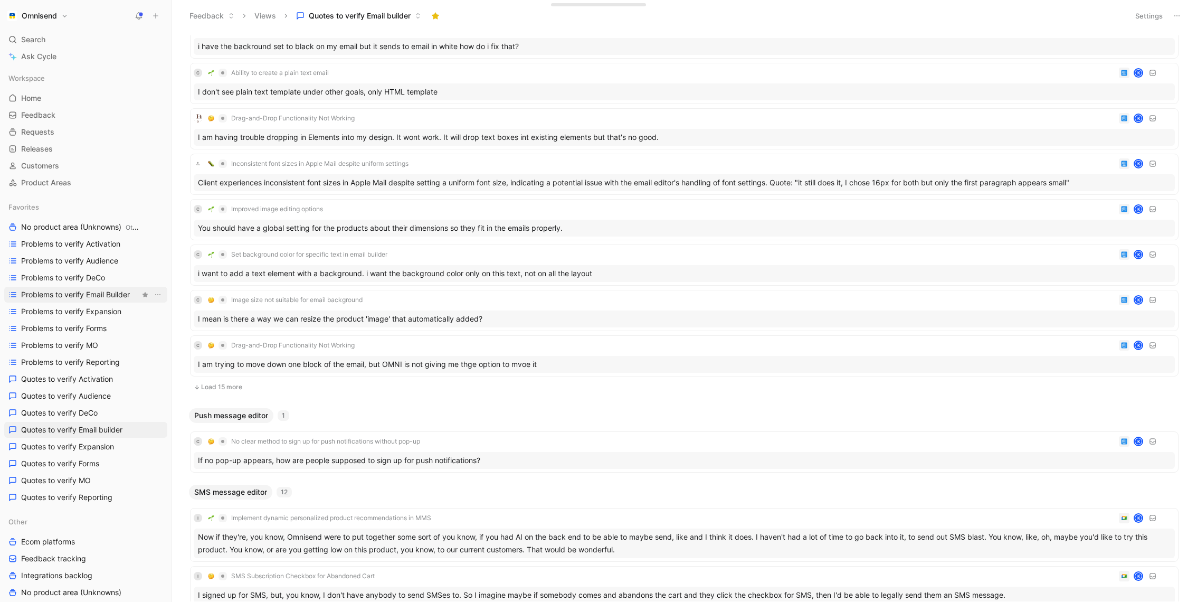
click at [89, 294] on span "Problems to verify Email Builder" at bounding box center [75, 294] width 109 height 11
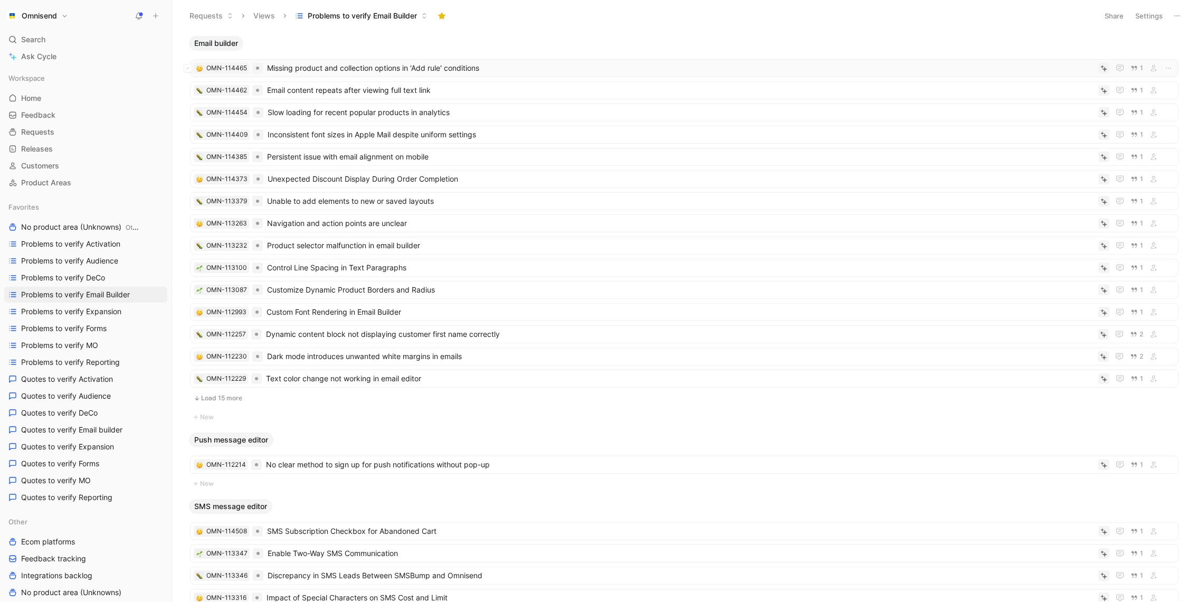
click at [374, 64] on span "Missing product and collection options in 'Add rule' conditions" at bounding box center [680, 68] width 827 height 13
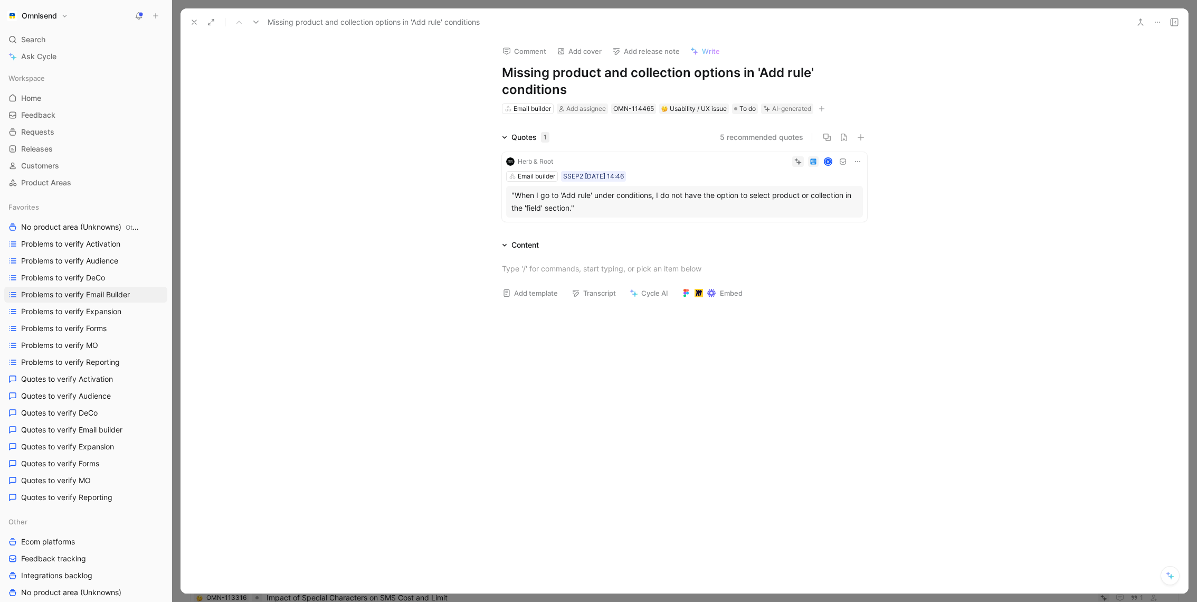
click at [192, 22] on icon at bounding box center [194, 22] width 8 height 8
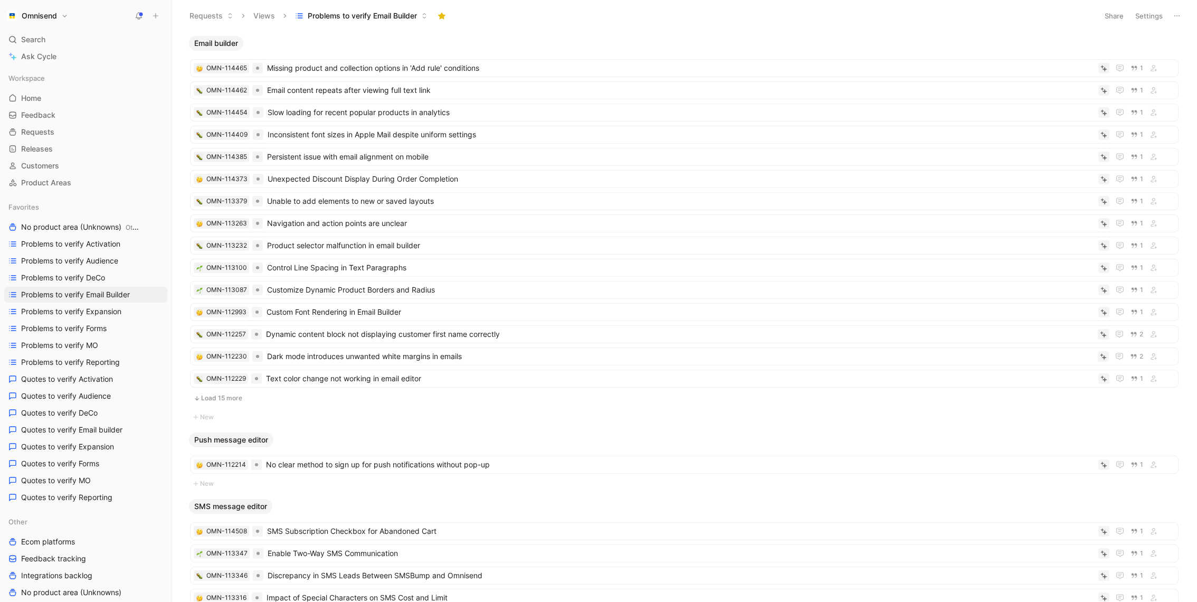
click at [660, 7] on div "Requests Views Problems to verify Email Builder" at bounding box center [638, 16] width 909 height 18
click at [94, 222] on span "No product area (Unknowns) Other" at bounding box center [80, 227] width 119 height 11
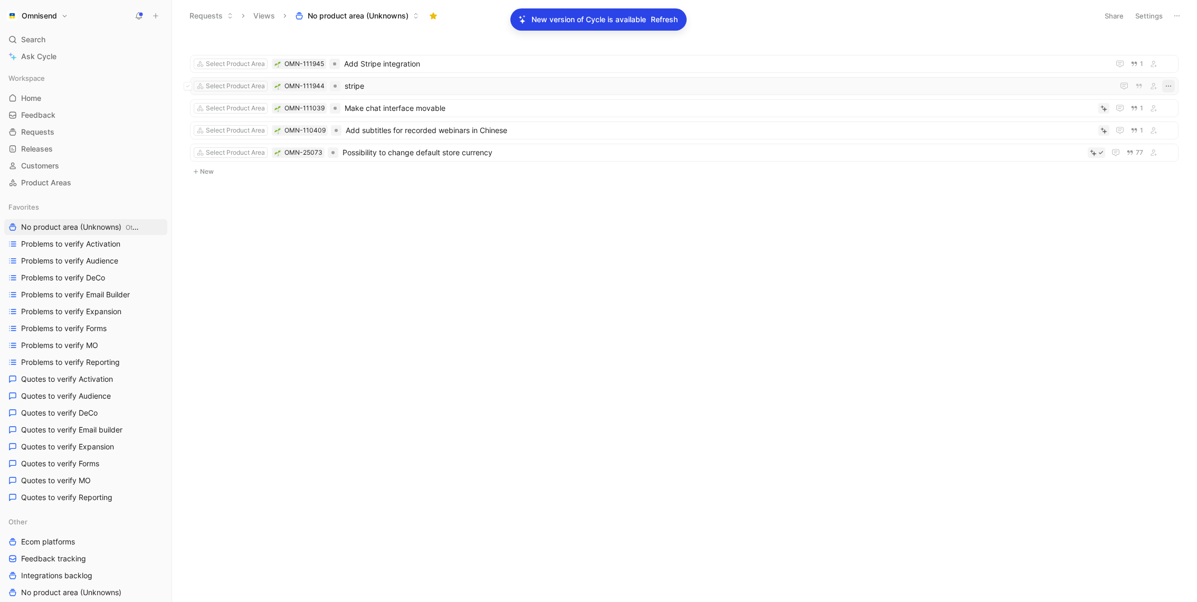
click at [1169, 82] on icon "button" at bounding box center [1169, 86] width 8 height 8
click at [1079, 150] on div "Delete" at bounding box center [1124, 154] width 91 height 13
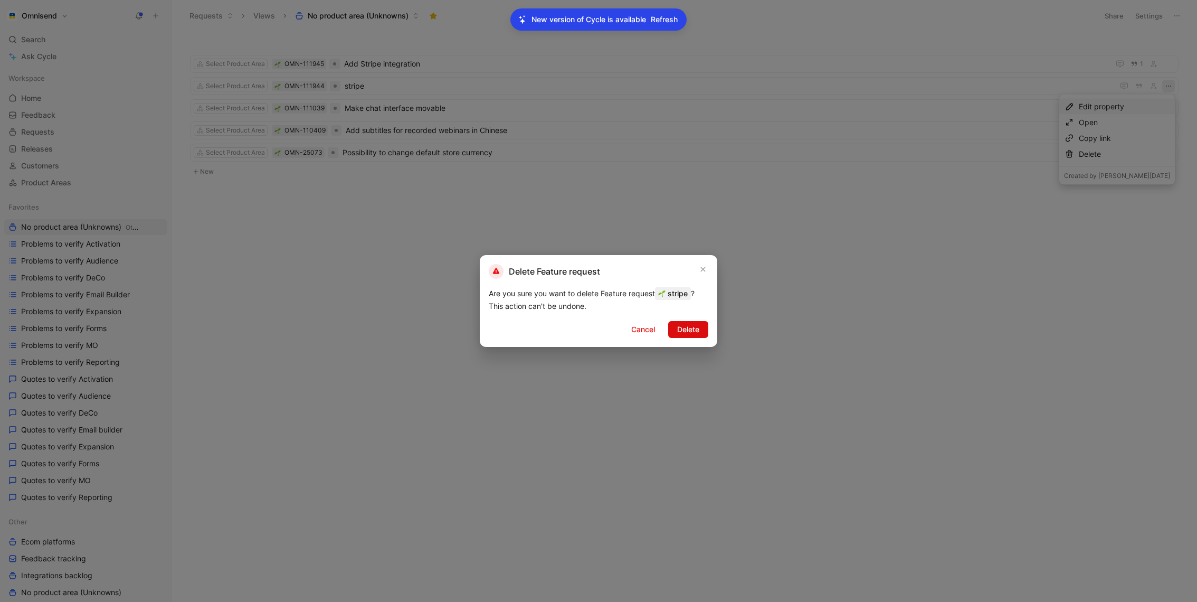
click at [702, 332] on button "Delete" at bounding box center [688, 329] width 40 height 17
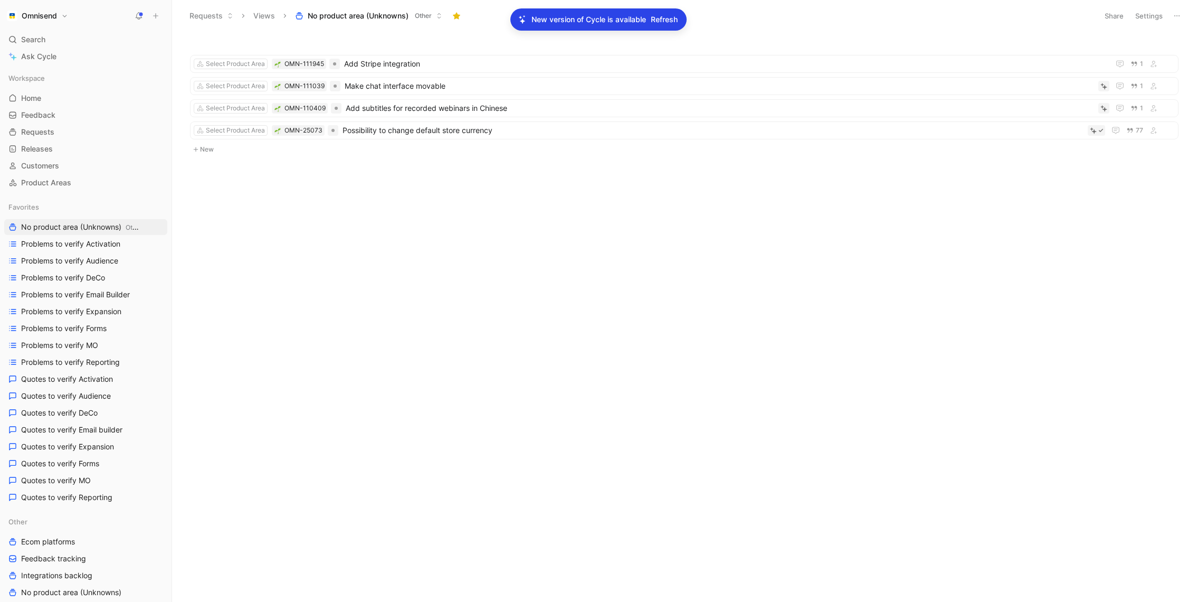
click at [83, 302] on div "Favorites No product area (Unknowns) Other Problems to verify Activation Proble…" at bounding box center [85, 352] width 163 height 306
click at [91, 290] on span "Problems to verify Email Builder" at bounding box center [75, 294] width 109 height 11
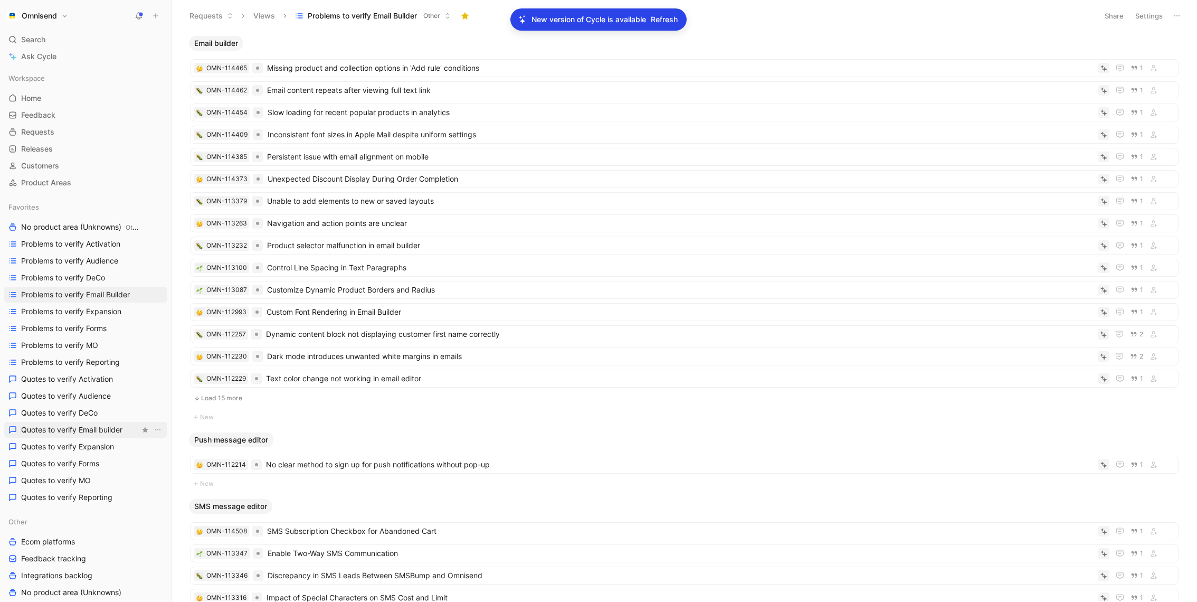
click at [97, 433] on span "Quotes to verify Email builder" at bounding box center [71, 429] width 101 height 11
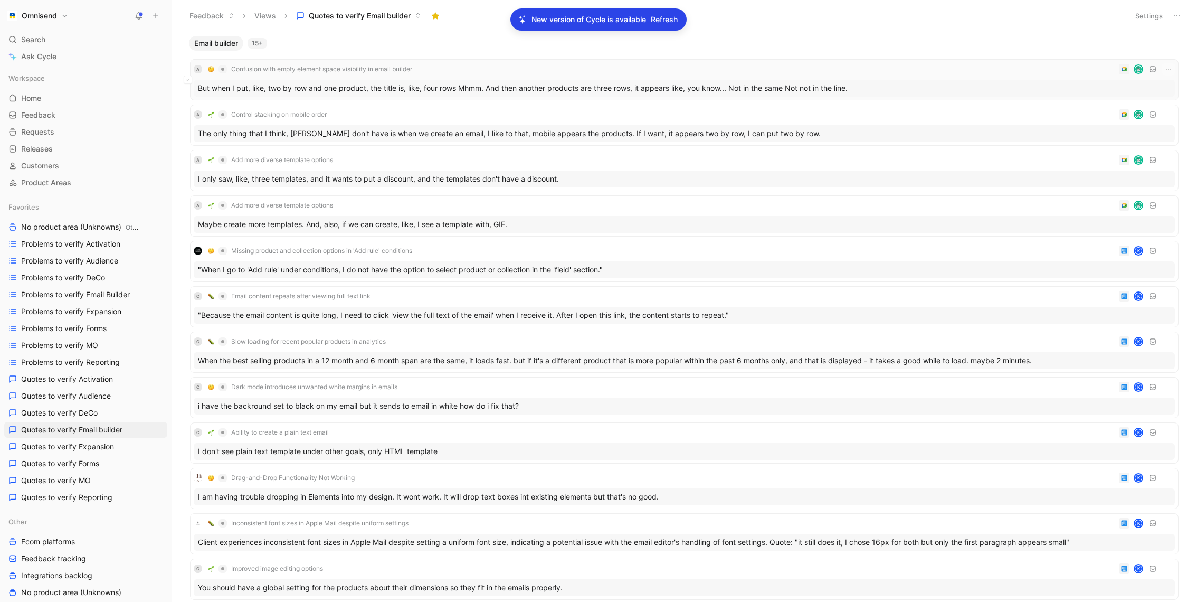
click at [969, 82] on div "But when I put, like, two by row and one product, the title is, like, four rows…" at bounding box center [684, 88] width 981 height 17
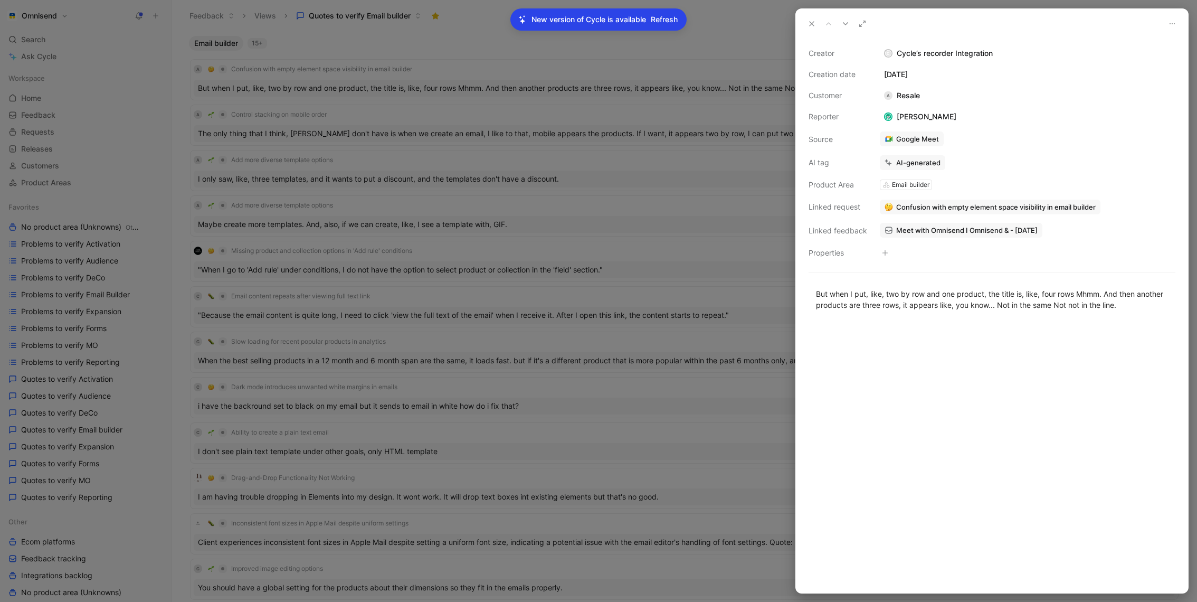
click at [642, 196] on div at bounding box center [598, 301] width 1197 height 602
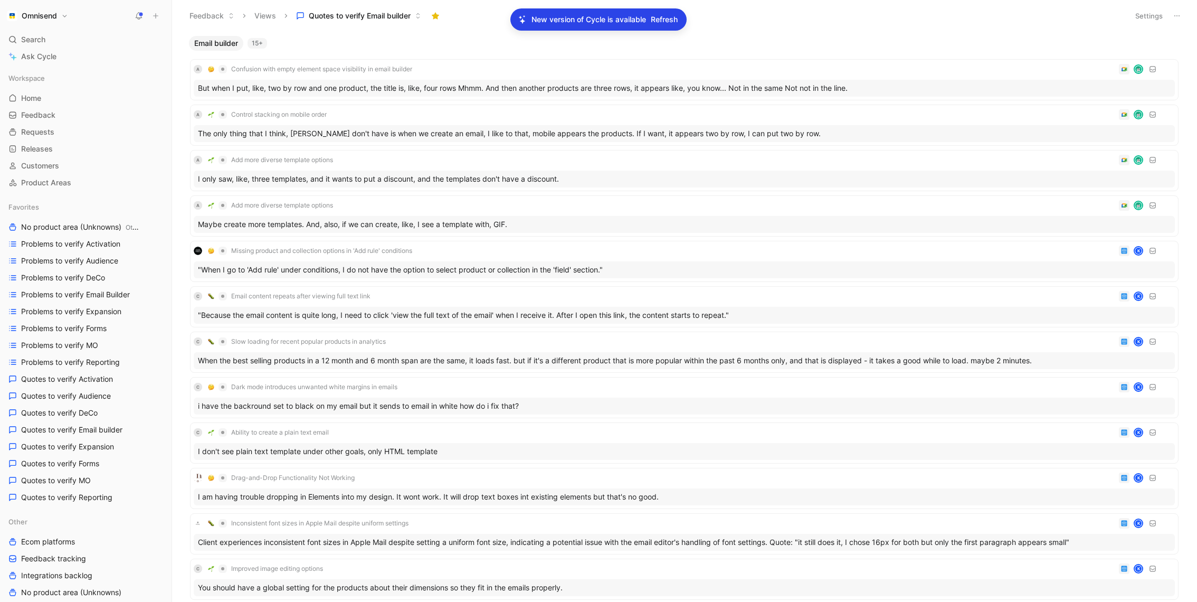
scroll to position [73, 0]
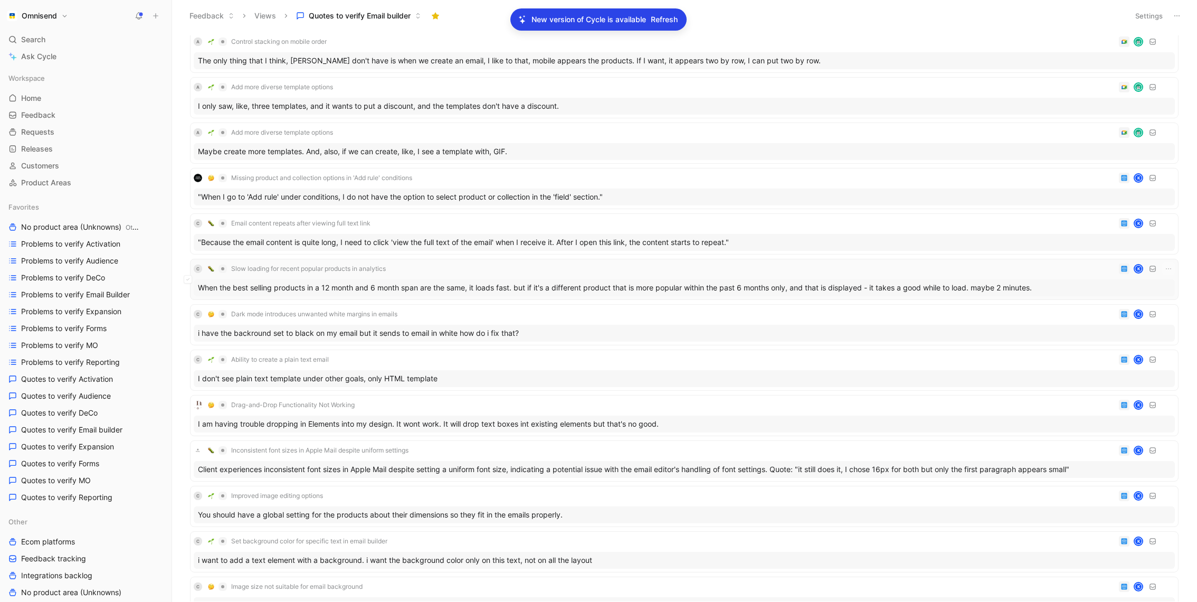
click at [600, 282] on div "When the best selling products in a 12 month and 6 month span are the same, it …" at bounding box center [684, 287] width 981 height 17
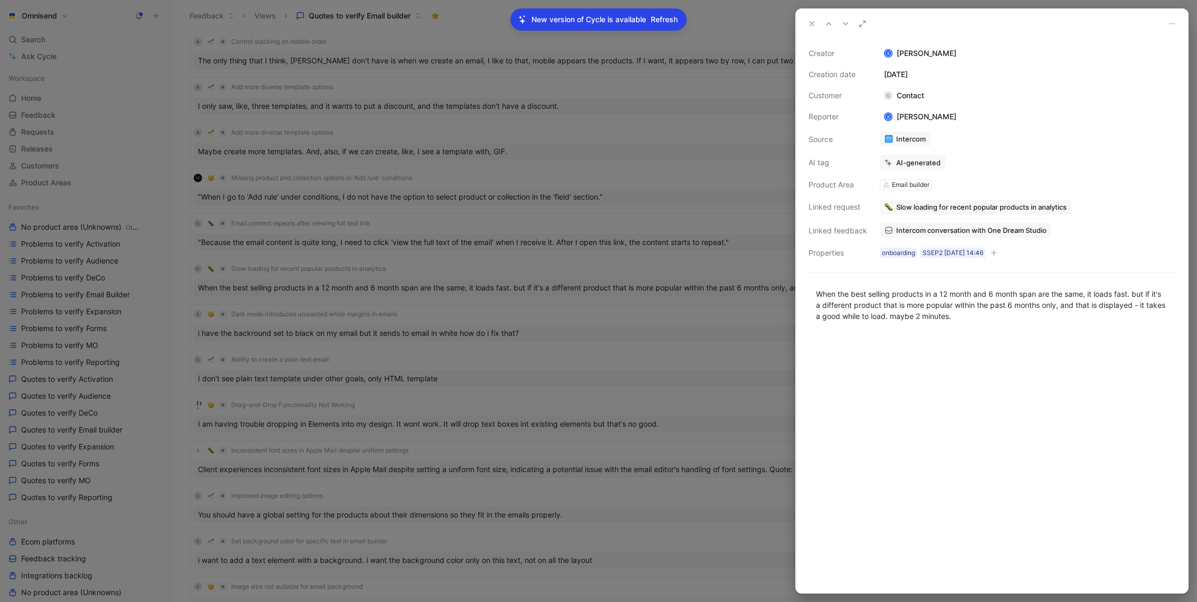
click at [967, 232] on span "Intercom conversation with One Dream Studio" at bounding box center [971, 230] width 150 height 10
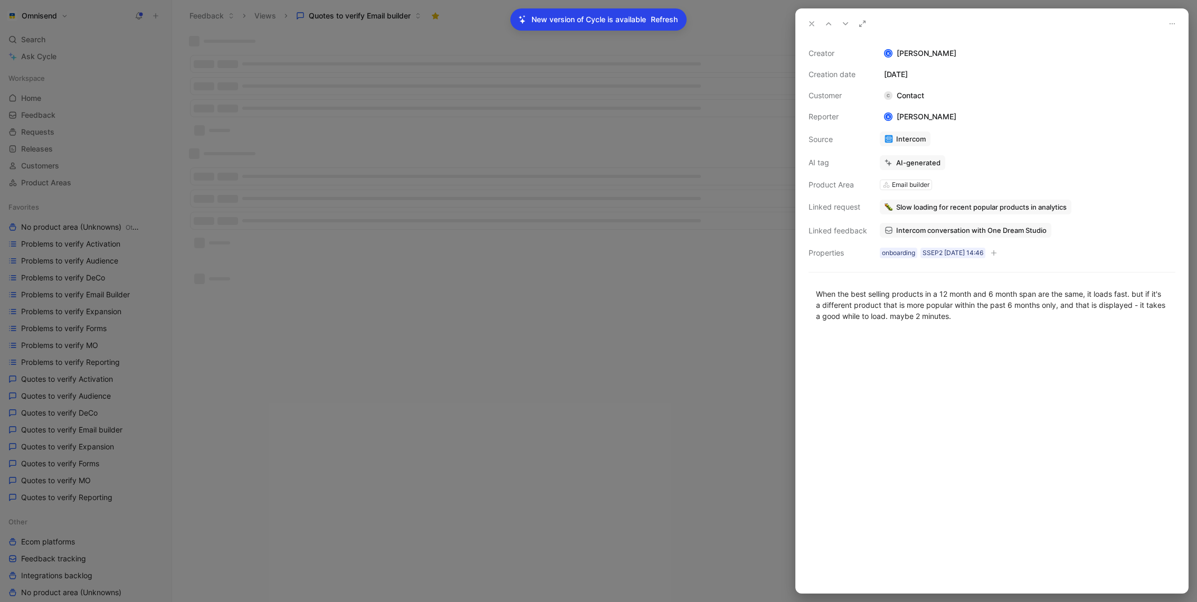
click at [613, 394] on div at bounding box center [598, 301] width 1197 height 602
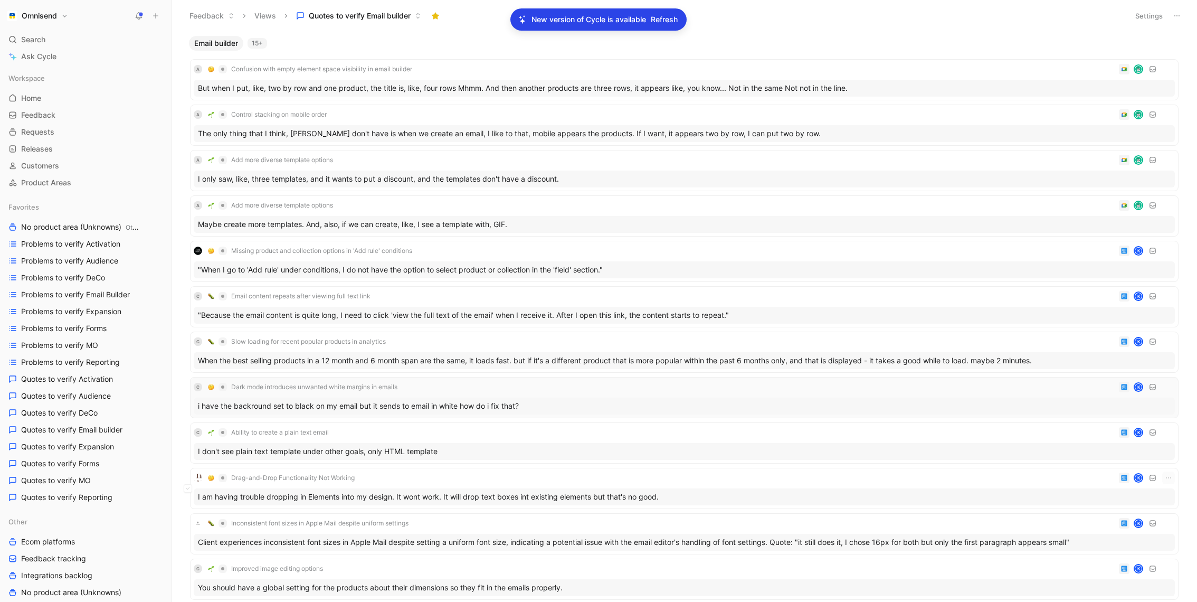
scroll to position [766, 0]
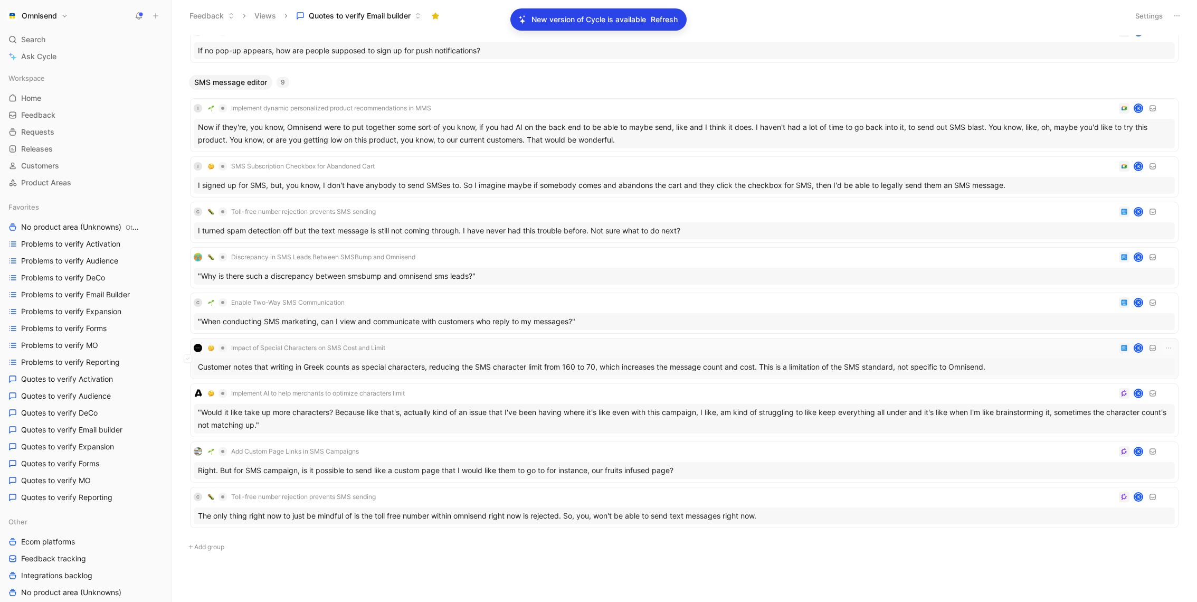
click at [606, 351] on div "Impact of Special Characters on SMS Cost and Limit K Customer notes that writin…" at bounding box center [684, 359] width 981 height 34
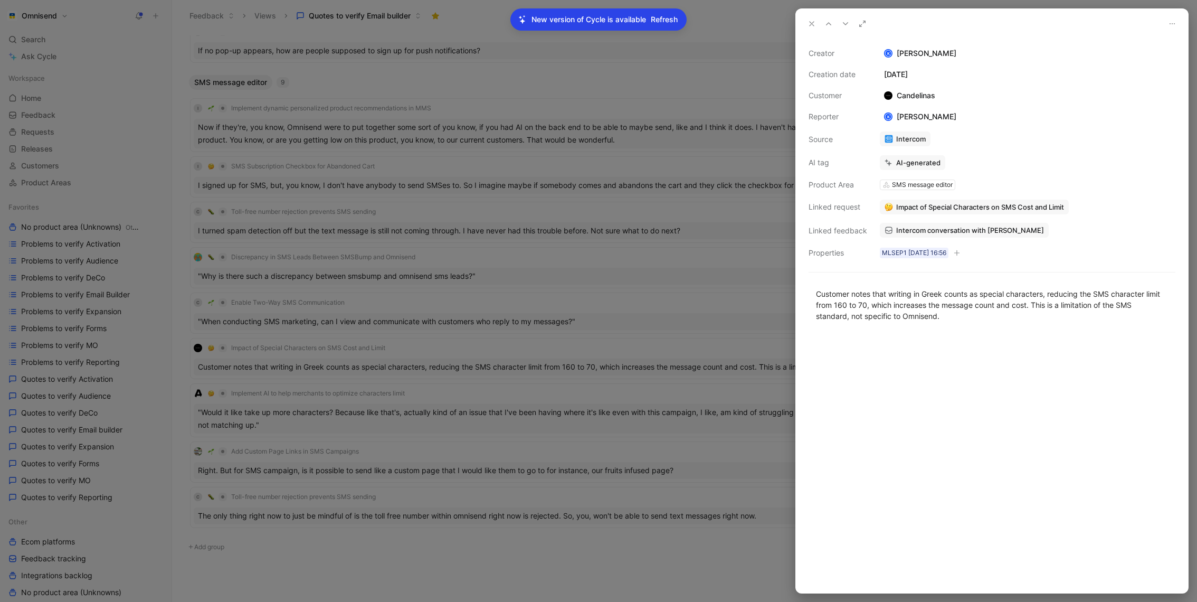
click at [965, 233] on span "Intercom conversation with Candelinas" at bounding box center [970, 230] width 148 height 10
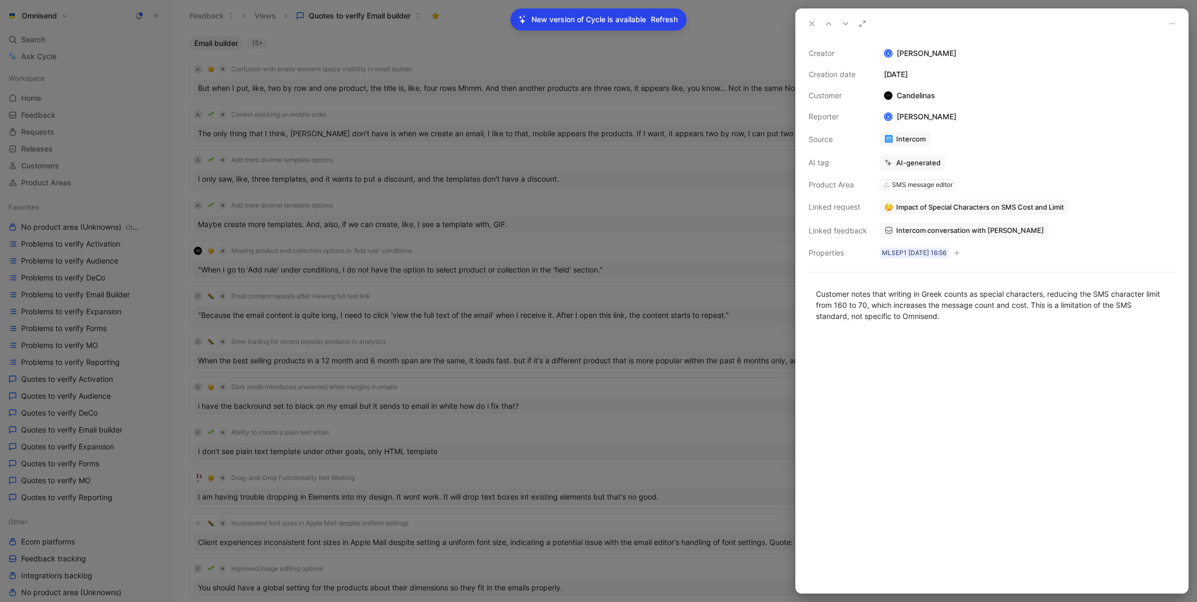
click at [628, 263] on div at bounding box center [598, 301] width 1197 height 602
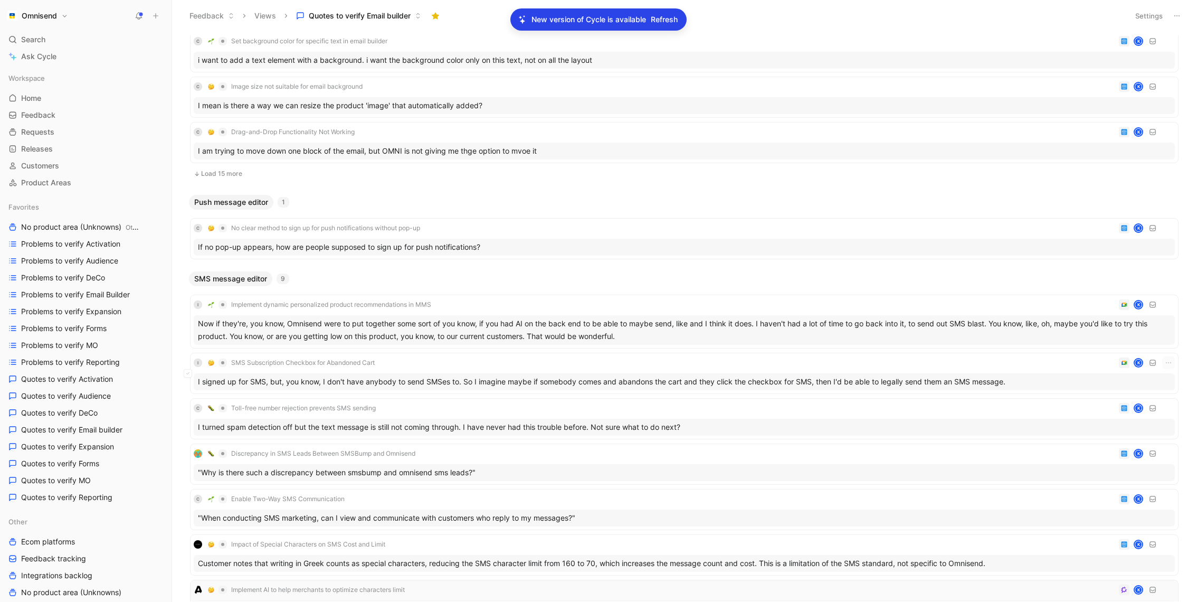
scroll to position [383, 0]
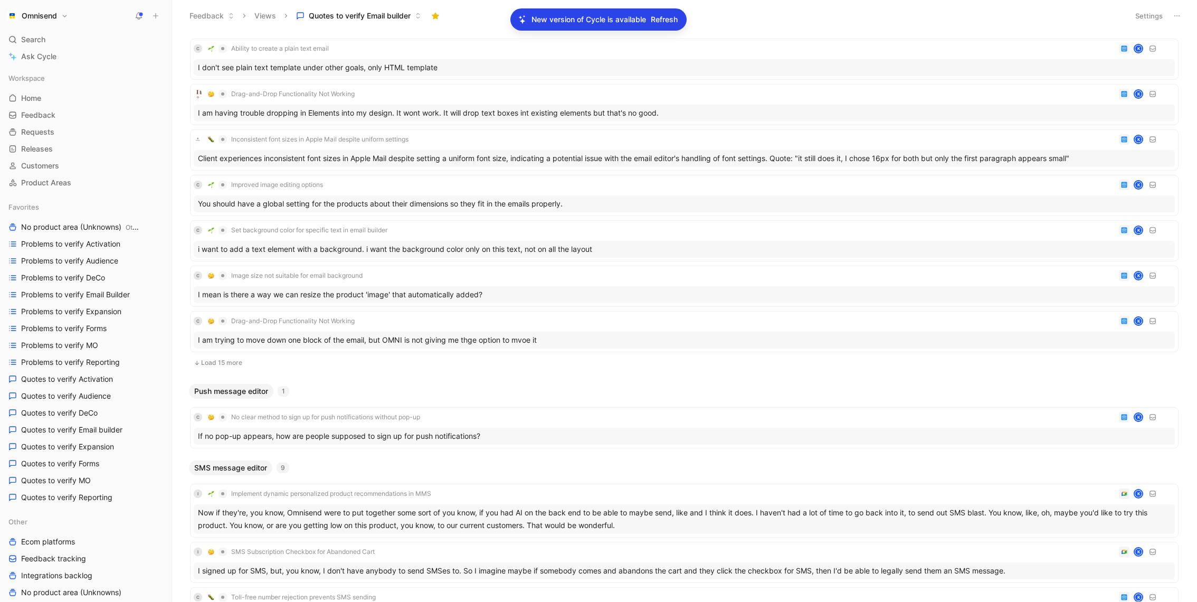
click at [234, 361] on button "Load 15 more" at bounding box center [684, 362] width 989 height 13
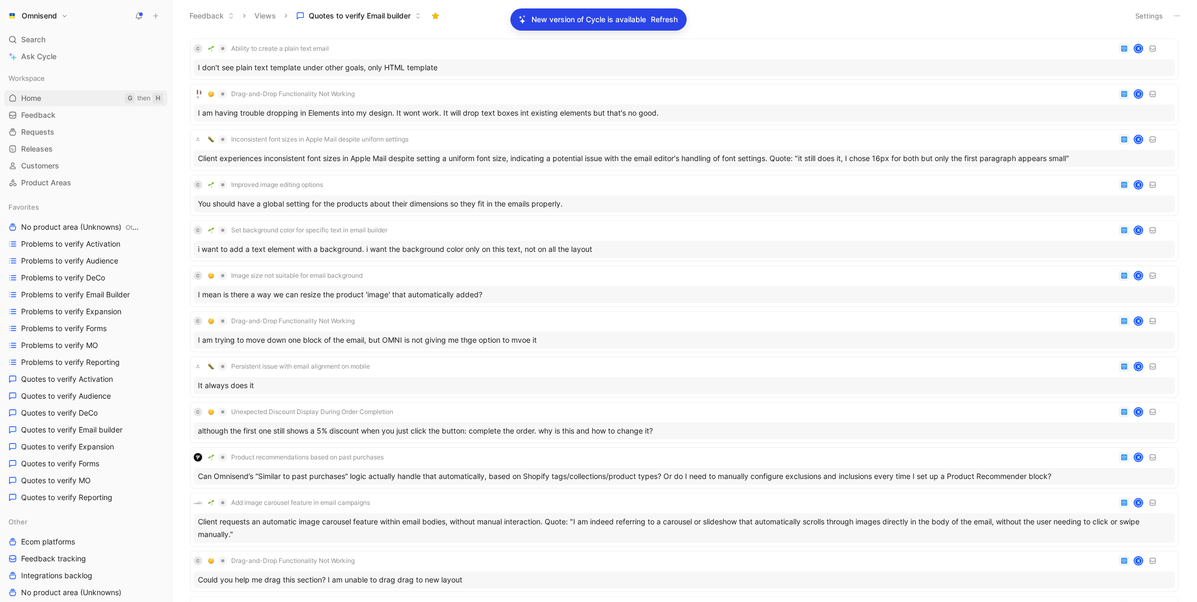
click at [49, 93] on link "Home G then H" at bounding box center [85, 98] width 163 height 16
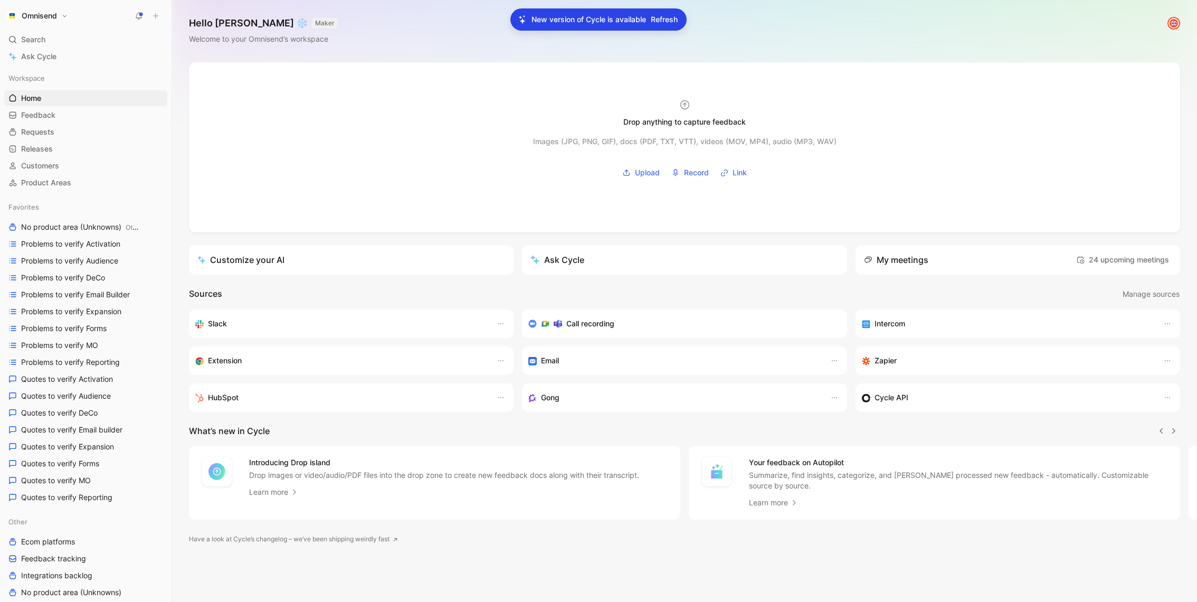
scroll to position [292, 0]
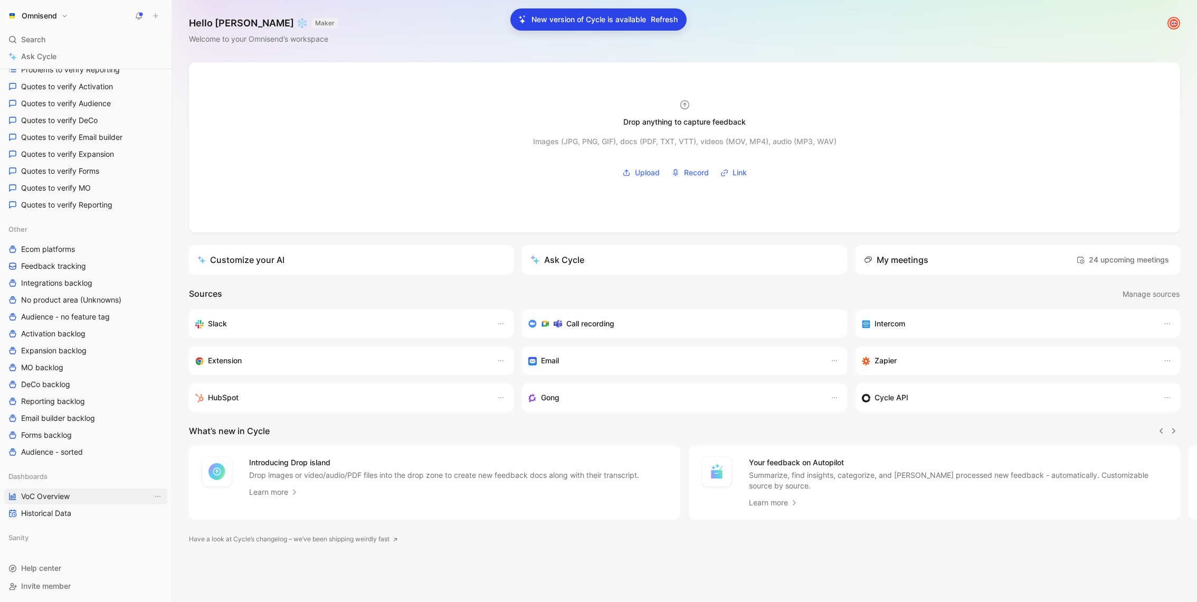
click at [70, 499] on span "VoC Overview" at bounding box center [45, 496] width 49 height 11
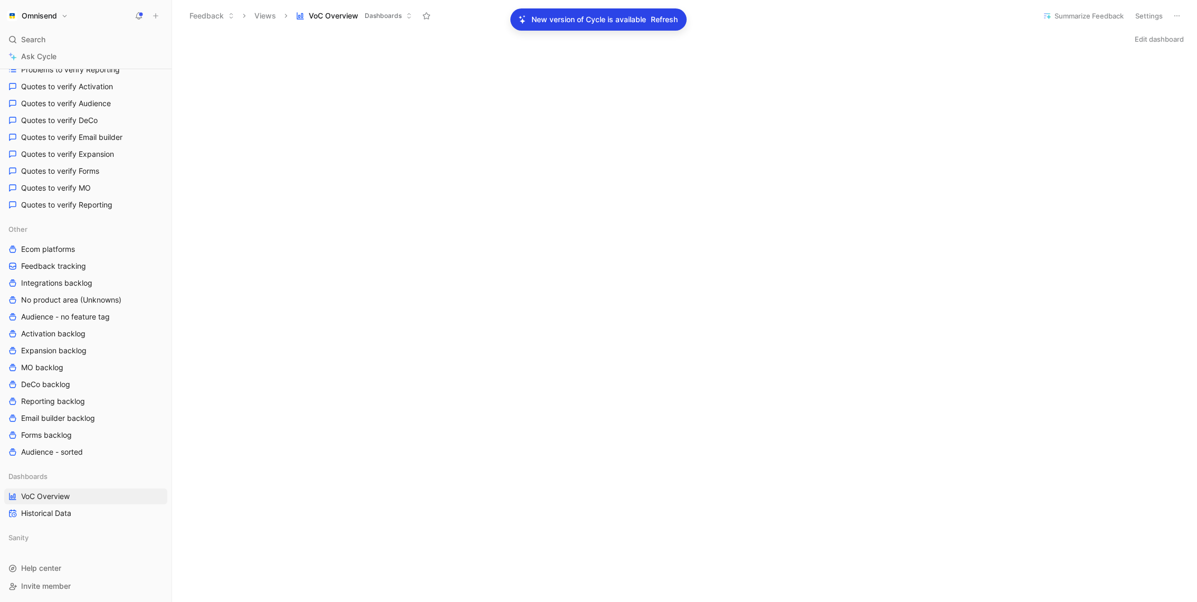
click at [666, 17] on span "Refresh" at bounding box center [664, 19] width 27 height 13
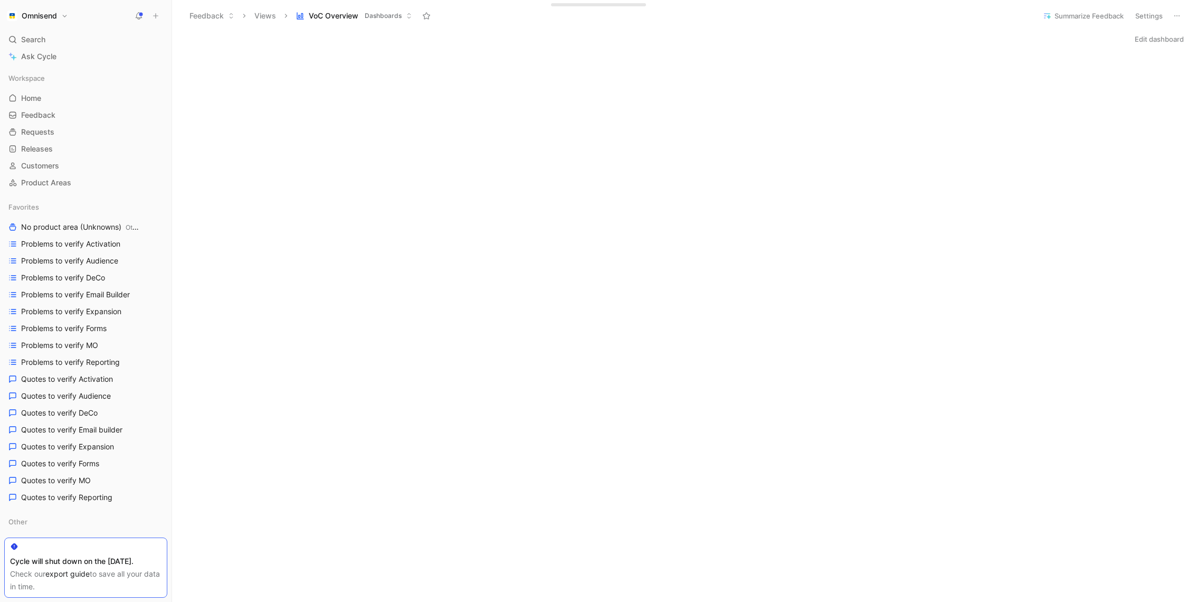
click at [78, 574] on link "export guide" at bounding box center [67, 573] width 44 height 9
click at [81, 54] on link "Ask Cycle" at bounding box center [85, 57] width 163 height 16
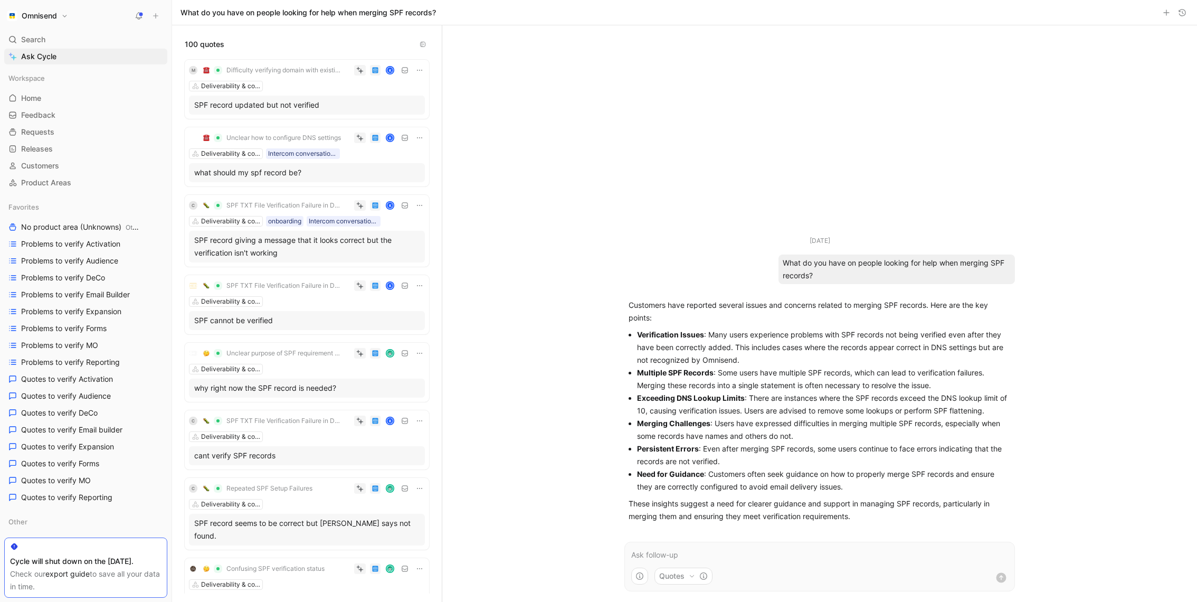
click at [315, 179] on div "what should my spf record be?" at bounding box center [307, 172] width 236 height 19
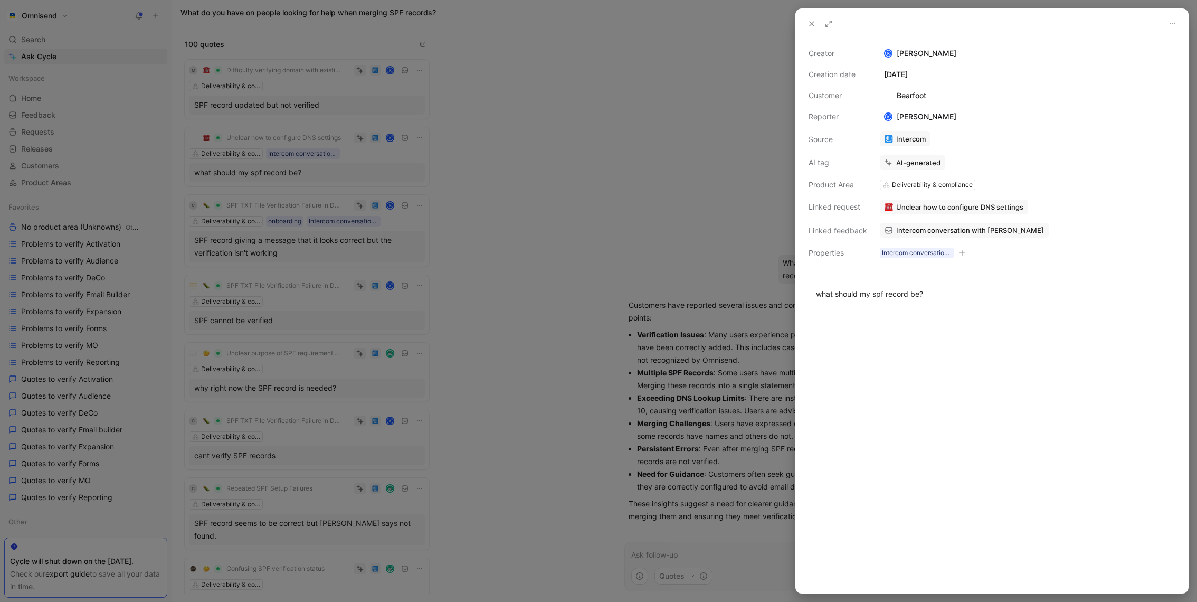
click at [337, 328] on div at bounding box center [598, 301] width 1197 height 602
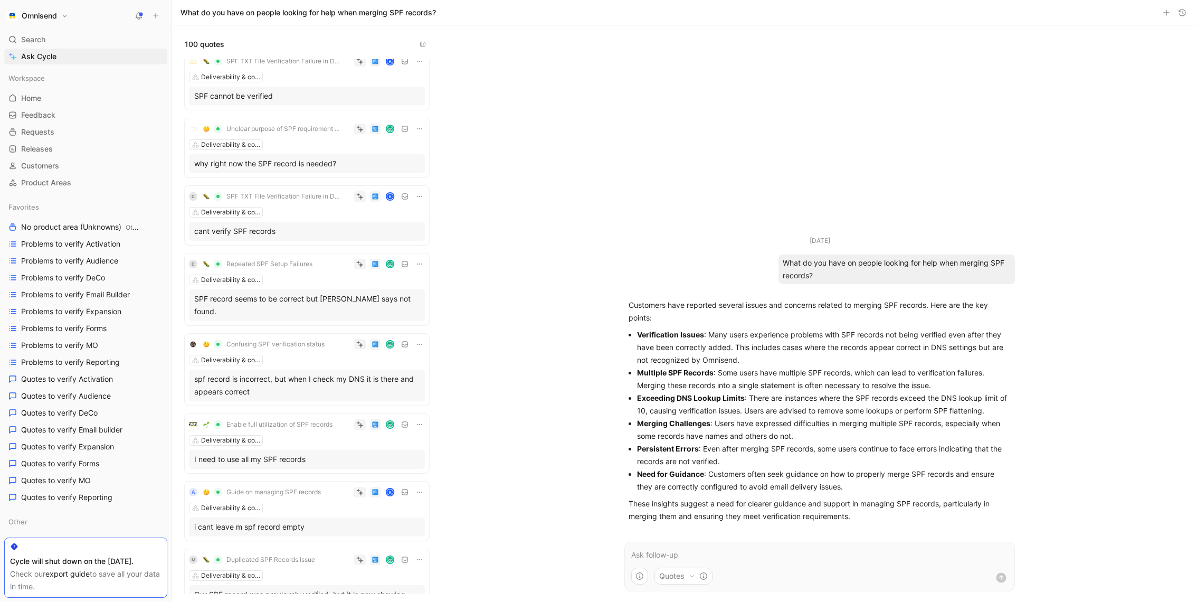
scroll to position [242, 0]
click at [336, 288] on div "SPF record seems to be correct but [PERSON_NAME] says not found." at bounding box center [307, 304] width 236 height 32
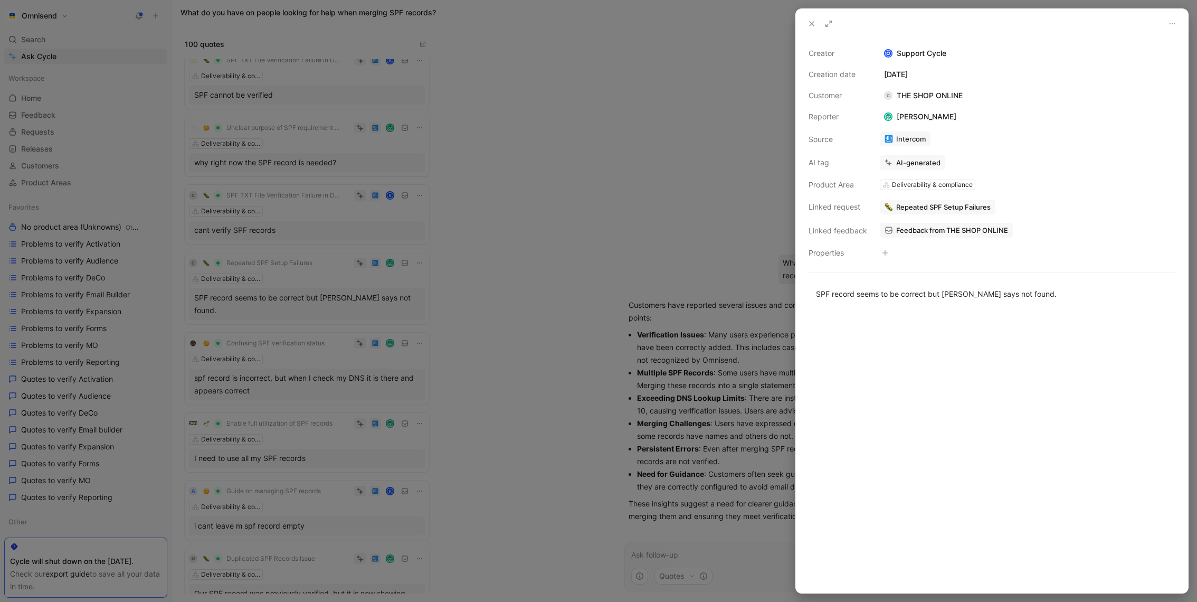
click at [330, 541] on div at bounding box center [598, 301] width 1197 height 602
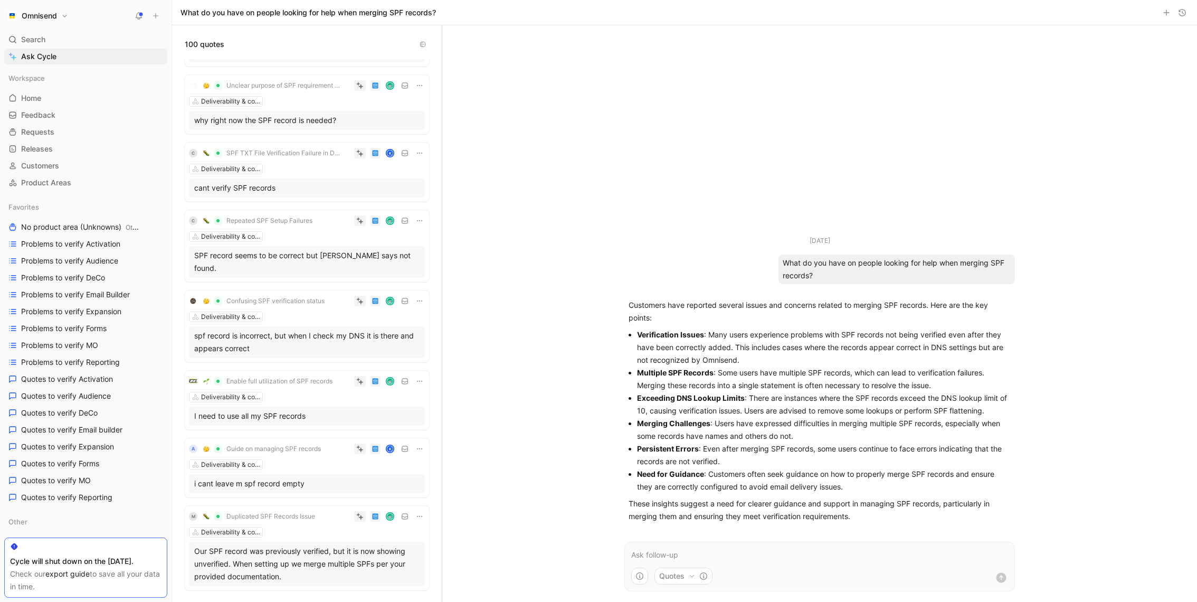
scroll to position [284, 0]
click at [336, 554] on div "Our SPF record was previously verified, but it is now showing unverified. When …" at bounding box center [306, 560] width 225 height 38
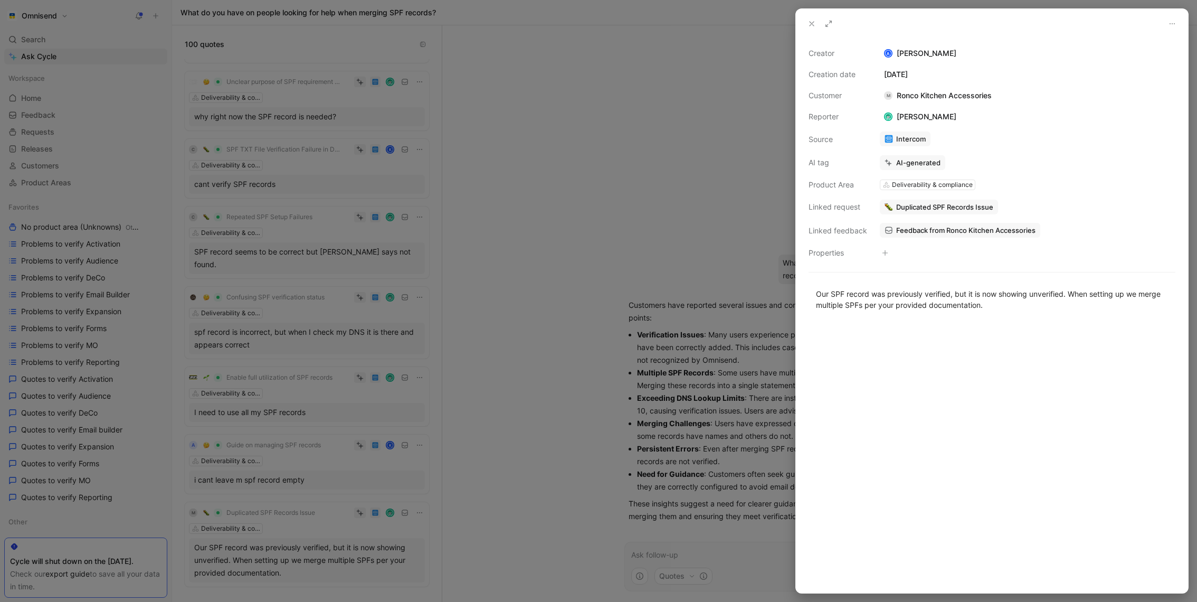
click at [453, 332] on div at bounding box center [598, 301] width 1197 height 602
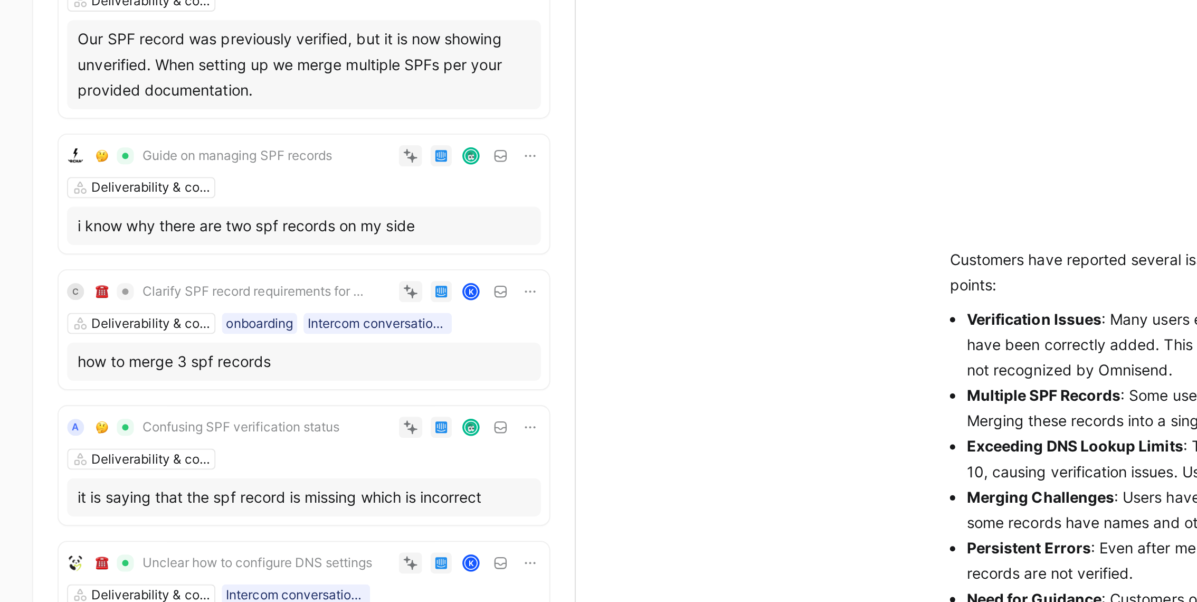
scroll to position [674, 0]
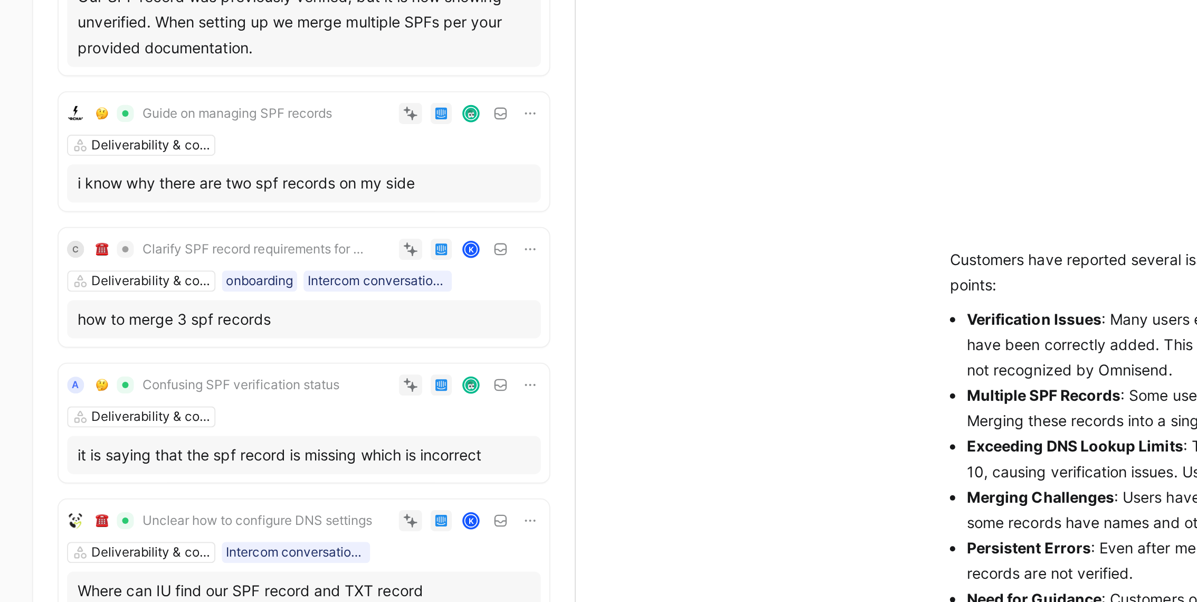
click at [330, 337] on div "how to merge 3 spf records" at bounding box center [306, 334] width 225 height 13
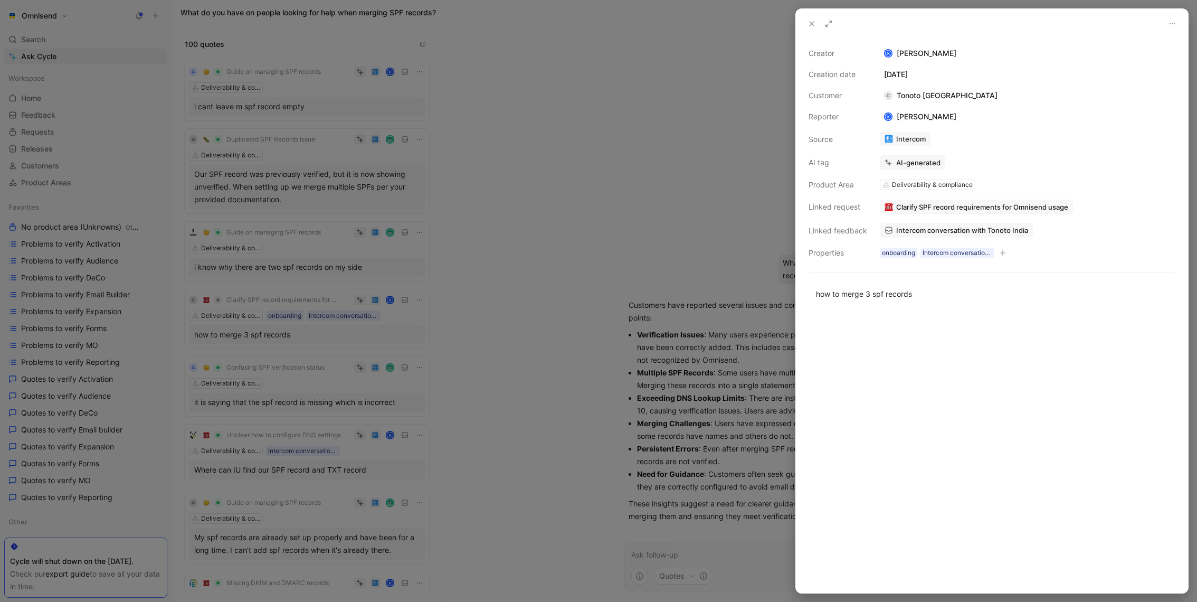
click at [508, 254] on div at bounding box center [598, 301] width 1197 height 602
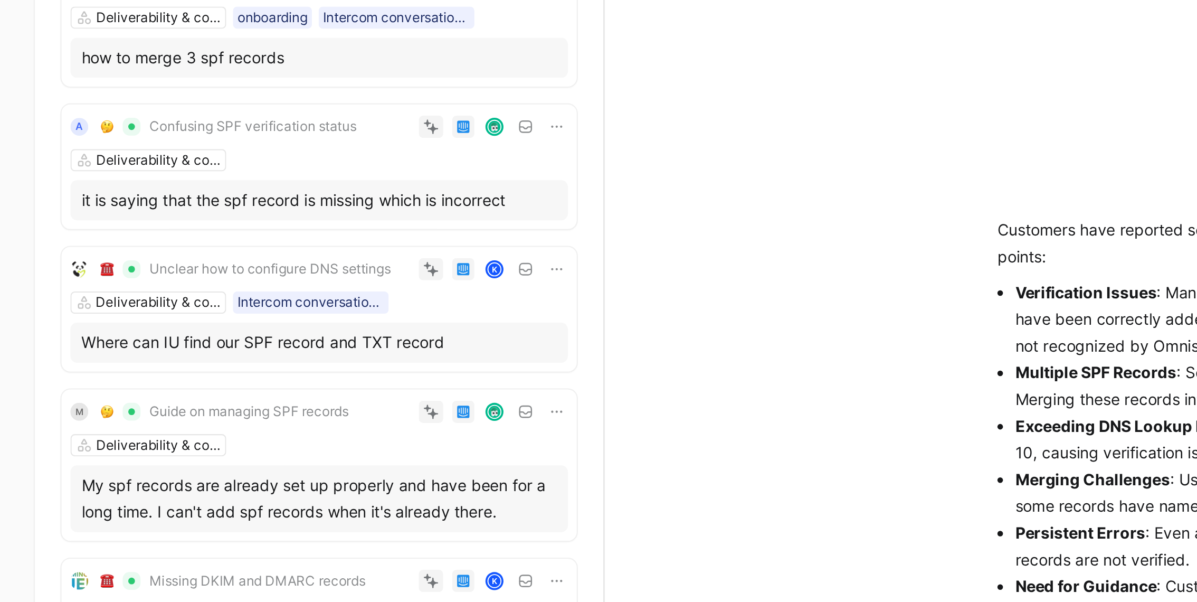
scroll to position [792, 0]
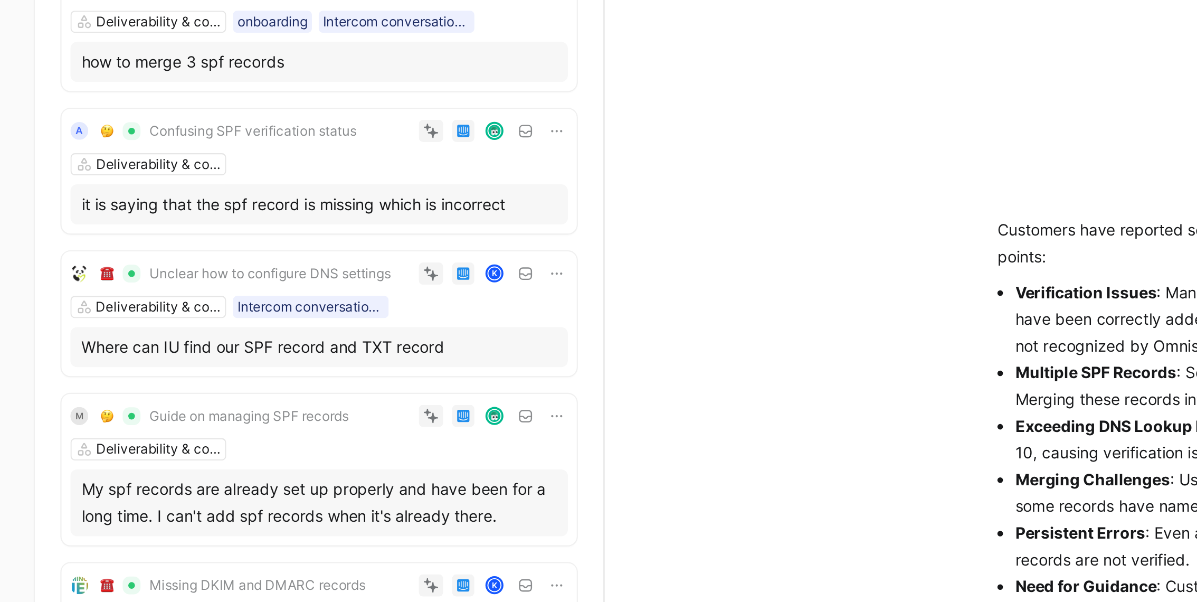
click at [330, 283] on div "it is saying that the spf record is missing which is incorrect" at bounding box center [307, 292] width 236 height 19
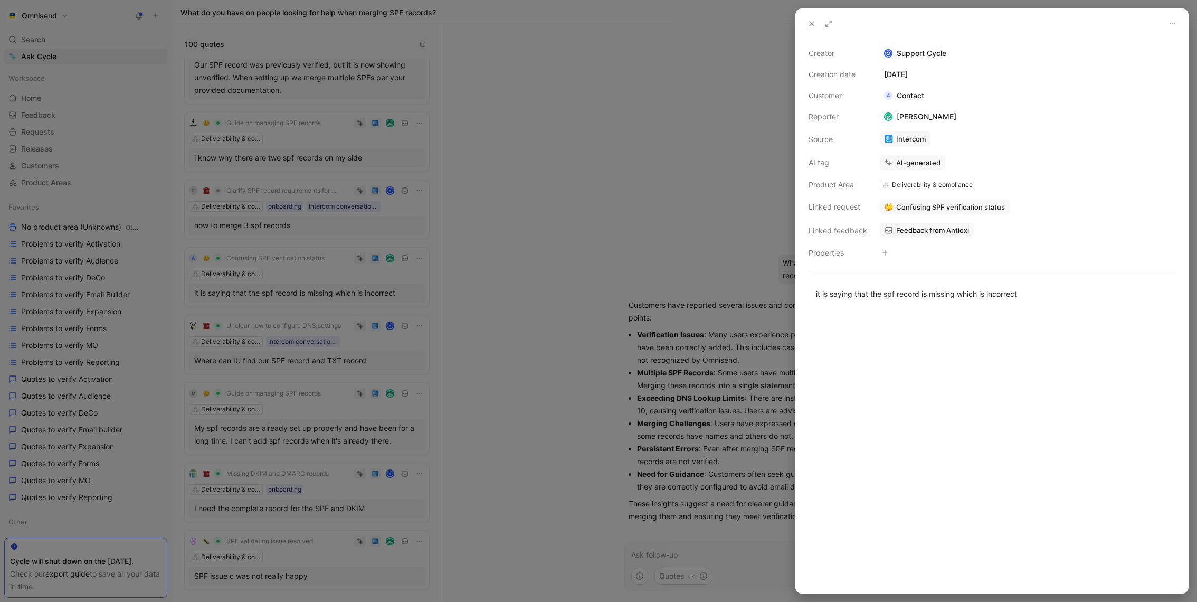
click at [511, 265] on div at bounding box center [598, 301] width 1197 height 602
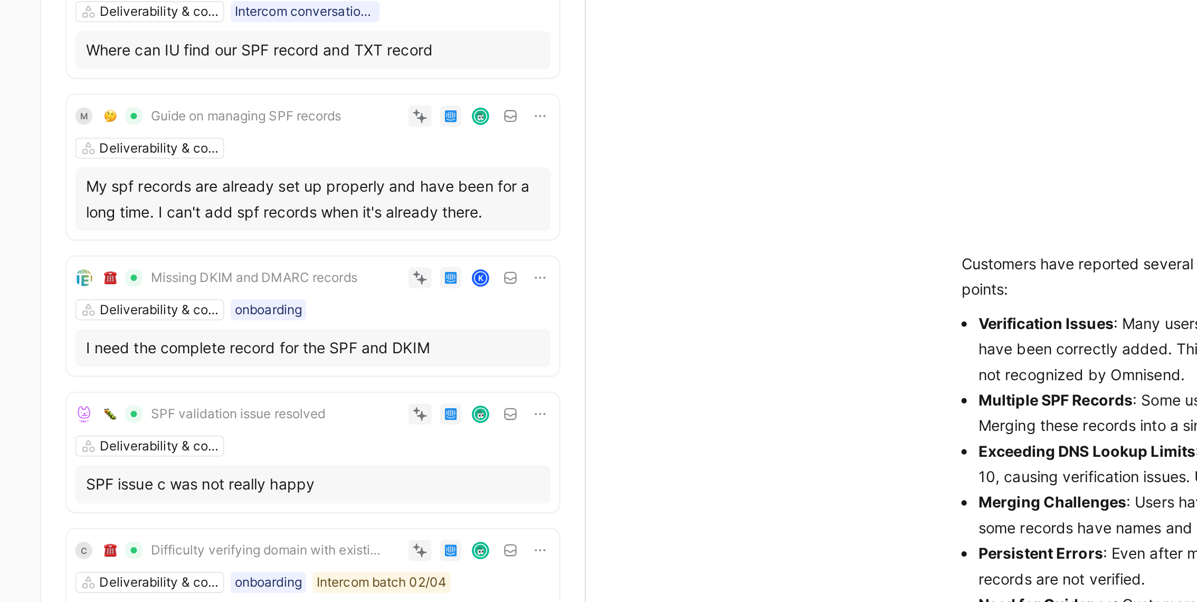
scroll to position [958, 0]
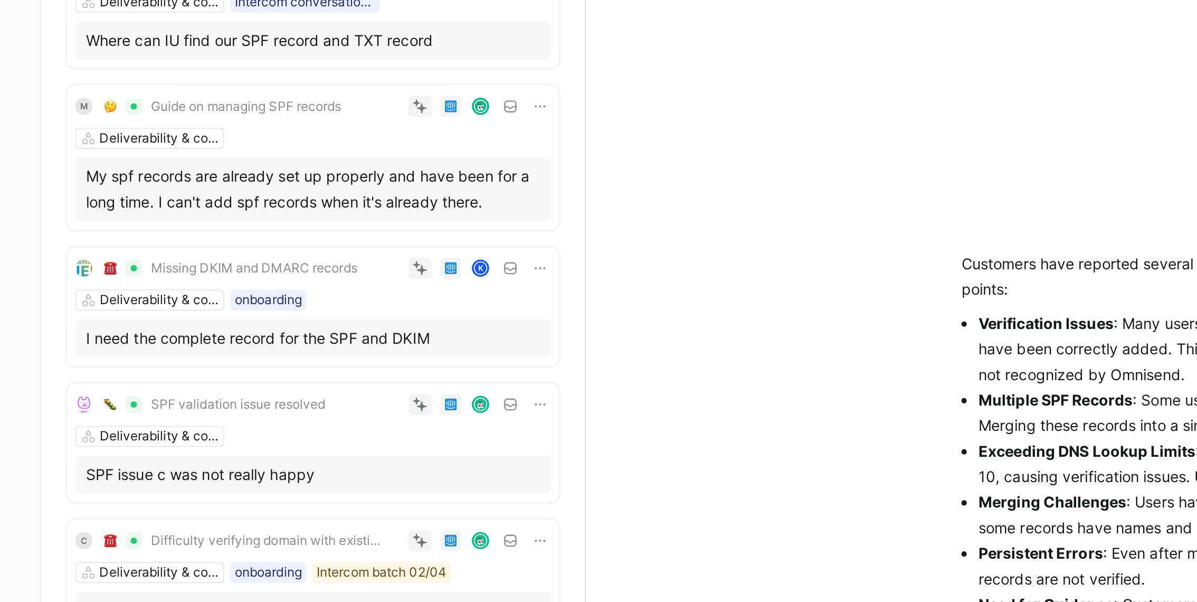
click at [317, 271] on div "My spf records are already set up properly and have been for a long time. I can…" at bounding box center [306, 268] width 225 height 25
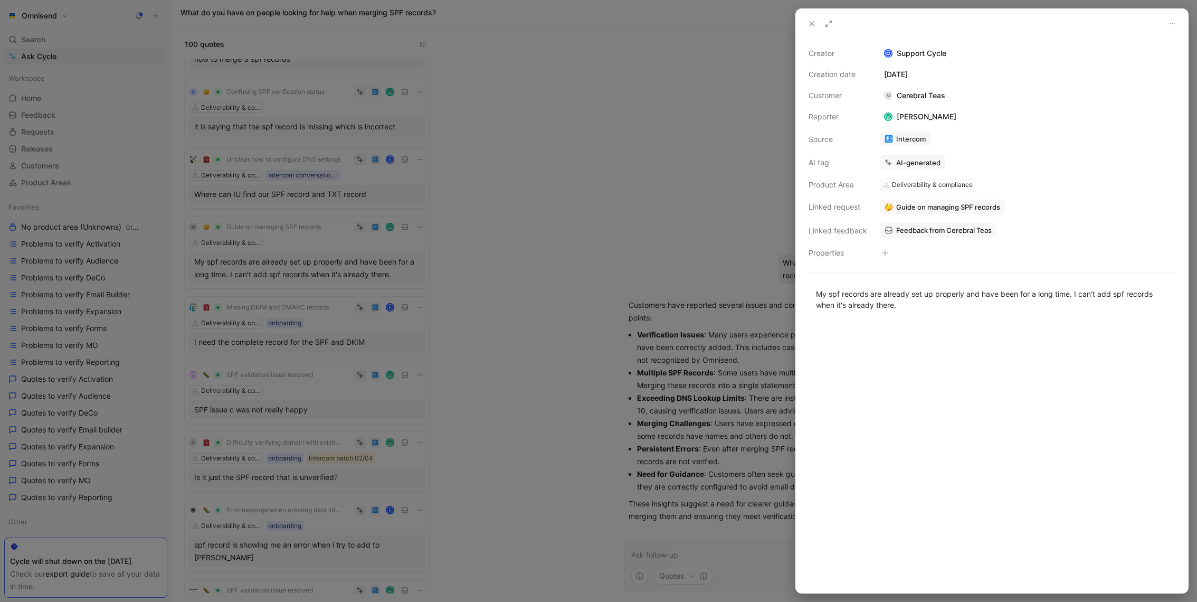
click at [966, 232] on span "Feedback from Cerebral Teas" at bounding box center [944, 230] width 96 height 10
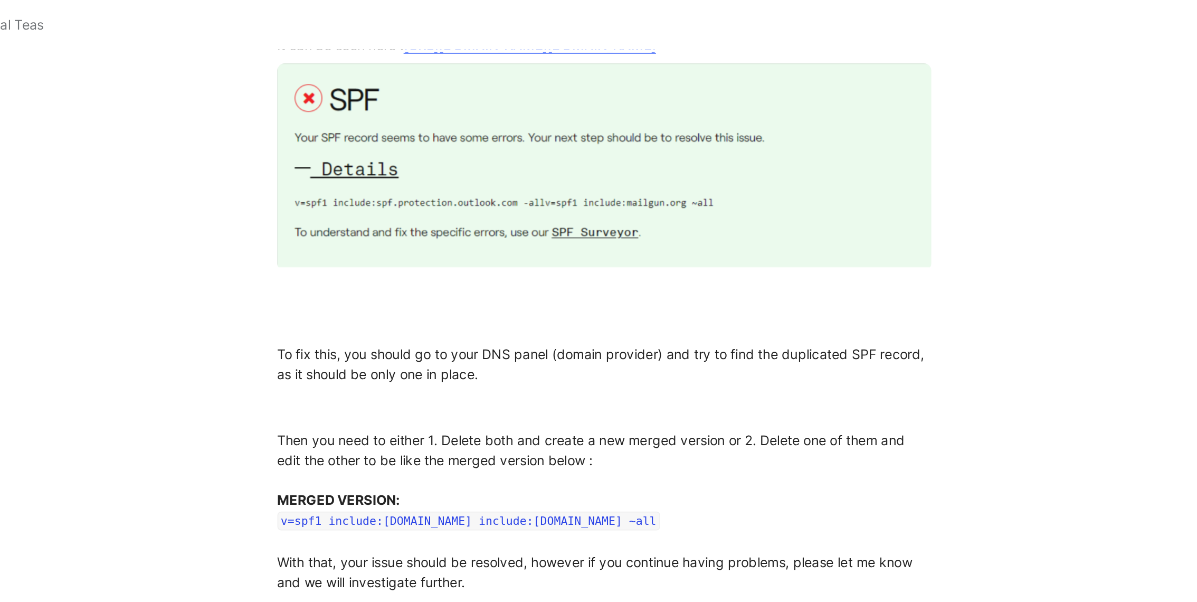
scroll to position [1469, 0]
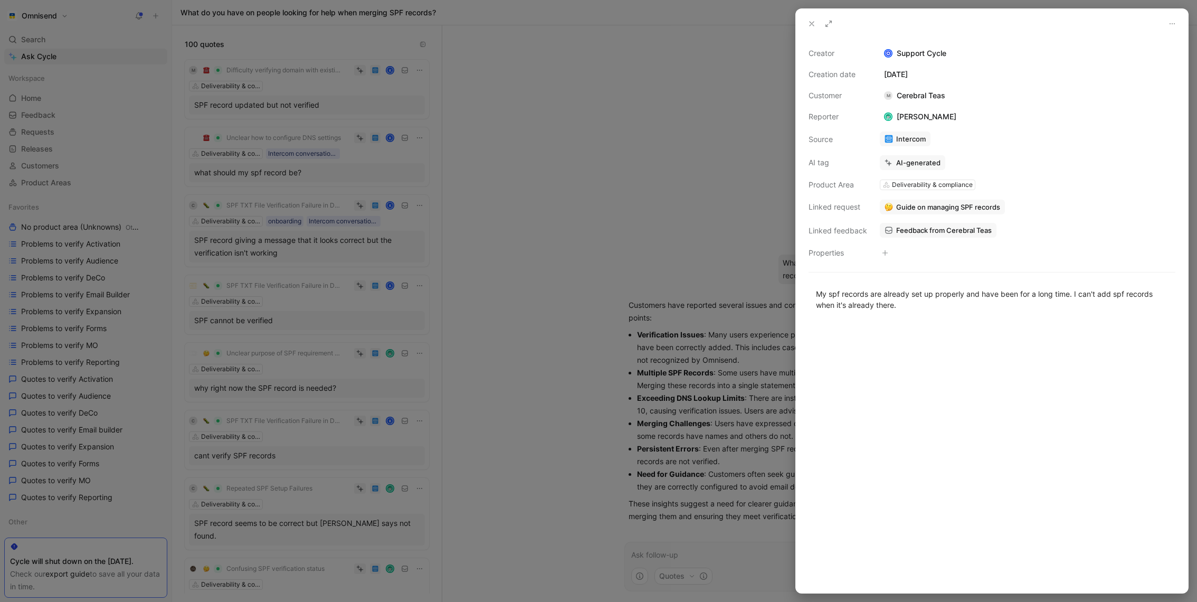
click at [495, 414] on div at bounding box center [598, 301] width 1197 height 602
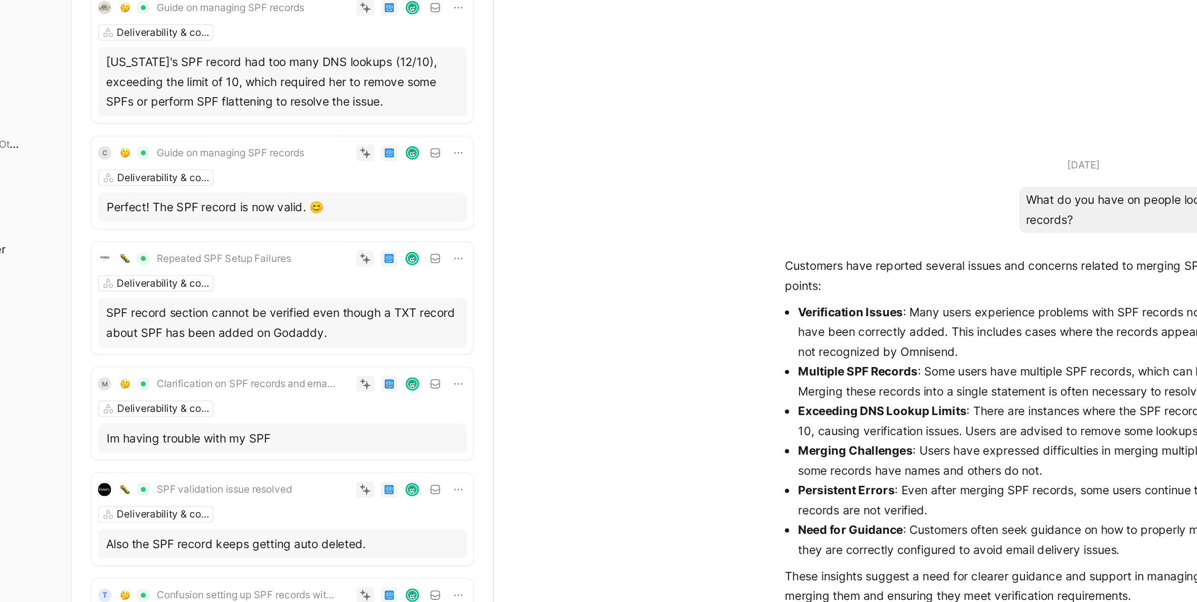
scroll to position [2116, 0]
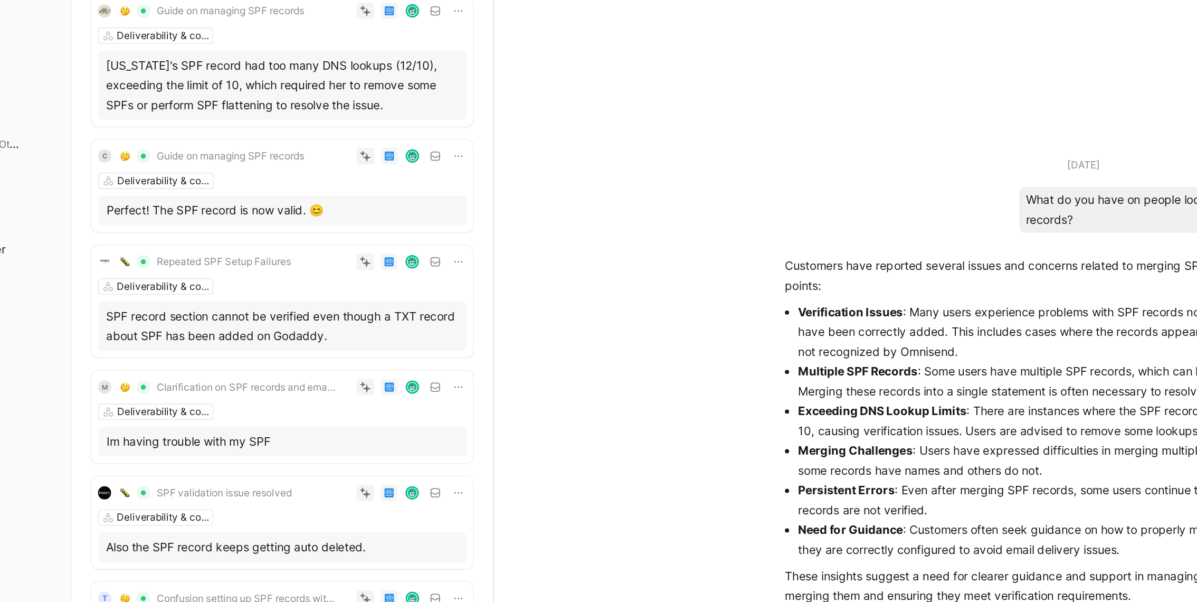
click at [324, 318] on div "Deliverability & compliance" at bounding box center [307, 318] width 236 height 11
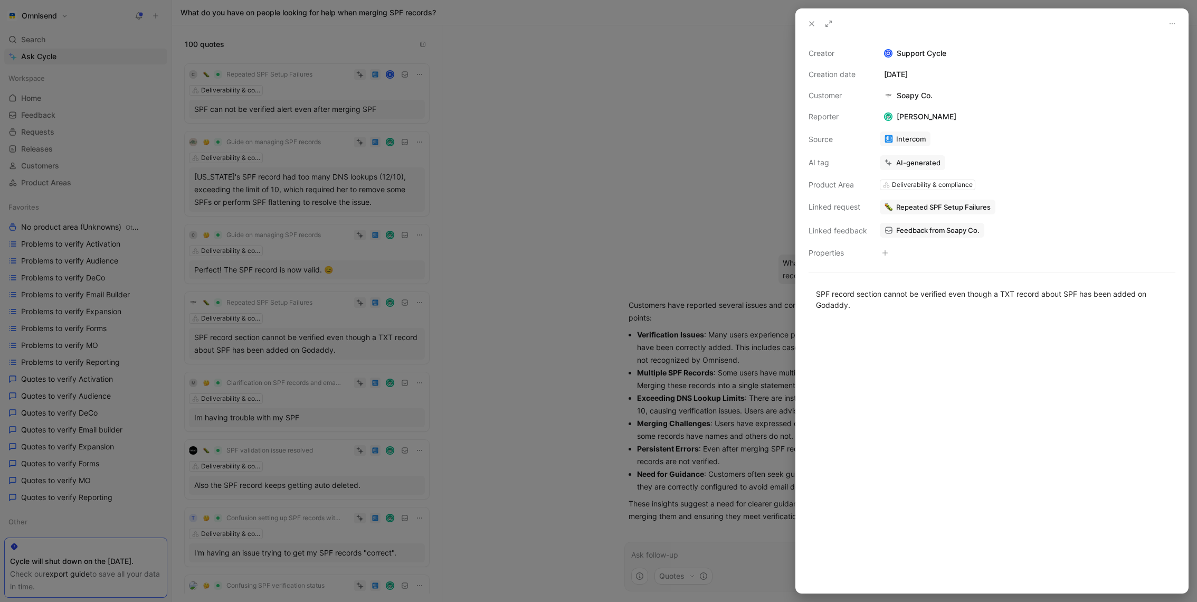
click at [279, 452] on div at bounding box center [598, 301] width 1197 height 602
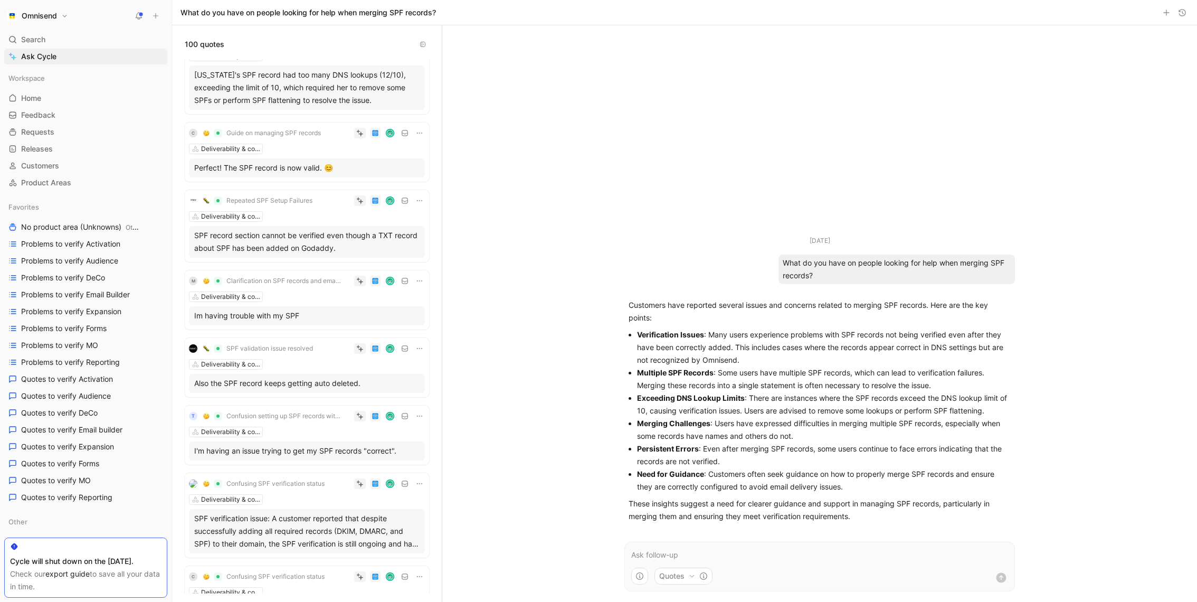
scroll to position [2339, 0]
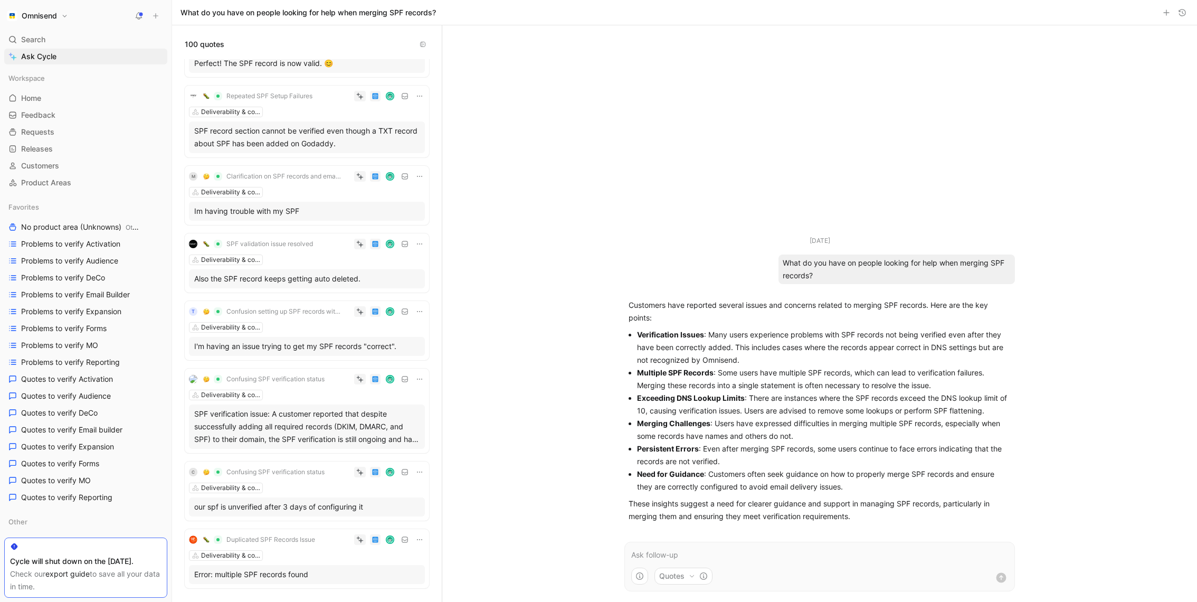
click at [313, 426] on div "SPF verification issue: A customer reported that despite successfully adding al…" at bounding box center [306, 427] width 225 height 38
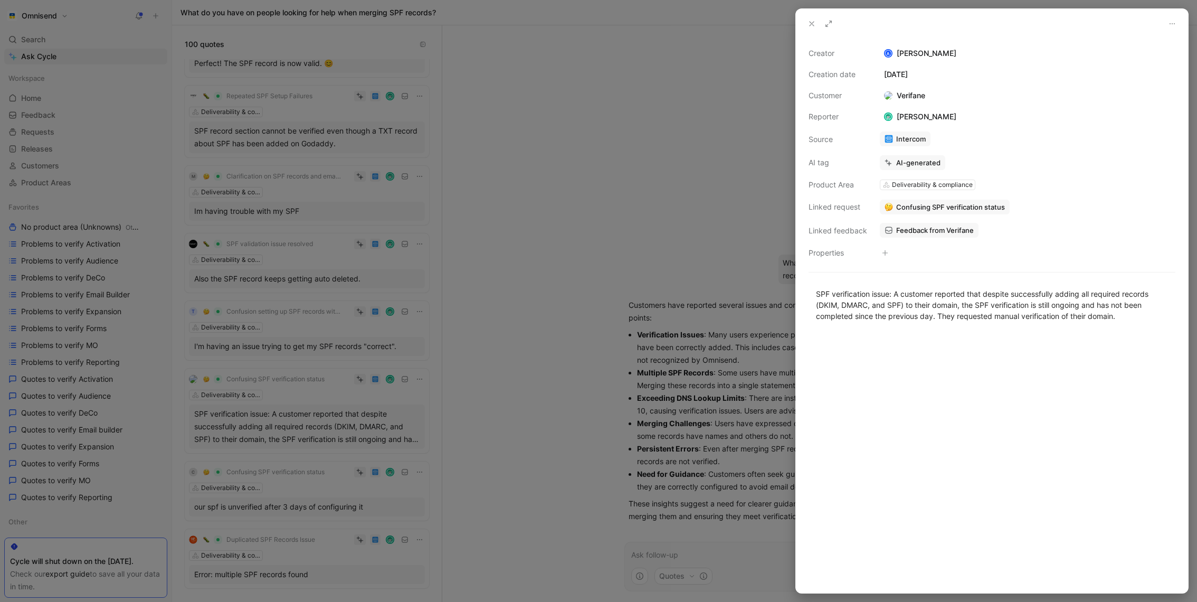
click at [937, 233] on span "Feedback from Verifane" at bounding box center [935, 230] width 78 height 10
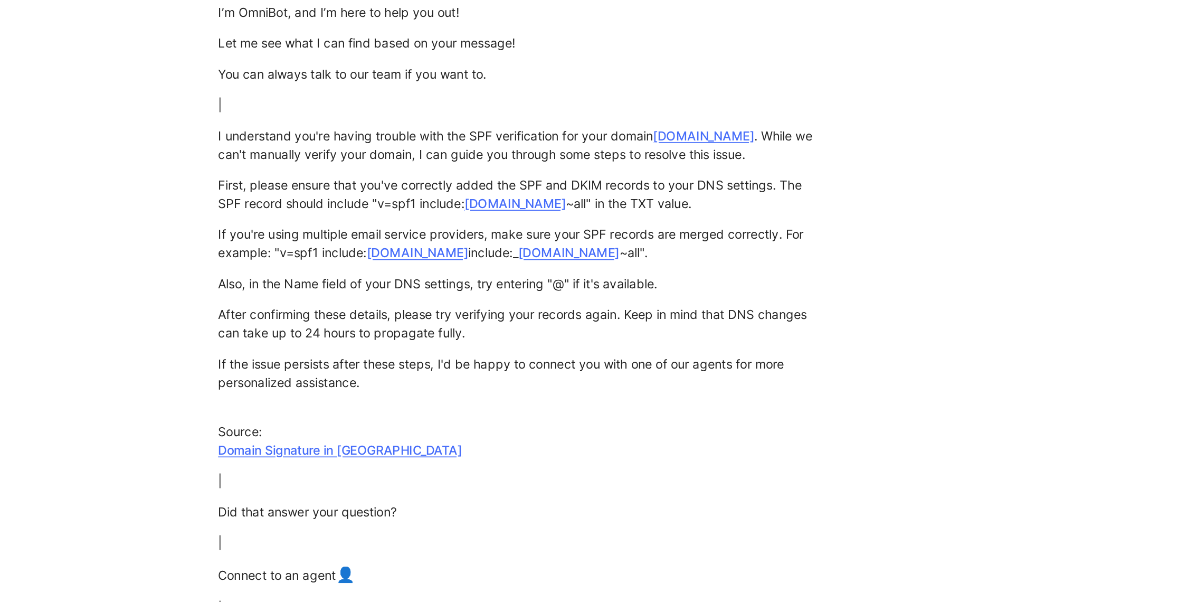
scroll to position [640, 0]
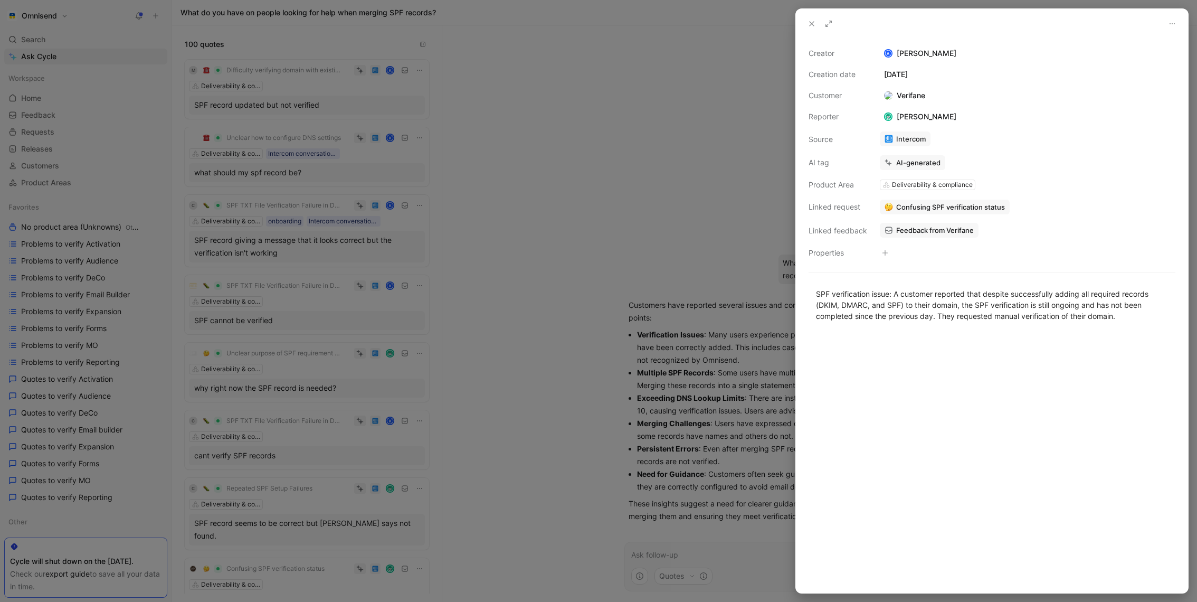
click at [407, 406] on div at bounding box center [598, 301] width 1197 height 602
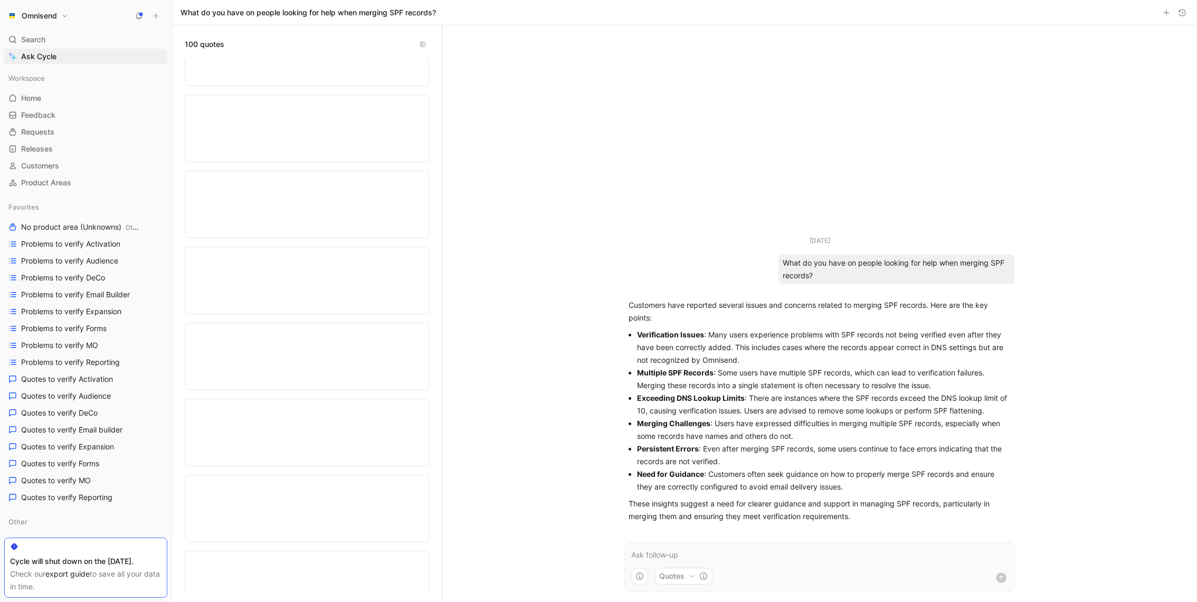
scroll to position [1691, 0]
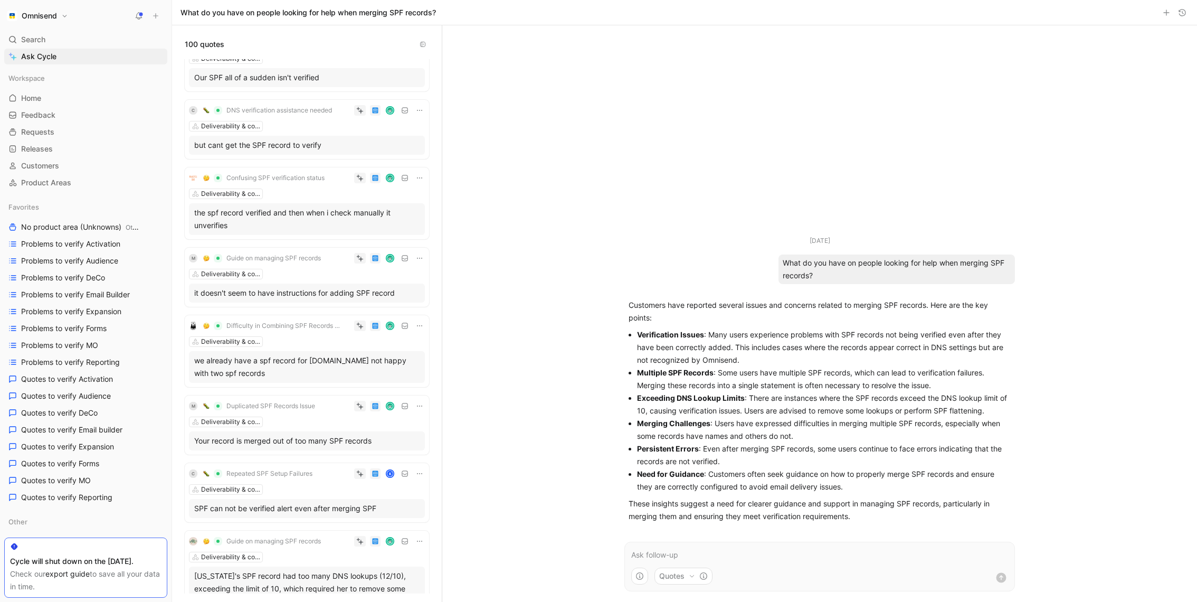
click at [321, 440] on div "Your record is merged out of too many SPF records" at bounding box center [306, 440] width 225 height 13
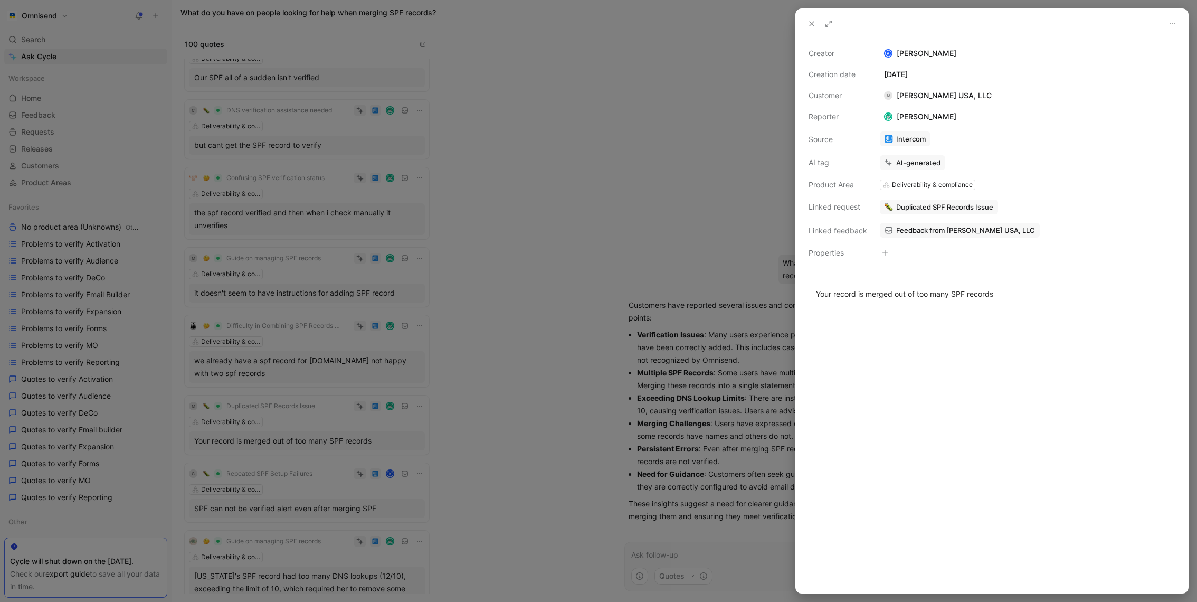
click at [958, 230] on span "Feedback from [PERSON_NAME] USA, LLC" at bounding box center [965, 230] width 139 height 10
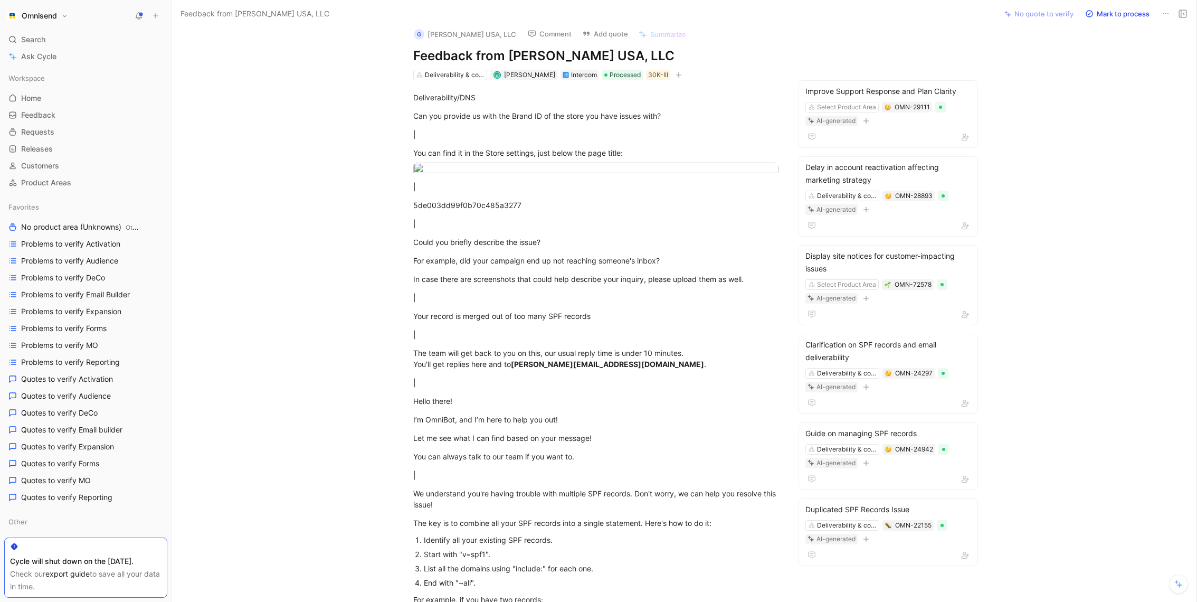
scroll to position [63, 0]
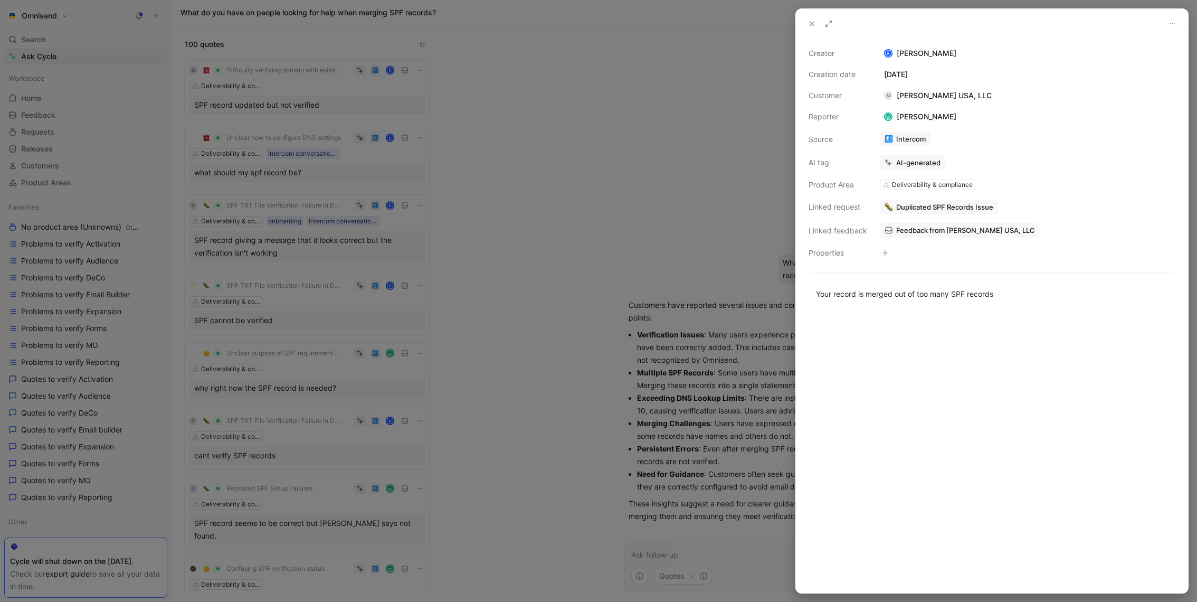
click at [340, 381] on div at bounding box center [598, 301] width 1197 height 602
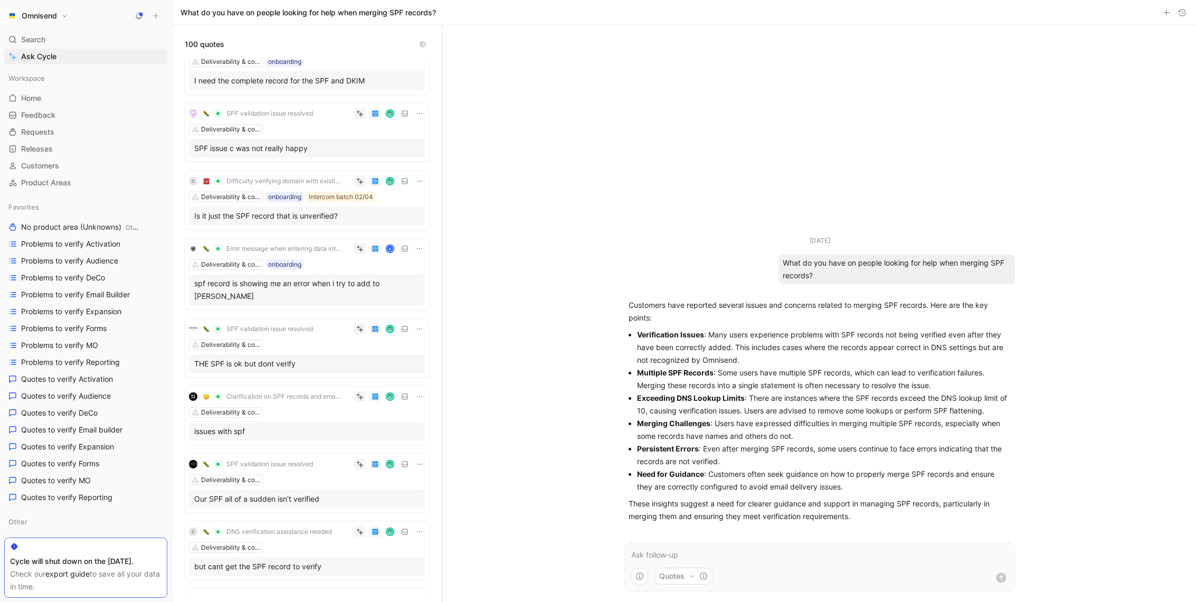
scroll to position [1250, 0]
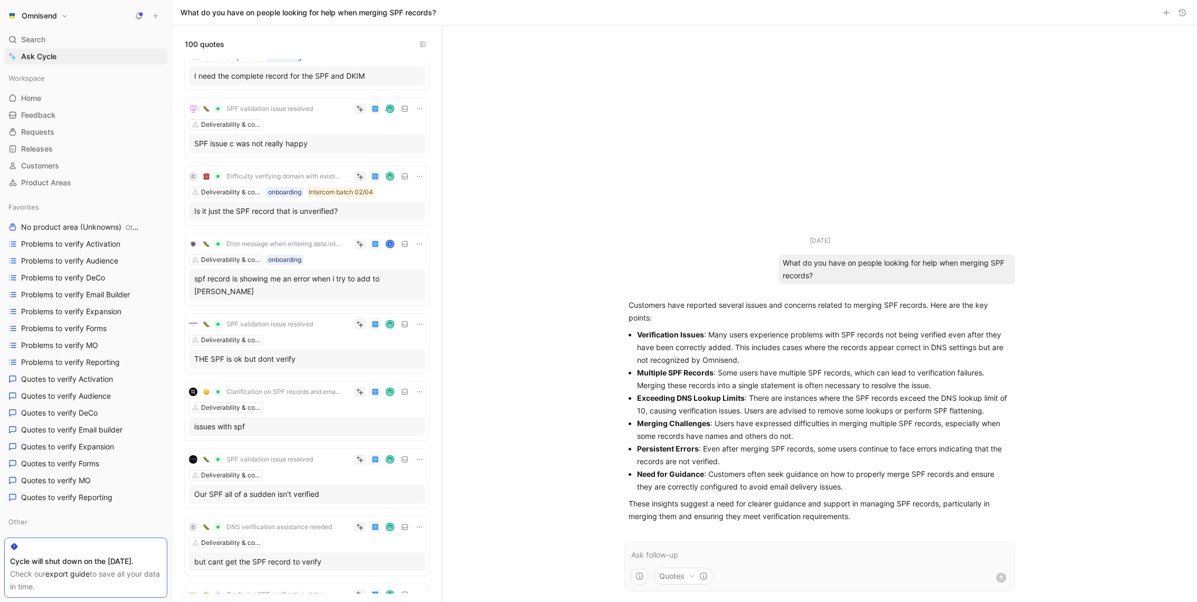
click at [293, 320] on span "SPF validation issue resolved" at bounding box center [269, 324] width 87 height 8
click at [292, 349] on div "THE SPF is ok but dont verify" at bounding box center [307, 358] width 236 height 19
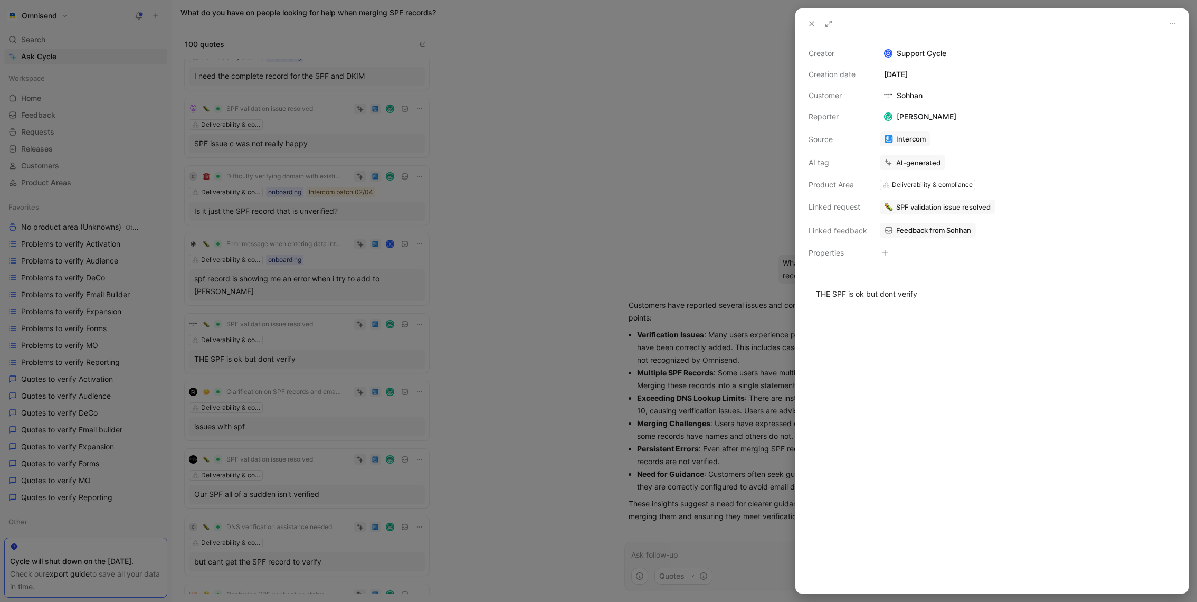
click at [409, 399] on div at bounding box center [598, 301] width 1197 height 602
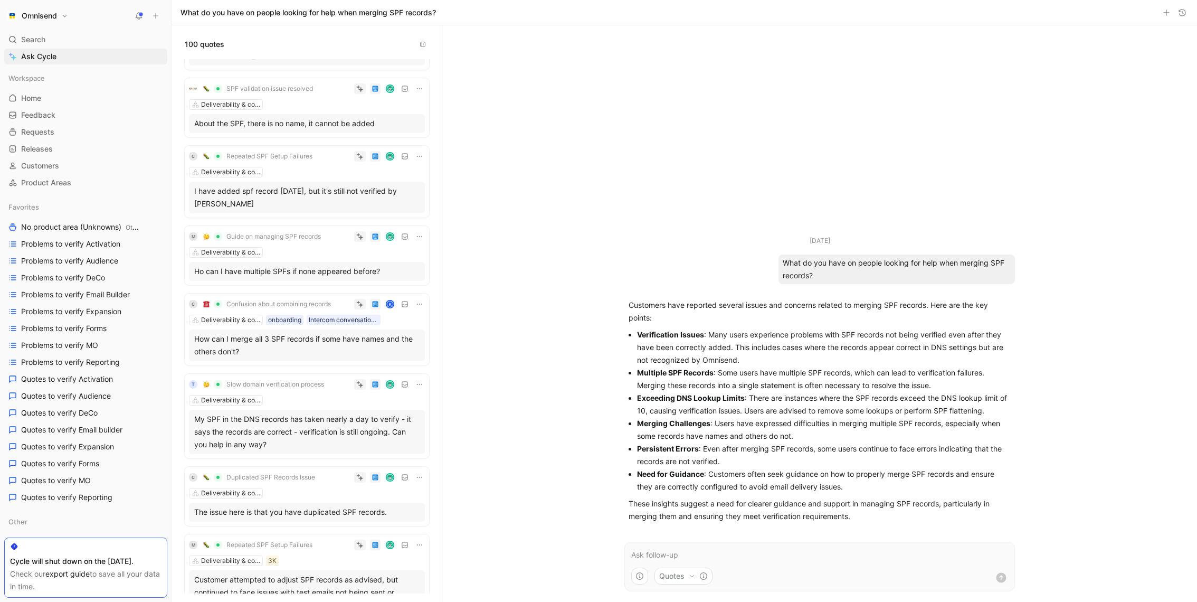
scroll to position [5847, 0]
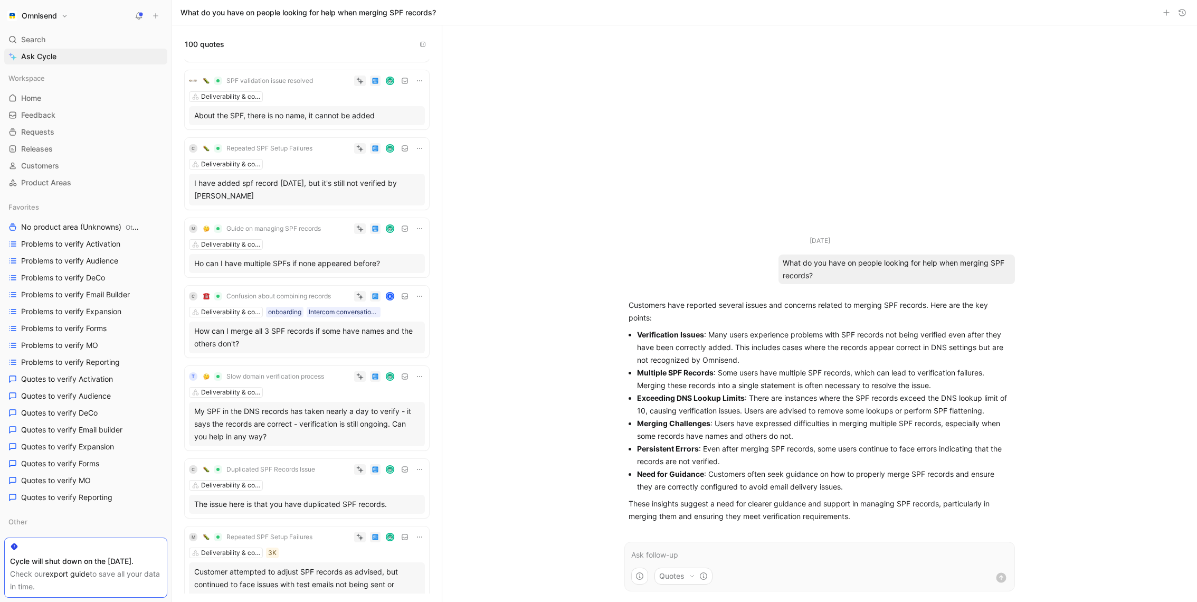
click at [278, 334] on div "How can I merge all 3 SPF records if some have names and the others don't?" at bounding box center [306, 337] width 225 height 25
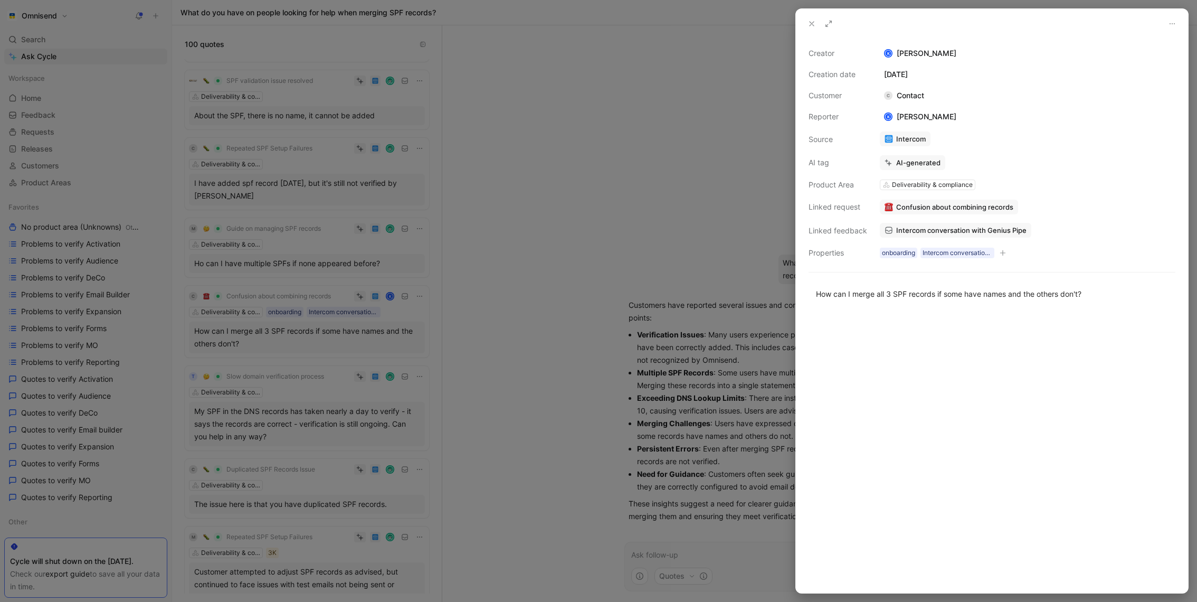
click at [979, 211] on span "Confusion about combining records" at bounding box center [954, 207] width 117 height 10
click at [906, 185] on button "Open" at bounding box center [901, 185] width 38 height 15
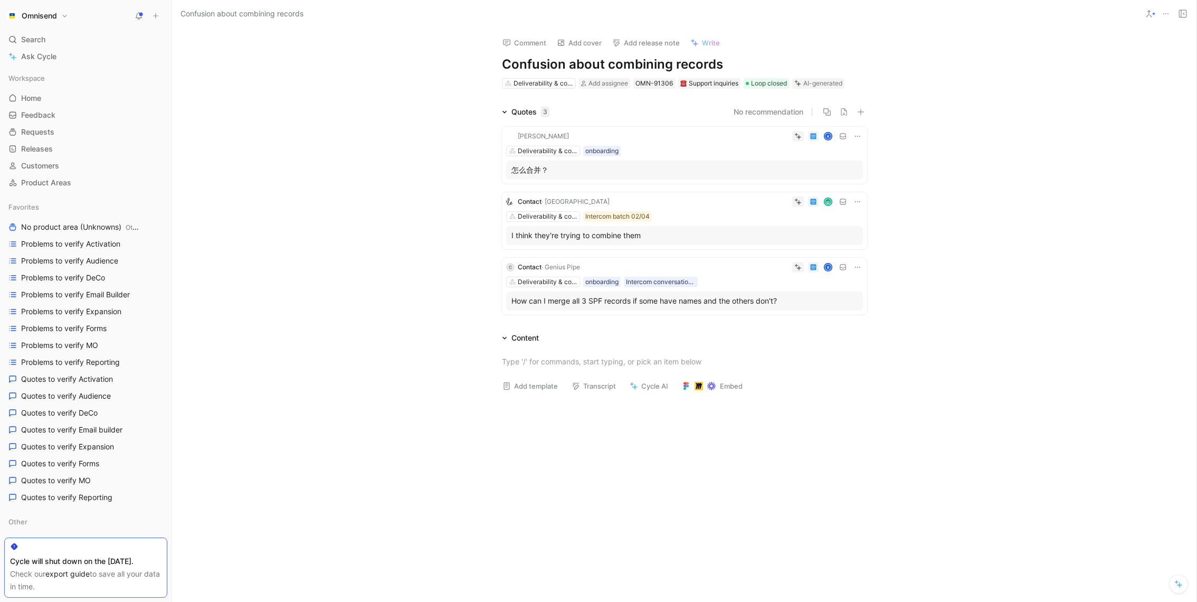
click at [752, 302] on div "How can I merge all 3 SPF records if some have names and the others don't?" at bounding box center [685, 301] width 346 height 13
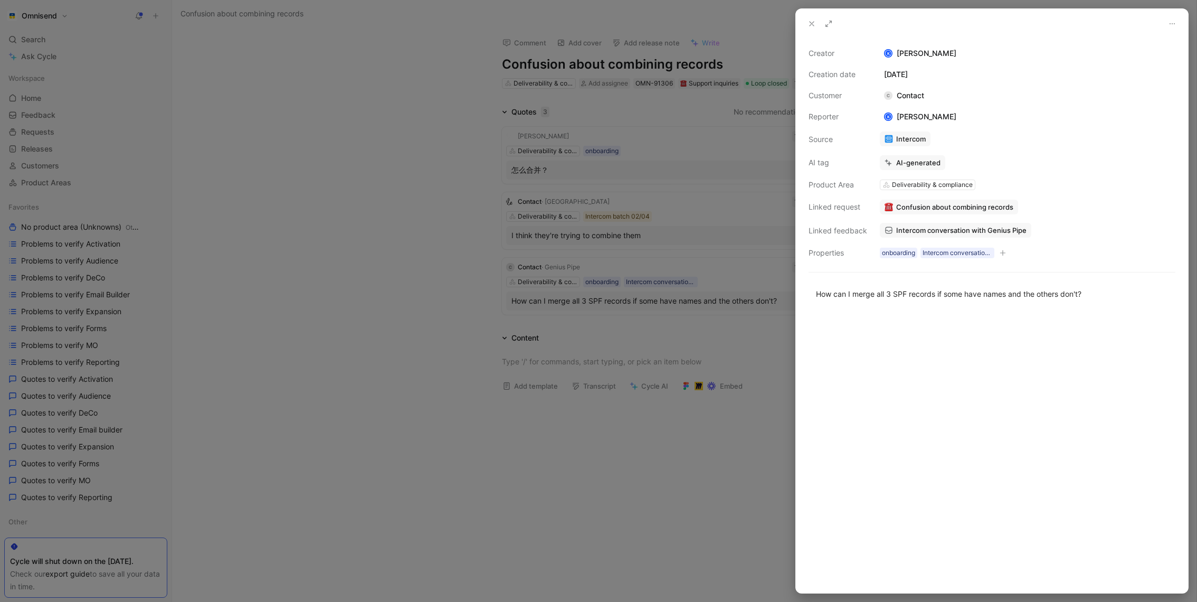
click at [1013, 230] on span "Intercom conversation with Genius Pipe" at bounding box center [961, 230] width 130 height 10
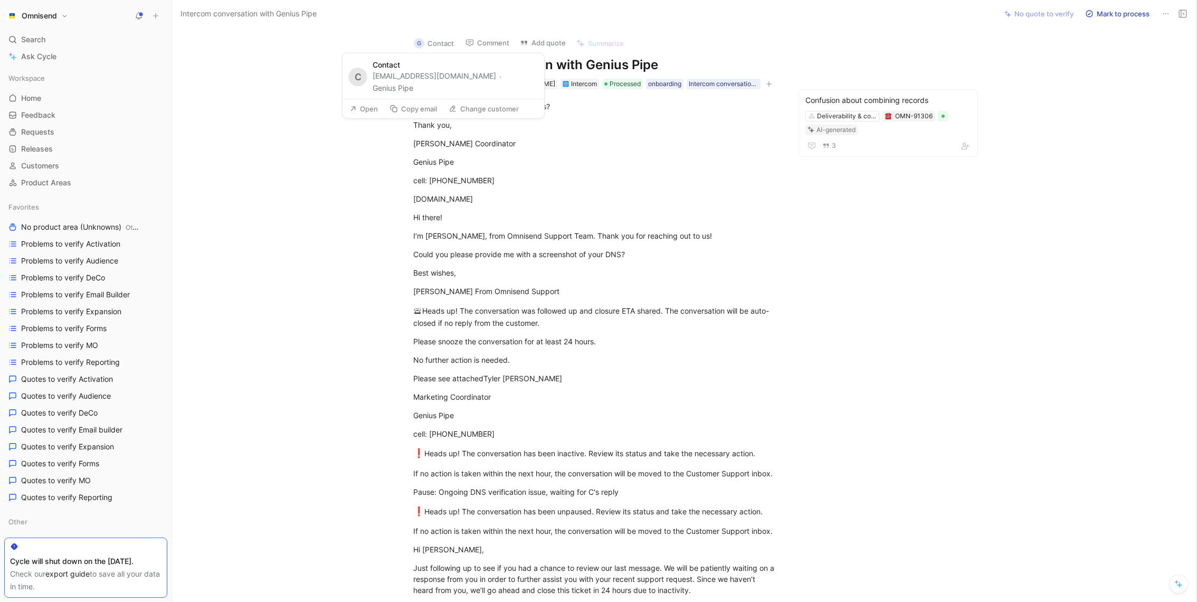
click at [413, 82] on button "Genius Pipe" at bounding box center [393, 88] width 41 height 13
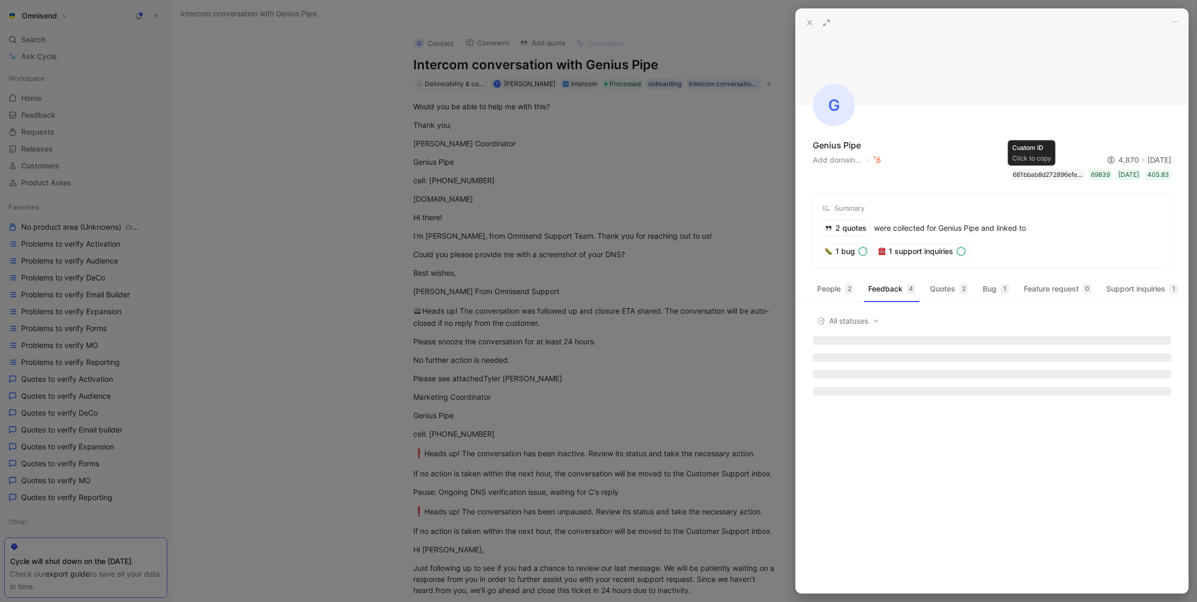
click at [1036, 176] on div "681bbab8d272896efea8d3ab" at bounding box center [1048, 174] width 70 height 11
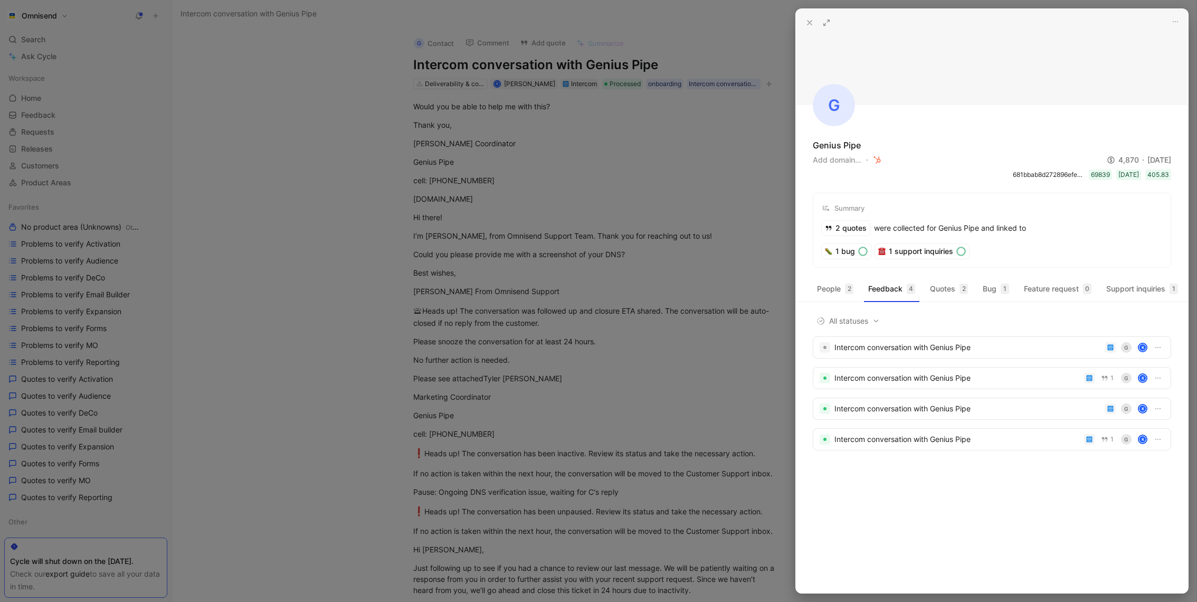
click at [646, 210] on div at bounding box center [598, 301] width 1197 height 602
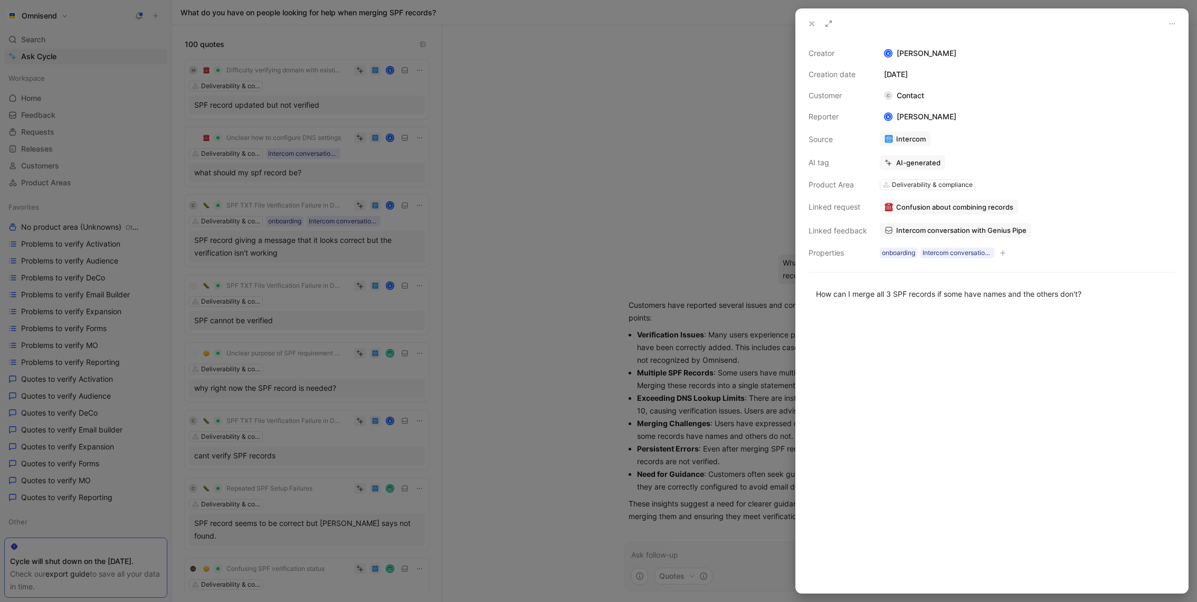
click at [277, 311] on div at bounding box center [598, 301] width 1197 height 602
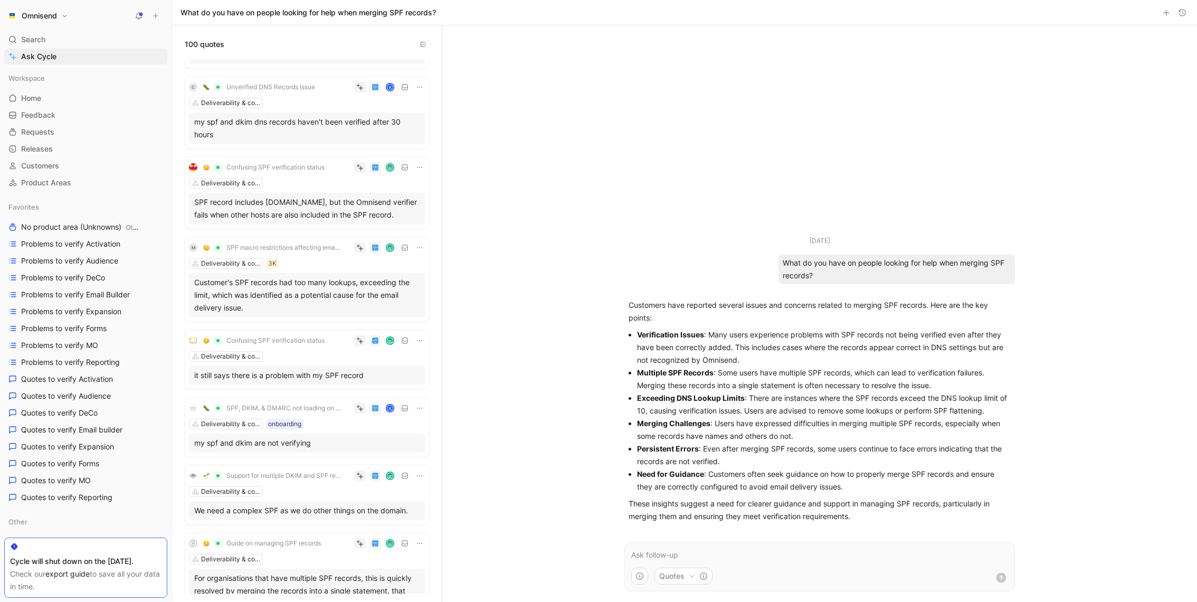
scroll to position [6966, 0]
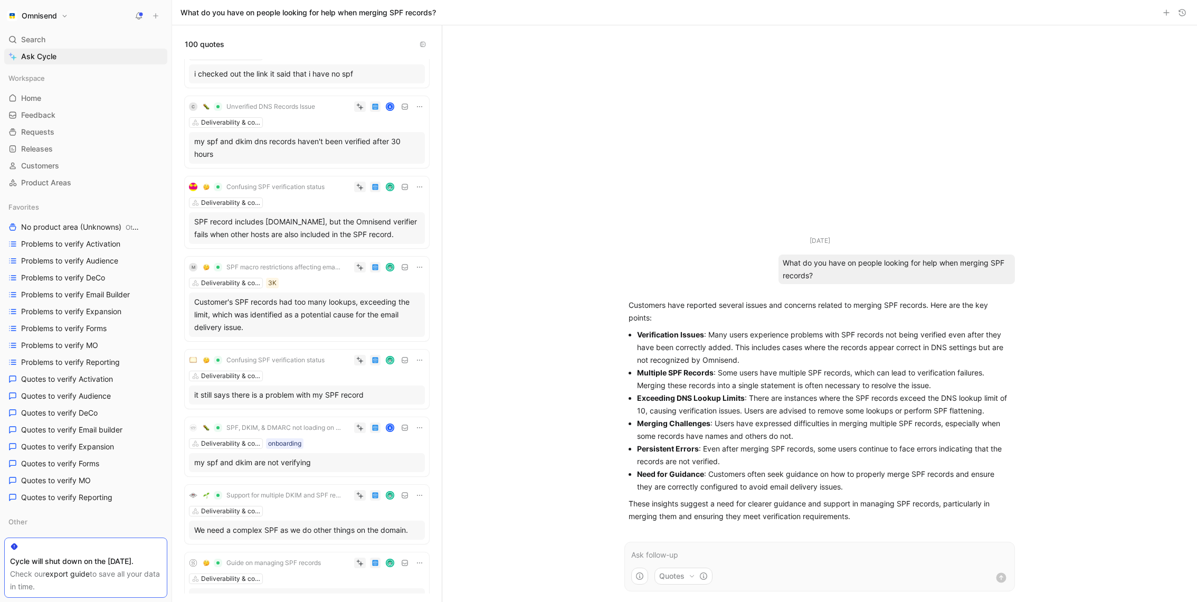
click at [277, 525] on div "We need a complex SPF as we do other things on the domain." at bounding box center [306, 530] width 225 height 13
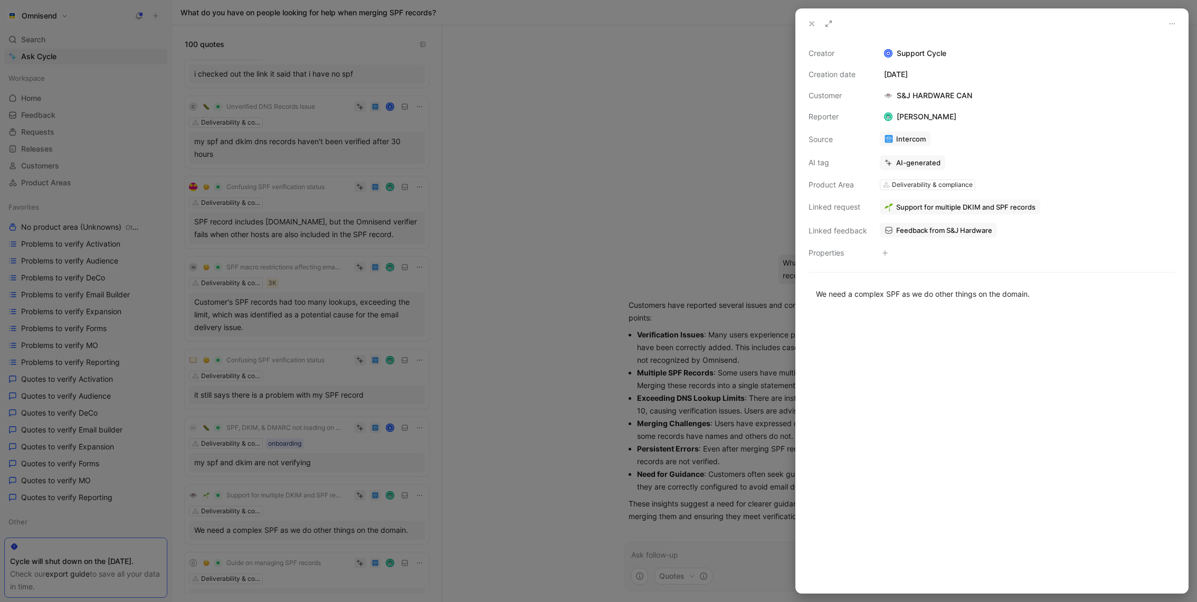
click at [396, 382] on div at bounding box center [598, 301] width 1197 height 602
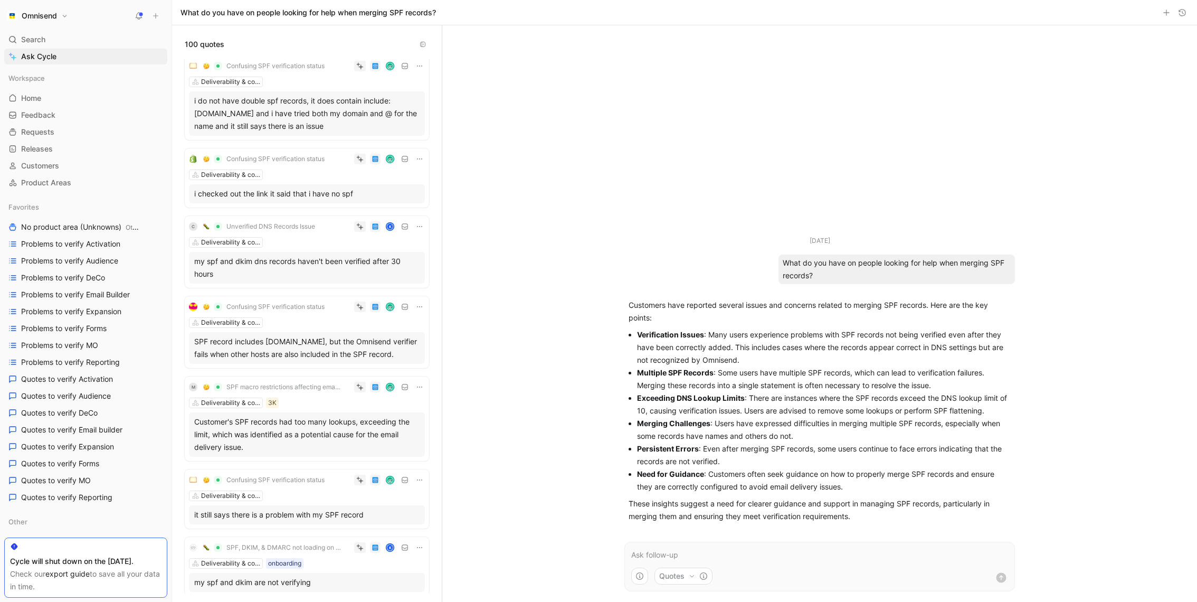
scroll to position [6850, 0]
click at [541, 228] on div "[DATE] What do you have on people looking for help when merging SPF records? Cu…" at bounding box center [819, 313] width 755 height 576
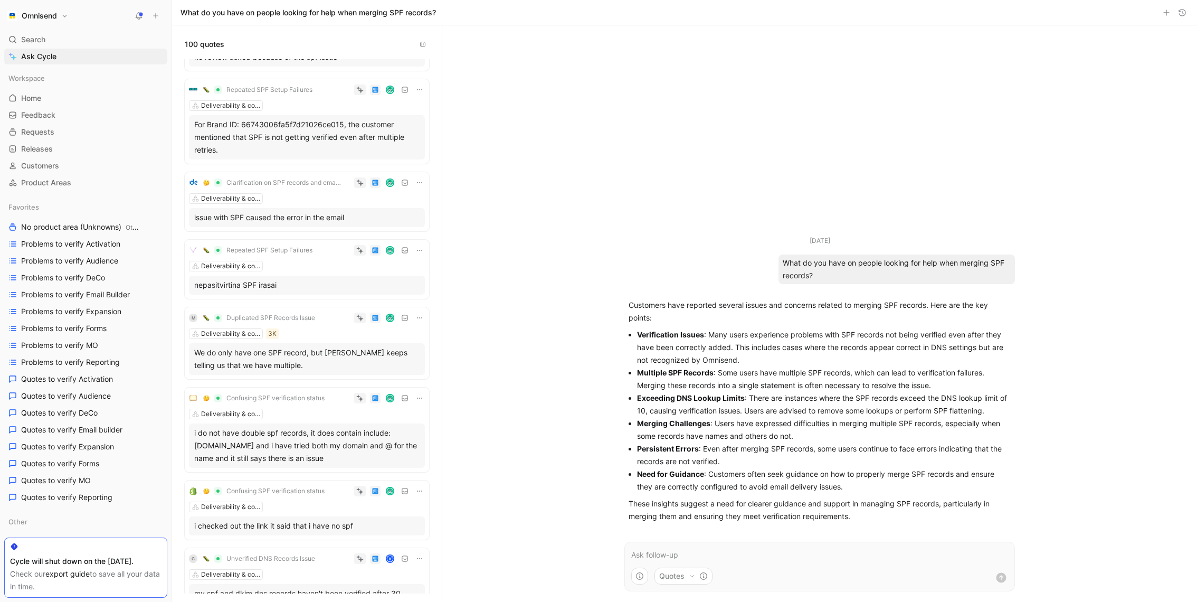
scroll to position [6508, 0]
click at [316, 360] on div "We do only have one SPF record, but [PERSON_NAME] keeps telling us that we have…" at bounding box center [306, 360] width 225 height 25
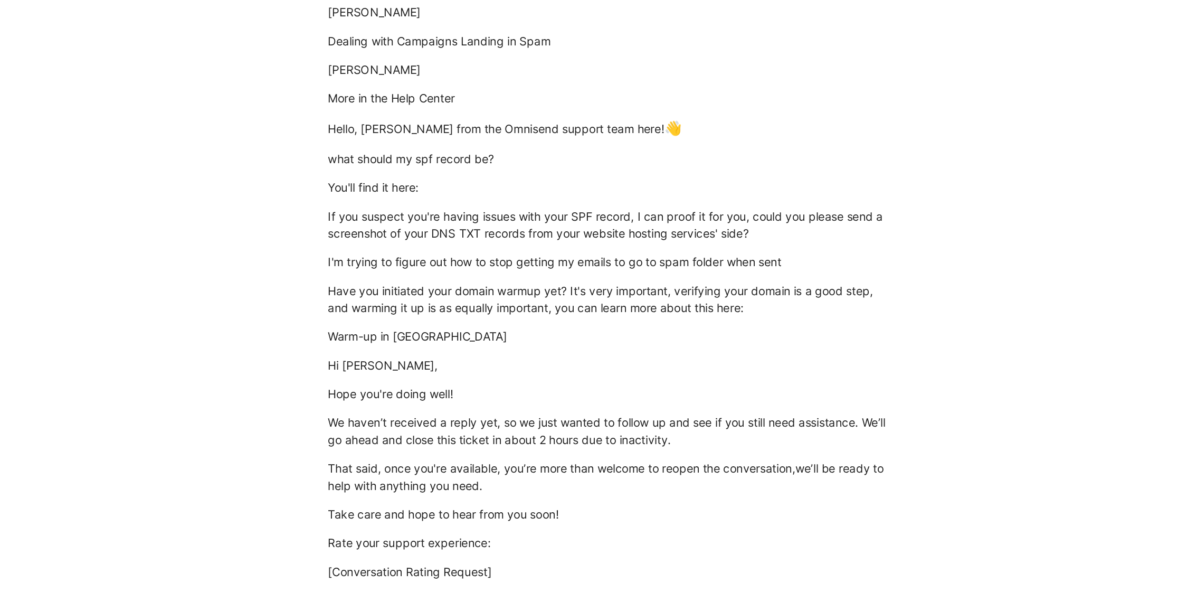
scroll to position [222, 0]
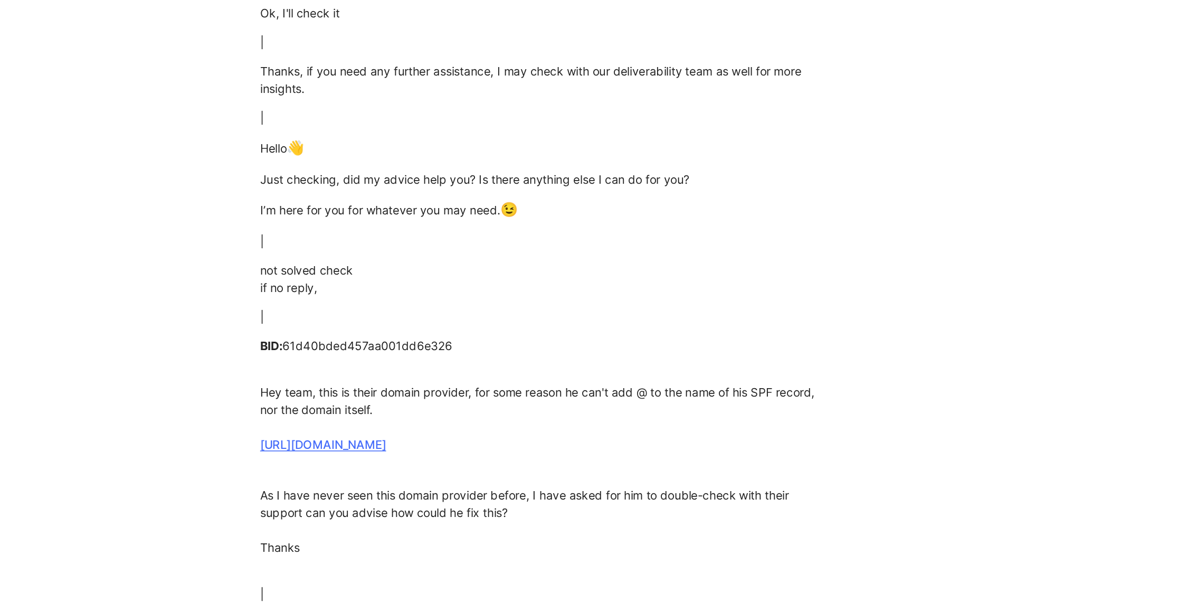
scroll to position [3263, 0]
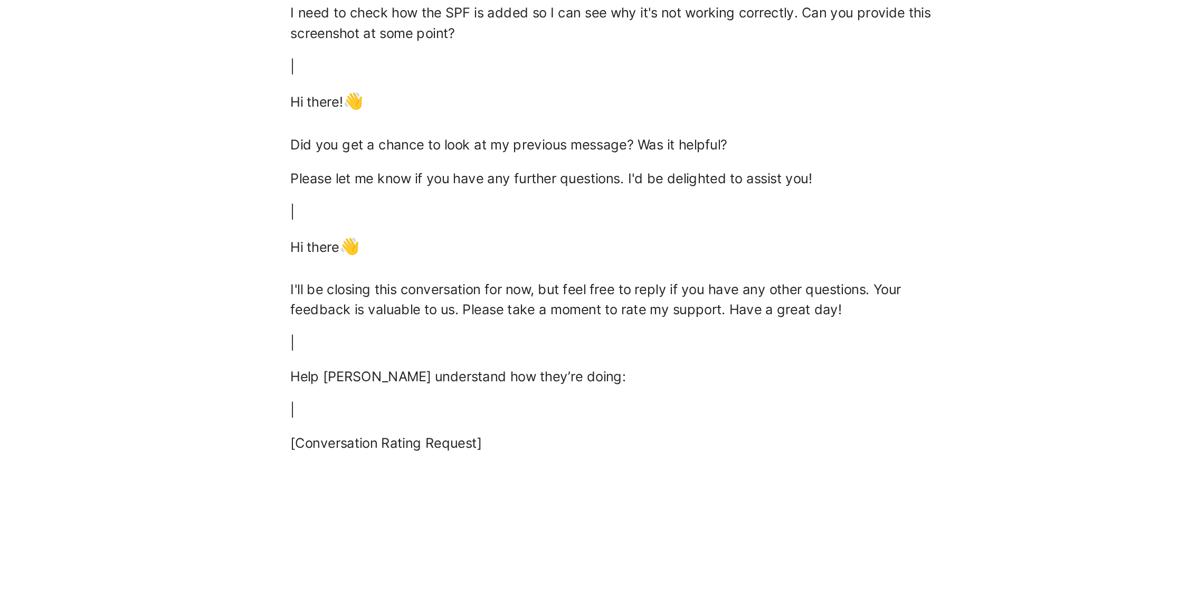
scroll to position [714, 0]
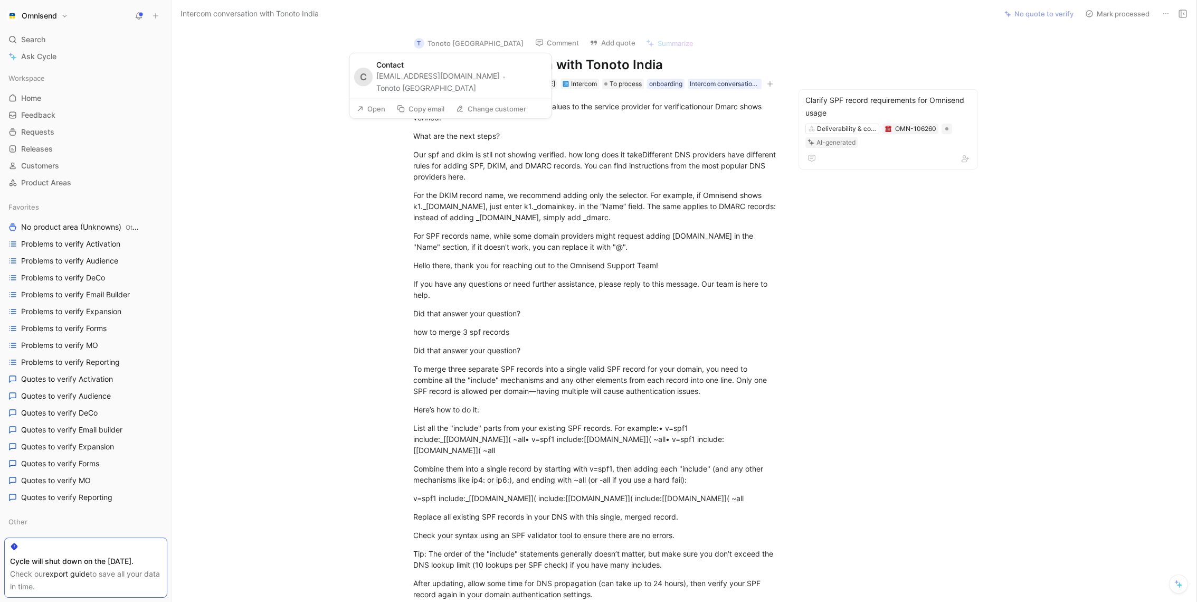
click at [476, 82] on button "Tonoto [GEOGRAPHIC_DATA]" at bounding box center [426, 88] width 100 height 13
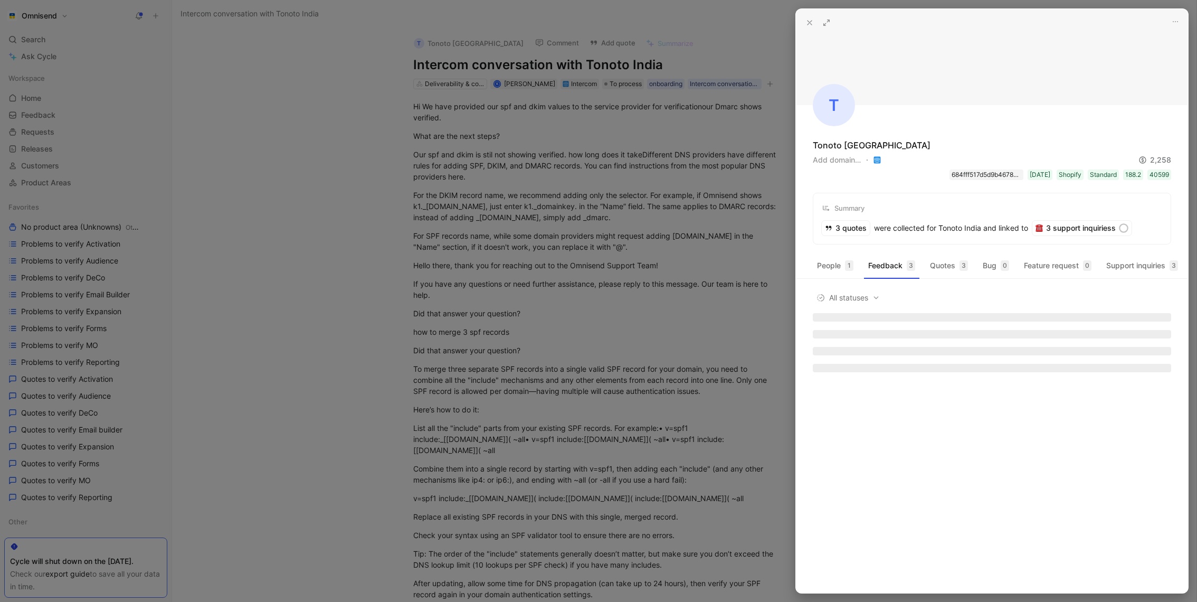
click at [977, 172] on div "684fff517d5d9b4678a099c0" at bounding box center [987, 174] width 70 height 11
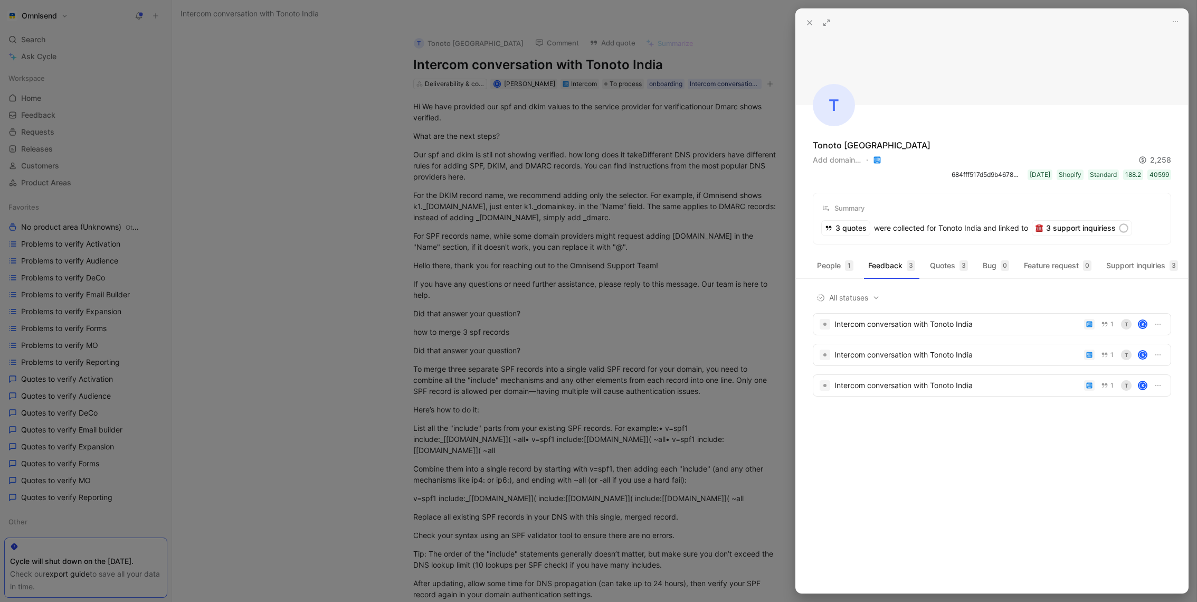
click at [524, 222] on div at bounding box center [598, 301] width 1197 height 602
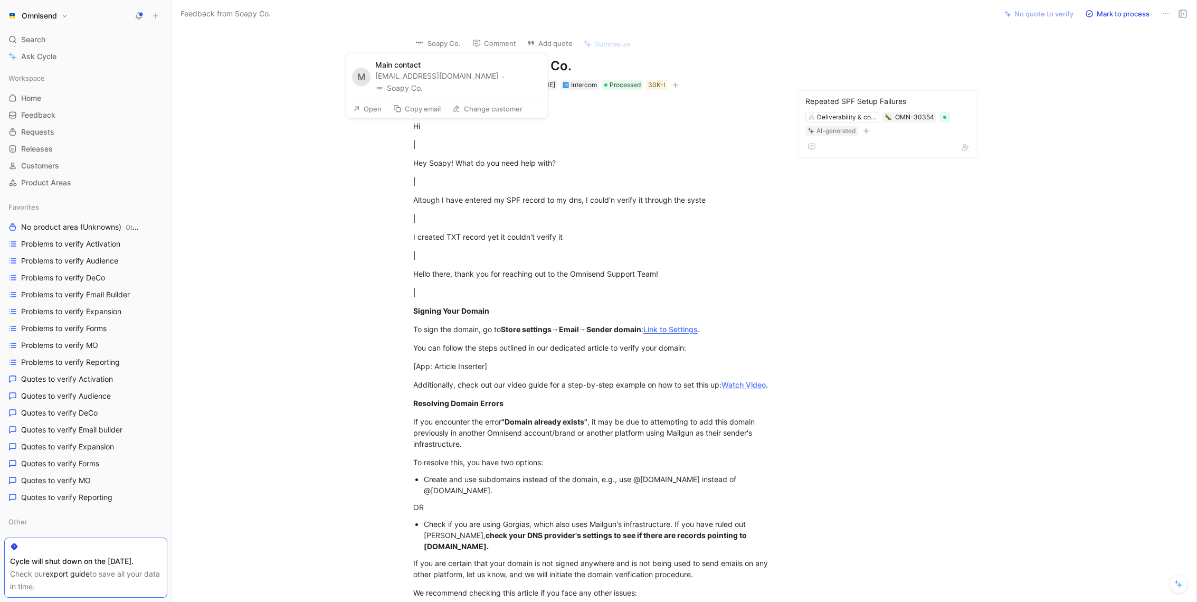
click at [423, 82] on button "Soapy Co." at bounding box center [399, 88] width 48 height 13
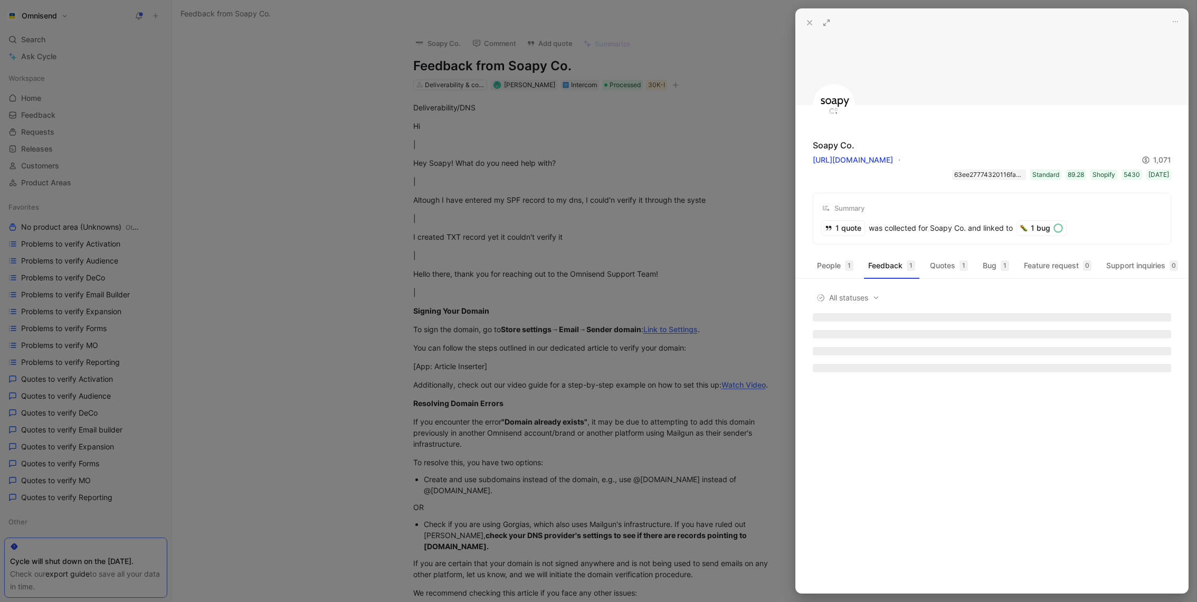
click at [961, 172] on div "63ee27774320116fa8fa0810" at bounding box center [989, 174] width 70 height 11
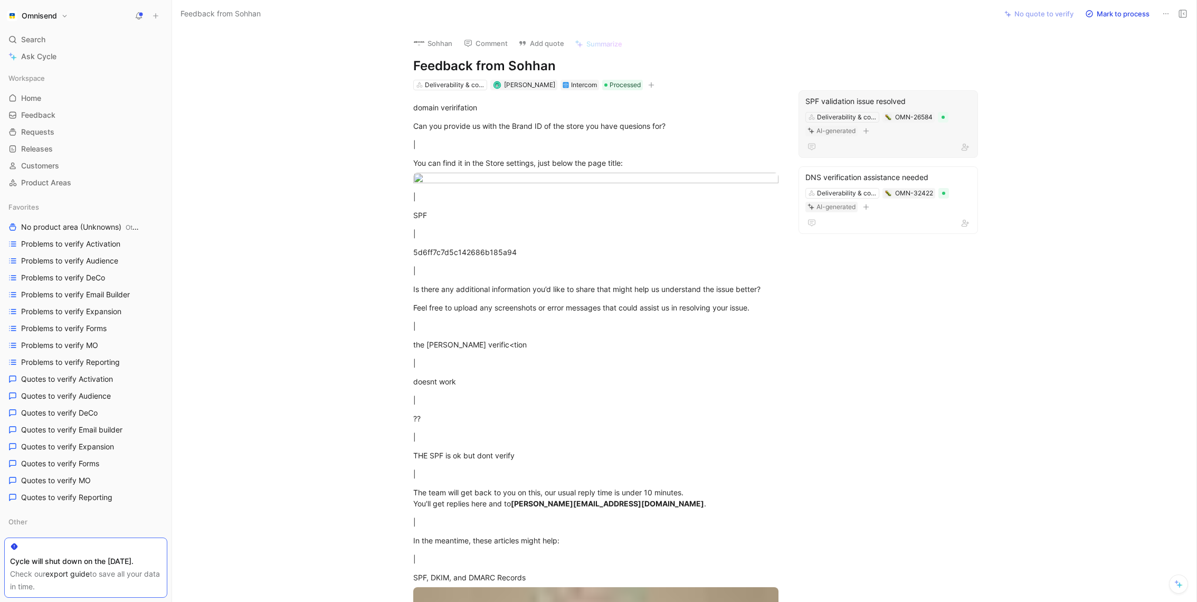
click at [914, 103] on div "SPF validation issue resolved" at bounding box center [889, 101] width 166 height 13
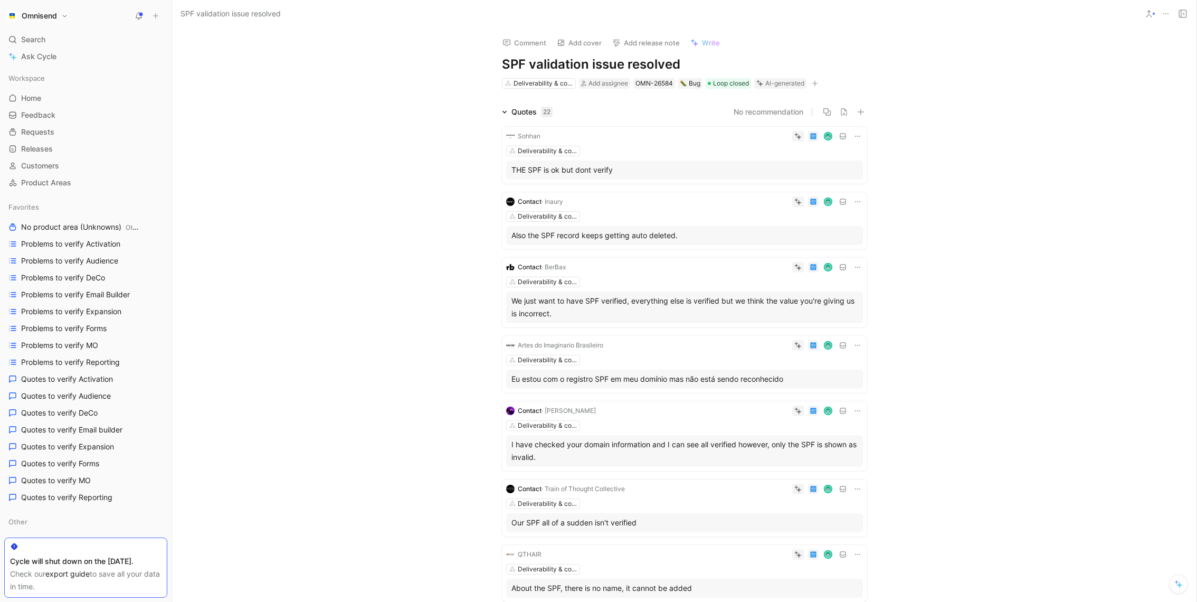
scroll to position [584, 0]
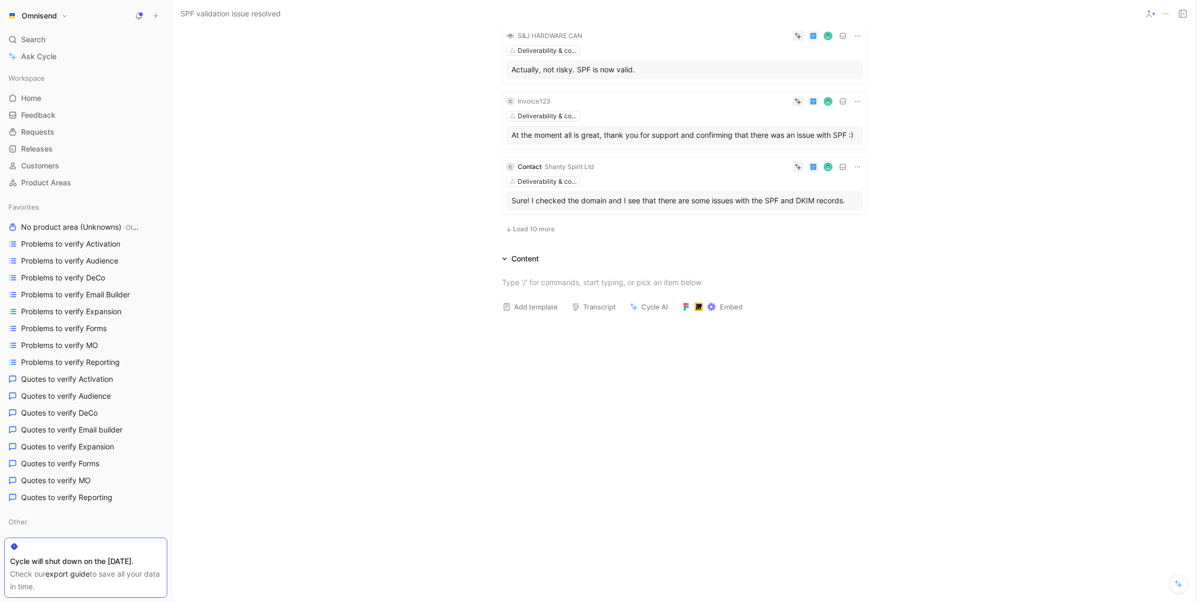
click at [552, 226] on span "Load 10 more" at bounding box center [534, 229] width 42 height 8
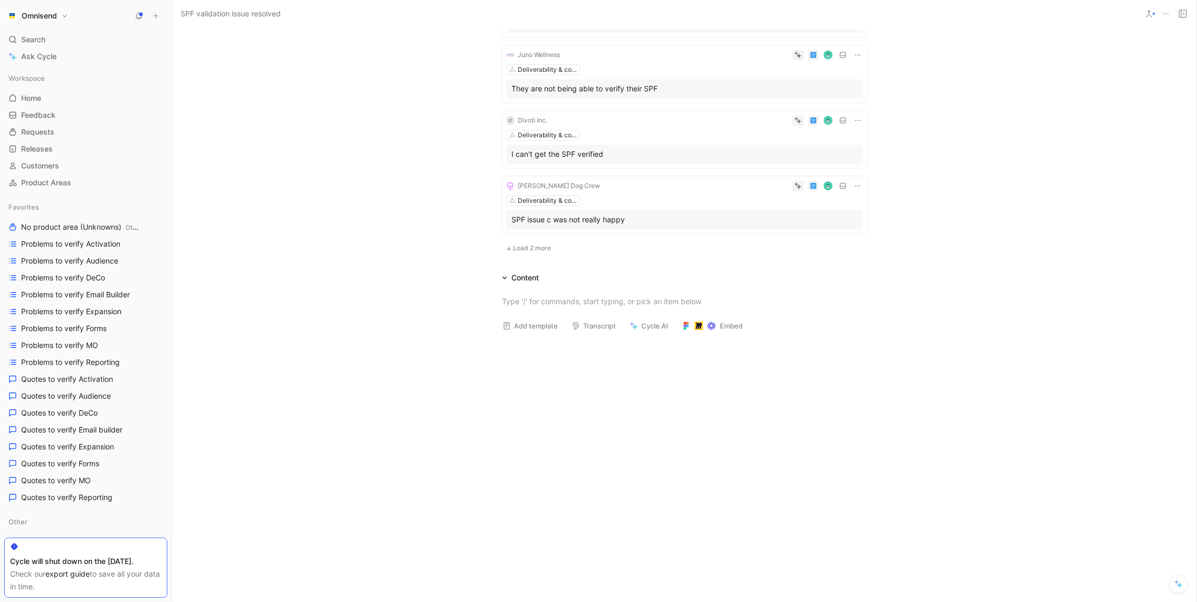
scroll to position [1264, 0]
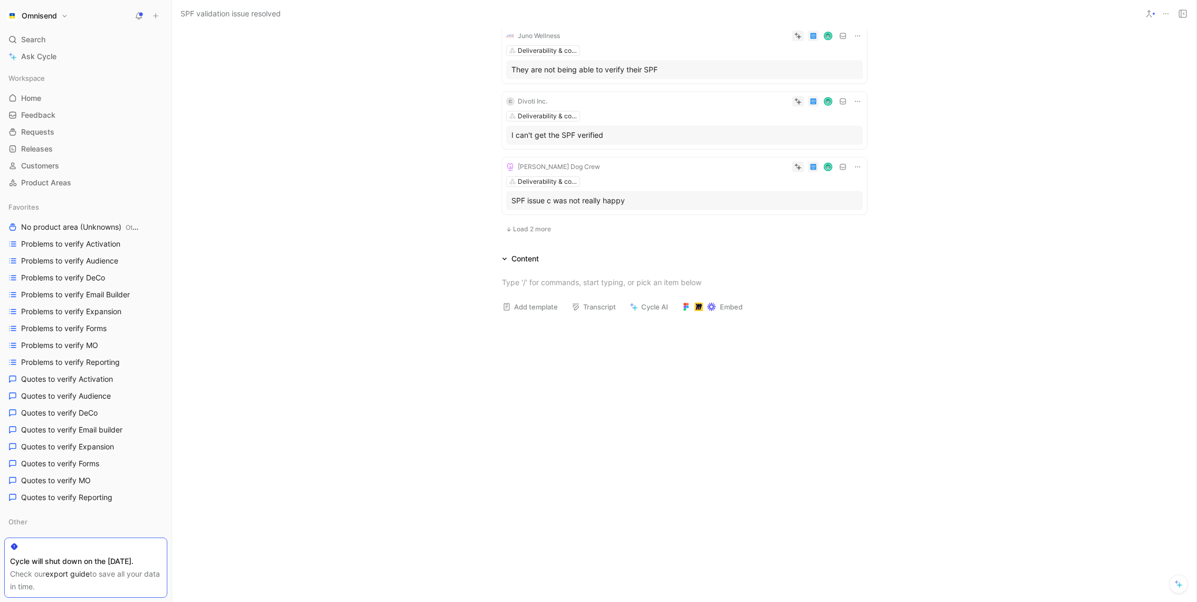
click at [542, 233] on button "Load 2 more" at bounding box center [528, 229] width 53 height 13
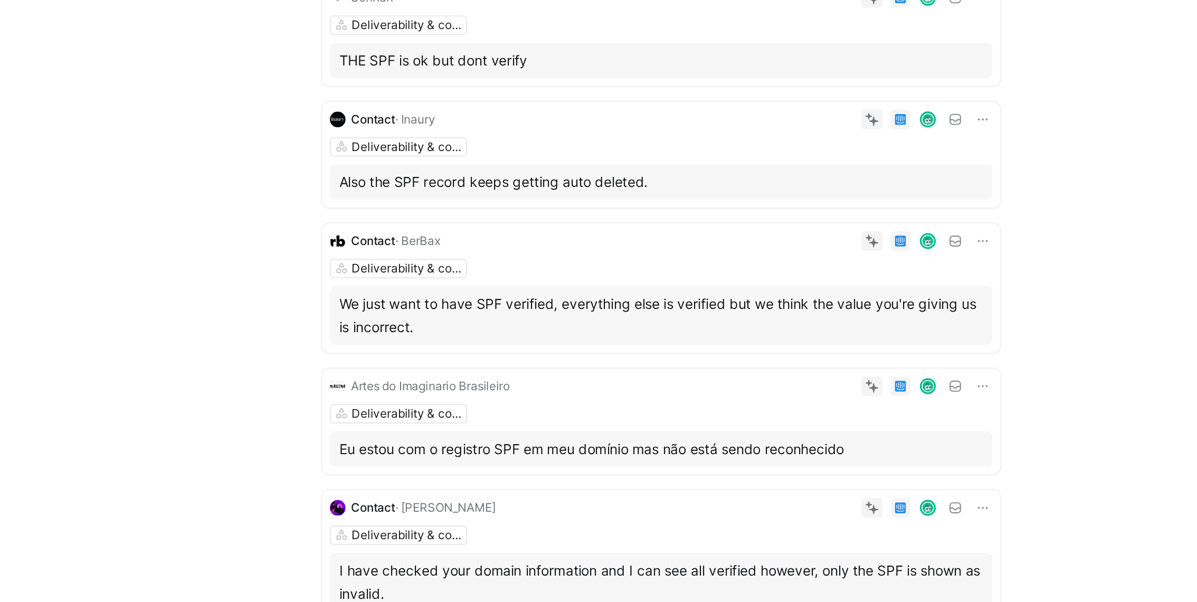
scroll to position [16, 0]
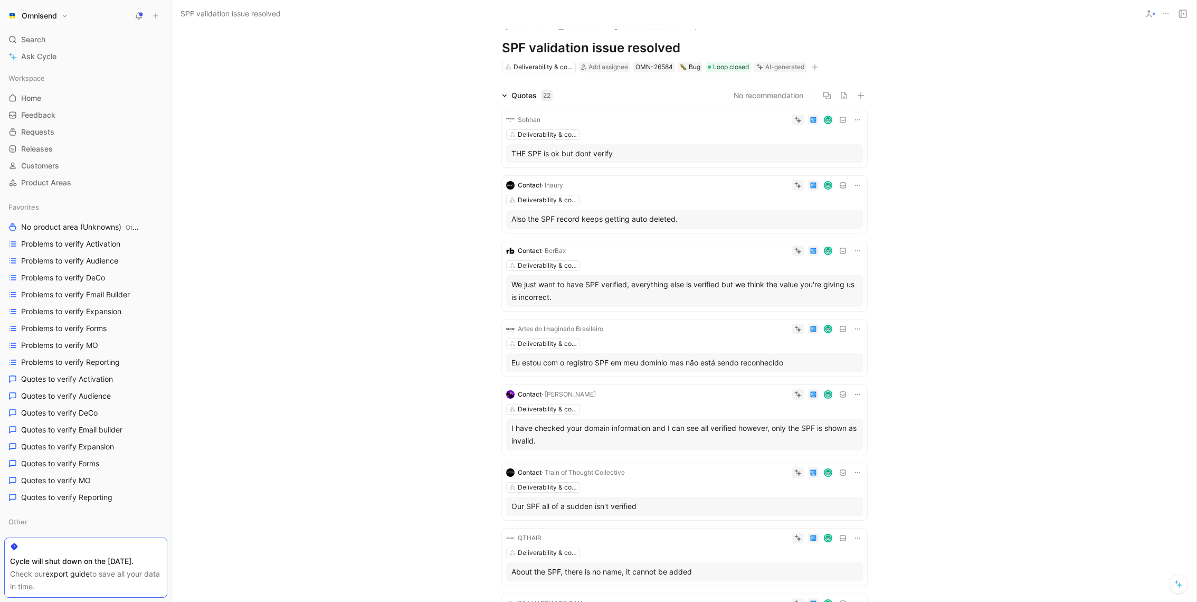
click at [664, 288] on div "We just want to have SPF verified, everything else is verified but we think the…" at bounding box center [685, 290] width 346 height 25
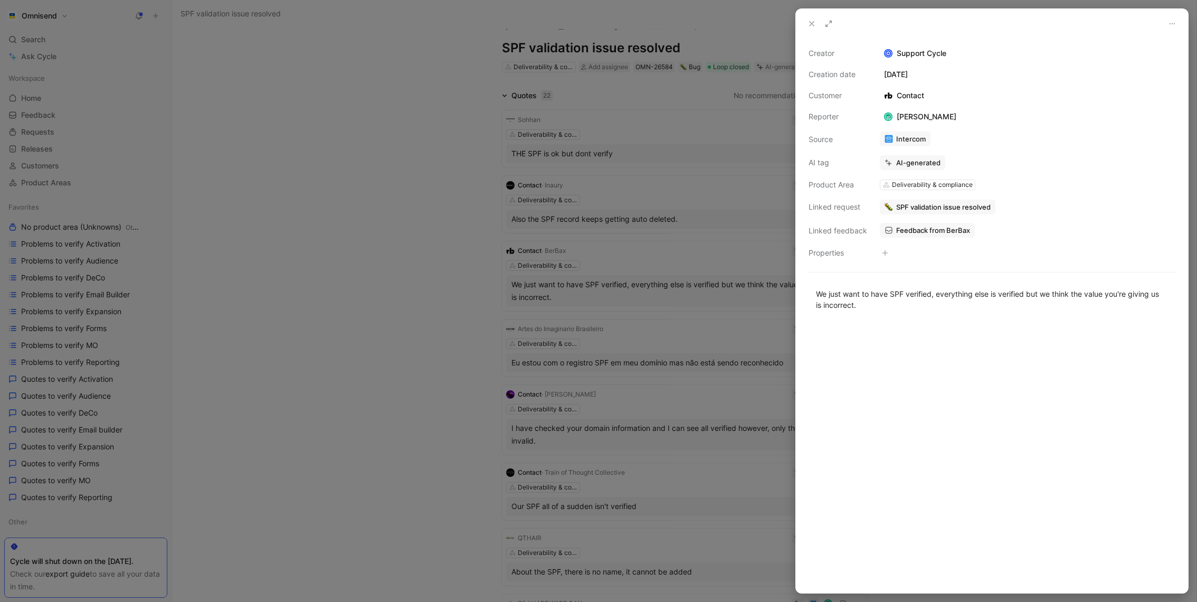
click at [957, 237] on div "Feedback from BerBax" at bounding box center [1028, 230] width 298 height 17
click at [957, 232] on span "Feedback from BerBax" at bounding box center [933, 230] width 74 height 10
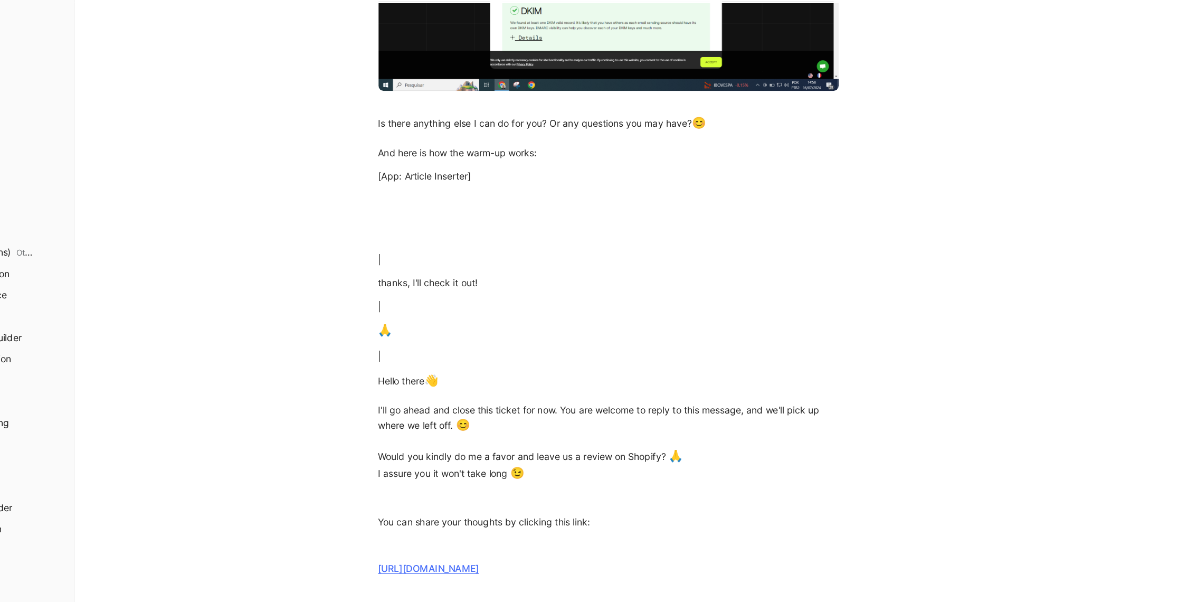
scroll to position [2035, 0]
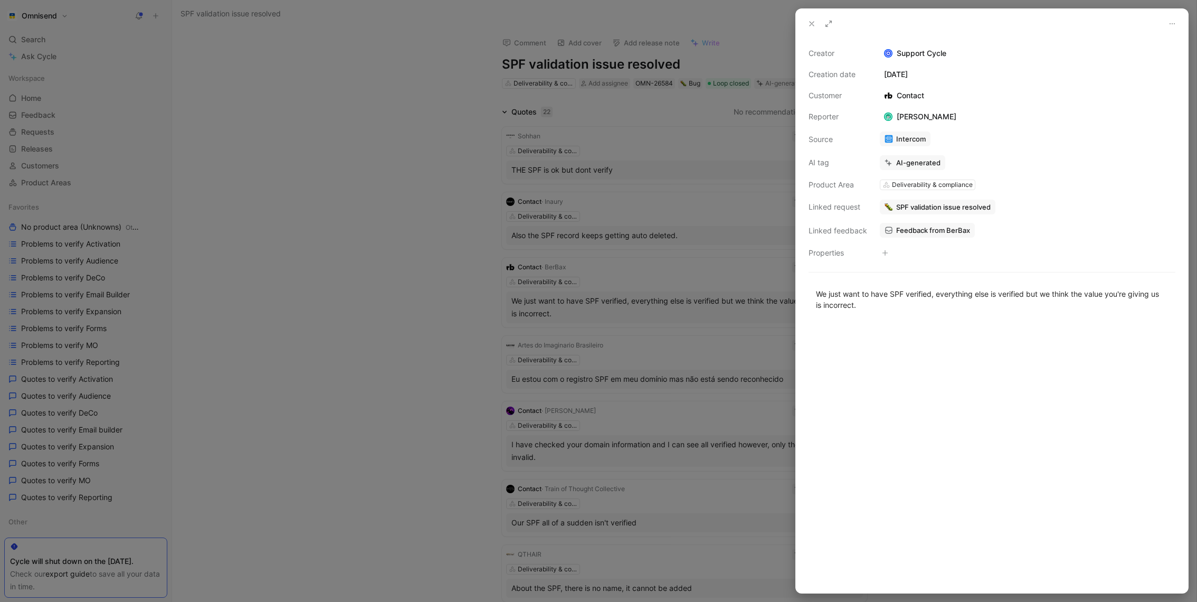
click at [631, 332] on div at bounding box center [598, 301] width 1197 height 602
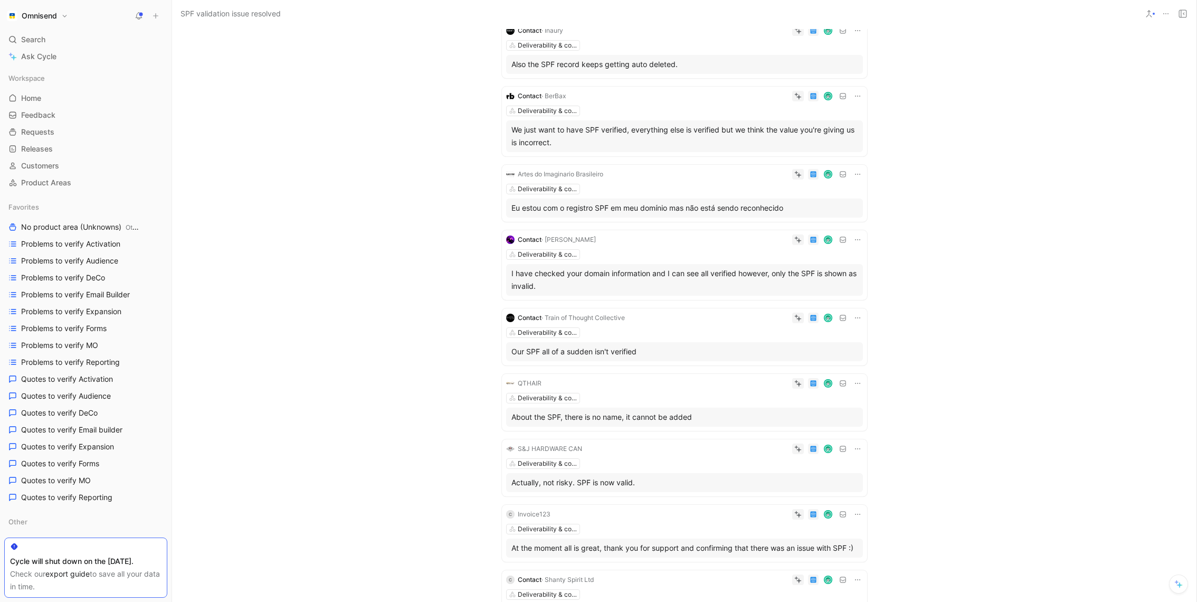
scroll to position [174, 0]
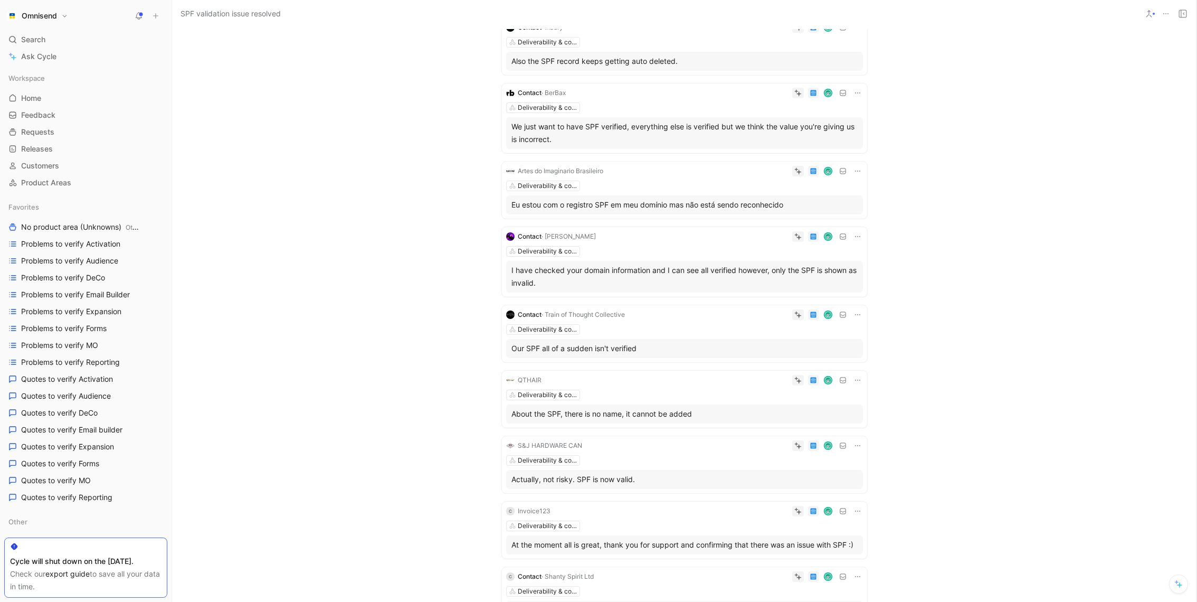
click at [691, 272] on div "I have checked your domain information and I can see all verified however, only…" at bounding box center [685, 276] width 346 height 25
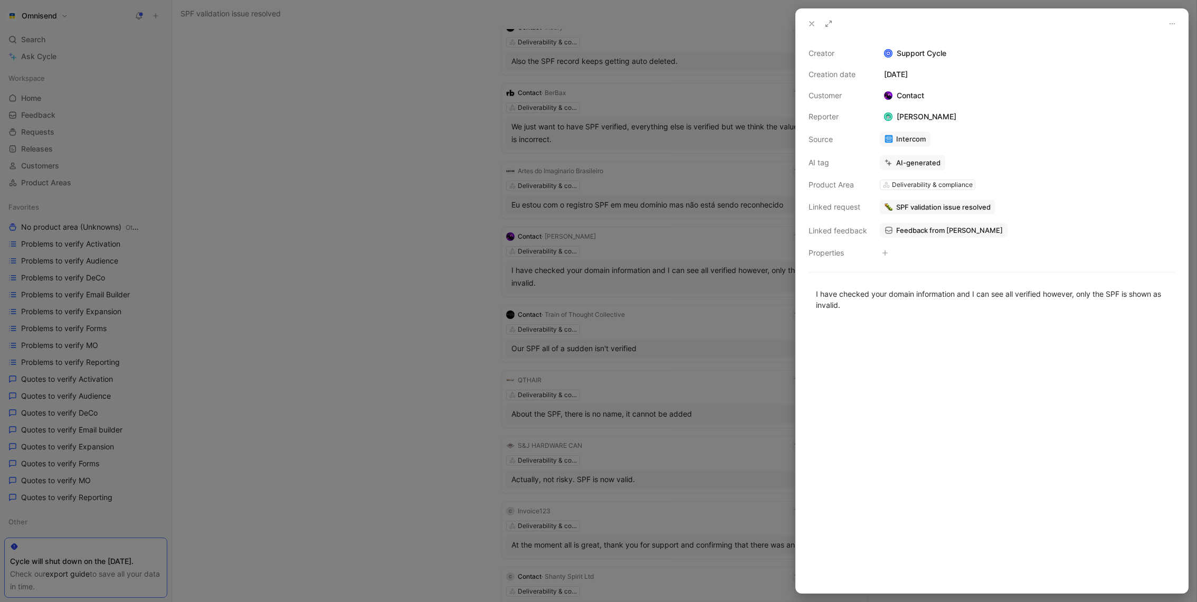
click at [946, 228] on span "Feedback from [PERSON_NAME]" at bounding box center [949, 230] width 107 height 10
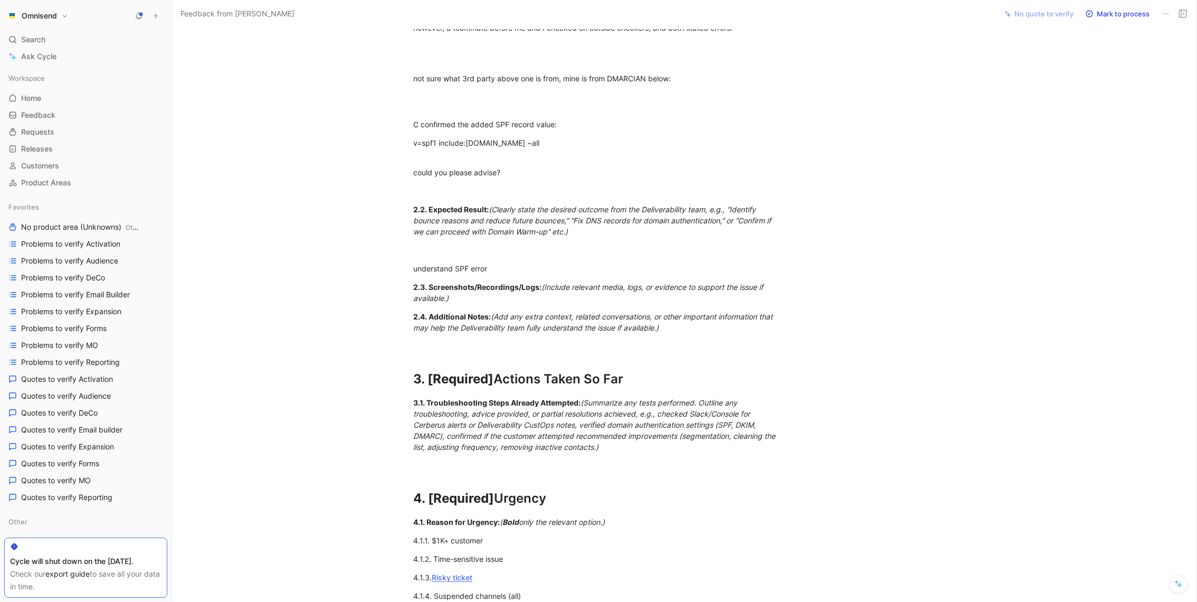
scroll to position [3056, 0]
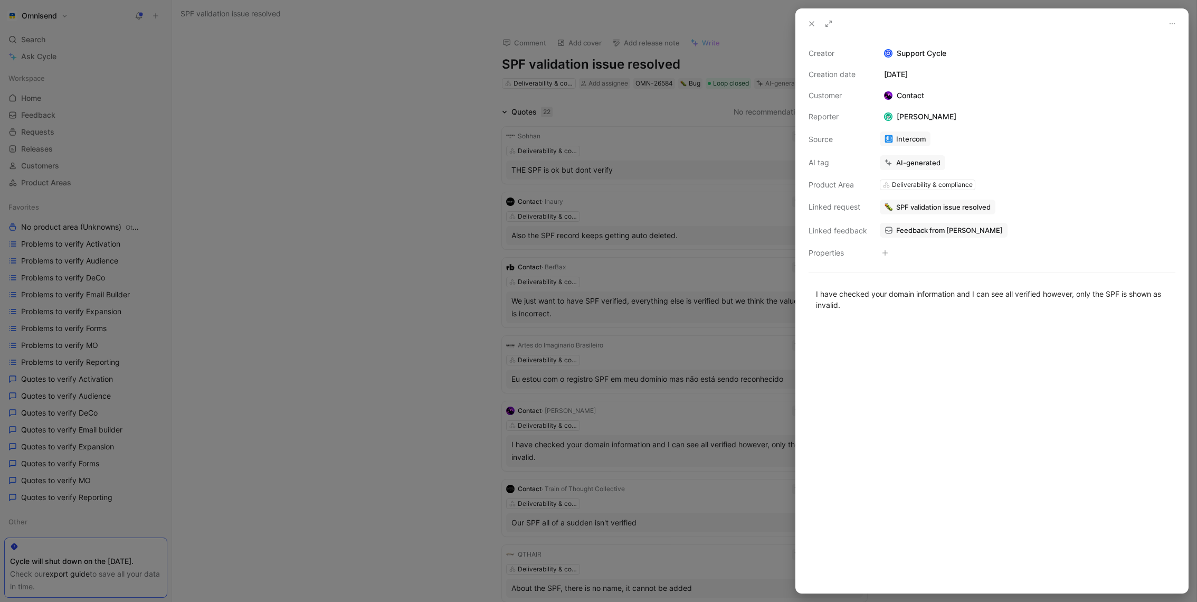
click at [470, 243] on div at bounding box center [598, 301] width 1197 height 602
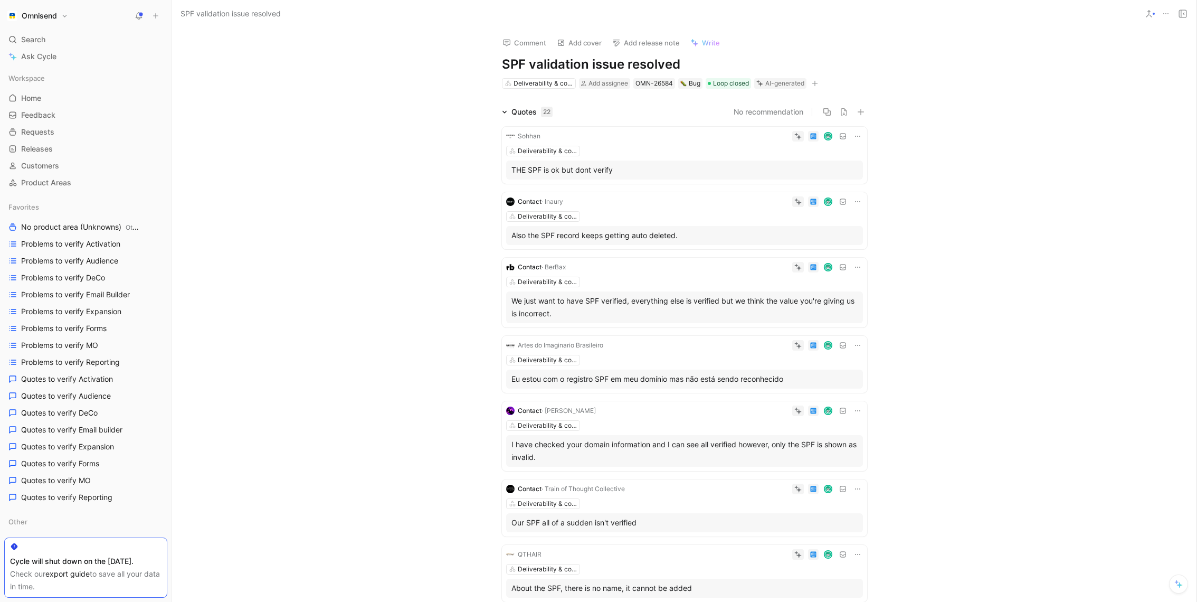
click at [503, 570] on div "QTHAIR Deliverability & compliance About the SPF, there is no name, it cannot b…" at bounding box center [684, 573] width 365 height 57
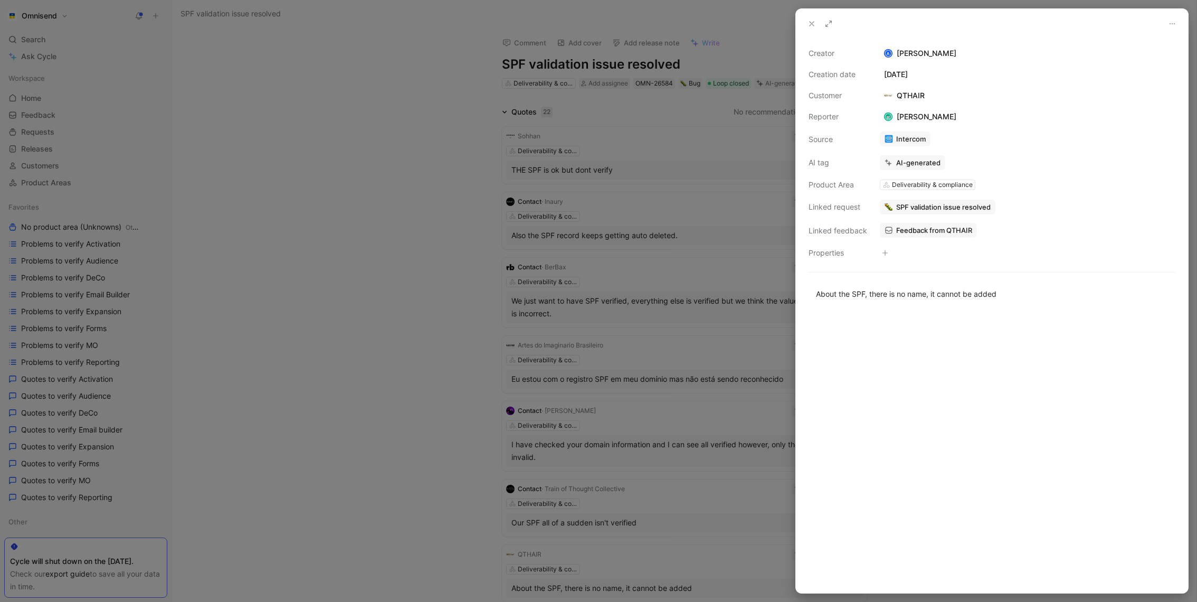
click at [376, 387] on div at bounding box center [598, 301] width 1197 height 602
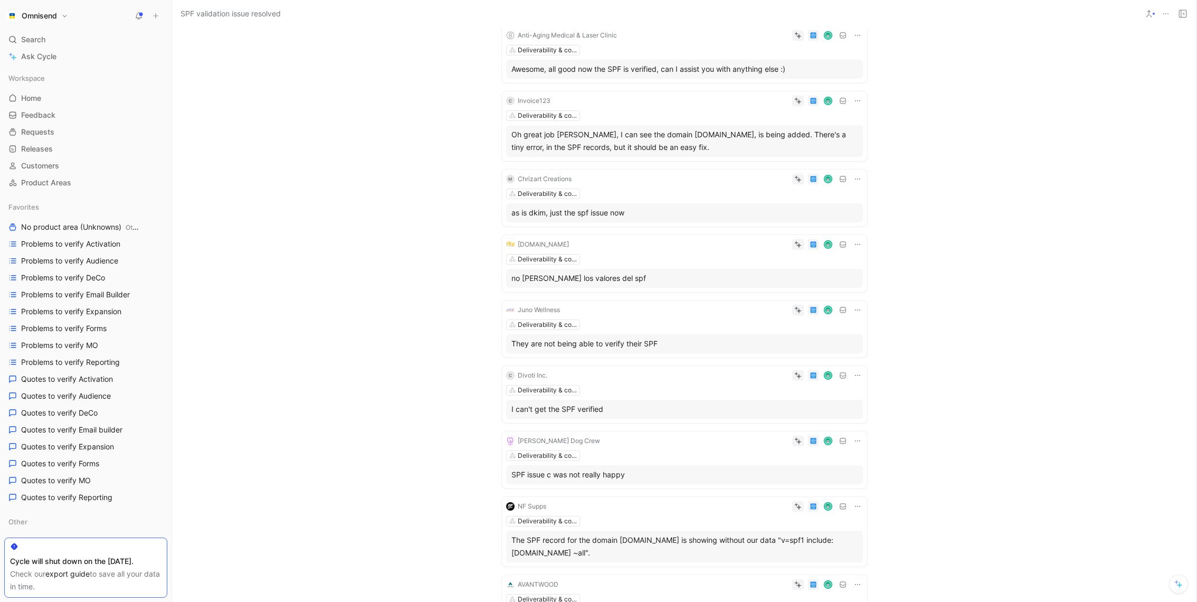
scroll to position [1386, 0]
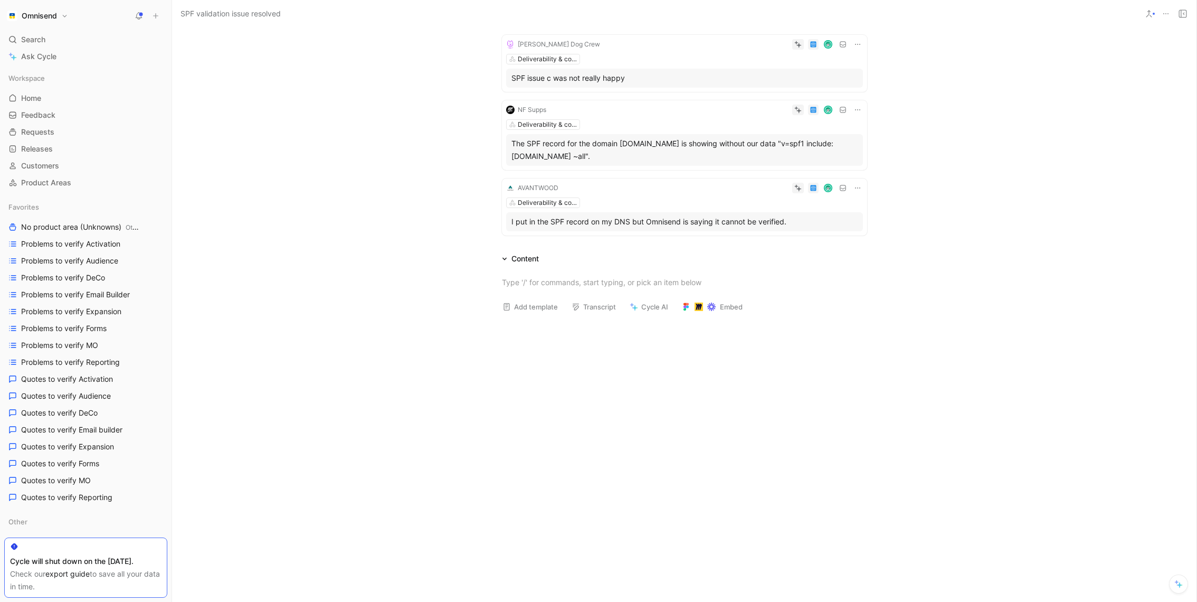
click at [699, 212] on div "I put in the SPF record on my DNS but Omnisend is saying it cannot be verified." at bounding box center [684, 221] width 357 height 19
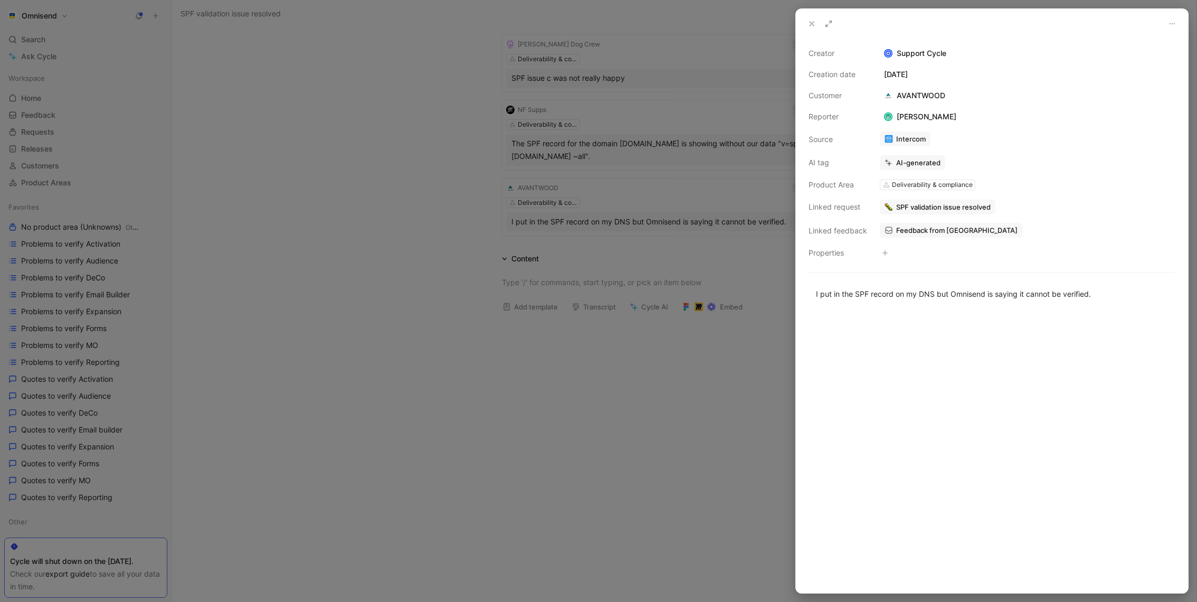
click at [694, 176] on div at bounding box center [598, 301] width 1197 height 602
click at [541, 48] on div at bounding box center [598, 301] width 1197 height 602
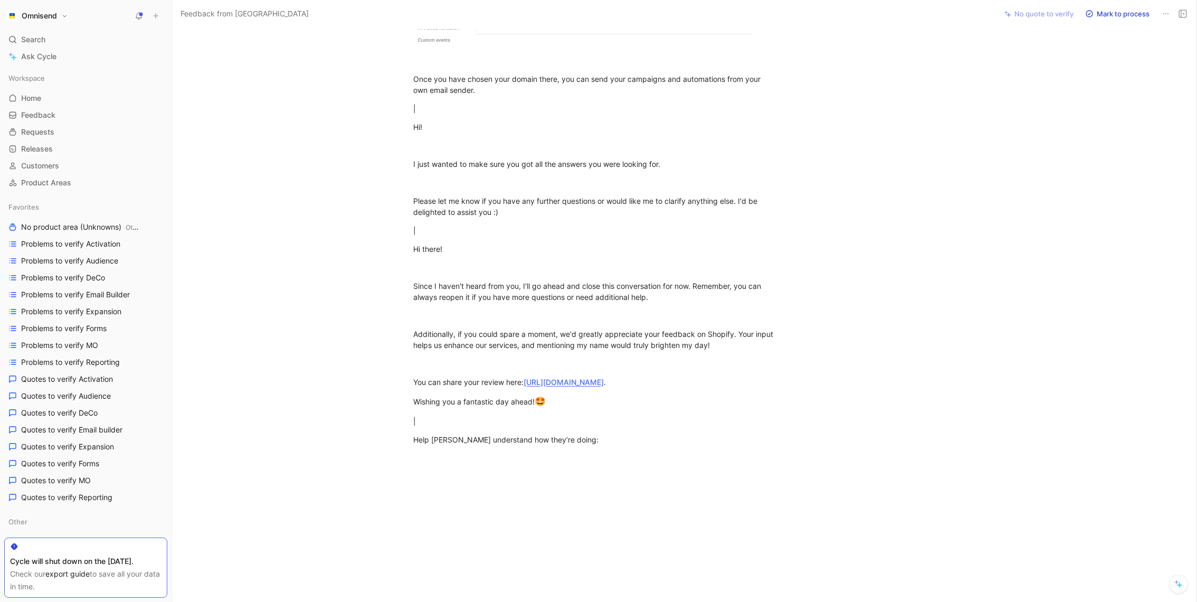
scroll to position [1508, 0]
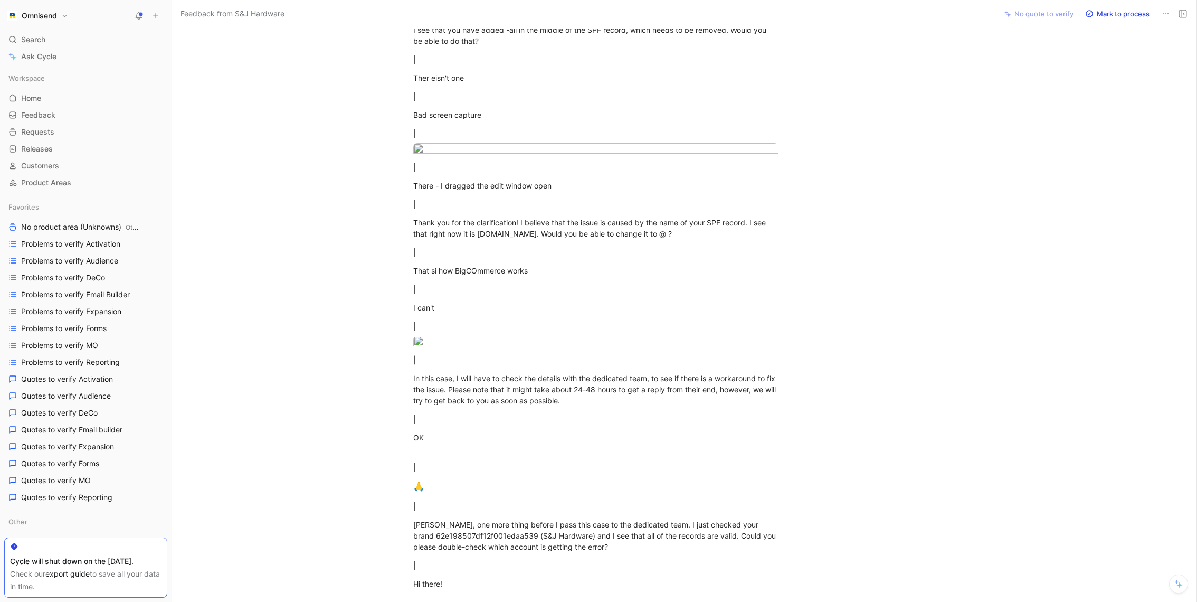
scroll to position [1042, 0]
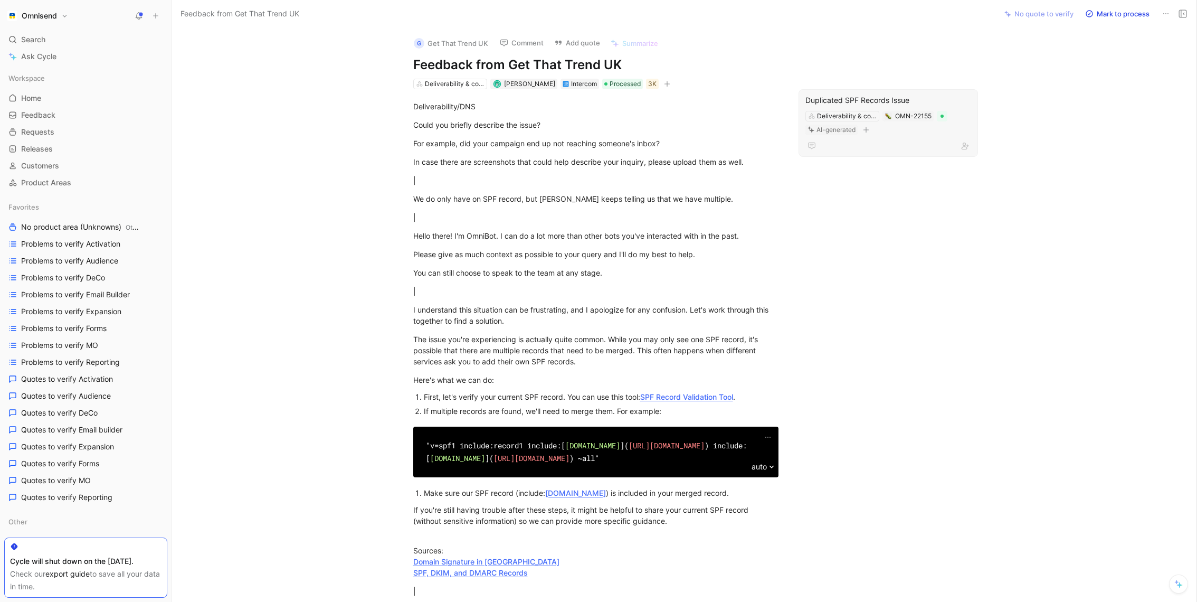
click at [857, 94] on div "Duplicated SPF Records Issue" at bounding box center [889, 100] width 166 height 13
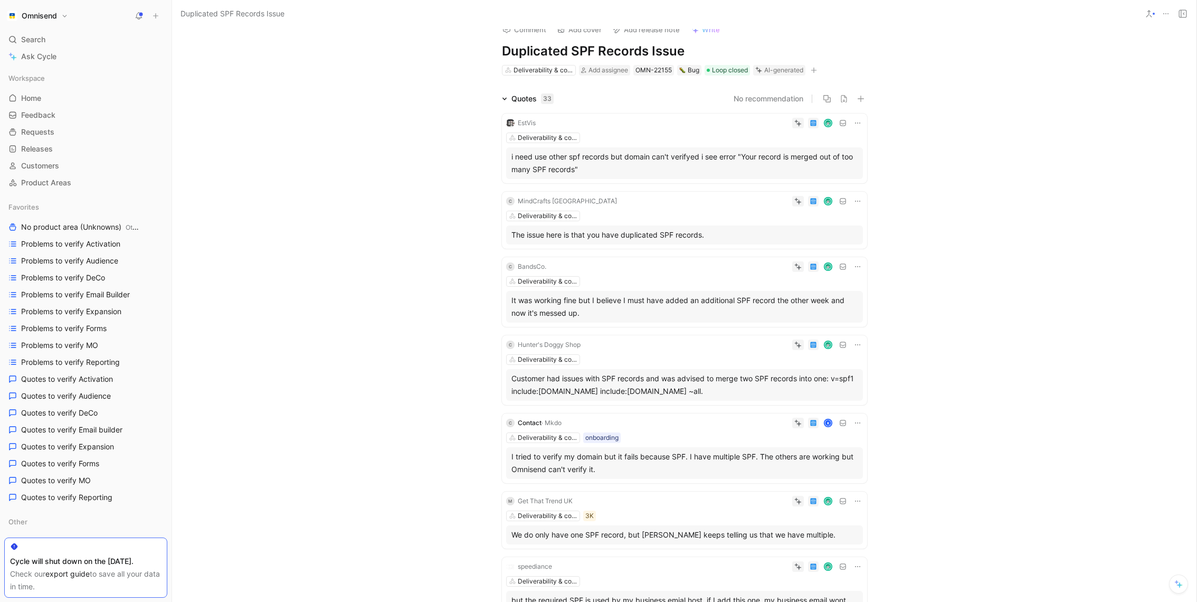
scroll to position [15, 0]
click at [703, 235] on div "The issue here is that you have duplicated SPF records." at bounding box center [685, 233] width 346 height 13
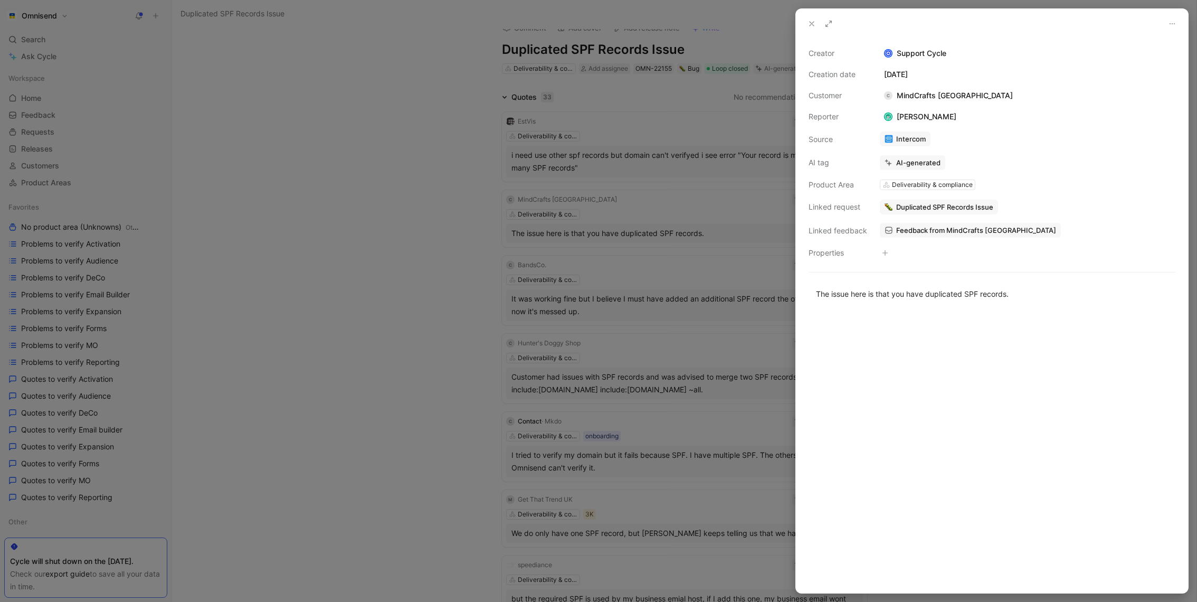
click at [647, 86] on div at bounding box center [598, 301] width 1197 height 602
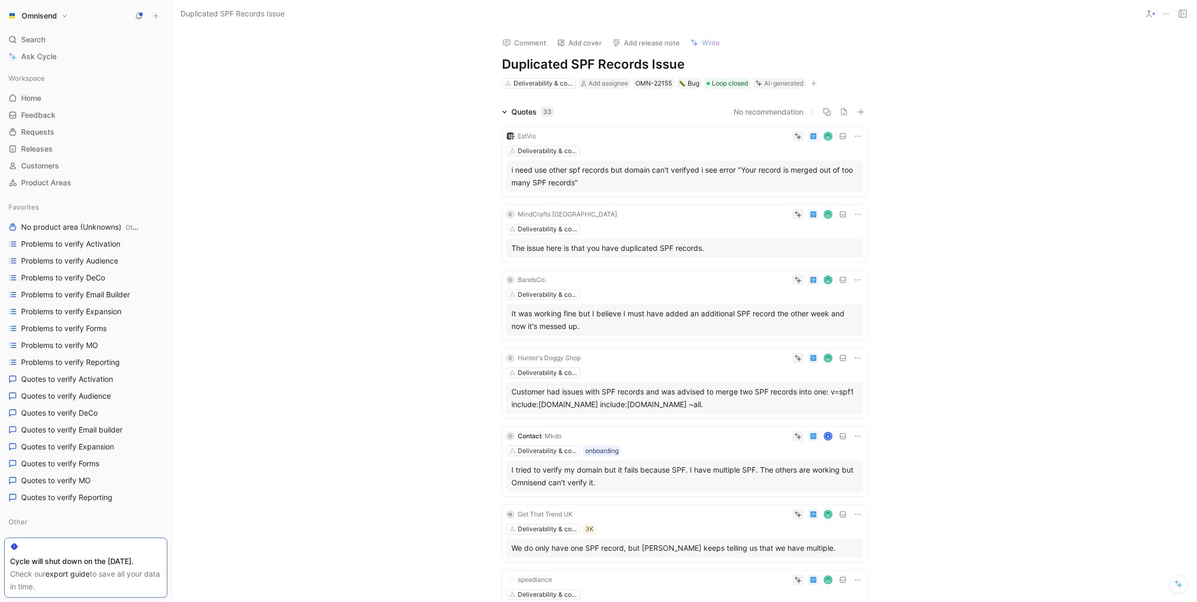
click at [710, 38] on span "Write" at bounding box center [711, 43] width 18 height 10
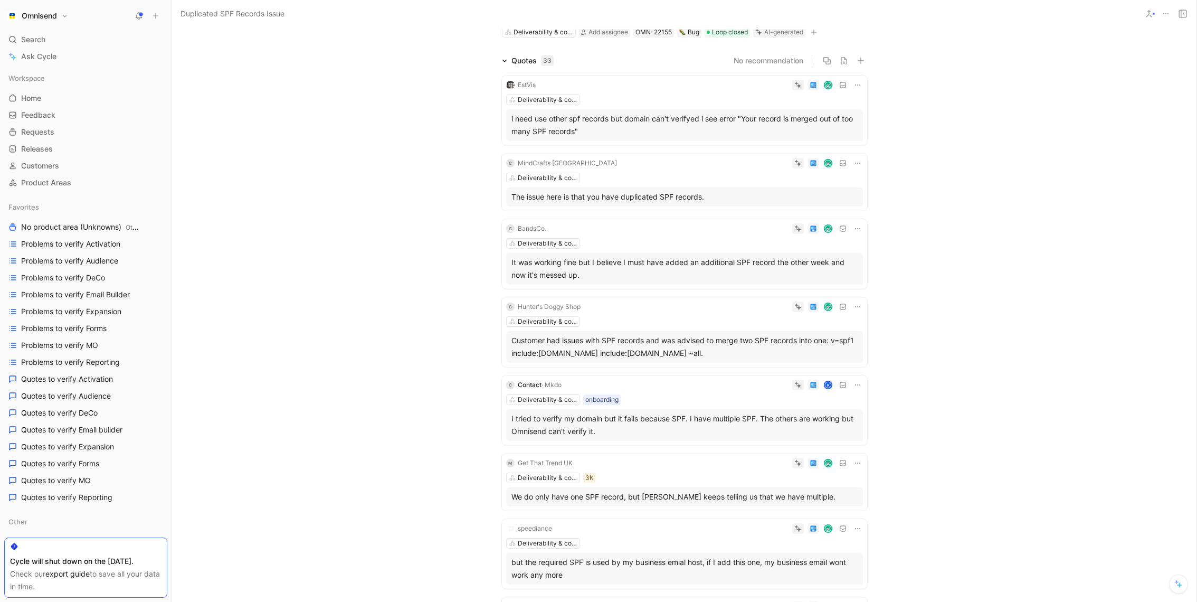
click at [724, 349] on div "Customer had issues with SPF records and was advised to merge two SPF records i…" at bounding box center [685, 346] width 346 height 25
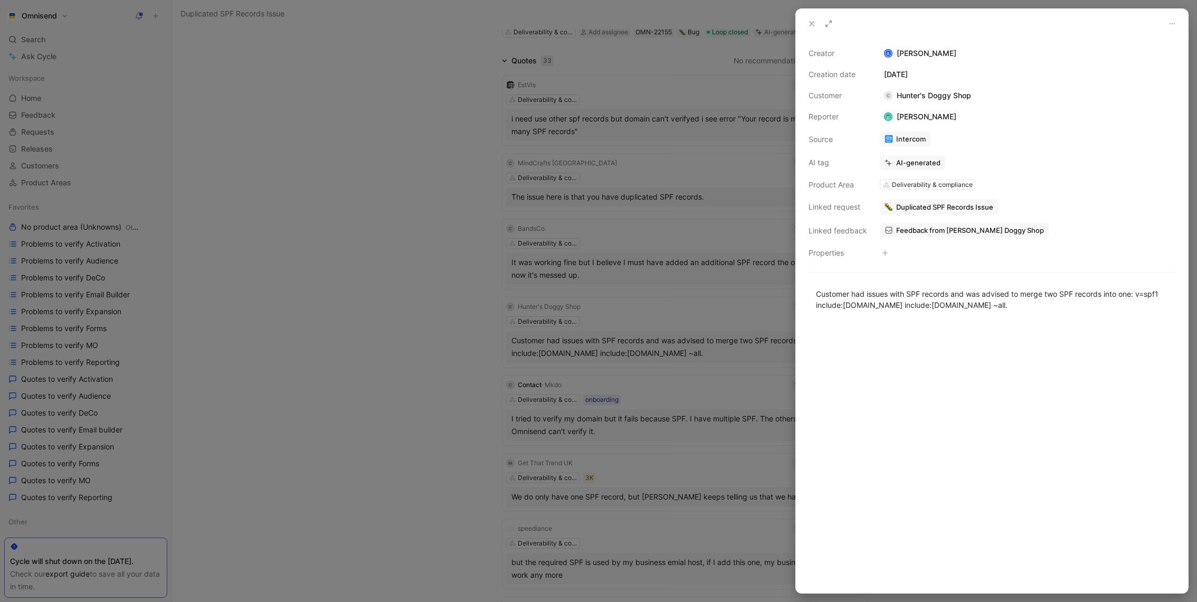
click at [660, 310] on div at bounding box center [598, 301] width 1197 height 602
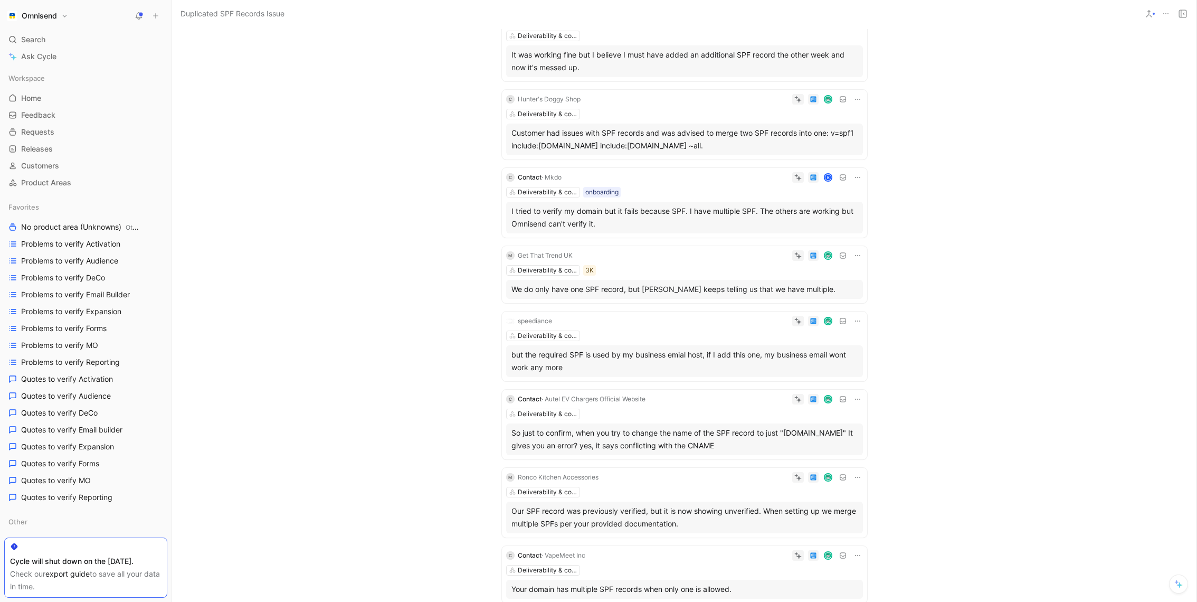
scroll to position [260, 0]
click at [747, 216] on div "I tried to verify my domain but it fails because SPF. I have multiple SPF. The …" at bounding box center [685, 215] width 346 height 25
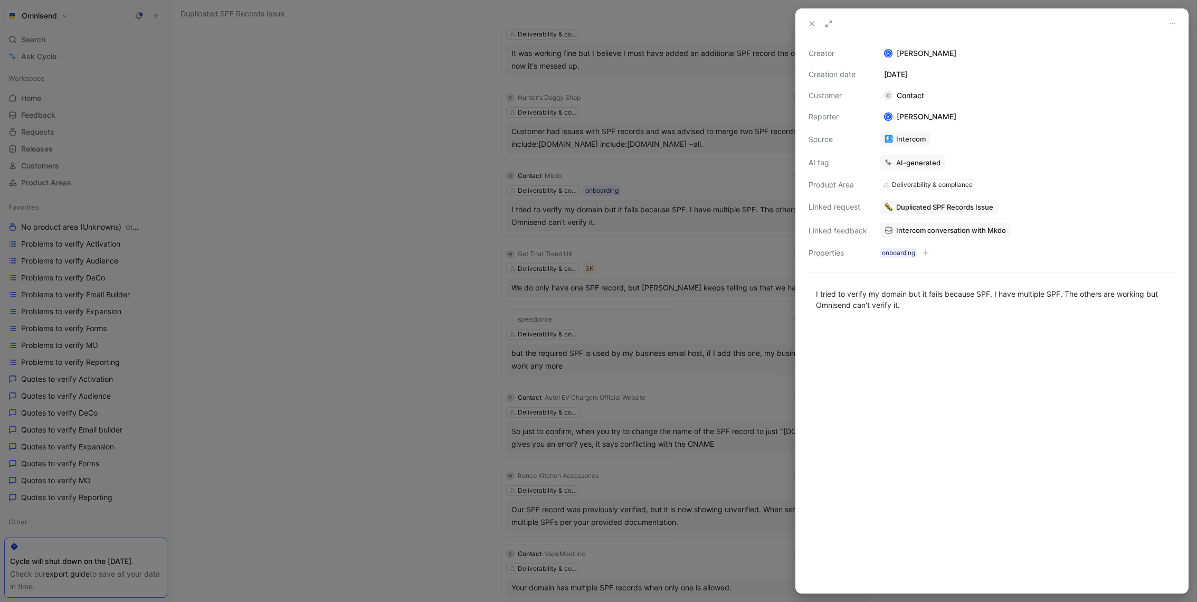
click at [566, 198] on div at bounding box center [598, 301] width 1197 height 602
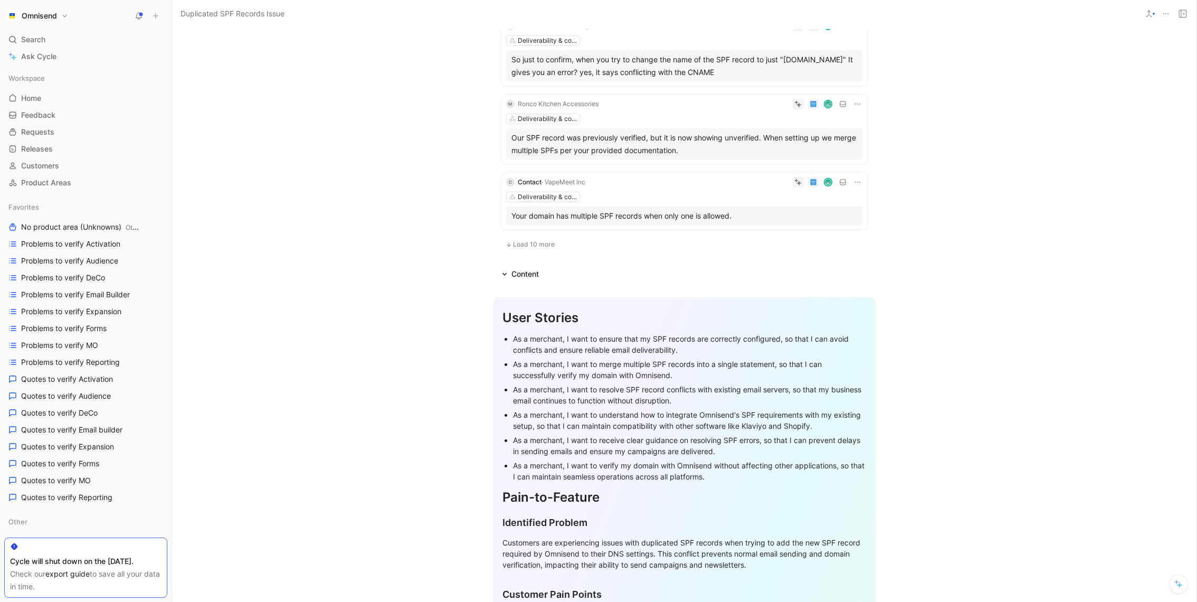
scroll to position [651, 0]
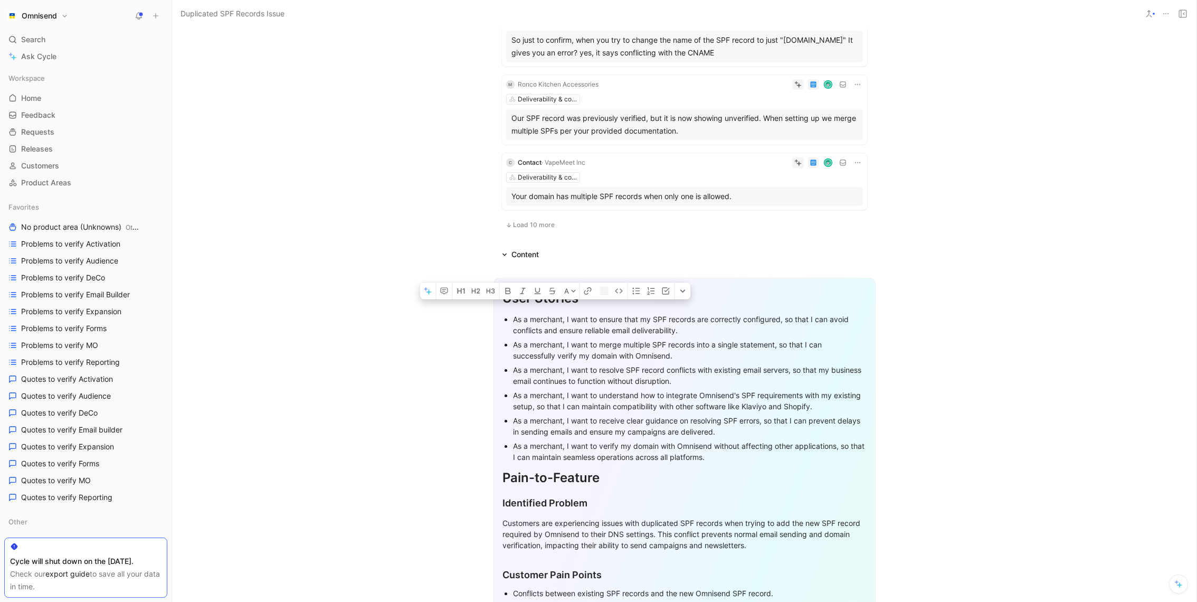
drag, startPoint x: 514, startPoint y: 319, endPoint x: 719, endPoint y: 387, distance: 215.7
click at [719, 382] on ul "As a merchant, I want to ensure that my SPF records are correctly configured, s…" at bounding box center [685, 388] width 364 height 152
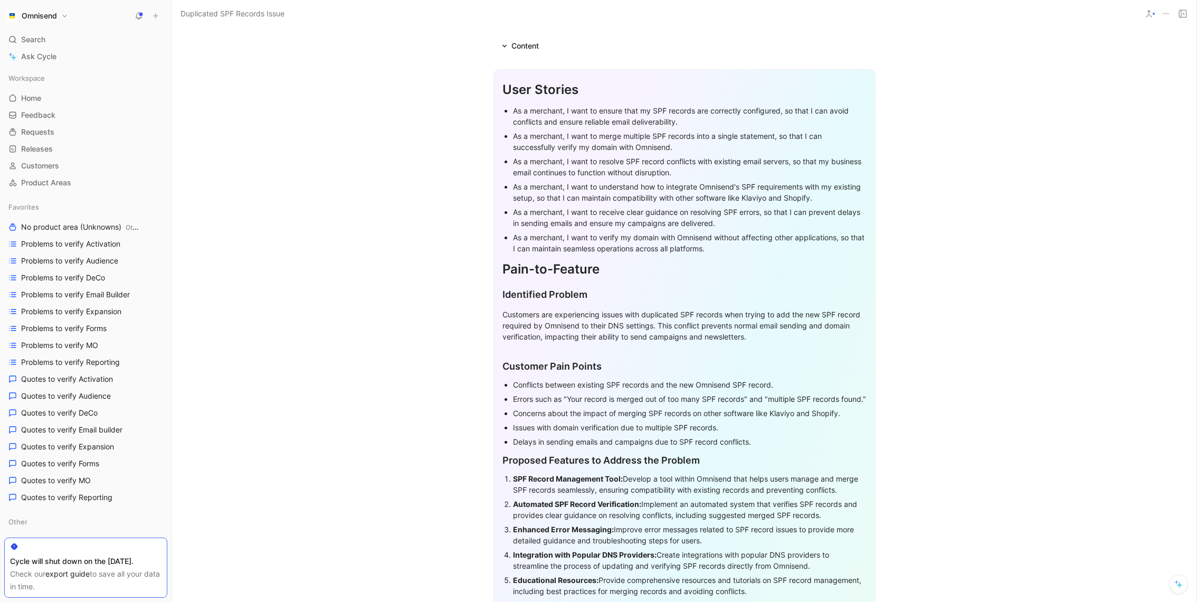
click at [617, 342] on p "Customers are experiencing issues with duplicated SPF records when trying to ad…" at bounding box center [685, 326] width 364 height 40
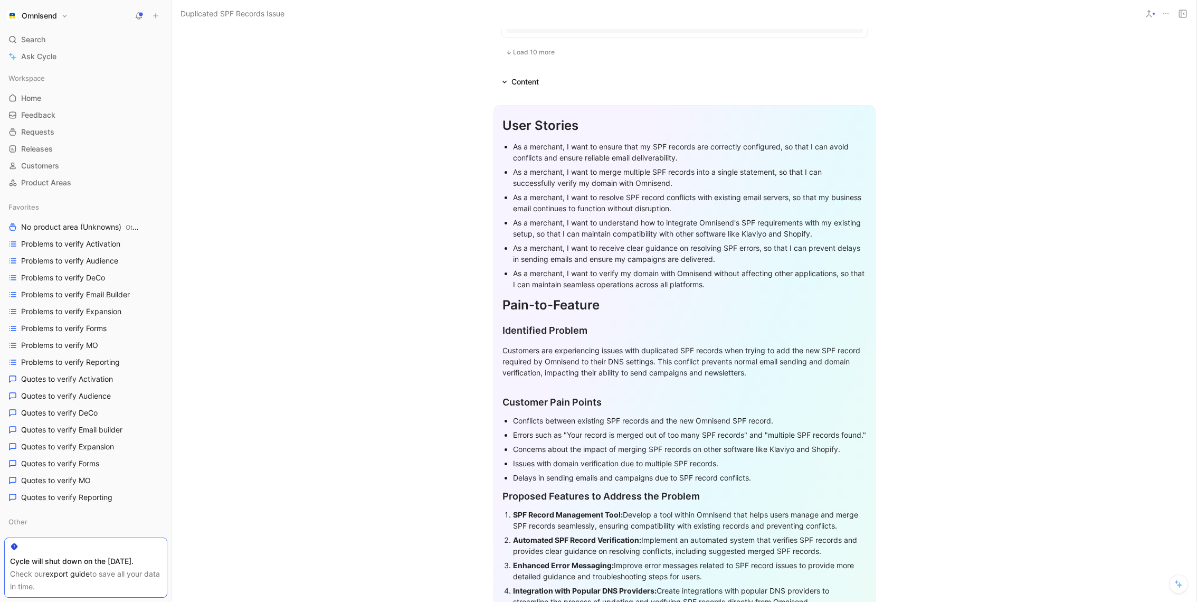
scroll to position [827, 0]
drag, startPoint x: 503, startPoint y: 328, endPoint x: 774, endPoint y: 390, distance: 278.3
click at [773, 389] on div "User Stories As a merchant, I want to ensure that my SPF records are correctly …" at bounding box center [685, 573] width 382 height 942
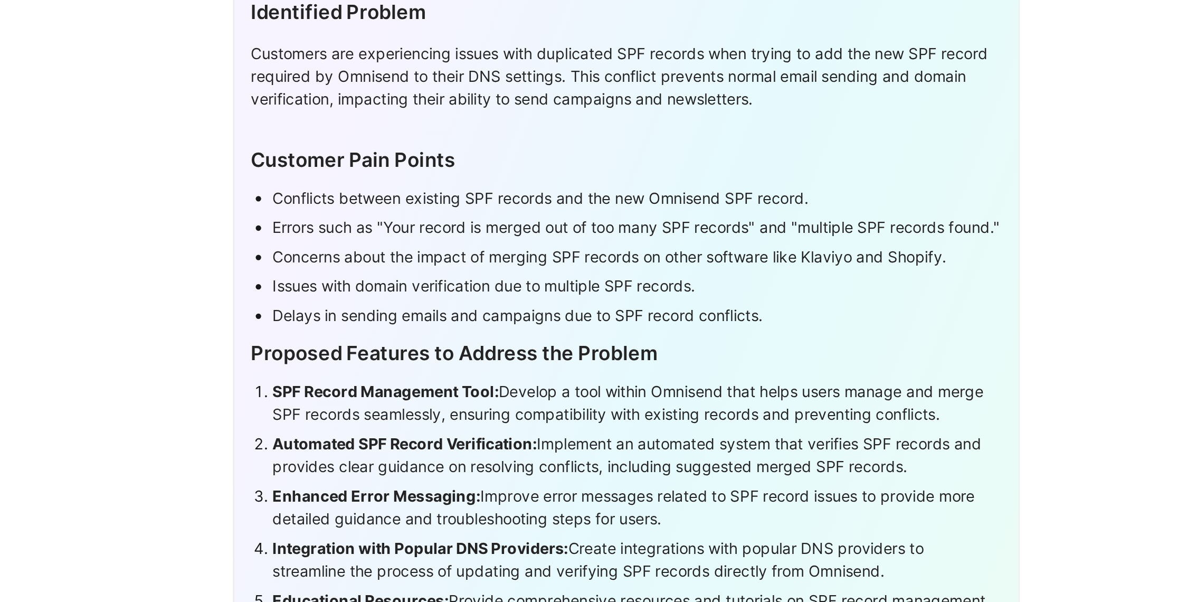
scroll to position [1043, 0]
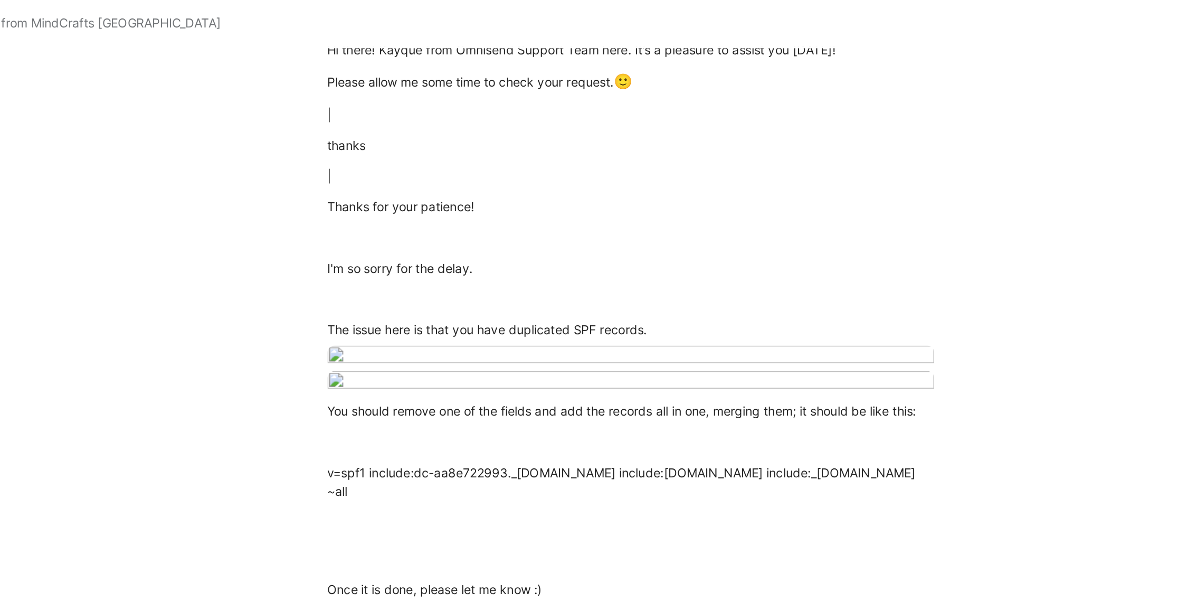
scroll to position [1607, 0]
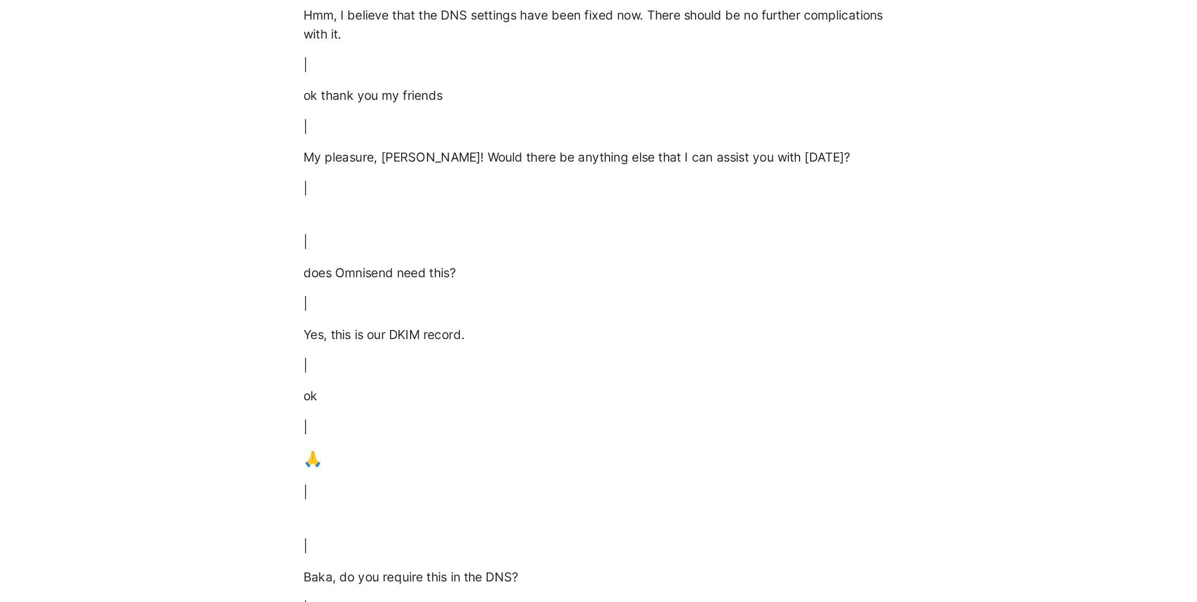
scroll to position [4884, 0]
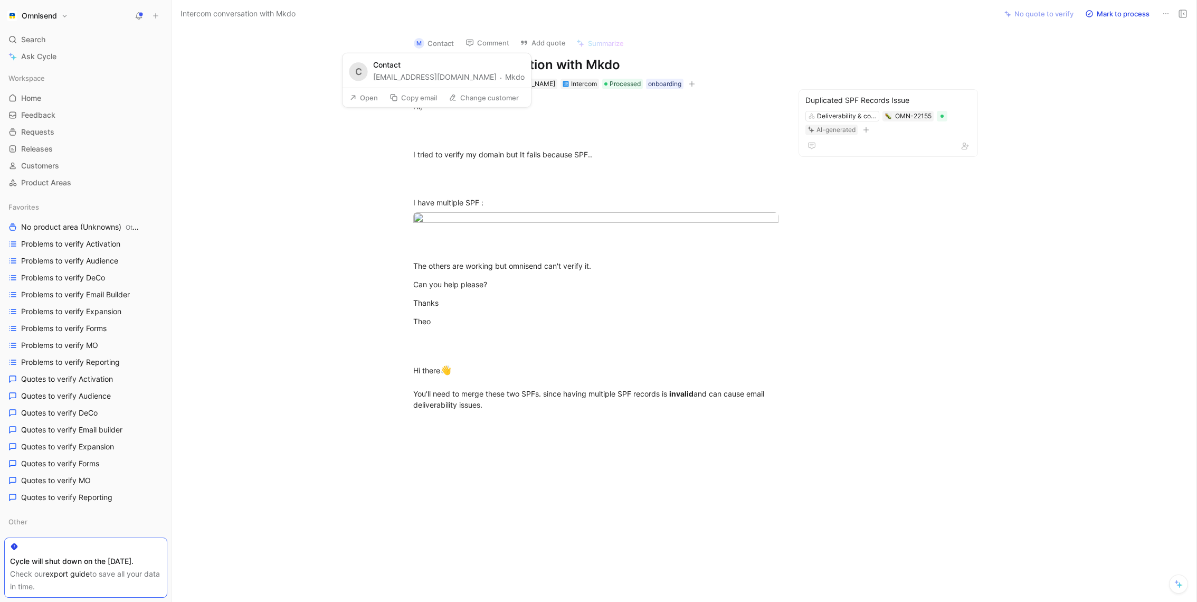
click at [505, 77] on button "Mkdo" at bounding box center [515, 77] width 20 height 13
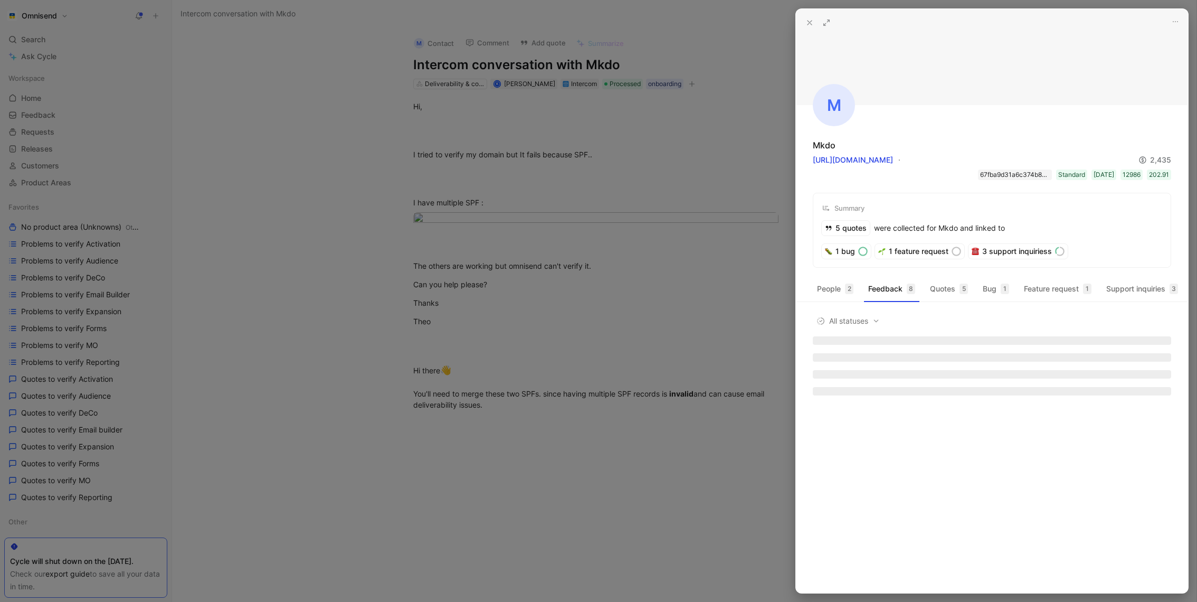
click at [992, 171] on div "67fba9d31a6c374b8096386f" at bounding box center [1015, 174] width 70 height 11
